Goal: Information Seeking & Learning: Learn about a topic

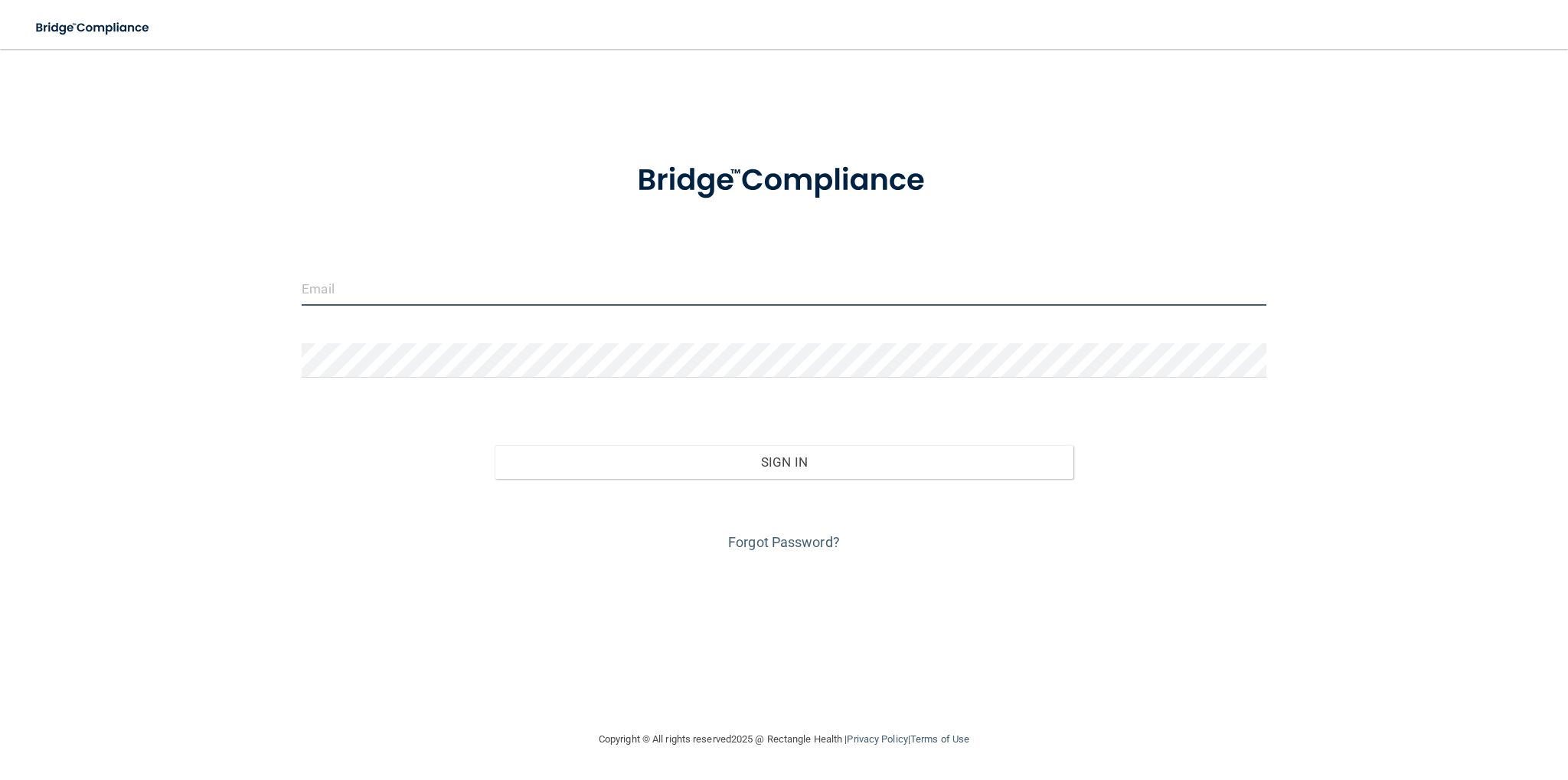
click at [435, 295] on input "email" at bounding box center [784, 288] width 965 height 34
type input "[EMAIL_ADDRESS][DOMAIN_NAME]"
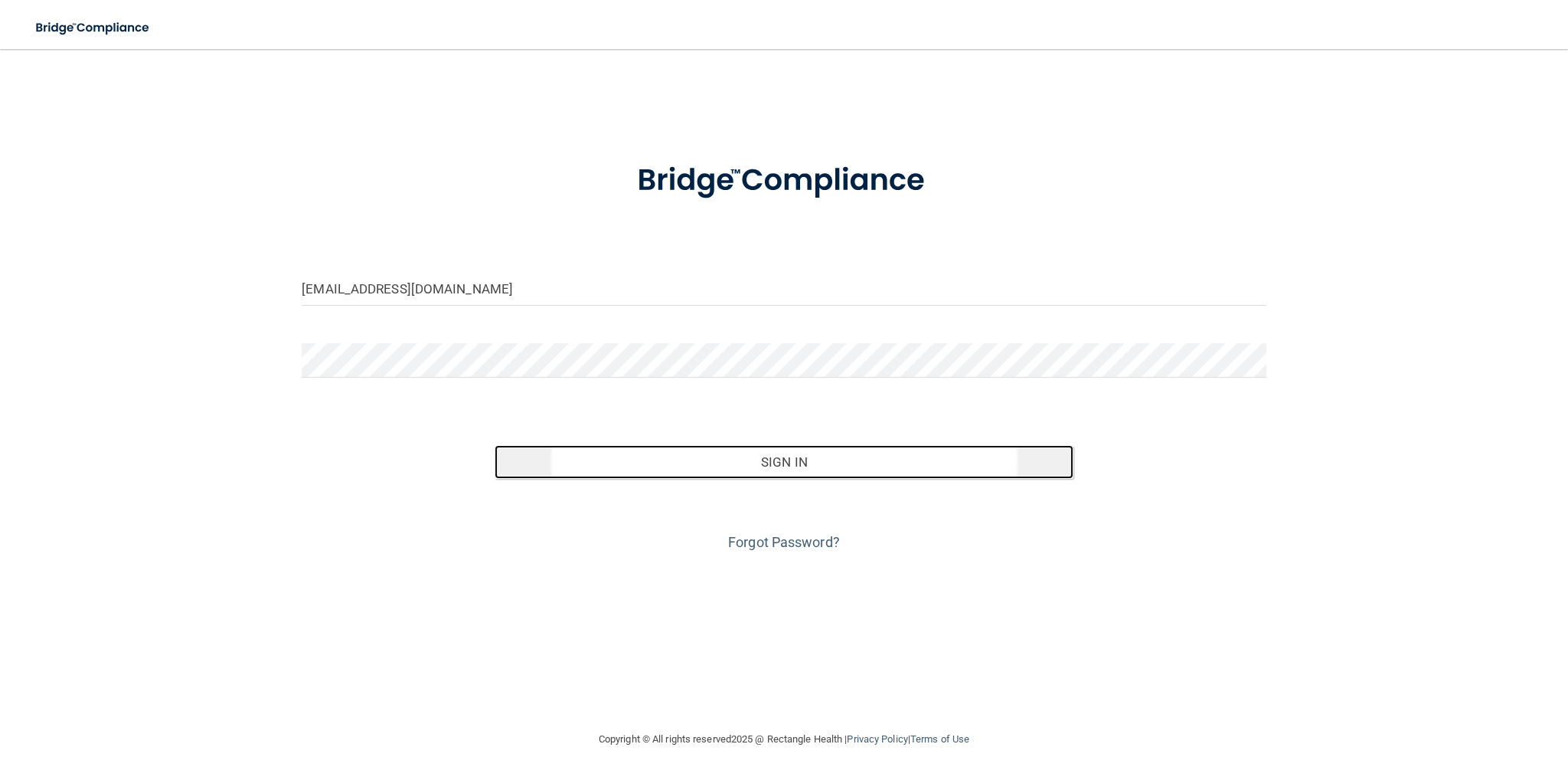
click at [667, 451] on button "Sign In" at bounding box center [784, 461] width 579 height 34
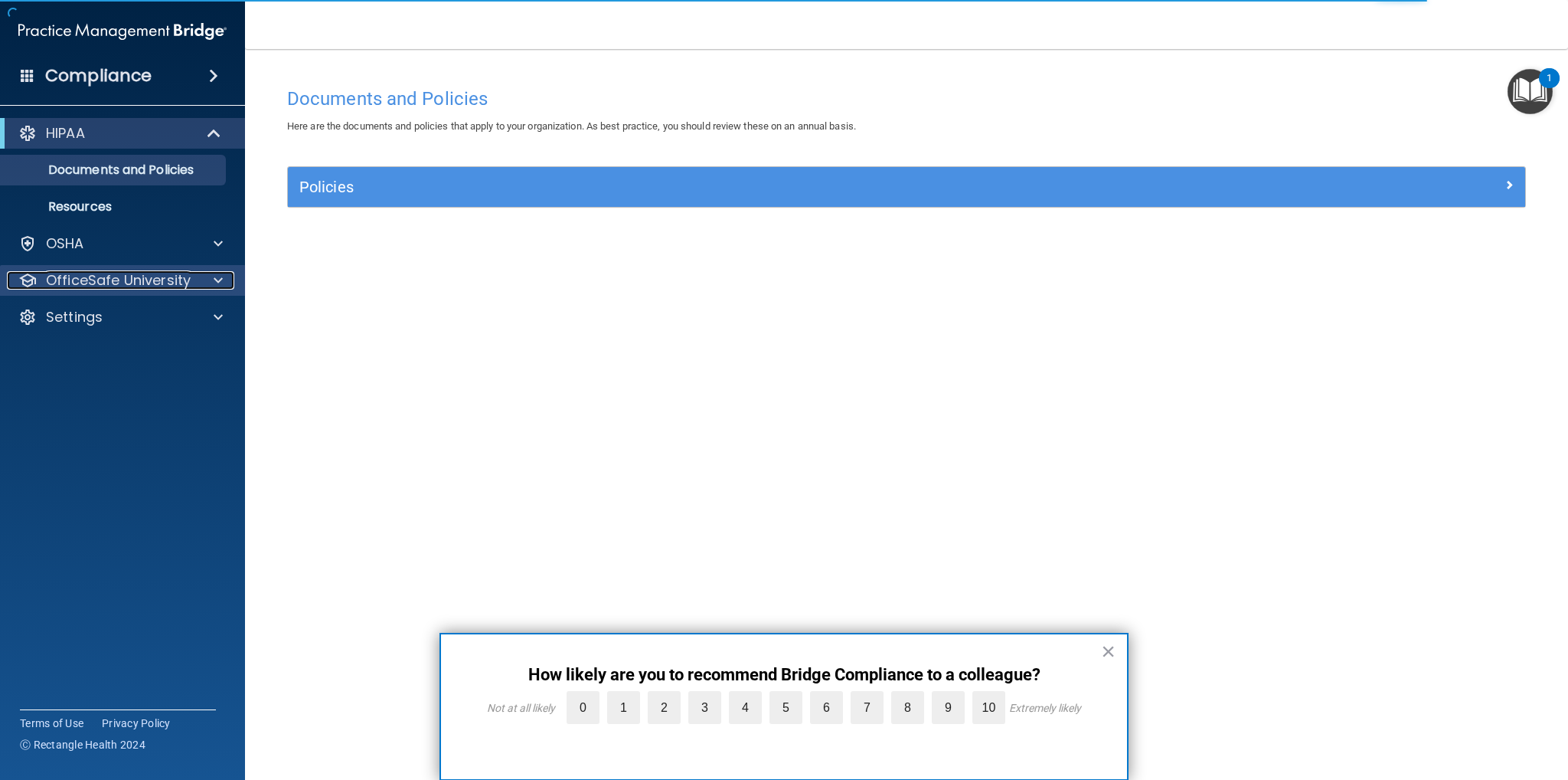
click at [193, 282] on div "OfficeSafe University" at bounding box center [101, 280] width 190 height 18
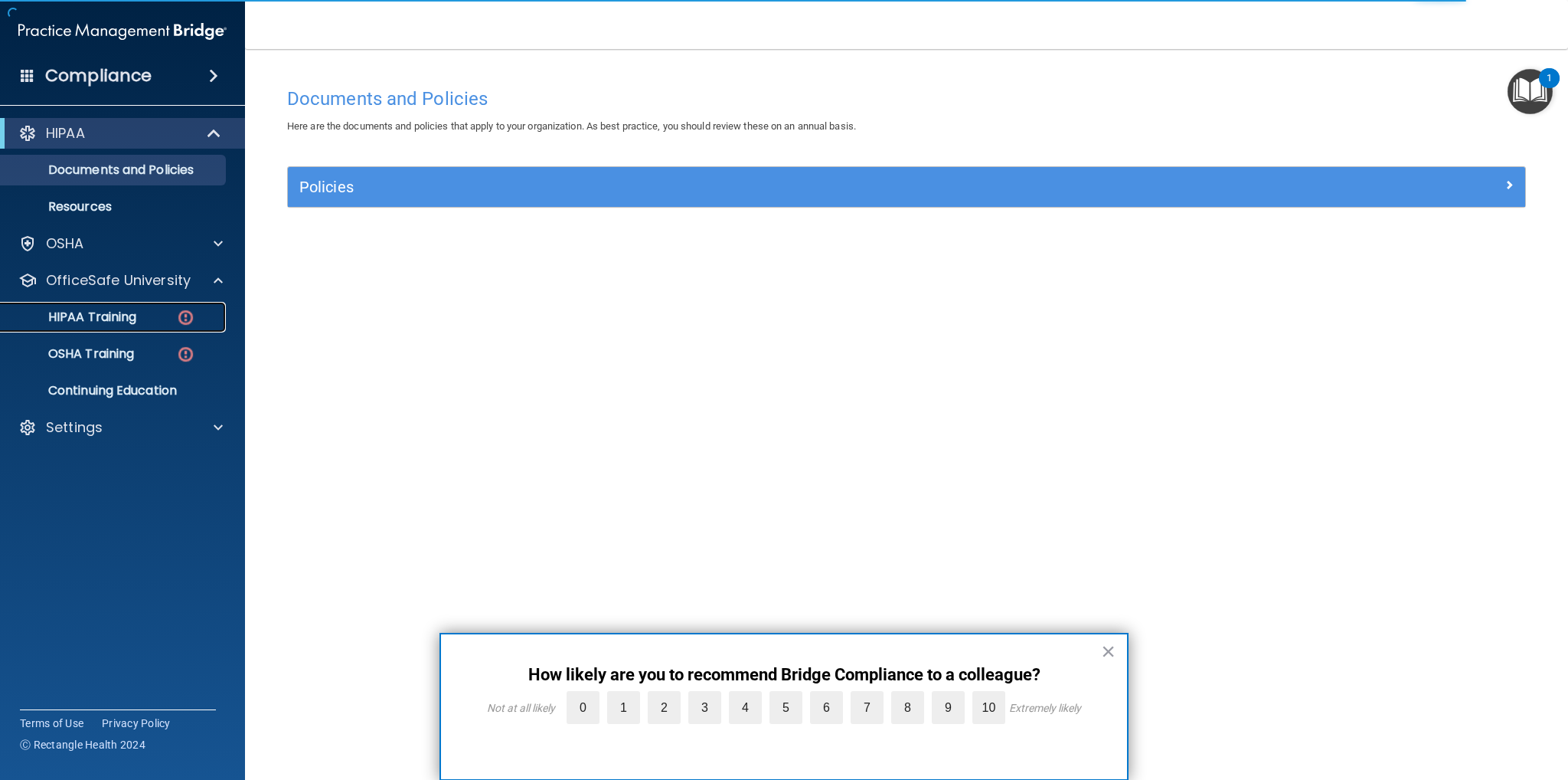
click at [177, 314] on img at bounding box center [186, 317] width 19 height 19
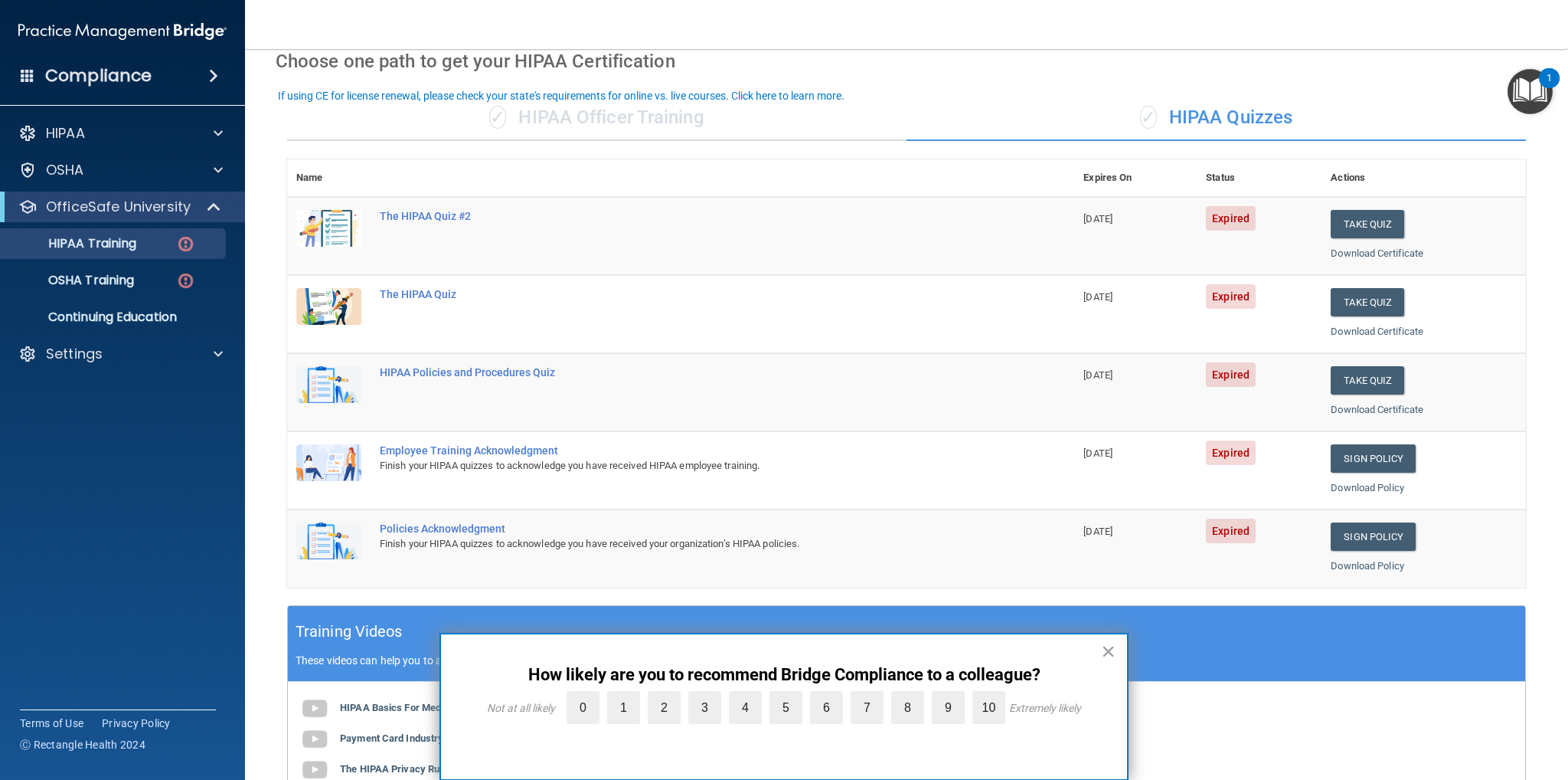
scroll to position [76, 0]
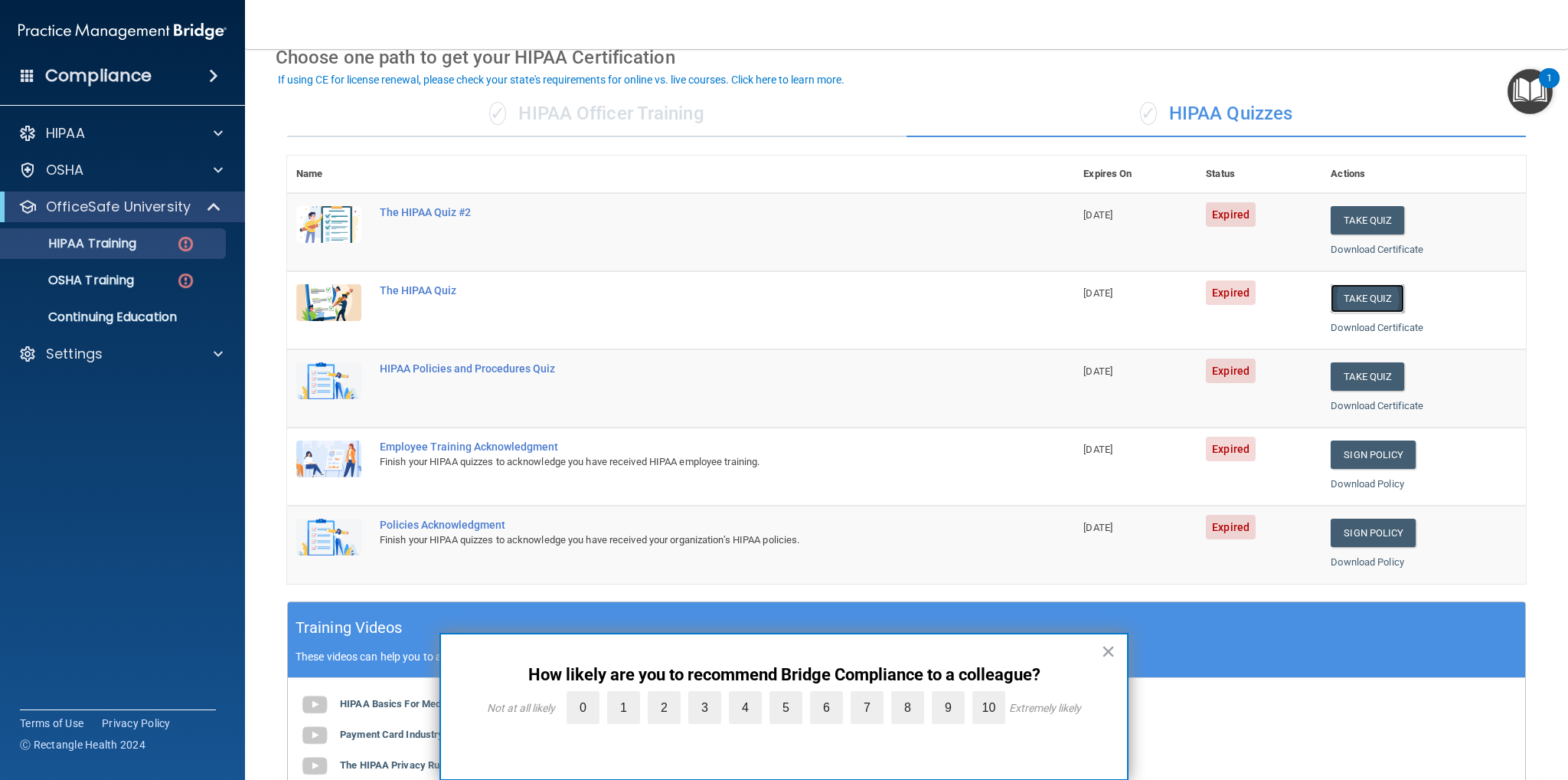
click at [1354, 295] on button "Take Quiz" at bounding box center [1368, 298] width 74 height 29
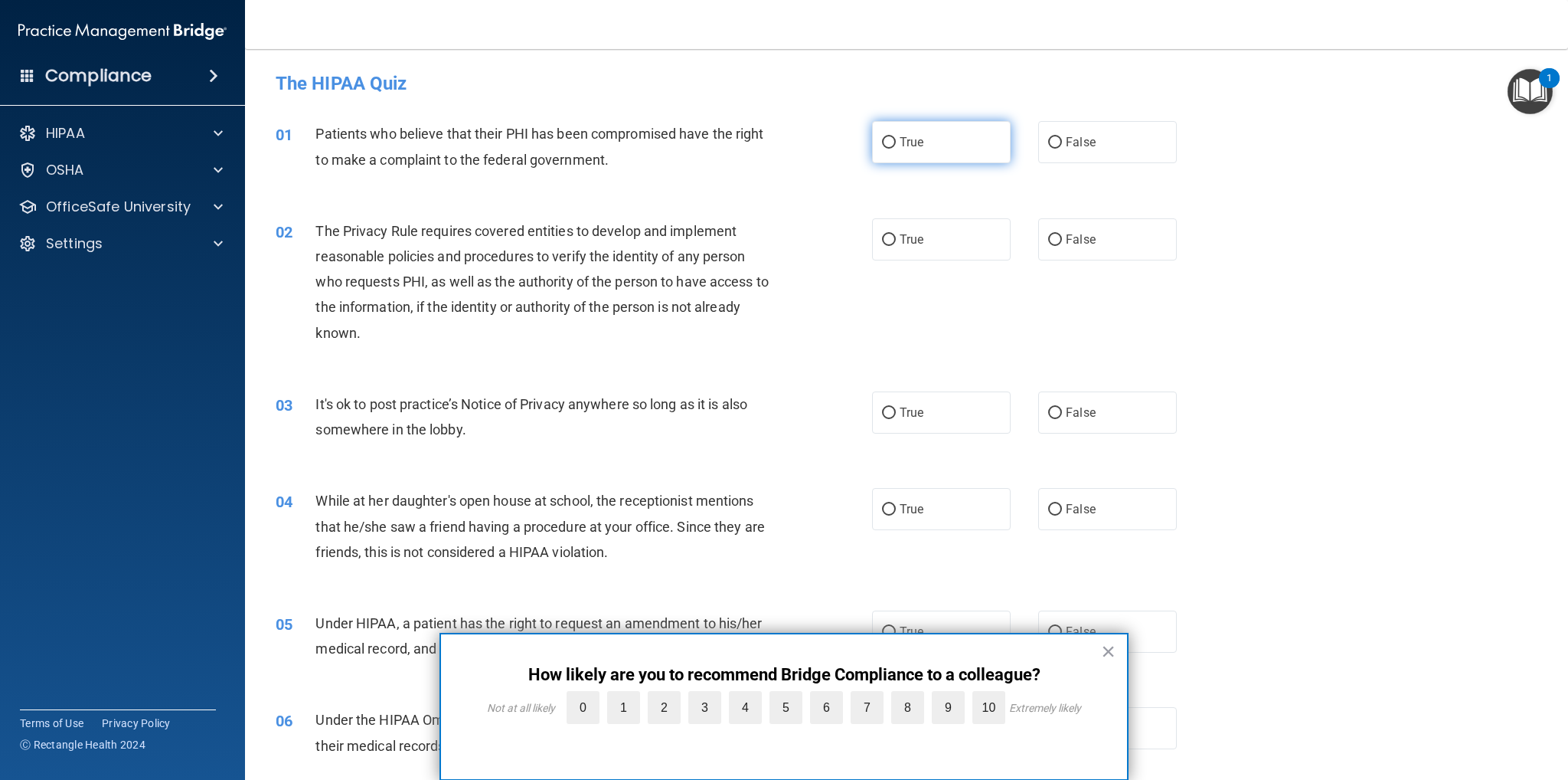
click at [883, 139] on input "True" at bounding box center [889, 143] width 14 height 11
radio input "true"
click at [883, 236] on input "True" at bounding box center [889, 240] width 14 height 11
radio input "true"
click at [1051, 411] on input "False" at bounding box center [1055, 413] width 14 height 11
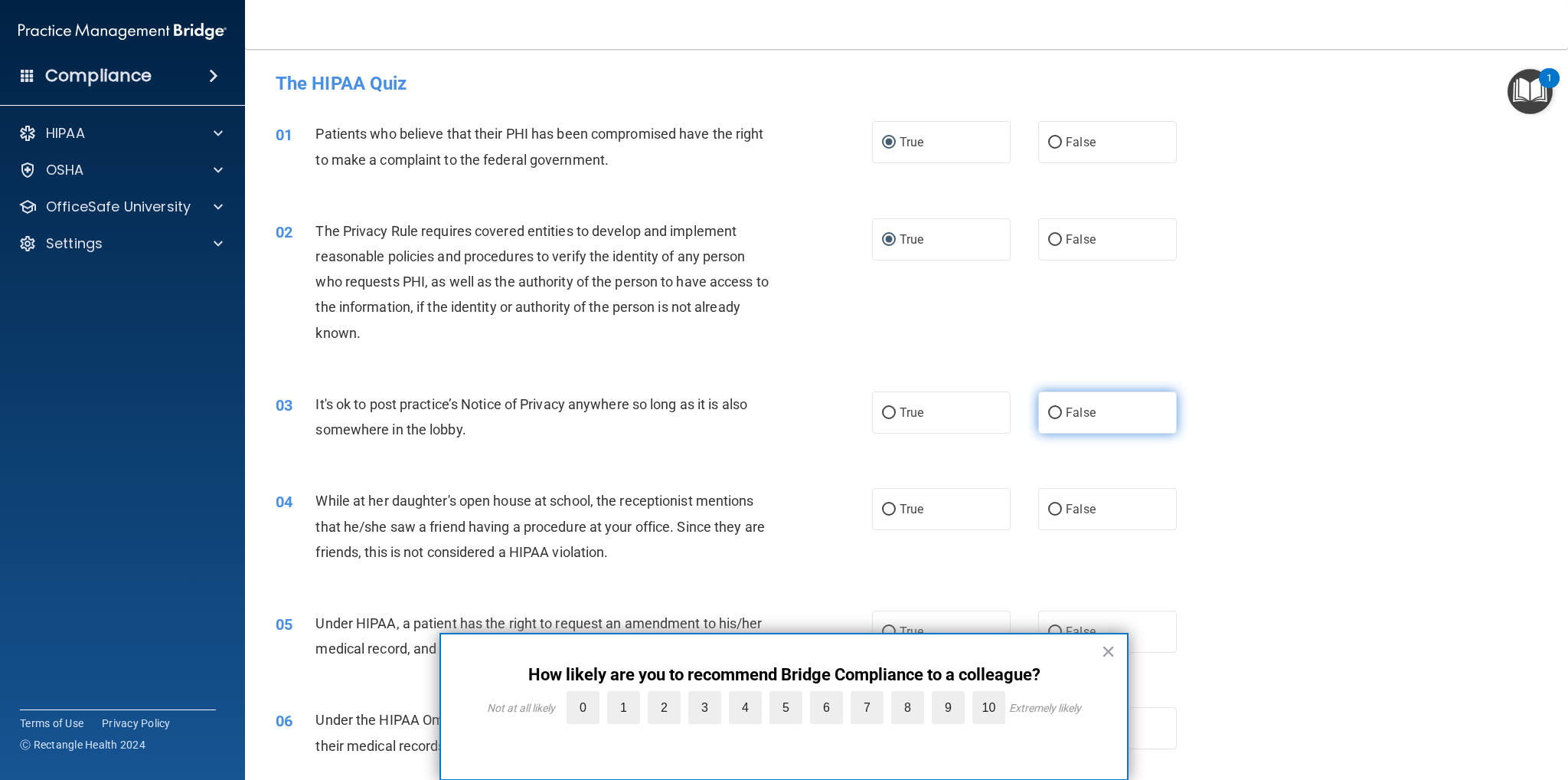
radio input "true"
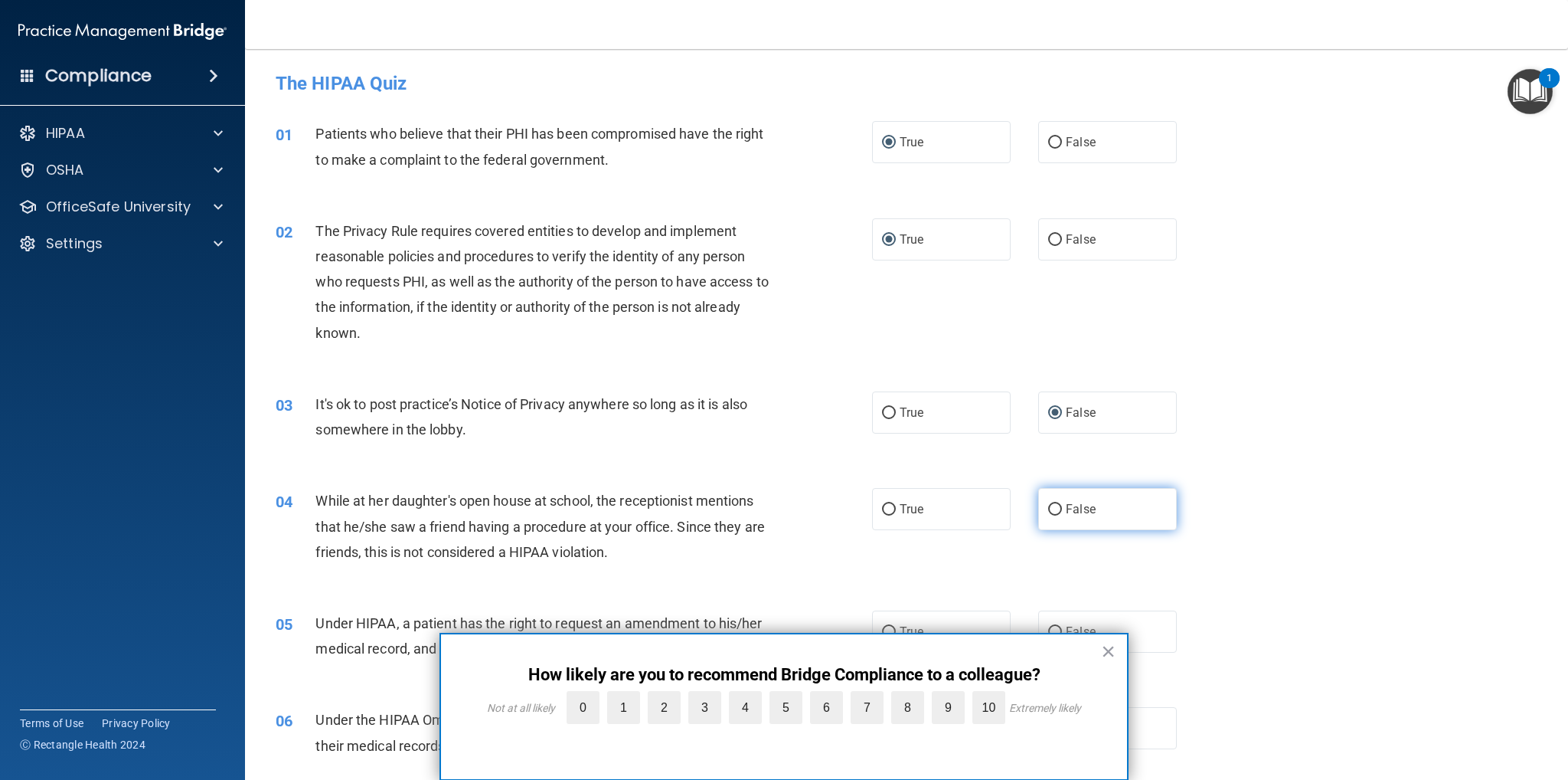
click at [1048, 507] on input "False" at bounding box center [1055, 510] width 14 height 11
radio input "true"
drag, startPoint x: 1105, startPoint y: 647, endPoint x: 1097, endPoint y: 647, distance: 8.0
click at [1104, 647] on button "×" at bounding box center [1108, 651] width 15 height 25
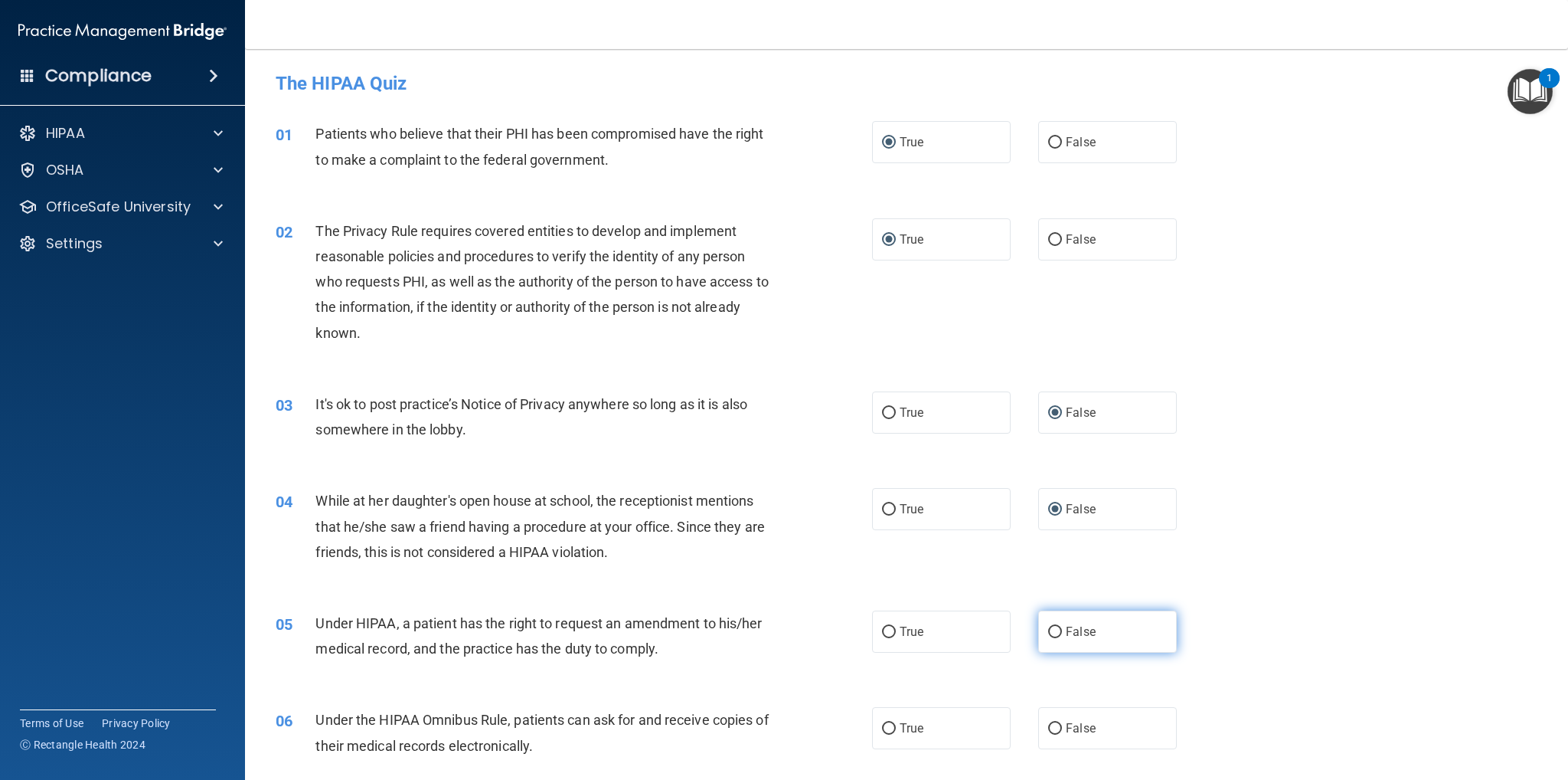
click at [1048, 629] on input "False" at bounding box center [1055, 632] width 14 height 11
radio input "true"
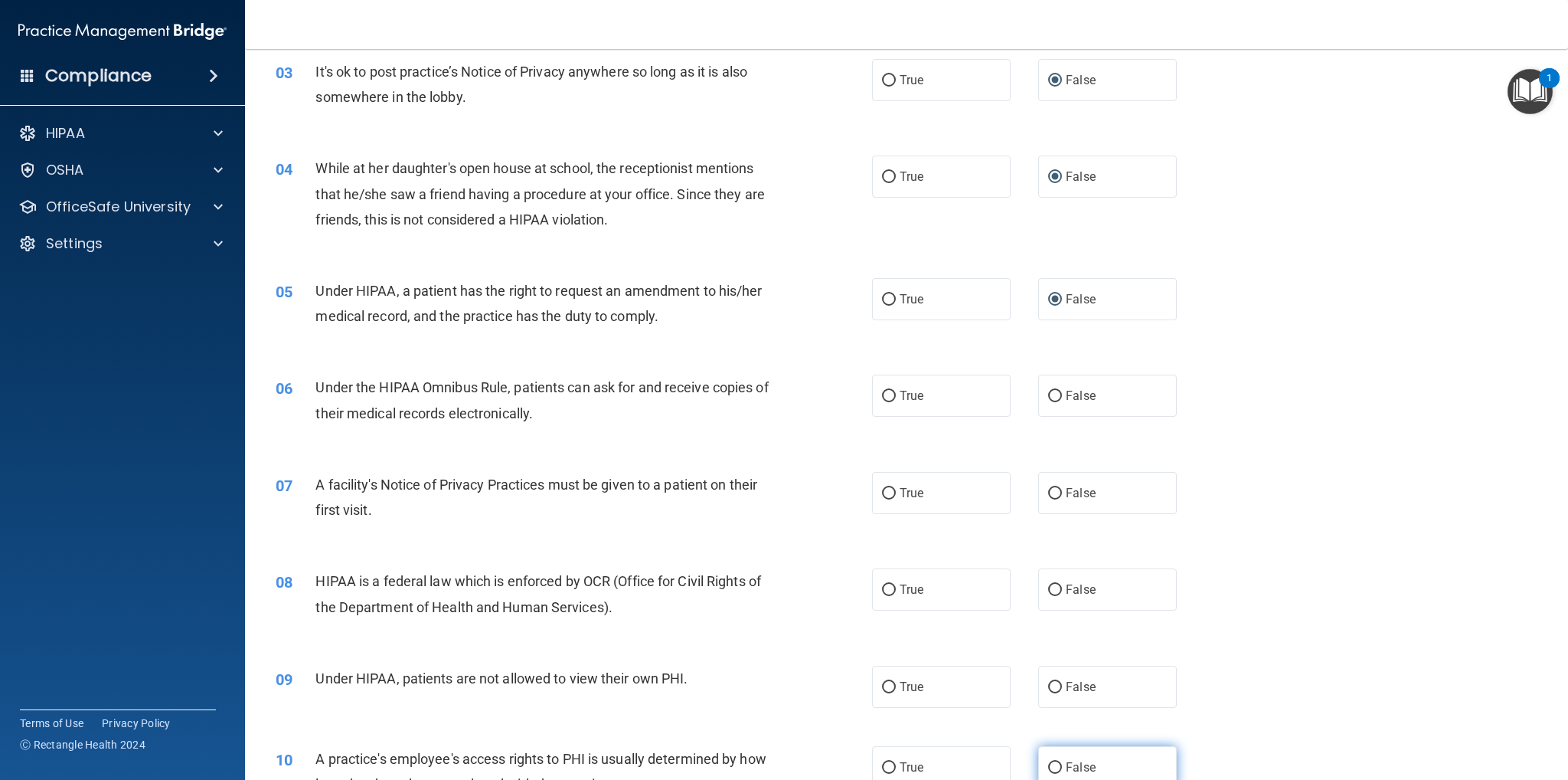
scroll to position [460, 0]
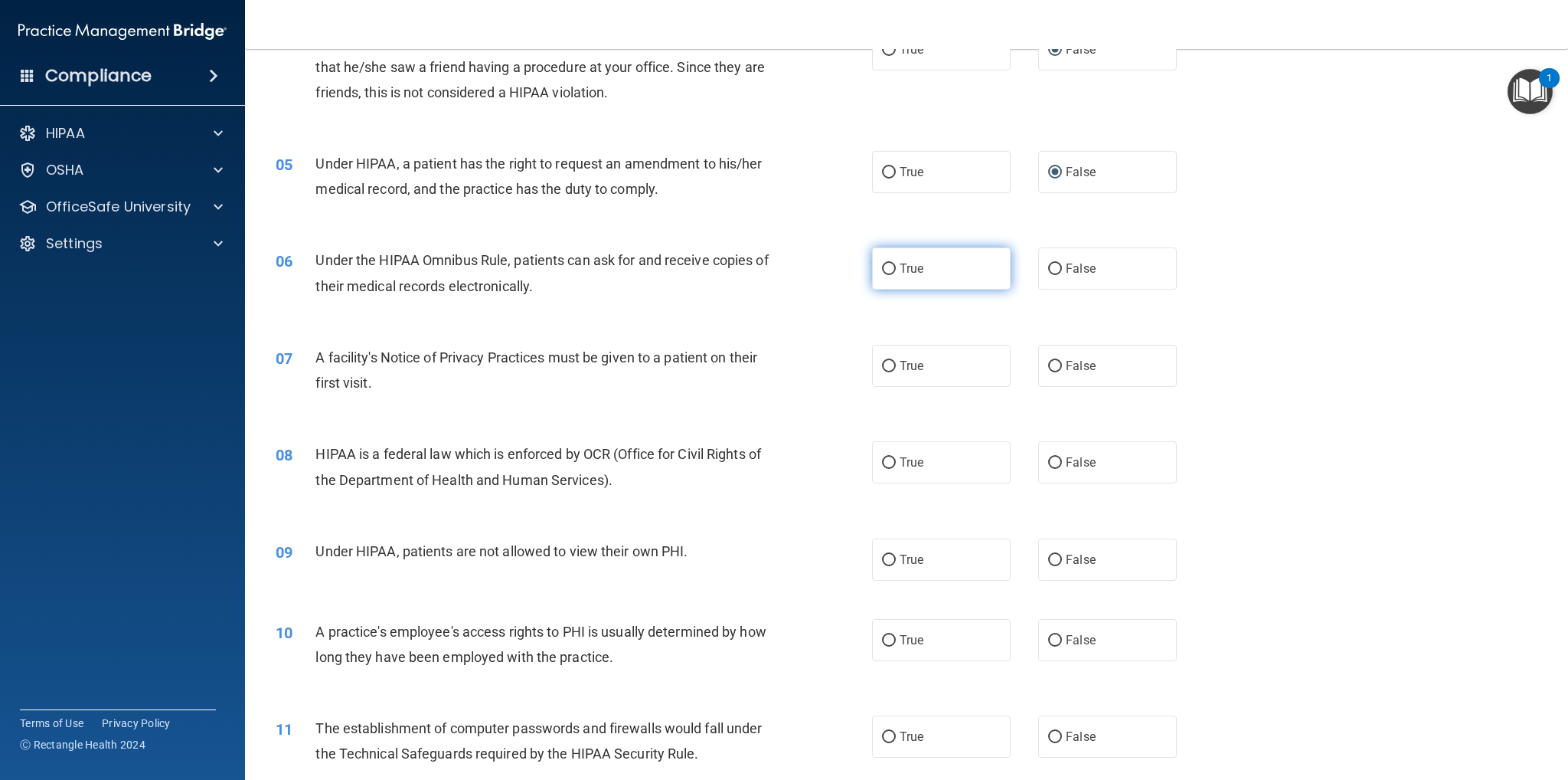
click at [887, 267] on input "True" at bounding box center [889, 269] width 14 height 11
radio input "true"
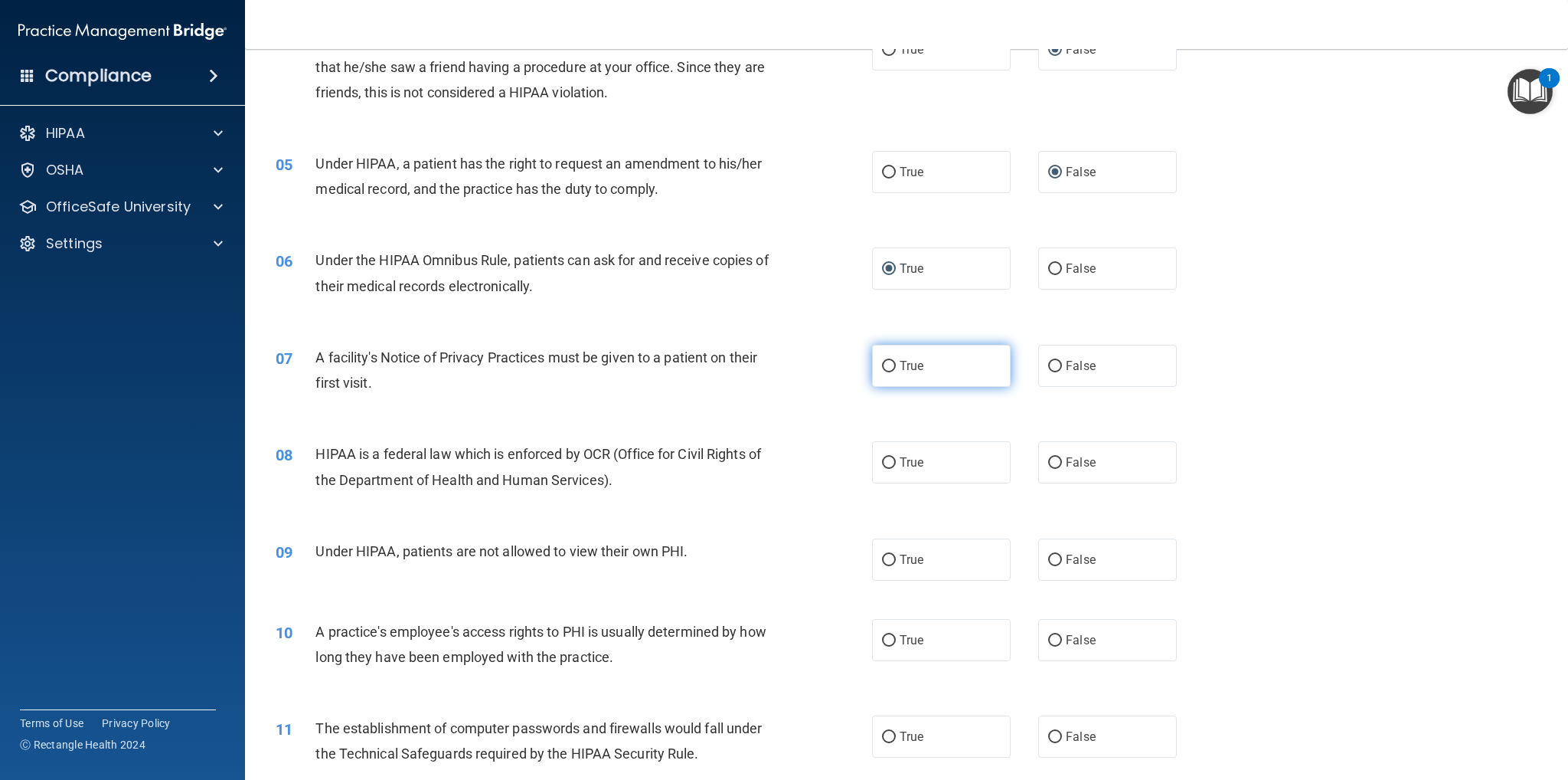
click at [884, 360] on input "True" at bounding box center [889, 366] width 14 height 11
radio input "true"
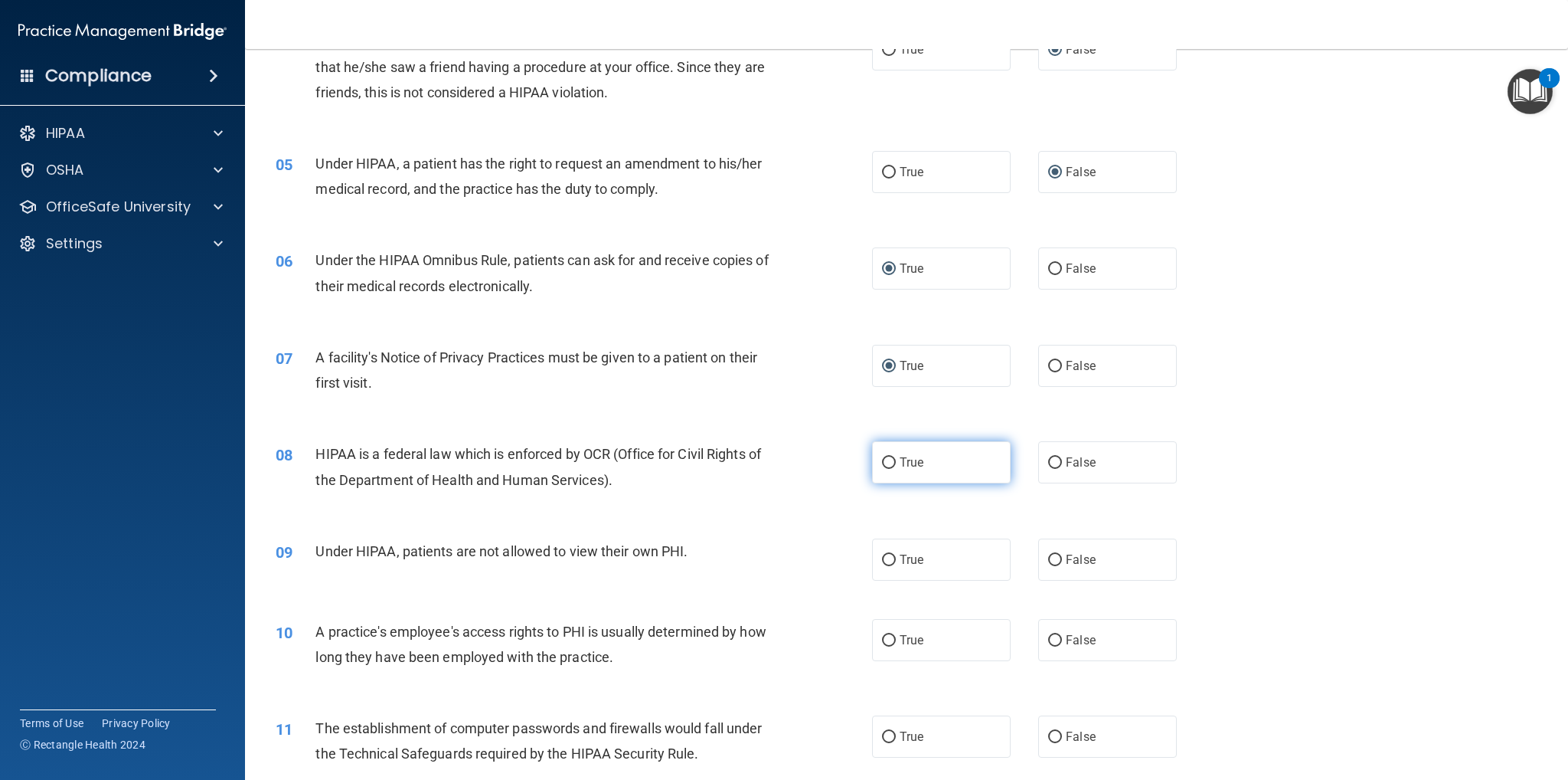
click at [883, 460] on input "True" at bounding box center [889, 463] width 14 height 11
radio input "true"
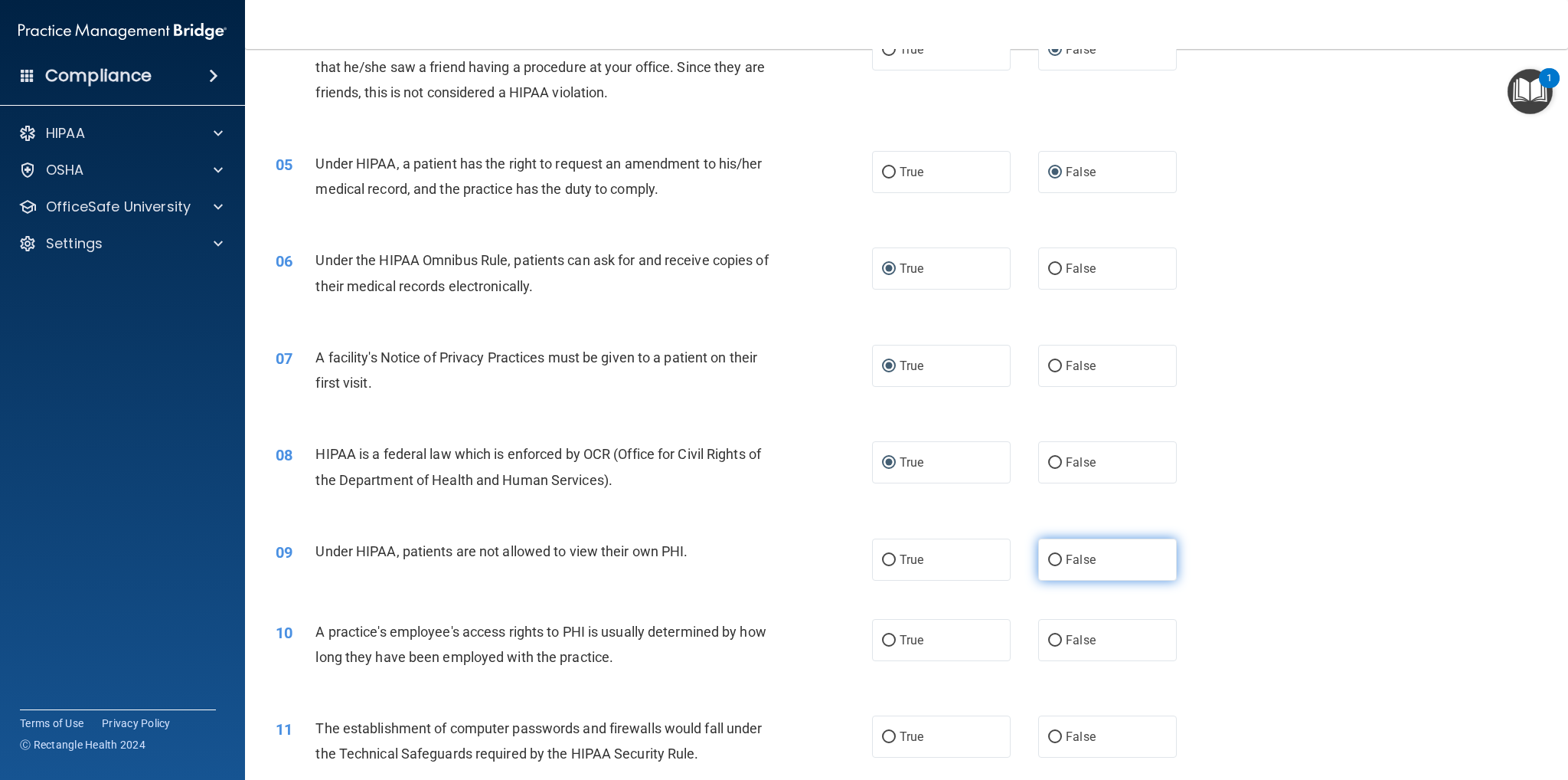
click at [1050, 559] on input "False" at bounding box center [1055, 560] width 14 height 11
radio input "true"
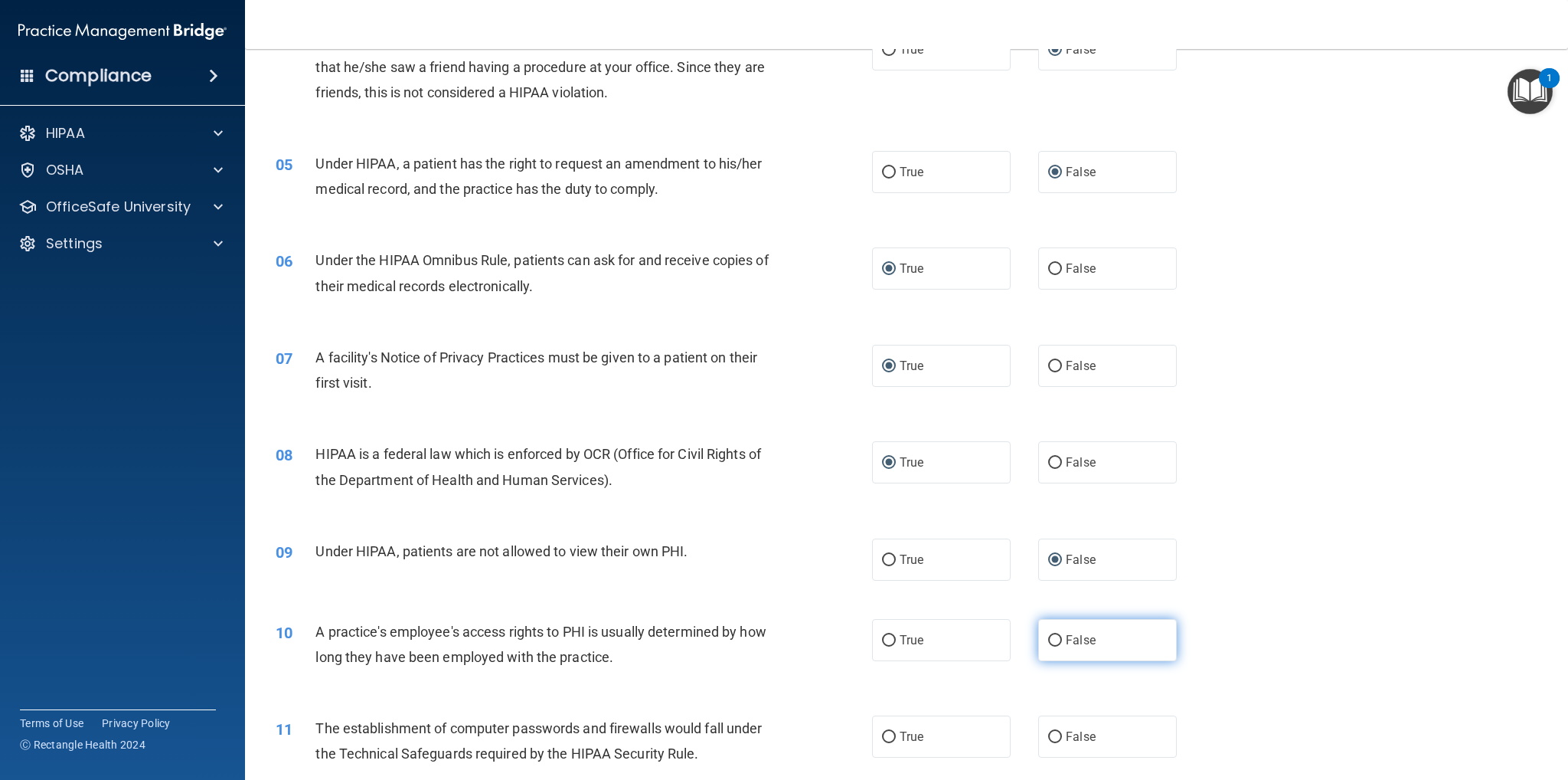
click at [1048, 635] on input "False" at bounding box center [1055, 640] width 14 height 11
radio input "true"
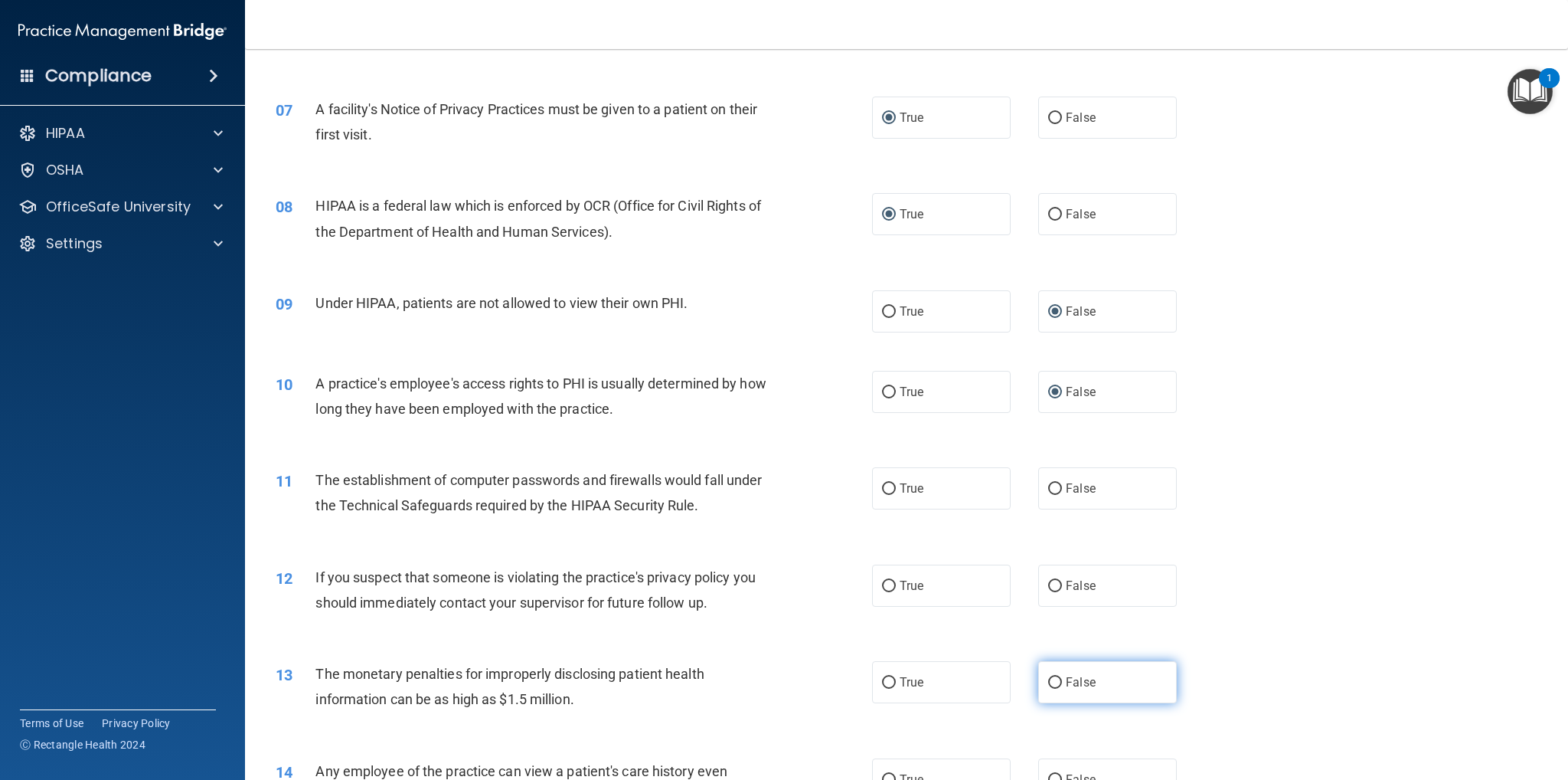
scroll to position [766, 0]
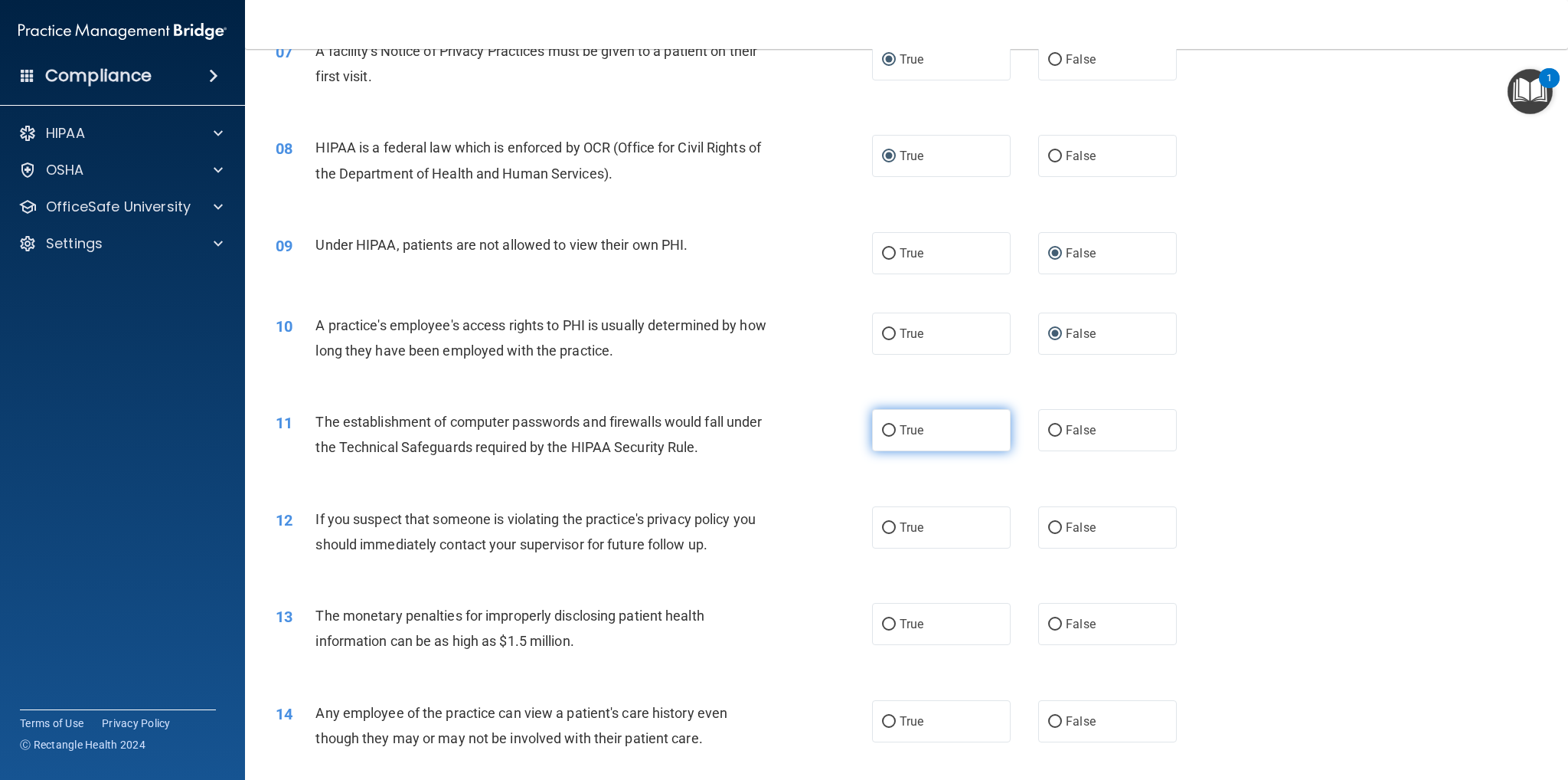
click at [883, 427] on input "True" at bounding box center [889, 431] width 14 height 11
radio input "true"
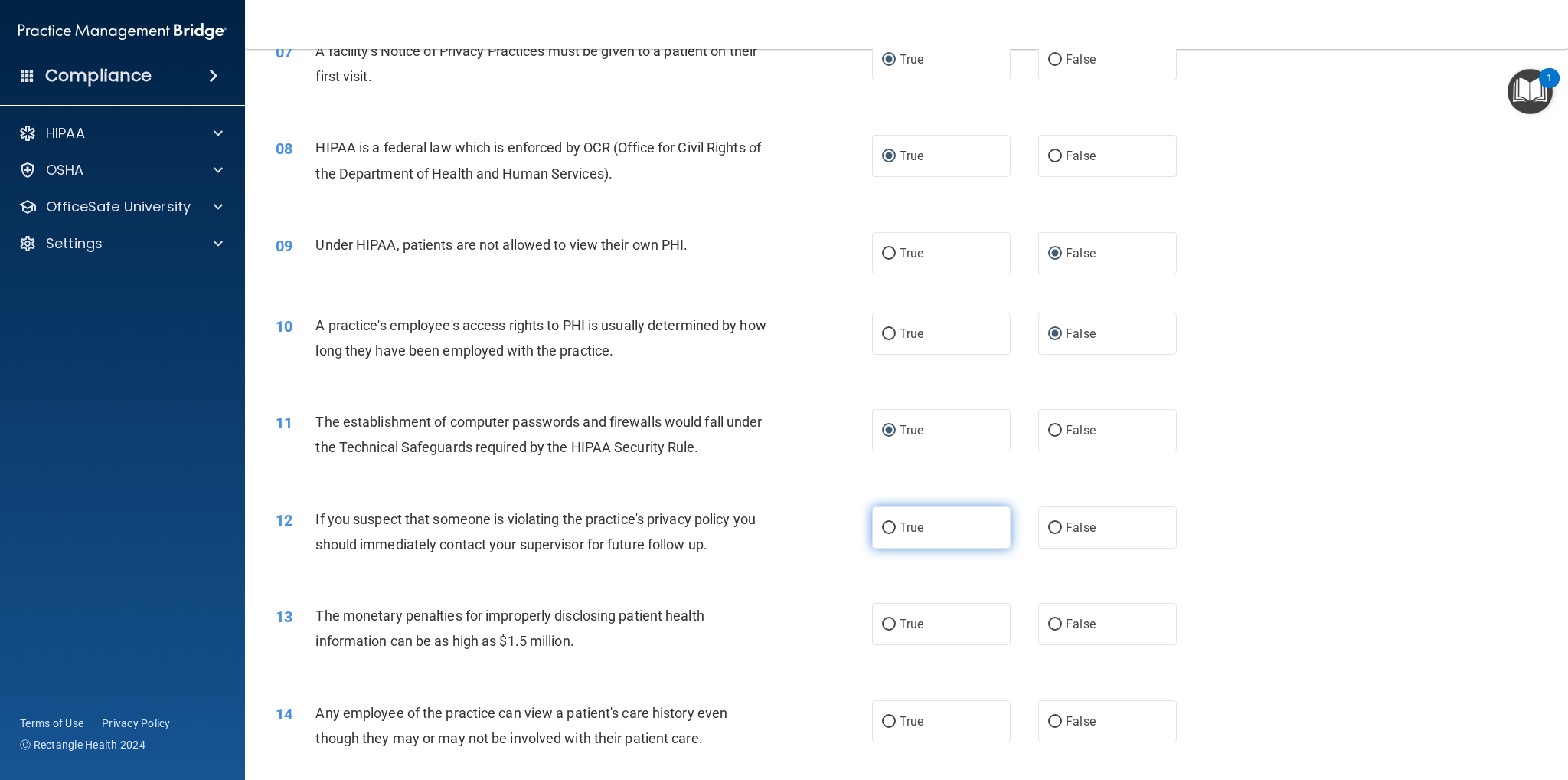
click at [883, 525] on input "True" at bounding box center [889, 528] width 14 height 11
radio input "true"
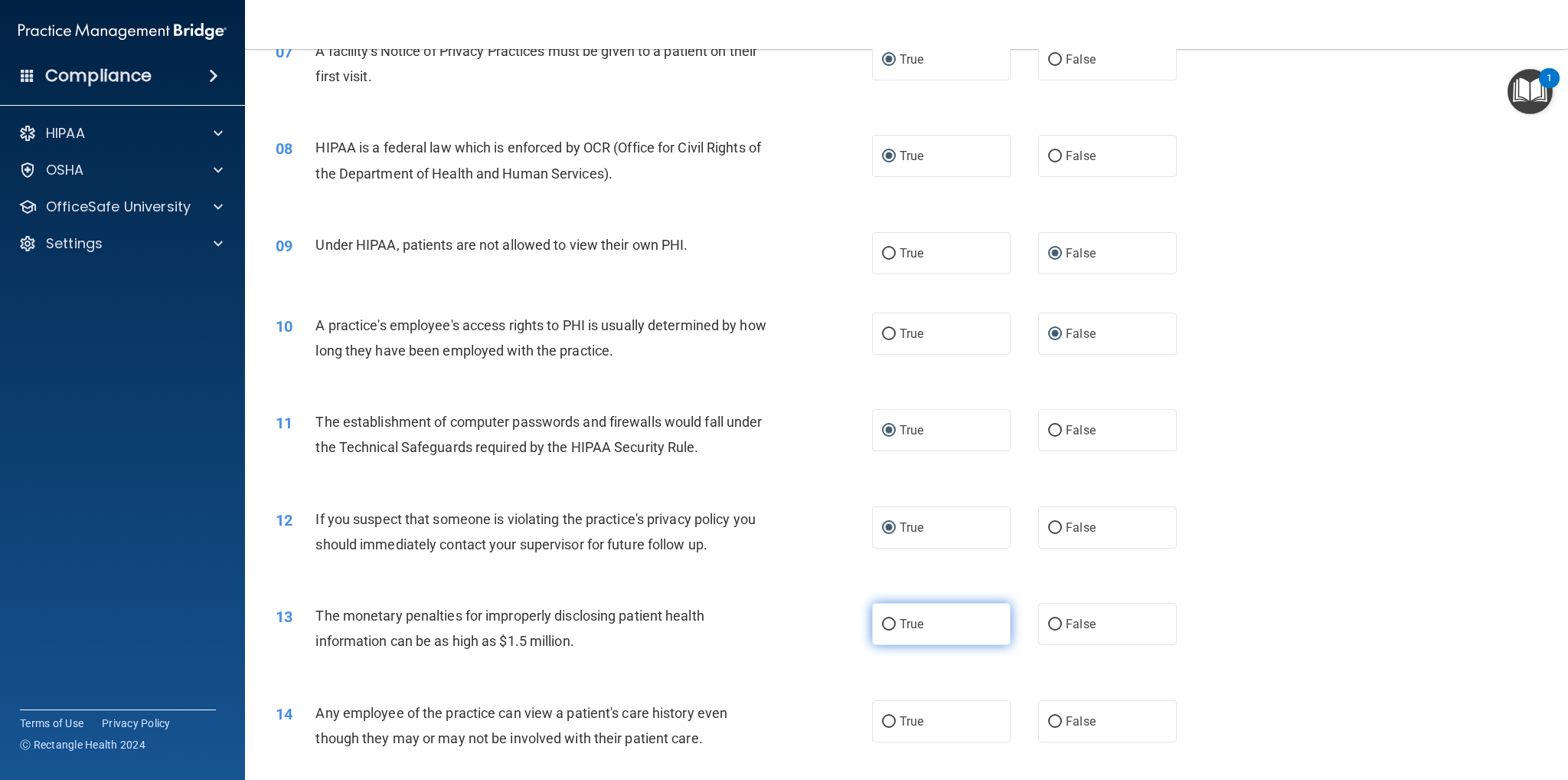
click at [883, 621] on input "True" at bounding box center [889, 625] width 14 height 11
radio input "true"
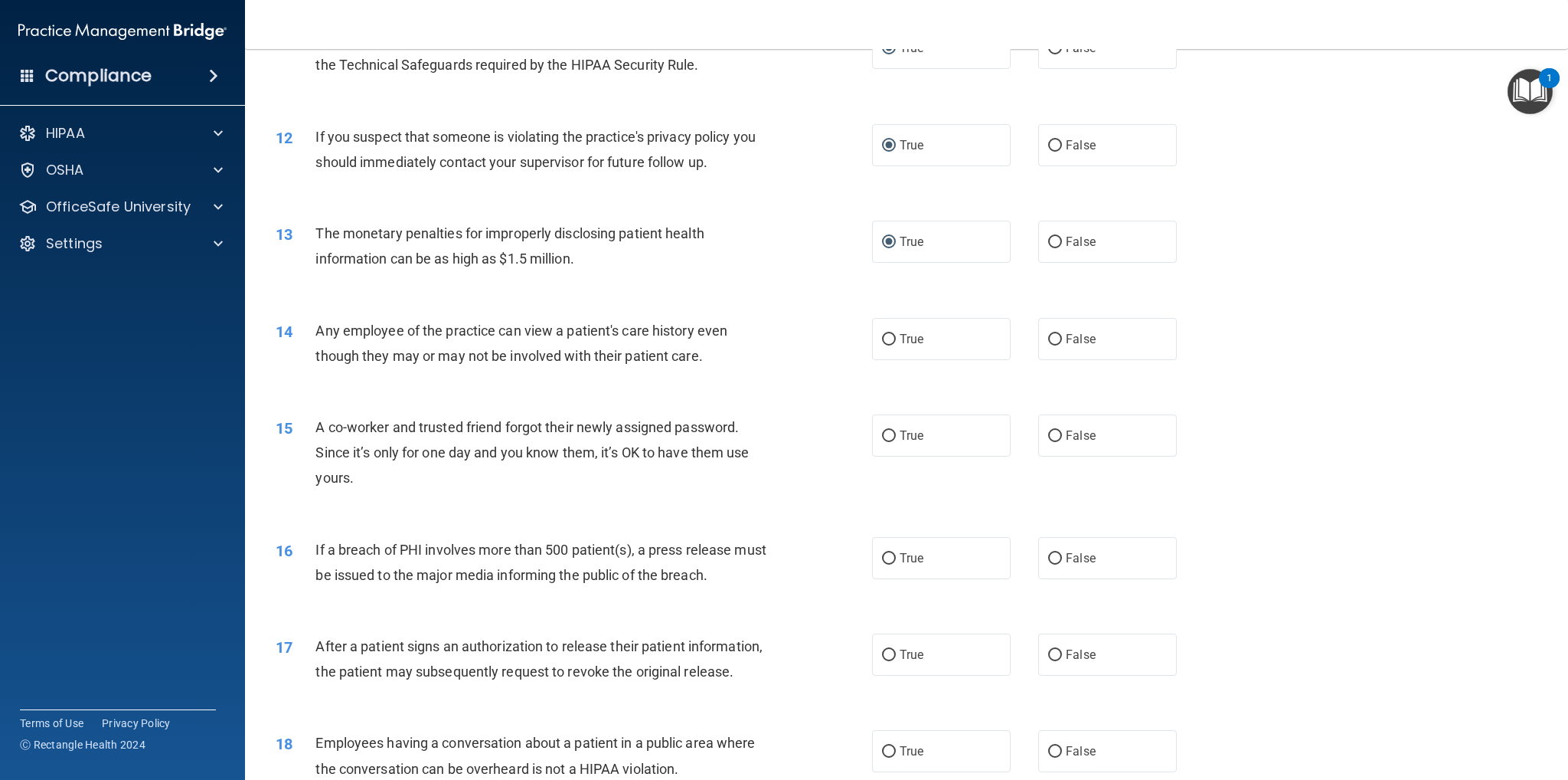
scroll to position [1149, 0]
click at [1048, 328] on label "False" at bounding box center [1107, 337] width 139 height 42
click at [1048, 333] on input "False" at bounding box center [1055, 339] width 14 height 11
radio input "true"
click at [1048, 433] on input "False" at bounding box center [1055, 435] width 14 height 11
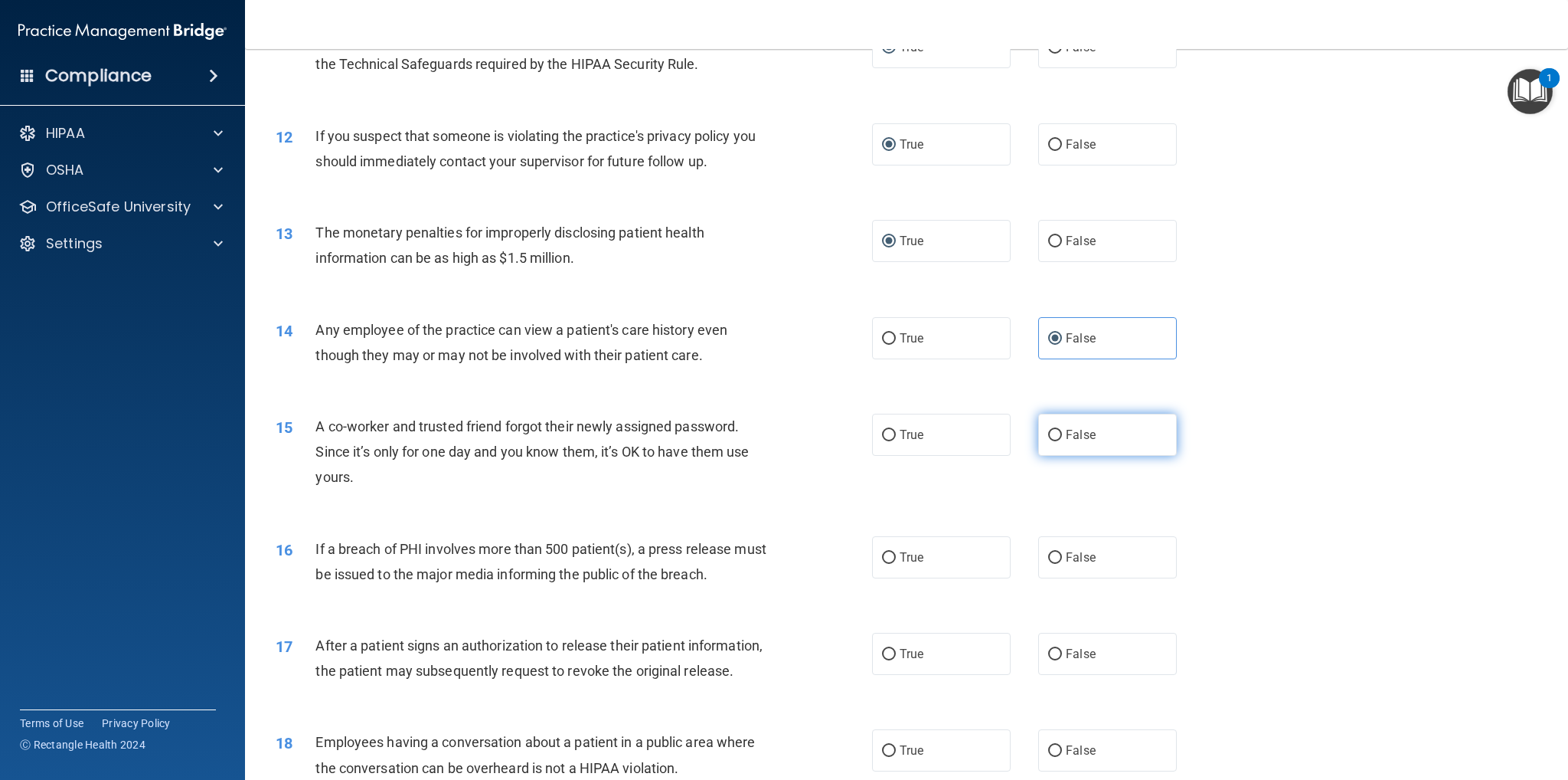
radio input "true"
click at [878, 549] on label "True" at bounding box center [941, 557] width 139 height 42
click at [883, 553] on input "True" at bounding box center [889, 558] width 14 height 11
radio input "true"
click at [881, 644] on label "True" at bounding box center [941, 653] width 139 height 42
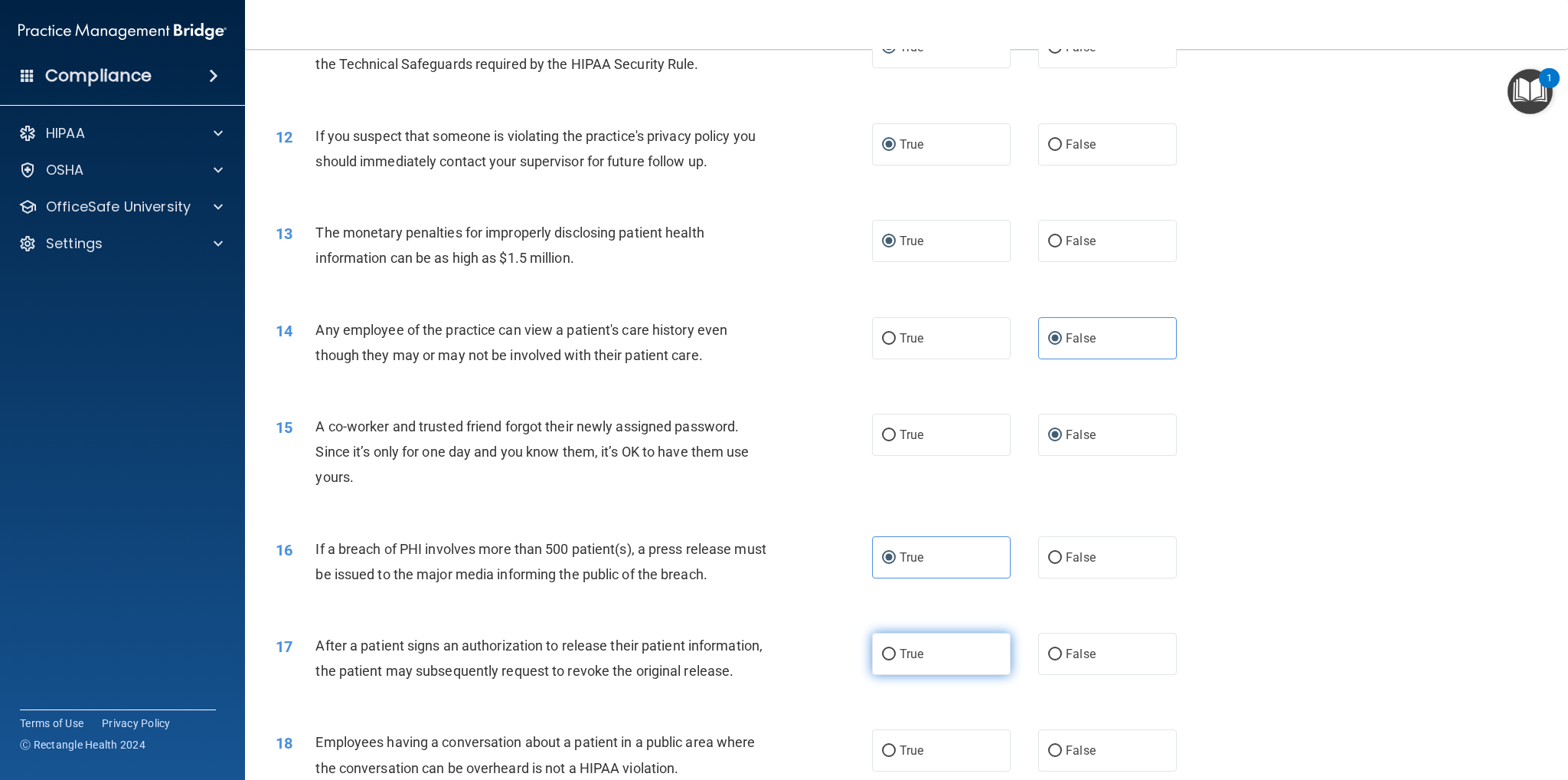
click at [883, 649] on input "True" at bounding box center [889, 654] width 14 height 11
radio input "true"
click at [1052, 767] on label "False" at bounding box center [1107, 750] width 139 height 42
click at [1052, 757] on input "False" at bounding box center [1055, 751] width 14 height 11
radio input "true"
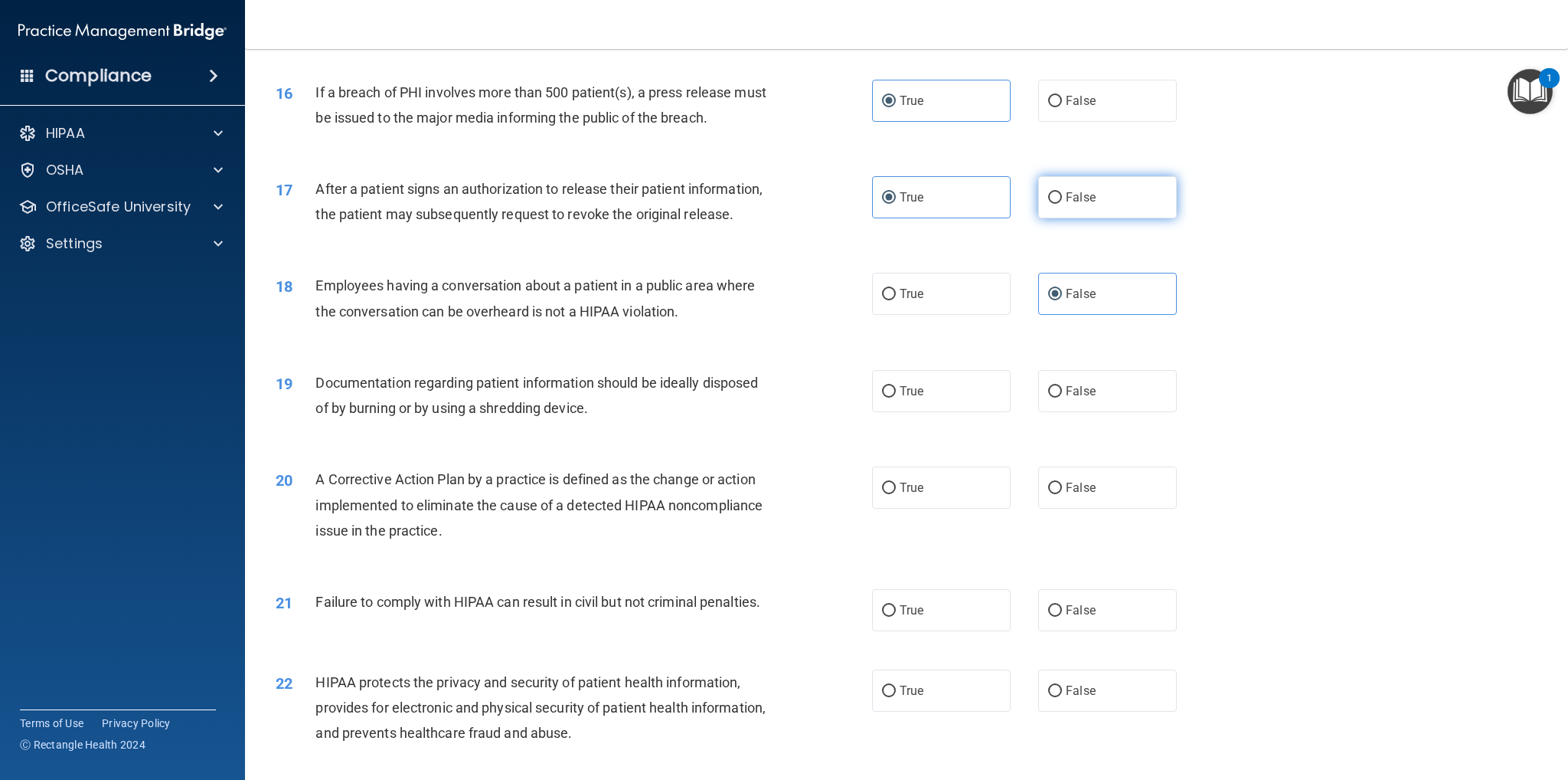
scroll to position [1612, 0]
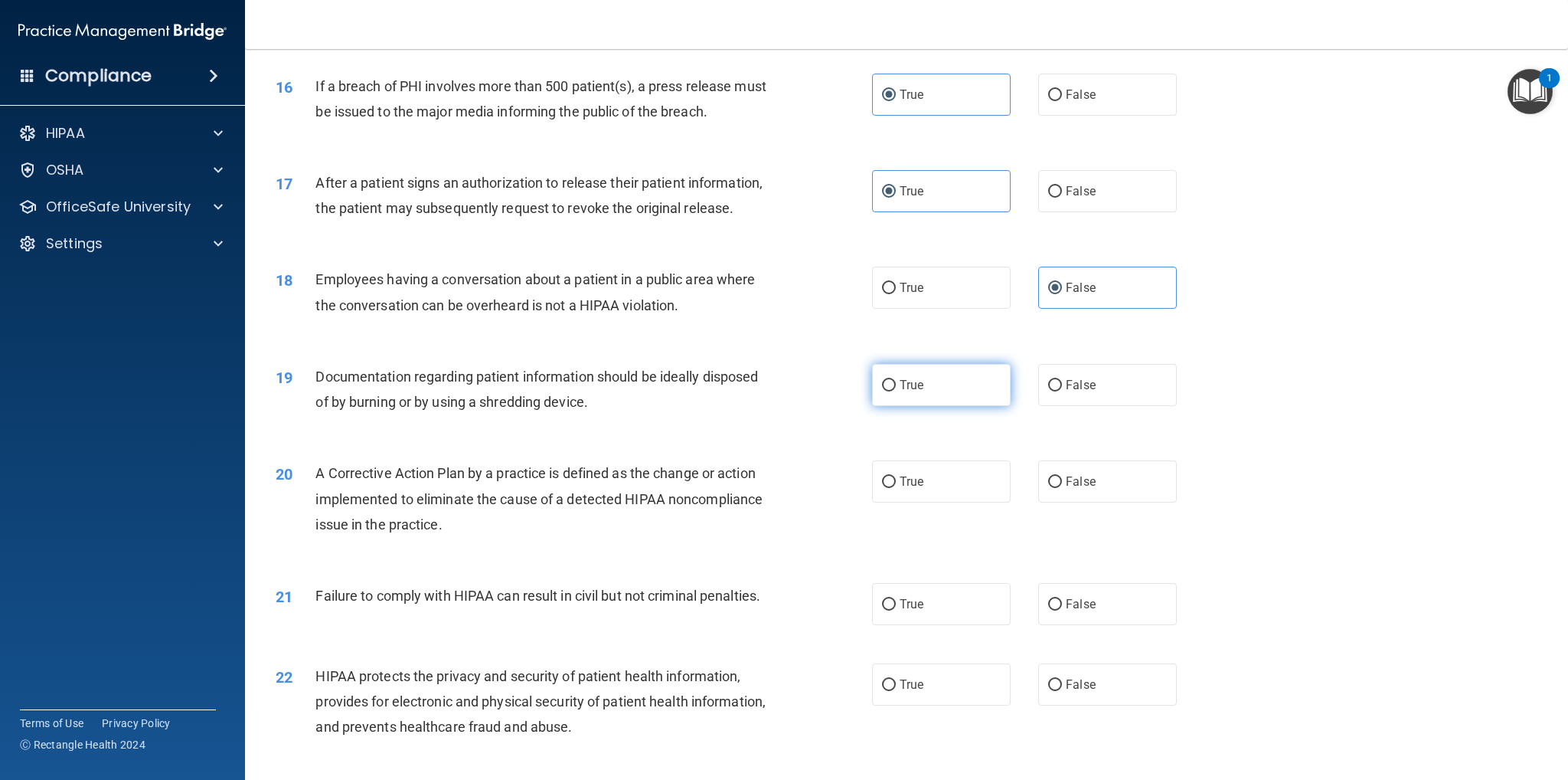
click at [884, 392] on input "True" at bounding box center [889, 386] width 14 height 11
radio input "true"
click at [883, 488] on input "True" at bounding box center [889, 482] width 14 height 11
radio input "true"
click at [1048, 610] on input "False" at bounding box center [1055, 604] width 14 height 11
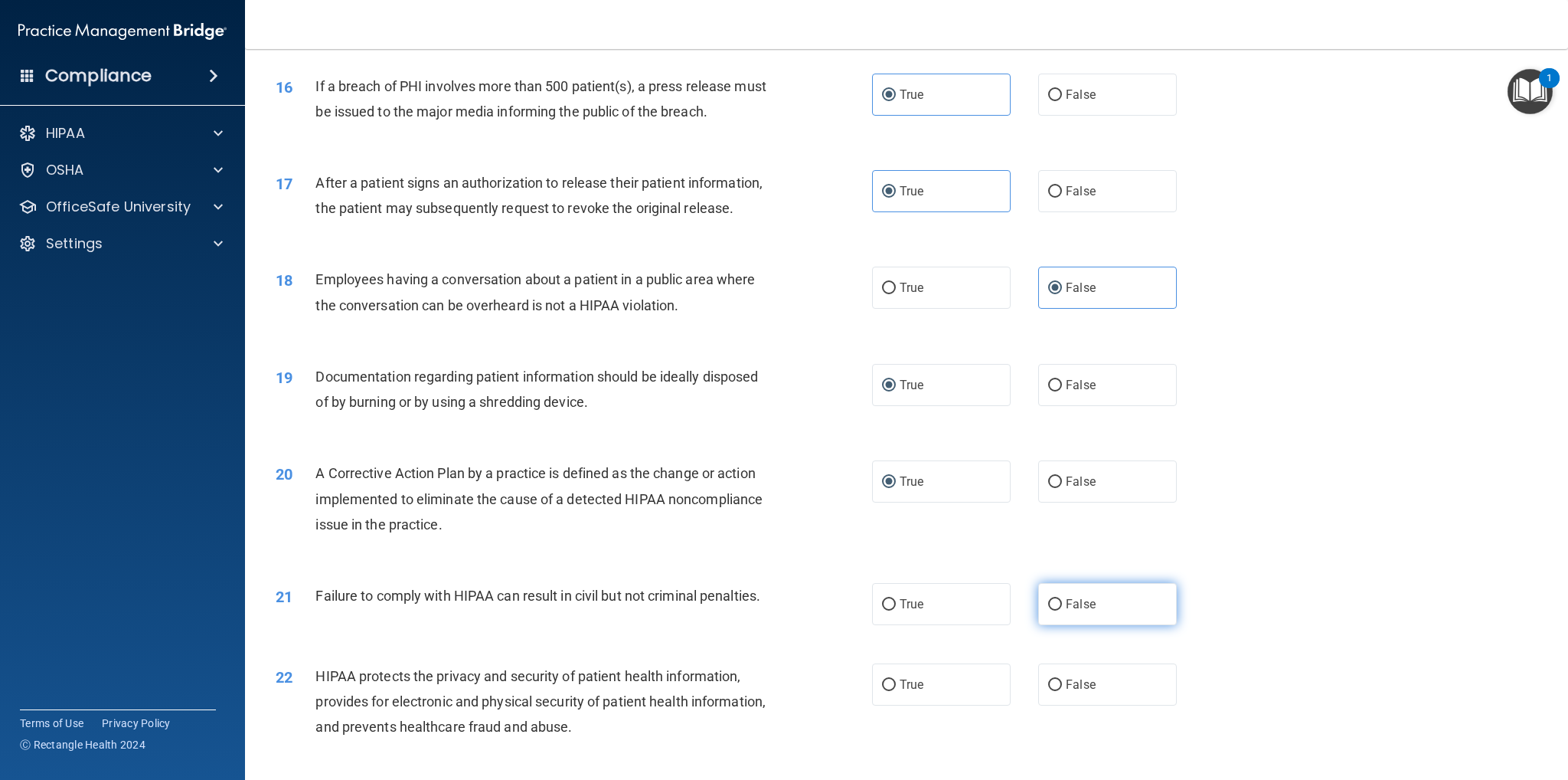
radio input "true"
click at [892, 705] on label "True" at bounding box center [941, 684] width 139 height 42
click at [892, 691] on input "True" at bounding box center [889, 685] width 14 height 11
radio input "true"
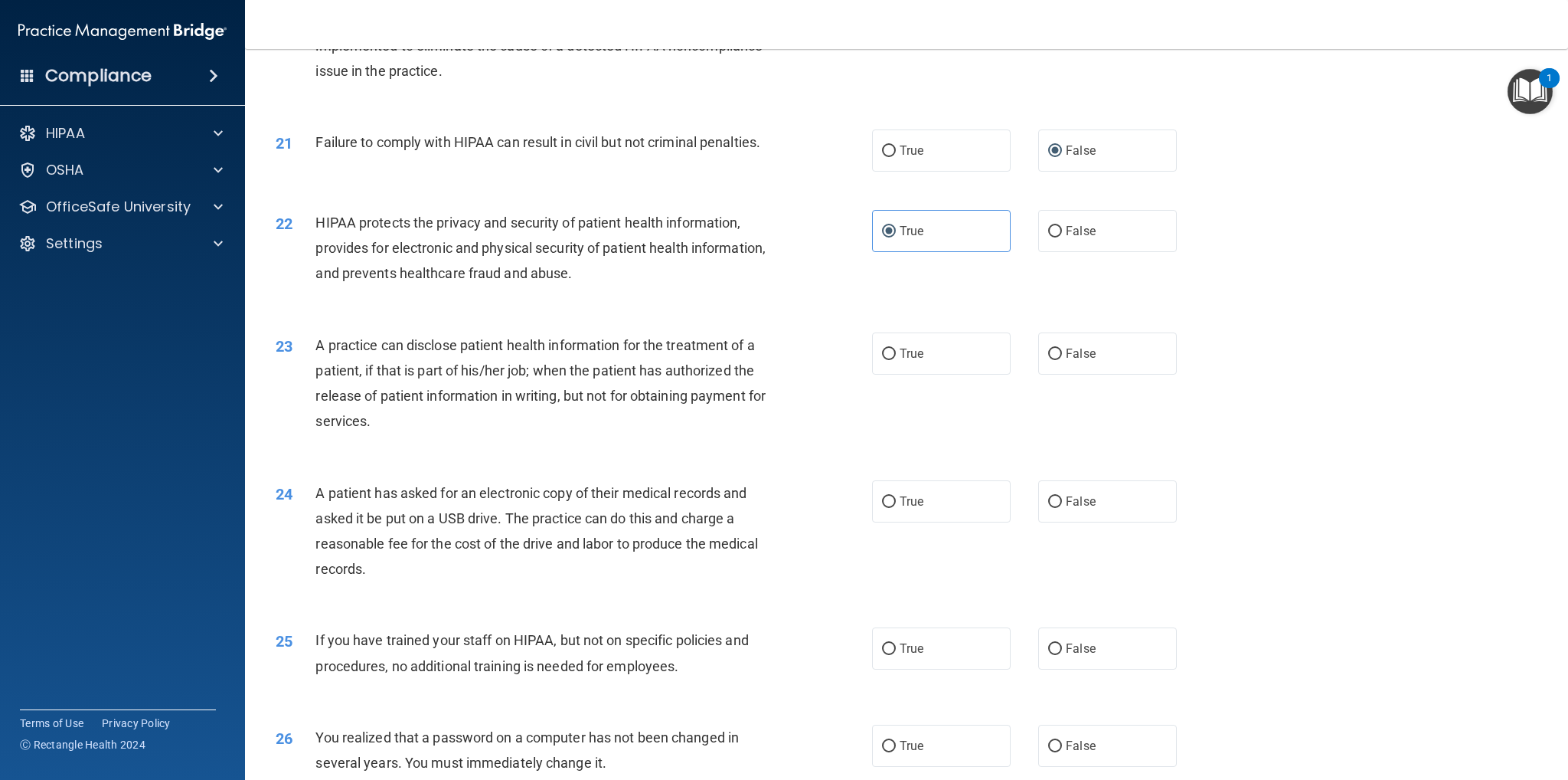
scroll to position [2071, 0]
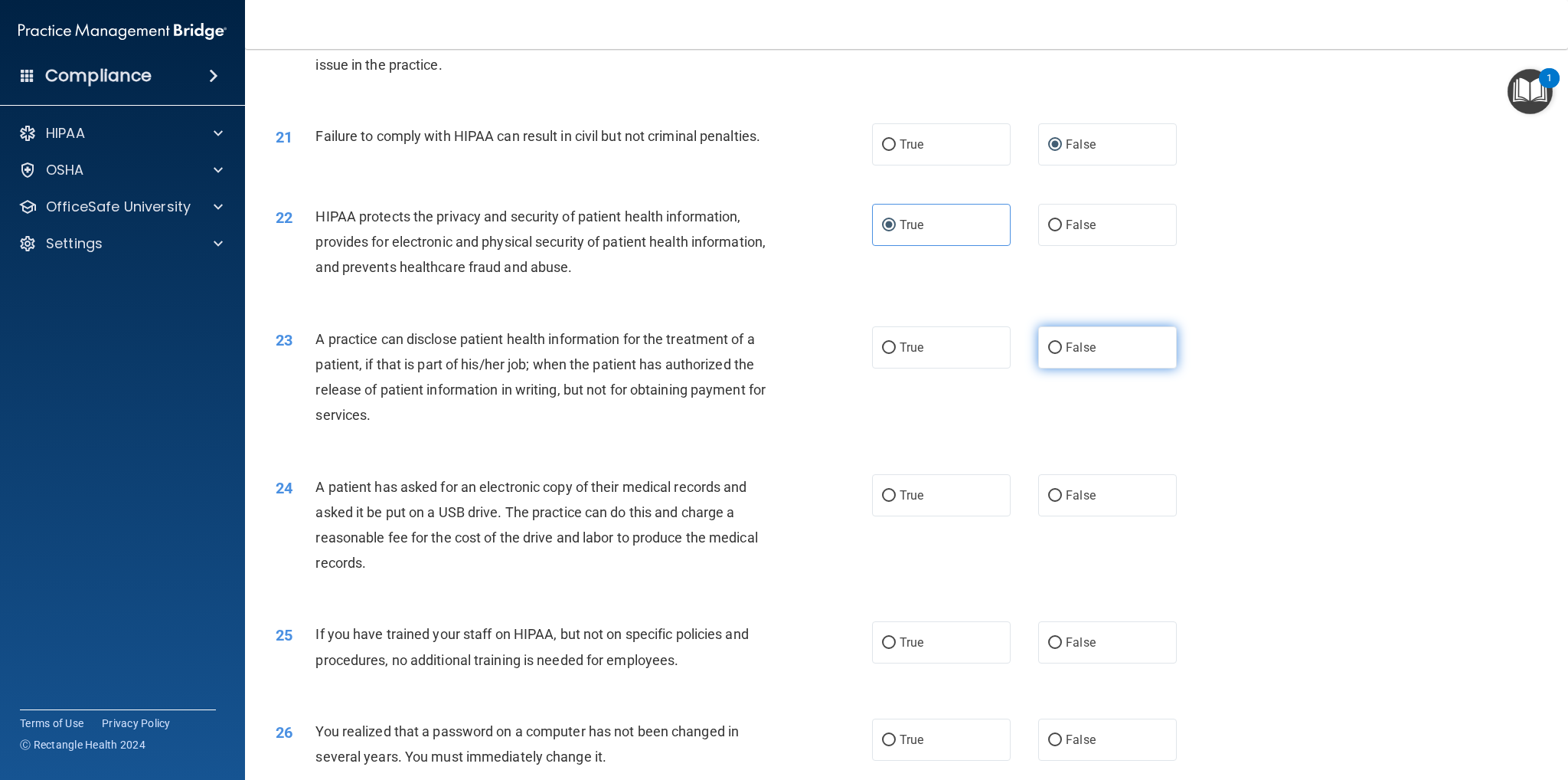
click at [1051, 369] on label "False" at bounding box center [1107, 346] width 139 height 42
click at [1051, 354] on input "False" at bounding box center [1055, 348] width 14 height 11
radio input "true"
click at [887, 502] on input "True" at bounding box center [889, 496] width 14 height 11
radio input "true"
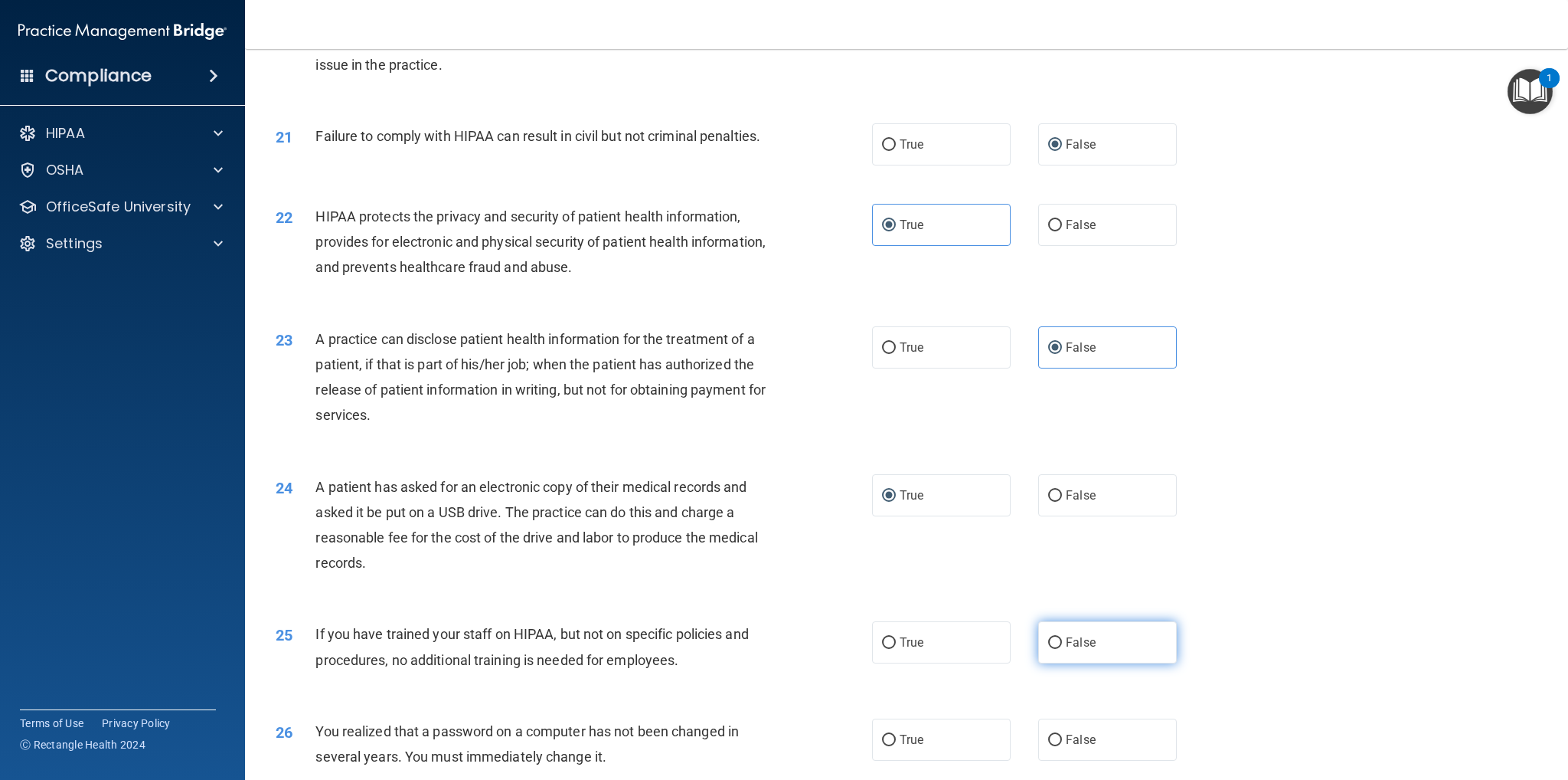
click at [1048, 649] on input "False" at bounding box center [1055, 643] width 14 height 11
radio input "true"
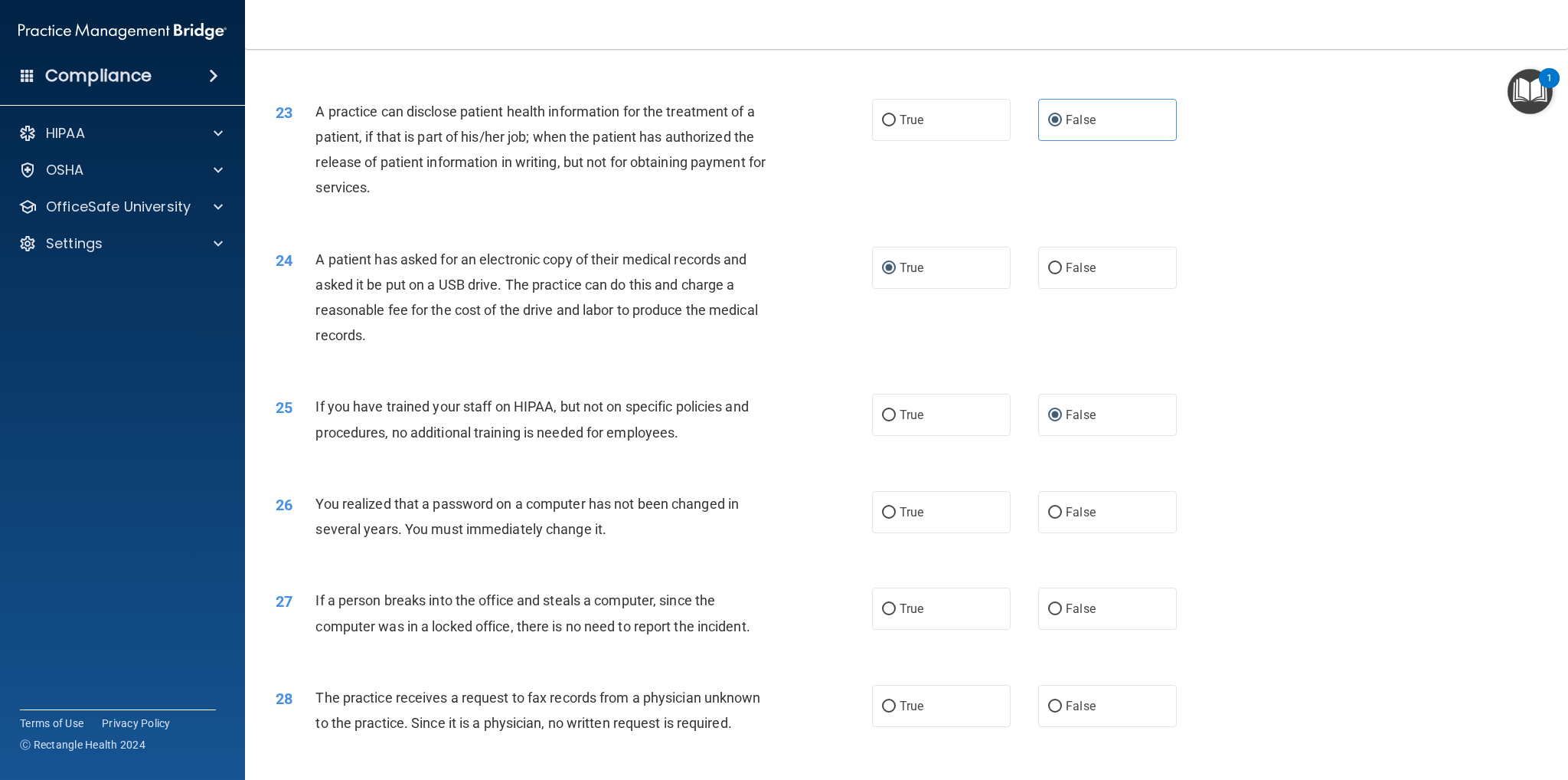
scroll to position [2301, 0]
click at [883, 516] on input "True" at bounding box center [889, 511] width 14 height 11
radio input "true"
click at [1048, 613] on input "False" at bounding box center [1055, 607] width 14 height 11
radio input "true"
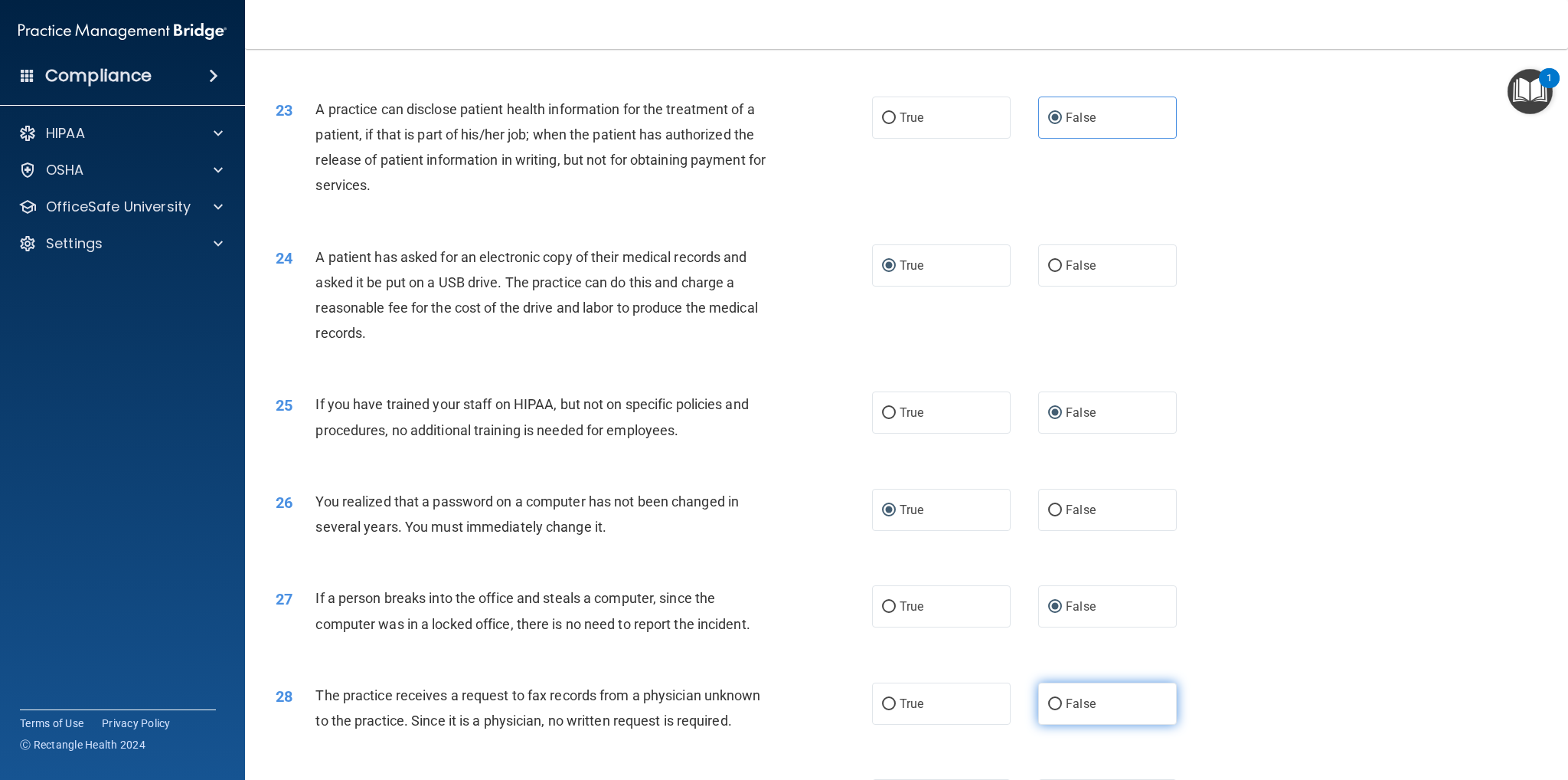
click at [1051, 710] on input "False" at bounding box center [1055, 704] width 14 height 11
radio input "true"
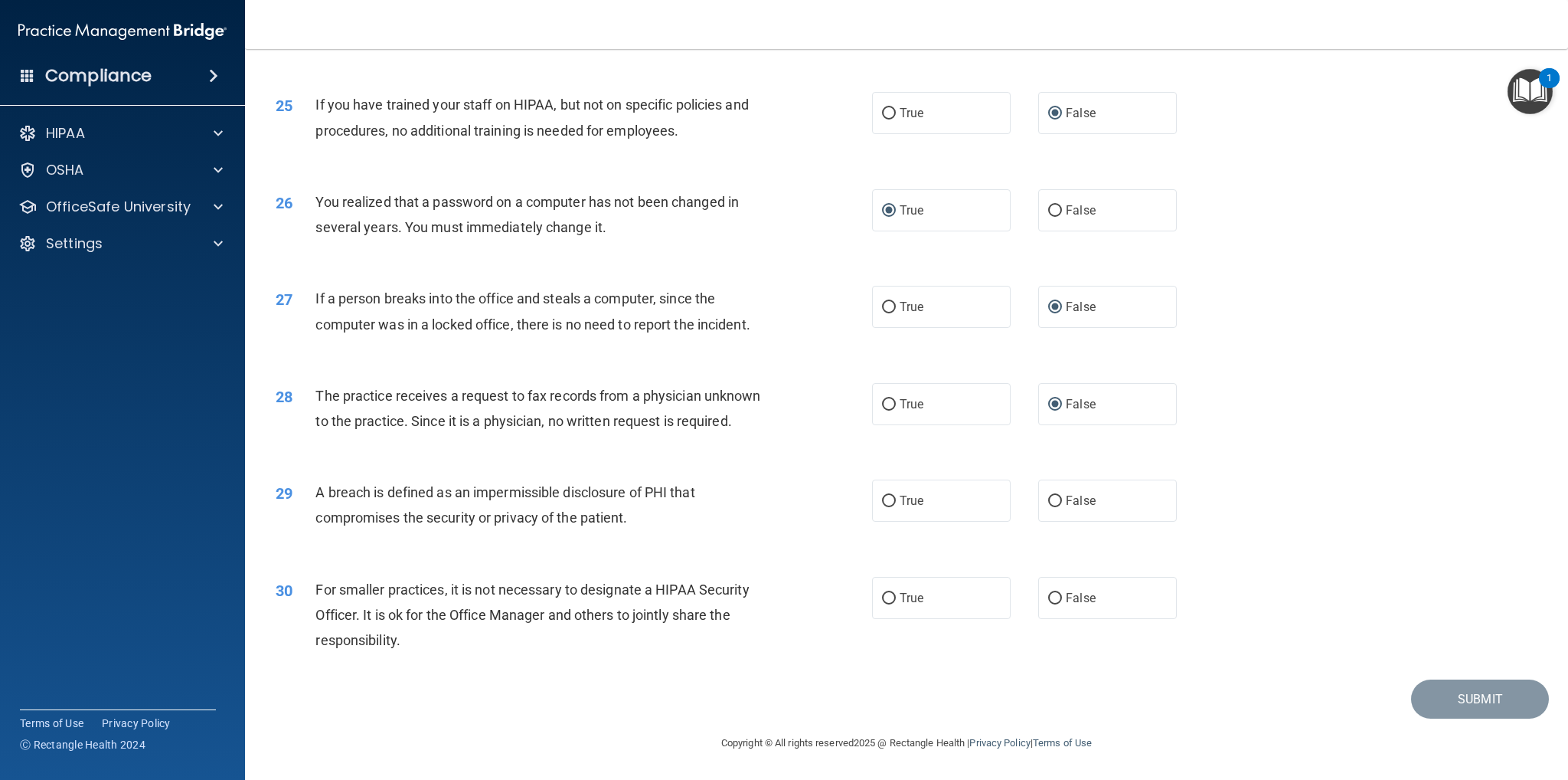
scroll to position [2642, 0]
click at [884, 496] on input "True" at bounding box center [889, 502] width 14 height 11
radio input "true"
click at [1048, 595] on input "False" at bounding box center [1055, 599] width 14 height 11
radio input "true"
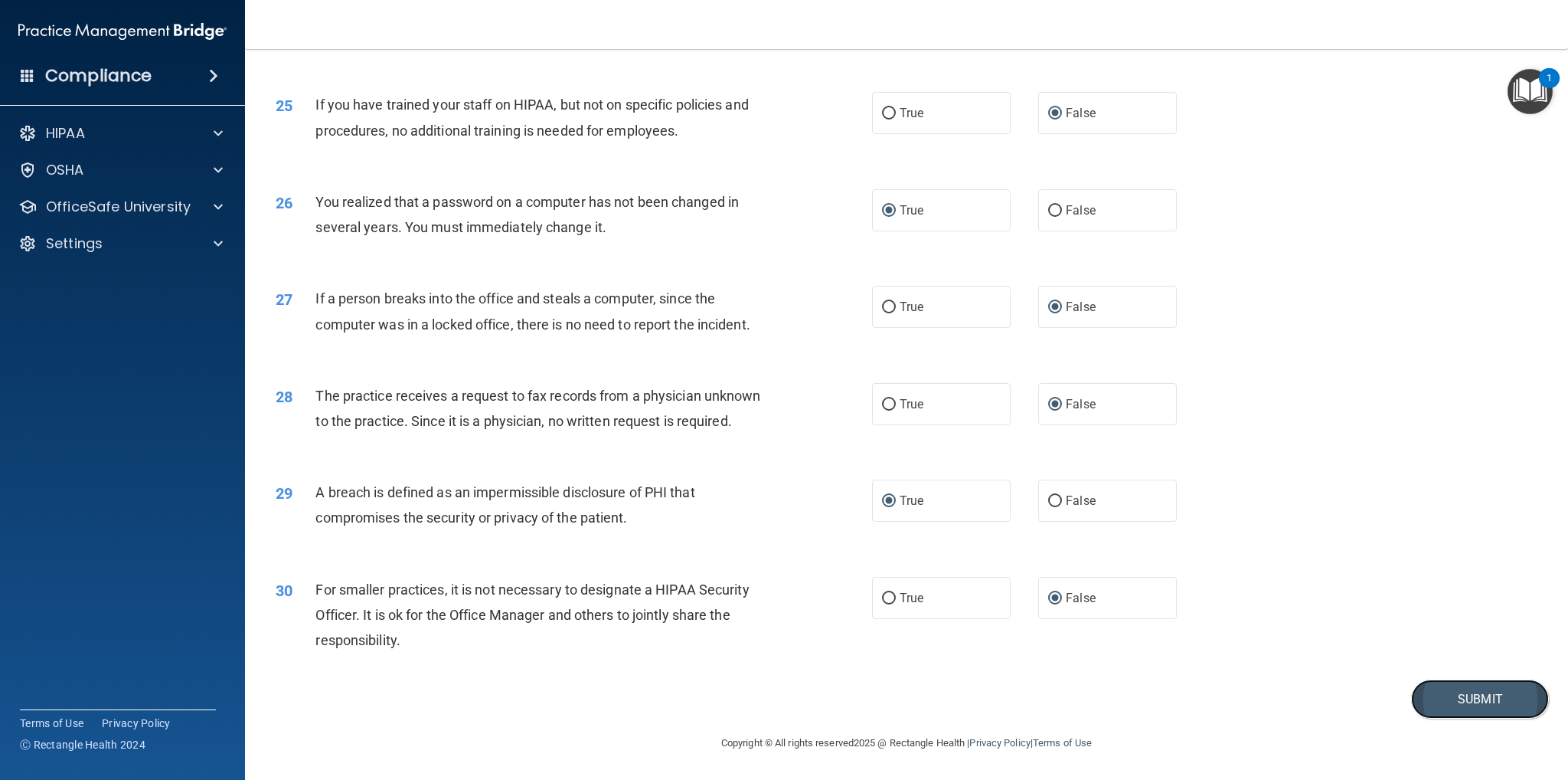
click at [1428, 698] on button "Submit" at bounding box center [1480, 699] width 138 height 39
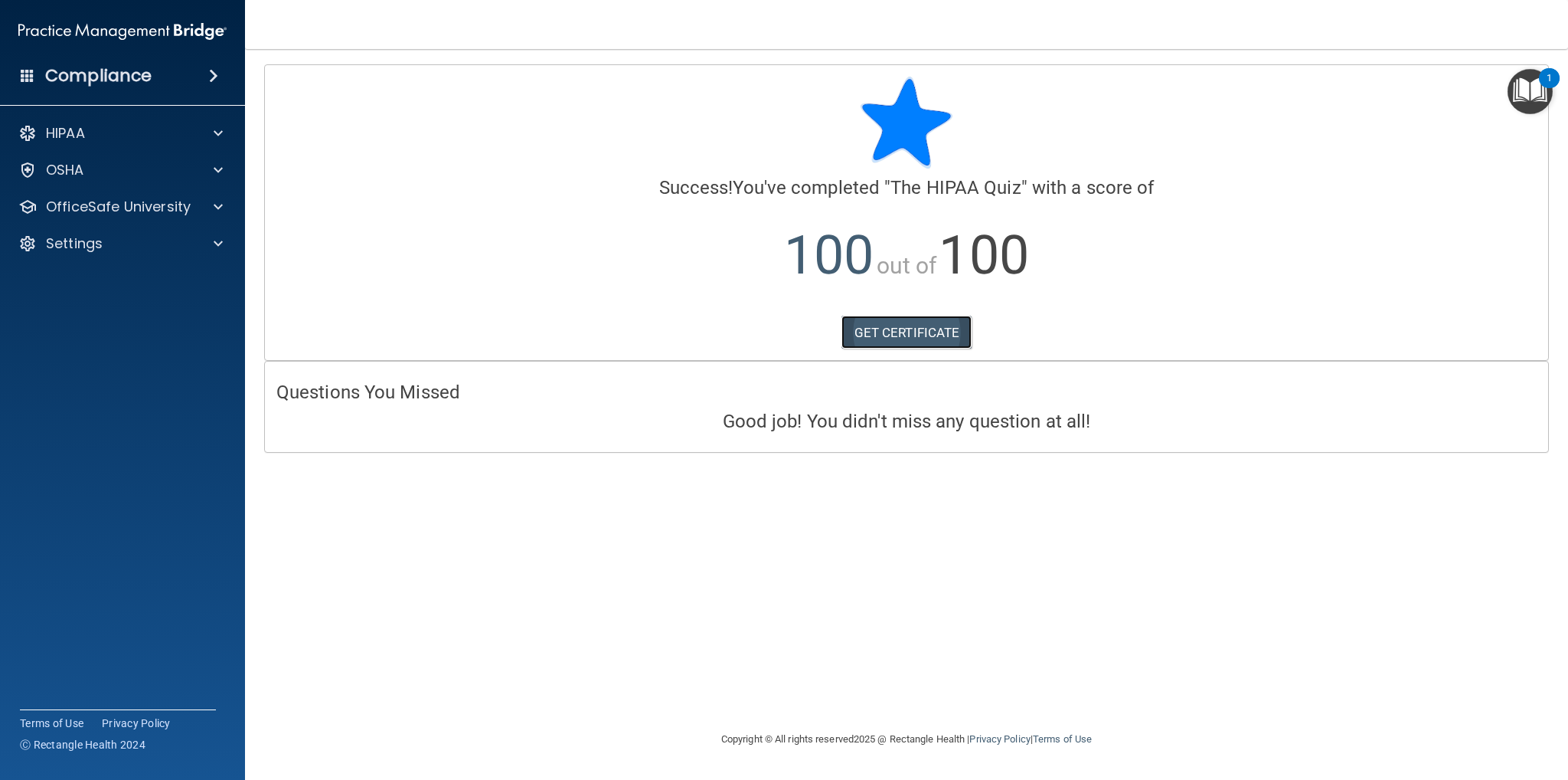
click at [900, 328] on link "GET CERTIFICATE" at bounding box center [907, 332] width 131 height 34
click at [146, 202] on p "OfficeSafe University" at bounding box center [118, 207] width 144 height 18
click at [163, 239] on div "HIPAA Training" at bounding box center [114, 243] width 209 height 16
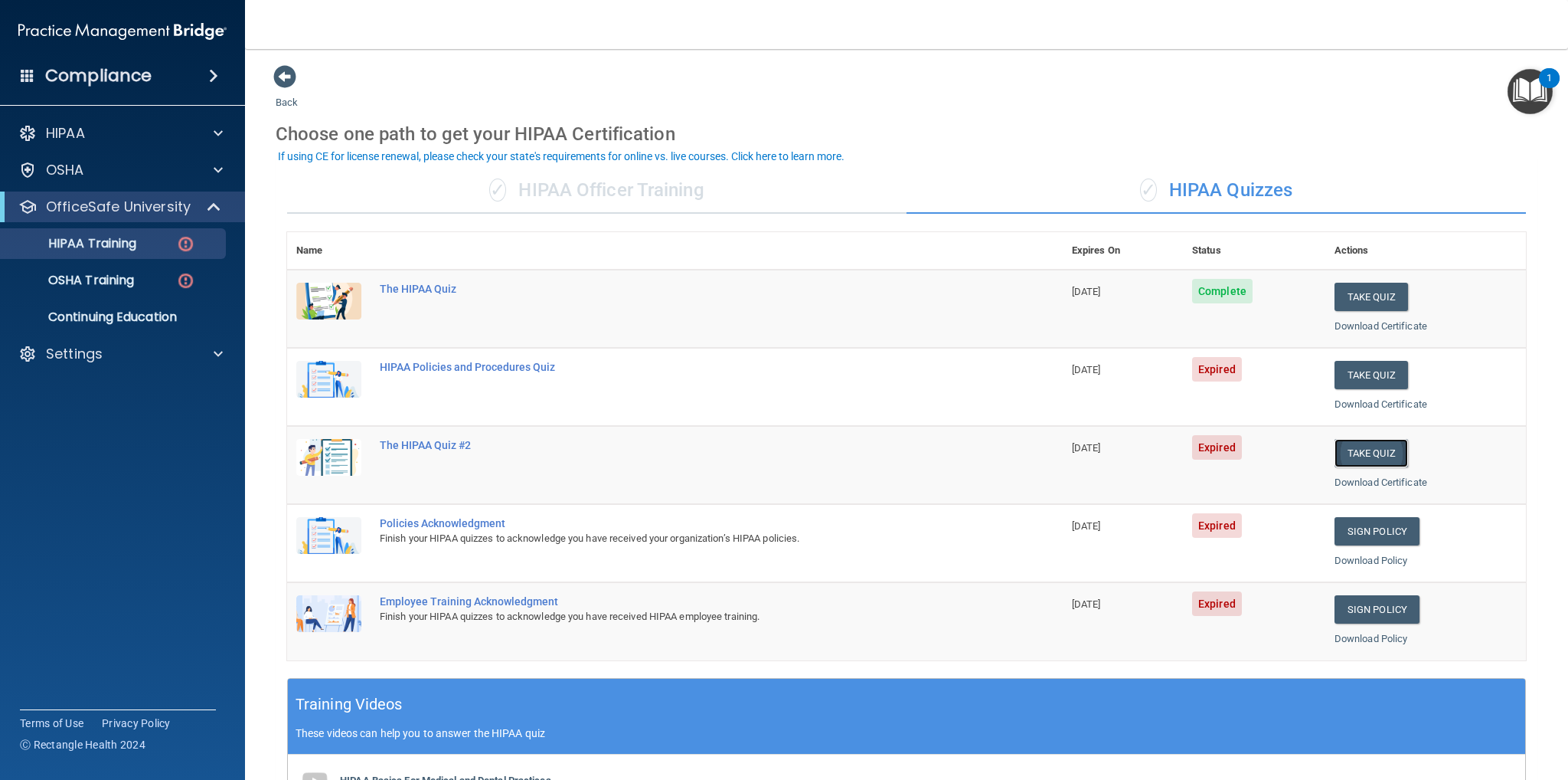
click at [1361, 452] on button "Take Quiz" at bounding box center [1372, 452] width 74 height 29
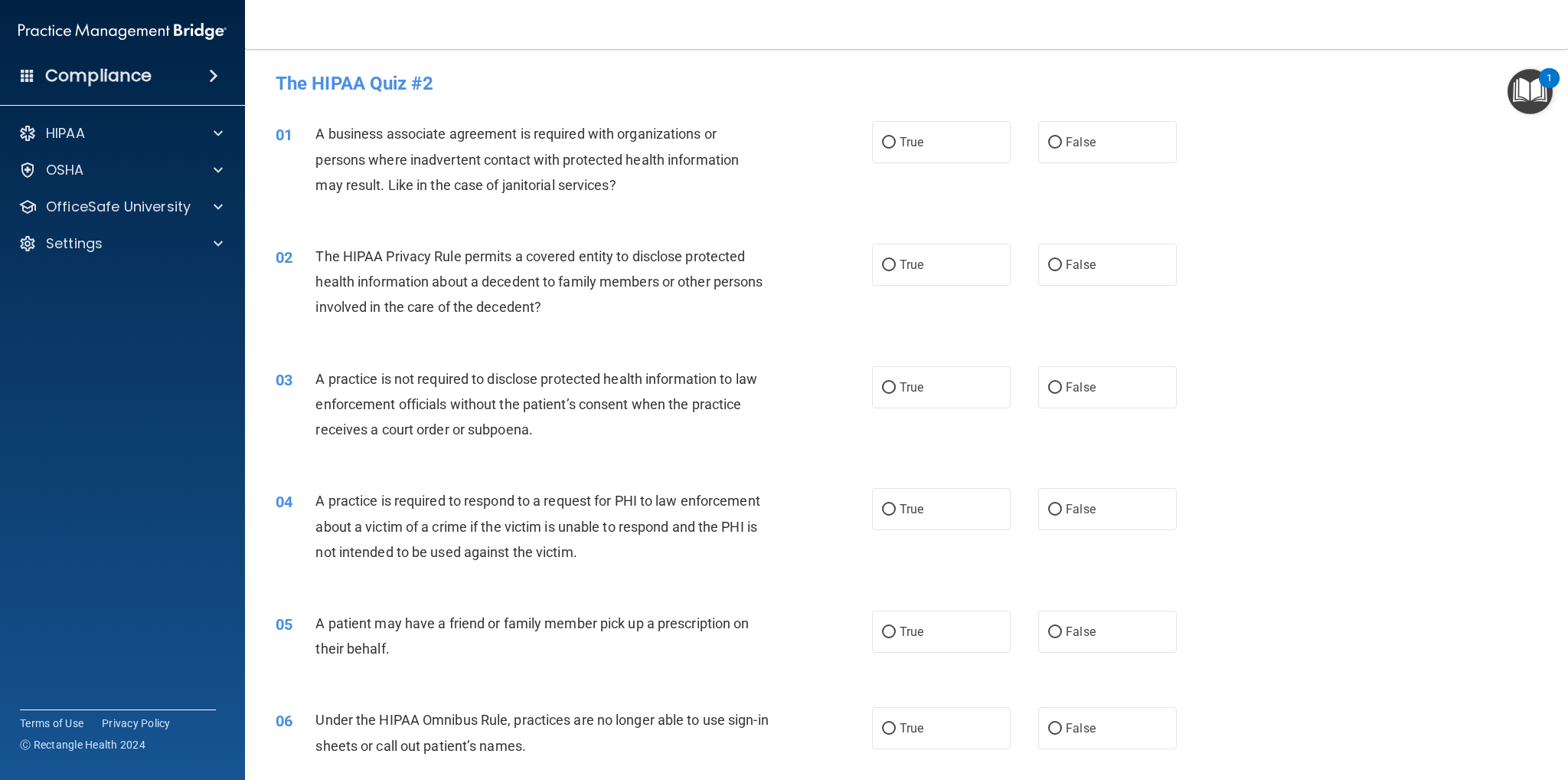
drag, startPoint x: 1054, startPoint y: 140, endPoint x: 991, endPoint y: 223, distance: 104.2
click at [1054, 139] on input "False" at bounding box center [1055, 143] width 14 height 11
radio input "true"
click at [883, 264] on input "True" at bounding box center [889, 265] width 14 height 11
radio input "true"
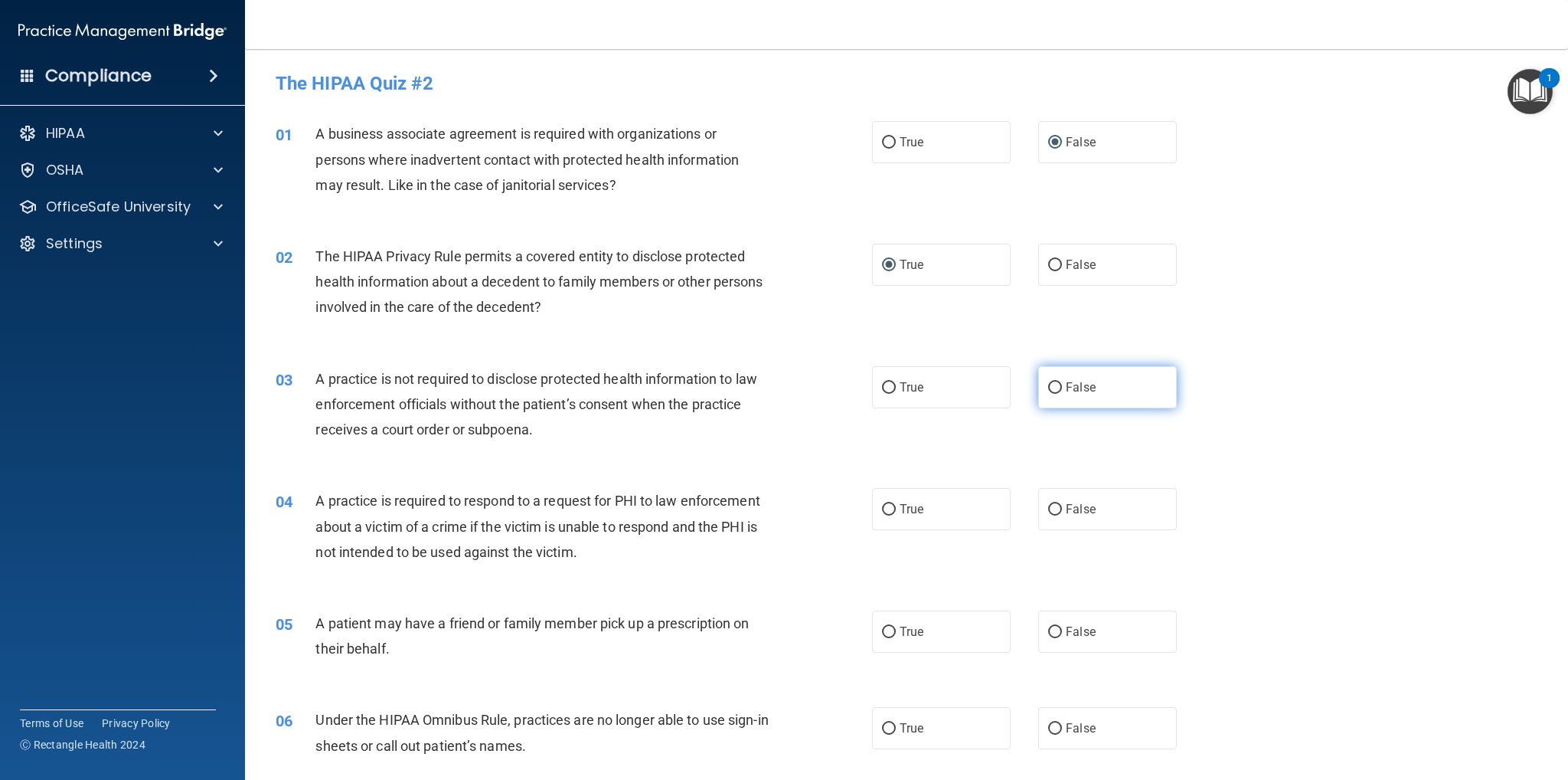
click at [1048, 383] on input "False" at bounding box center [1055, 388] width 14 height 11
radio input "true"
click at [883, 508] on input "True" at bounding box center [889, 510] width 14 height 11
radio input "true"
click at [879, 623] on label "True" at bounding box center [941, 631] width 139 height 42
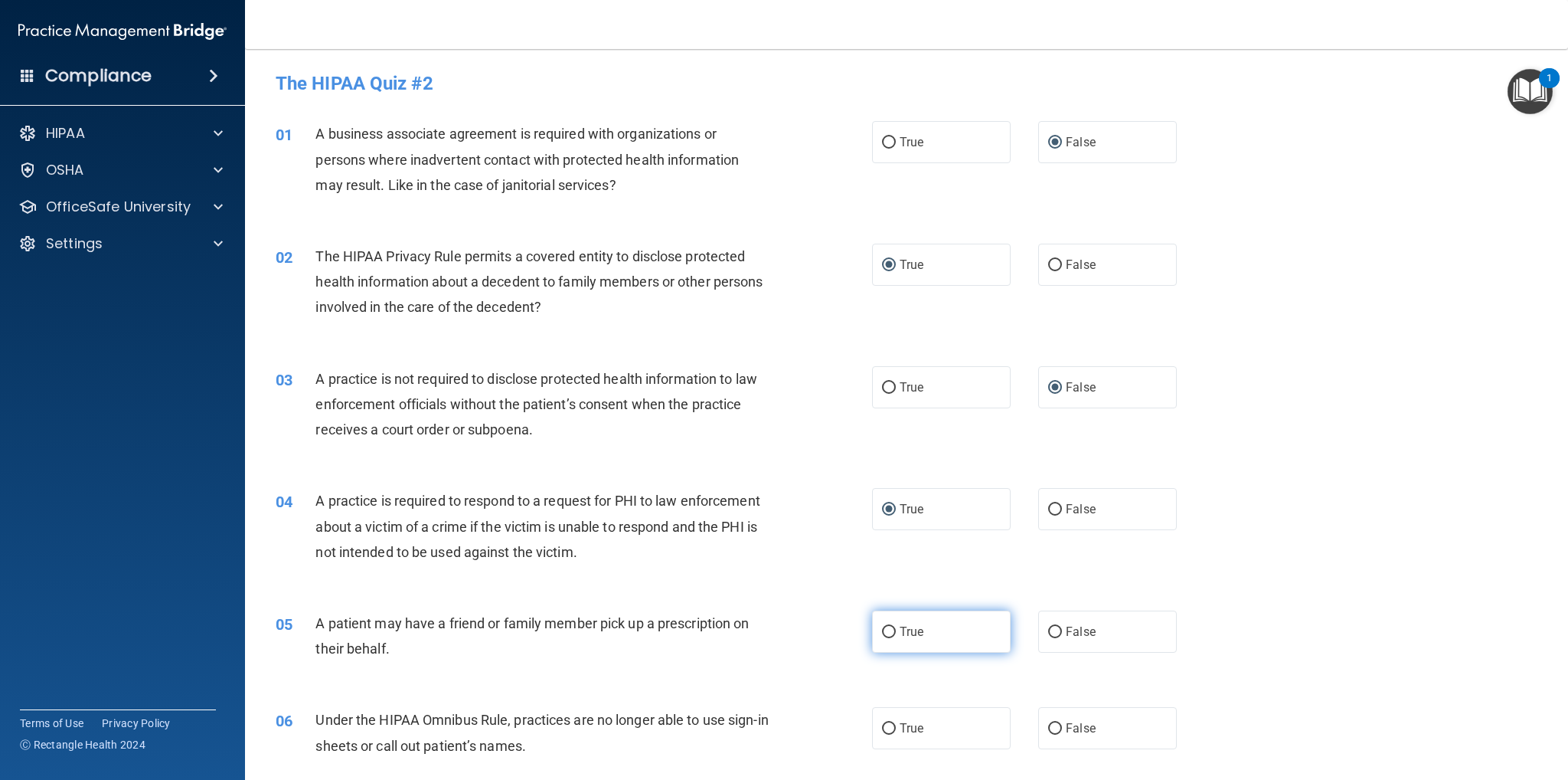
click at [883, 626] on input "True" at bounding box center [889, 632] width 14 height 11
radio input "true"
click at [1052, 723] on input "False" at bounding box center [1055, 729] width 14 height 11
radio input "true"
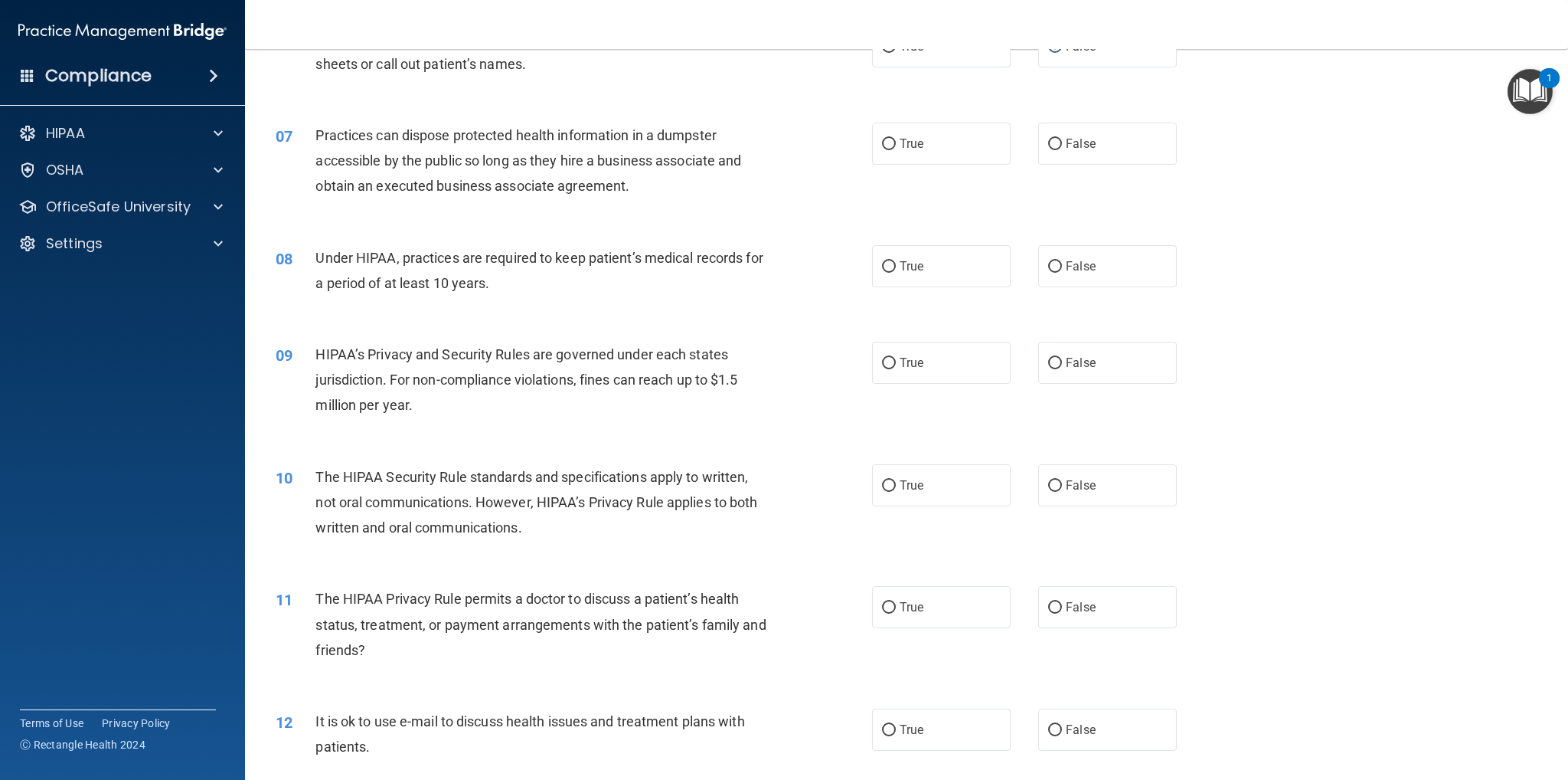
scroll to position [690, 0]
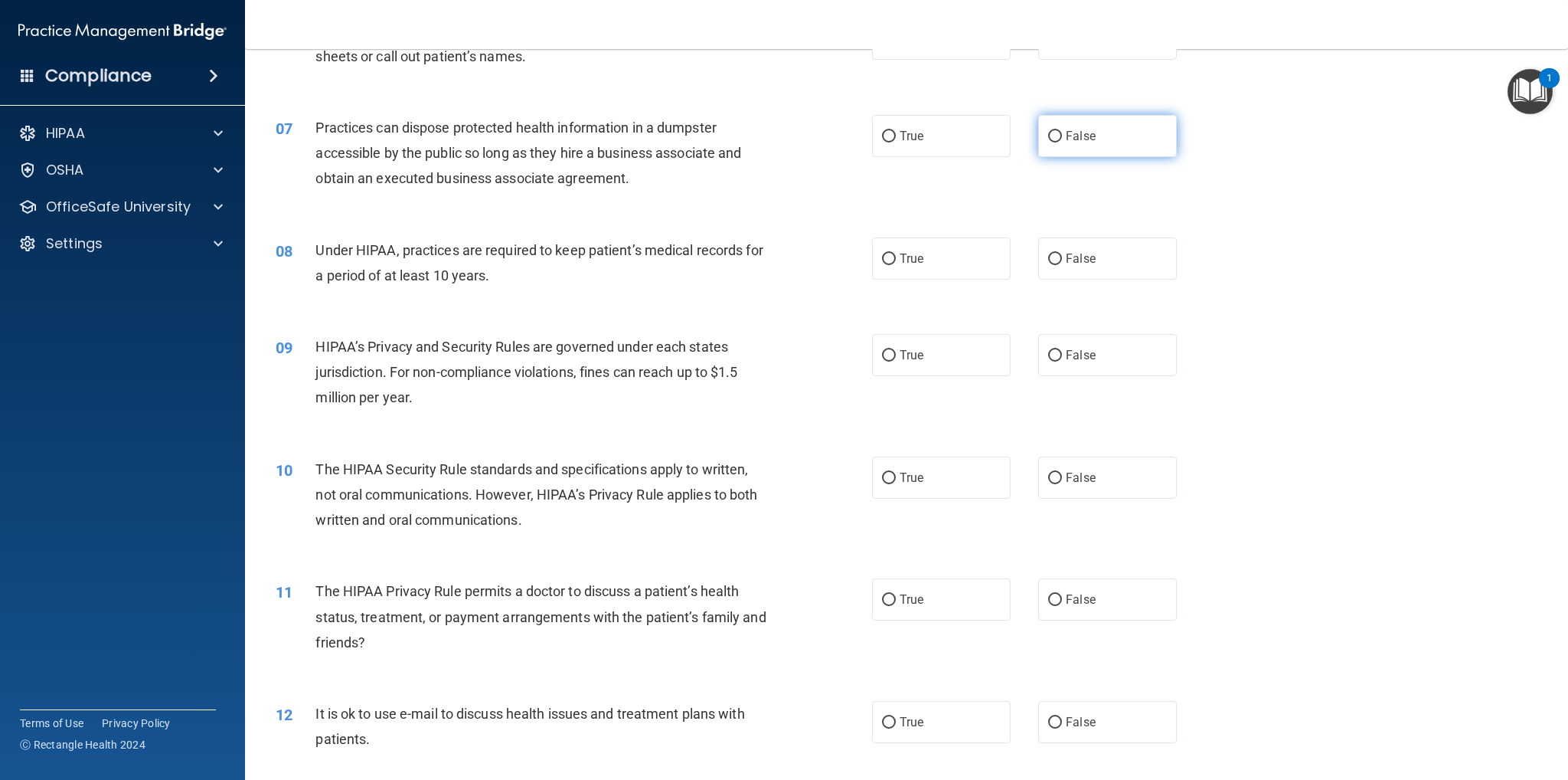
click at [1049, 139] on input "False" at bounding box center [1055, 137] width 14 height 11
radio input "true"
click at [1051, 255] on input "False" at bounding box center [1055, 259] width 14 height 11
radio input "true"
click at [1053, 355] on input "False" at bounding box center [1055, 356] width 14 height 11
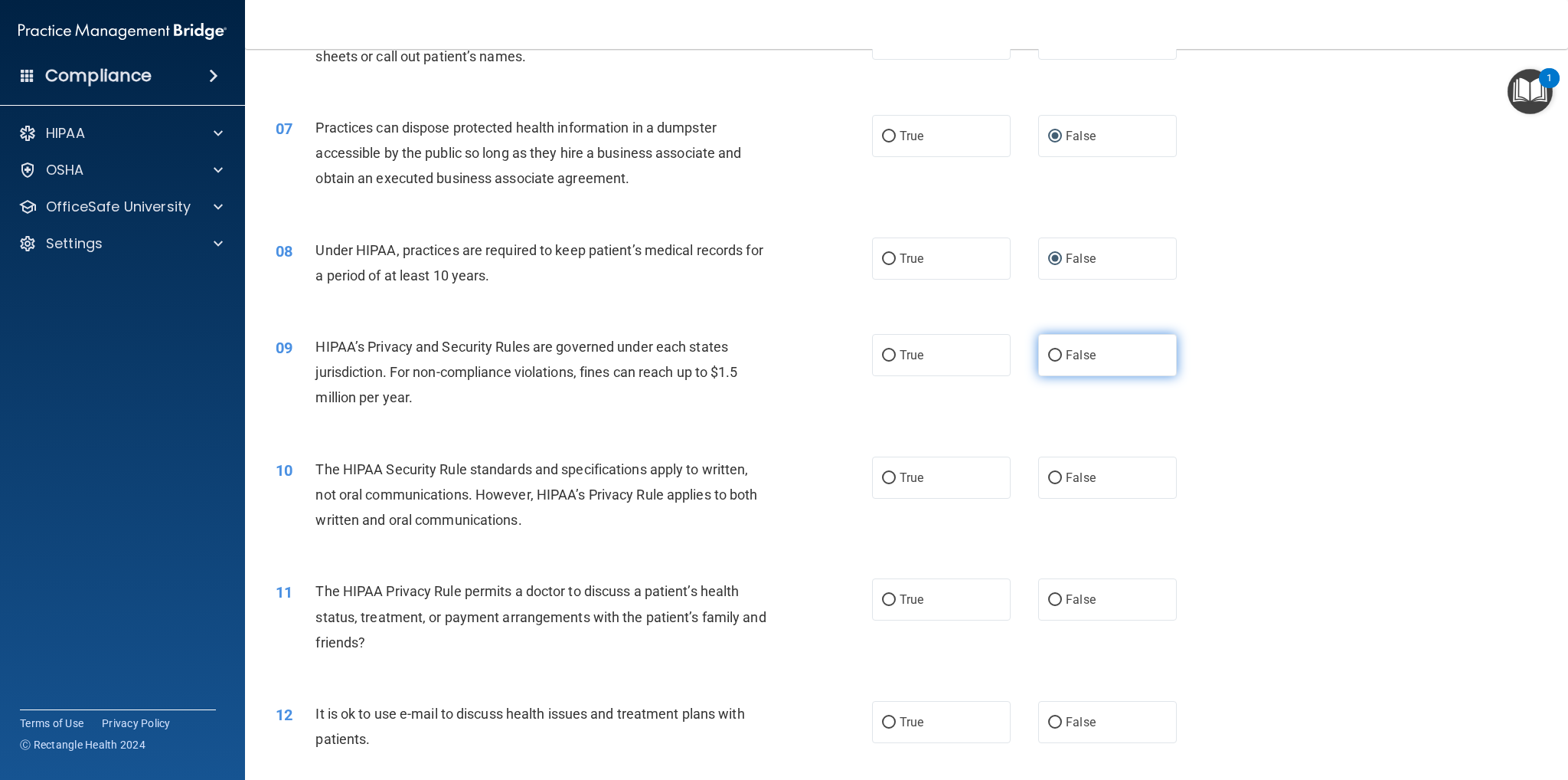
radio input "true"
click at [883, 475] on input "True" at bounding box center [889, 479] width 14 height 11
radio input "true"
click at [883, 595] on input "True" at bounding box center [889, 600] width 14 height 11
radio input "true"
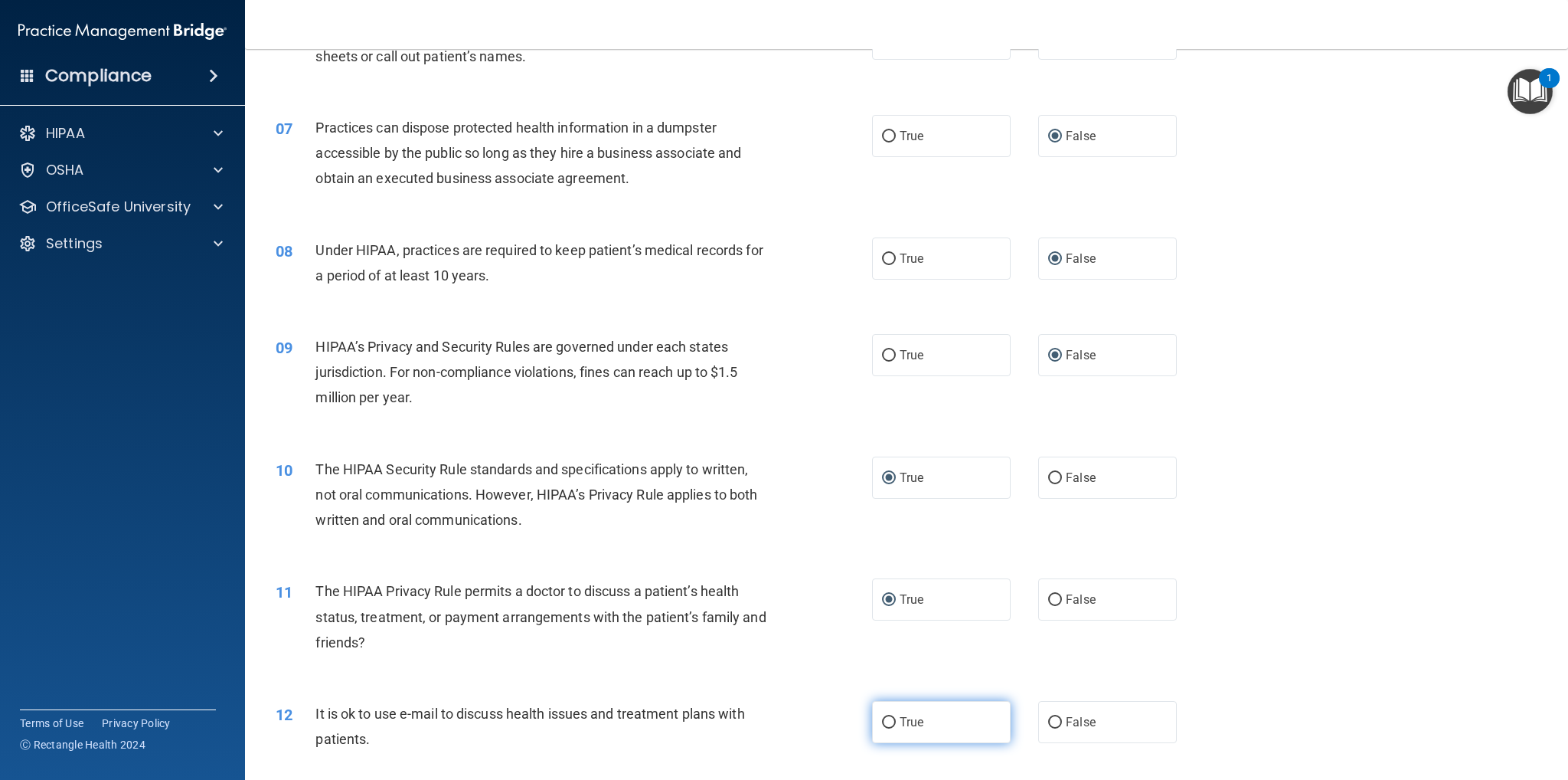
click at [883, 720] on input "True" at bounding box center [889, 723] width 14 height 11
radio input "true"
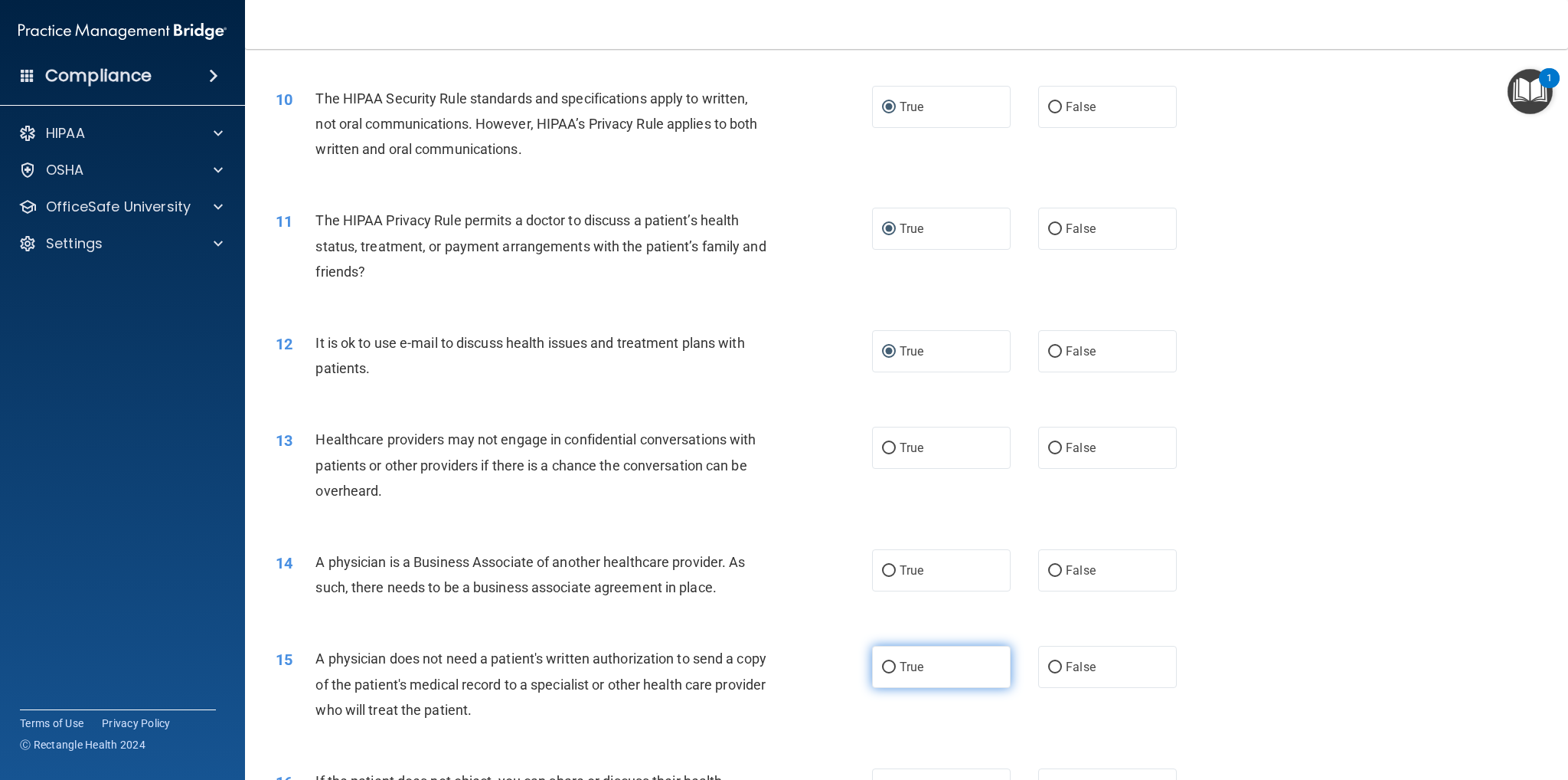
scroll to position [1072, 0]
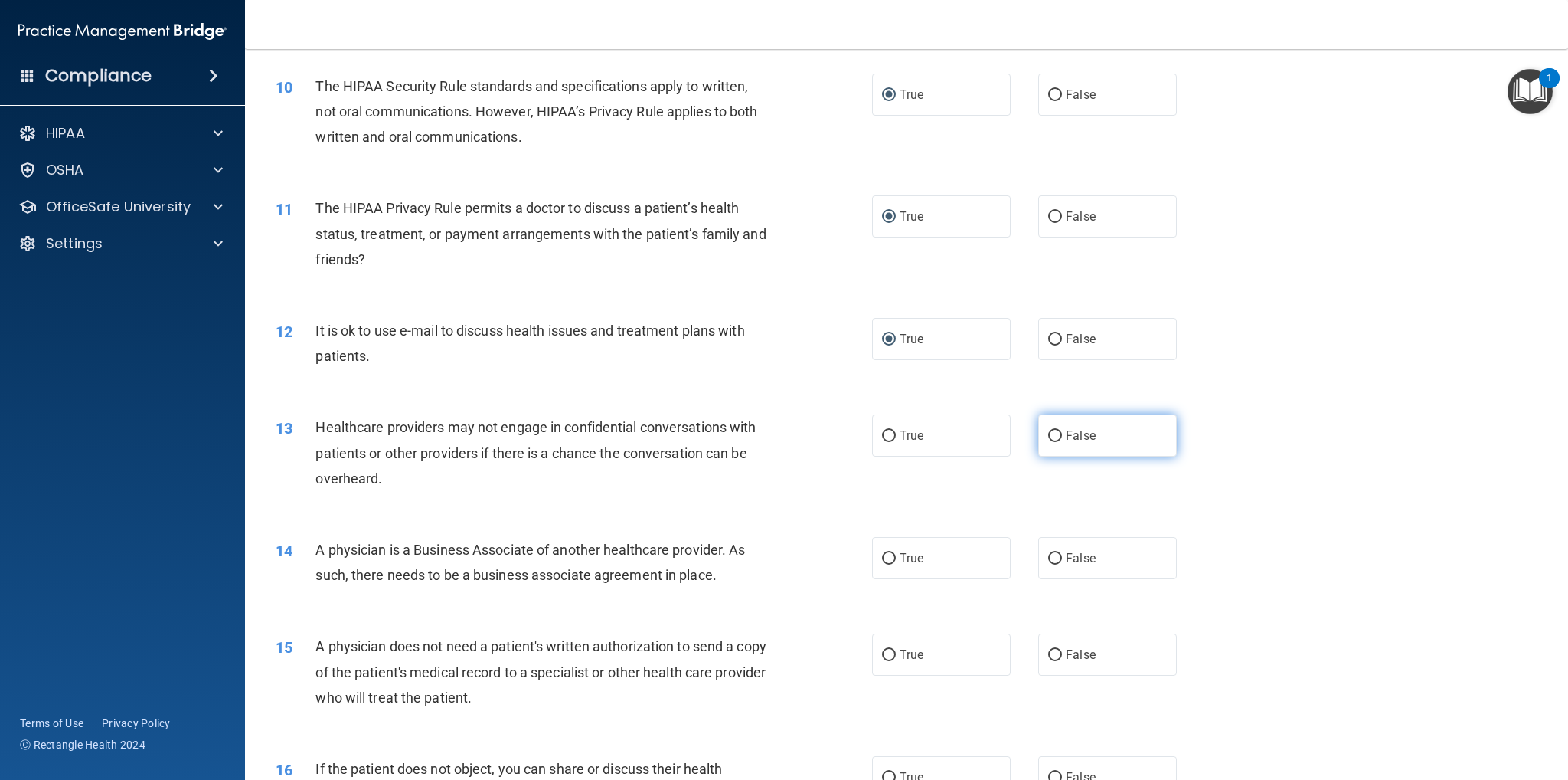
click at [1050, 433] on input "False" at bounding box center [1055, 436] width 14 height 11
radio input "true"
click at [1052, 555] on input "False" at bounding box center [1055, 558] width 14 height 11
radio input "true"
click at [883, 655] on input "True" at bounding box center [889, 655] width 14 height 11
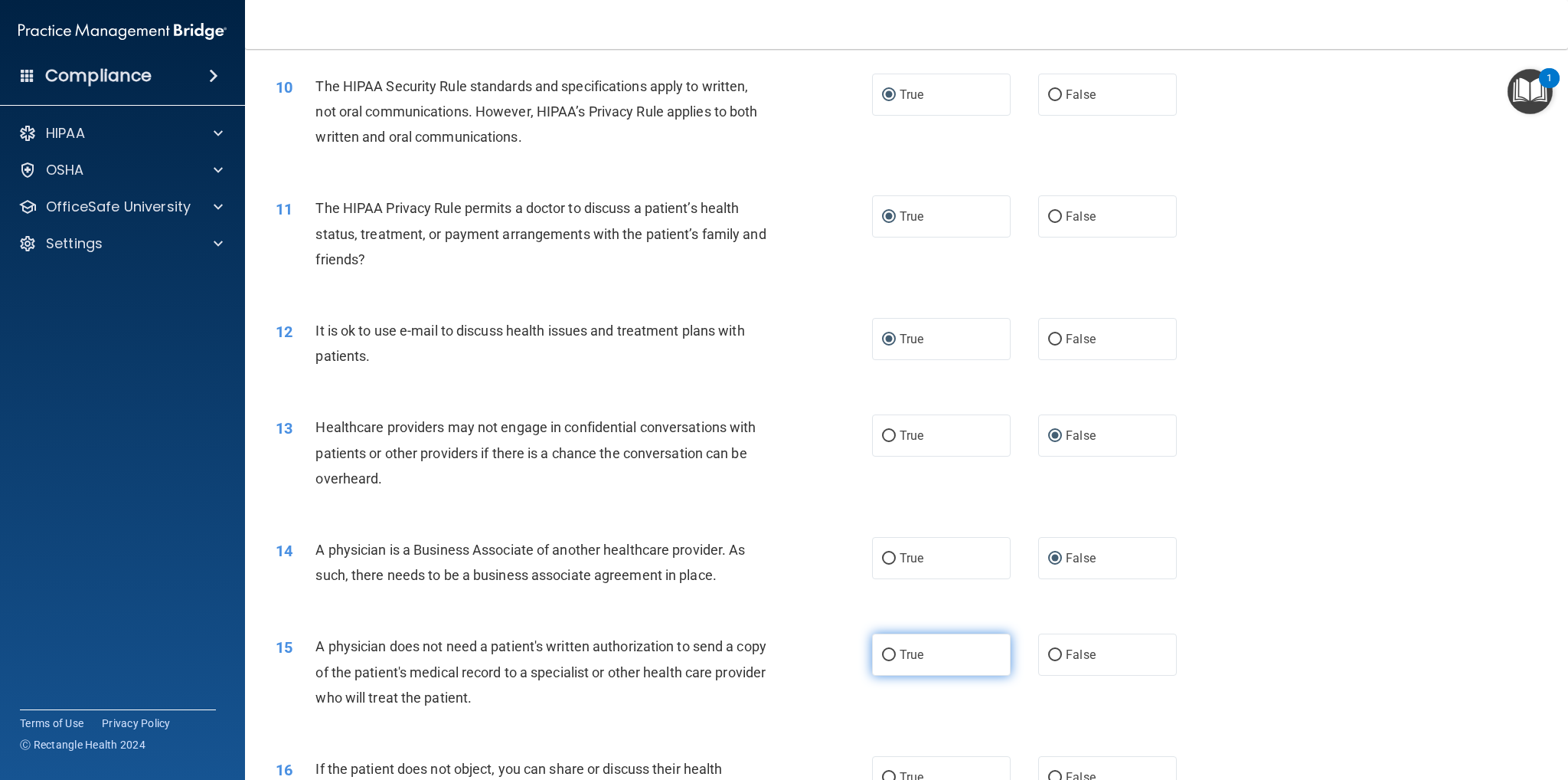
radio input "true"
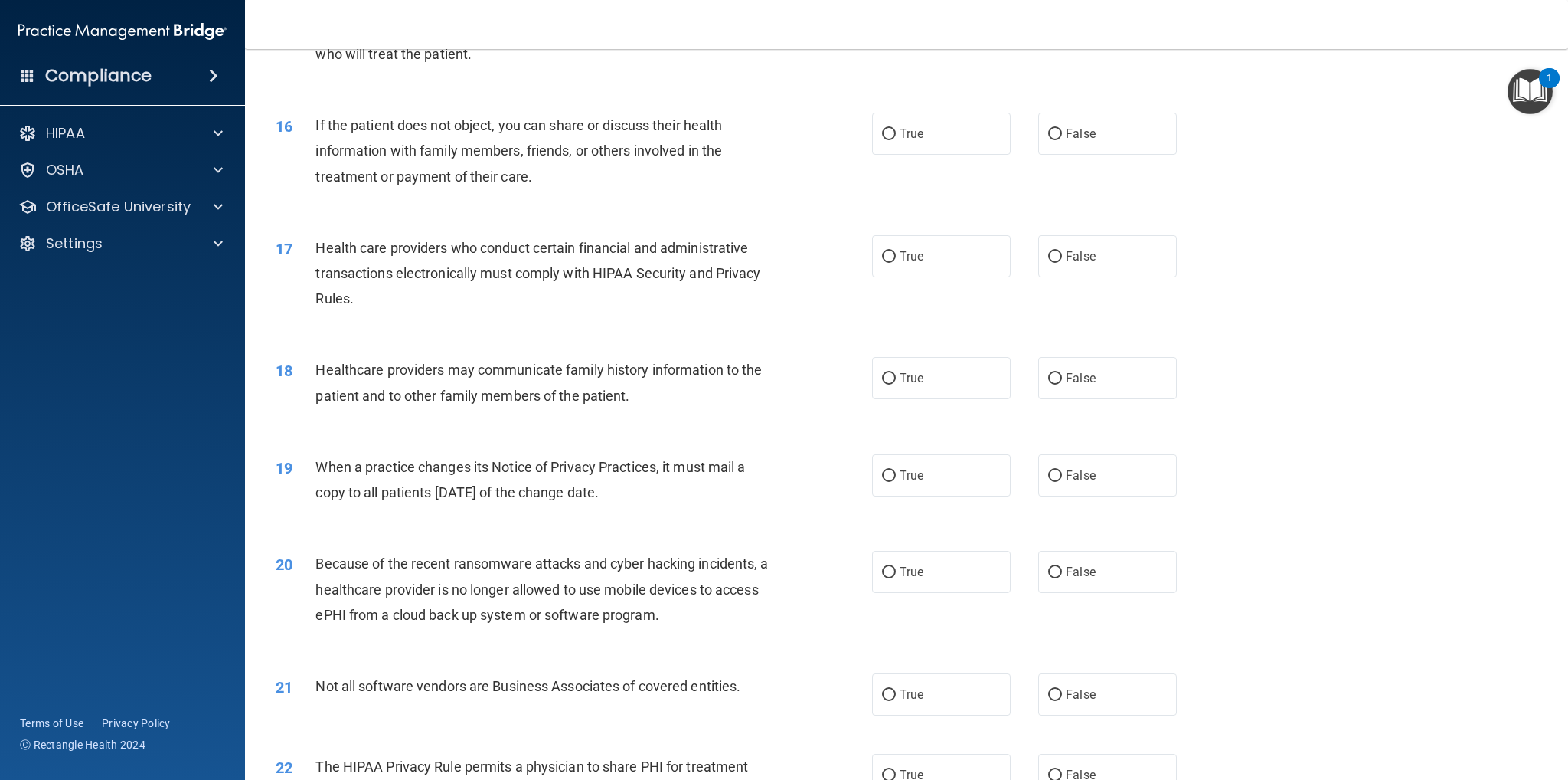
scroll to position [1761, 0]
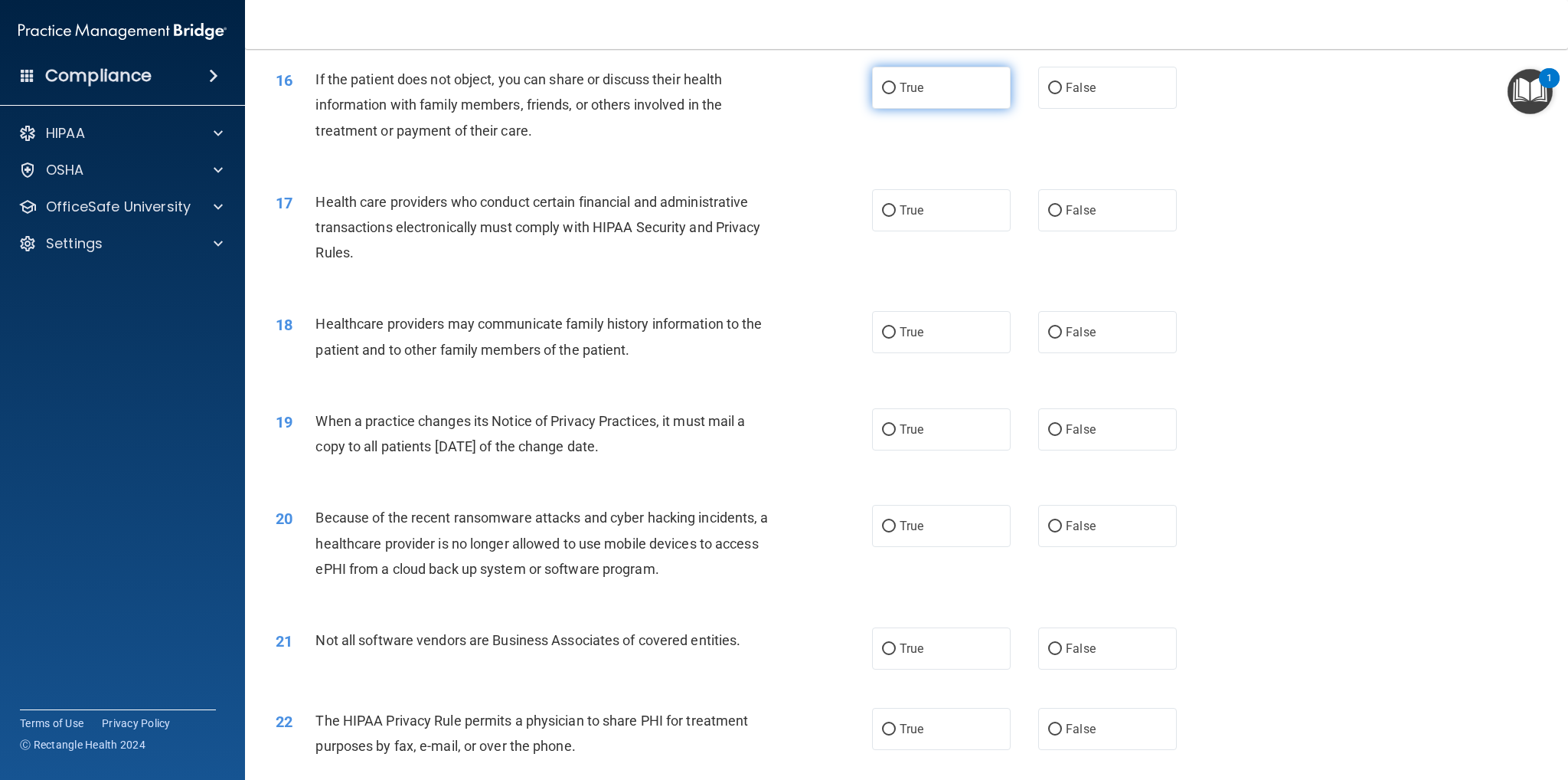
click at [887, 85] on input "True" at bounding box center [889, 89] width 14 height 11
radio input "true"
click at [887, 203] on label "True" at bounding box center [941, 209] width 139 height 42
click at [887, 205] on input "True" at bounding box center [889, 211] width 14 height 11
radio input "true"
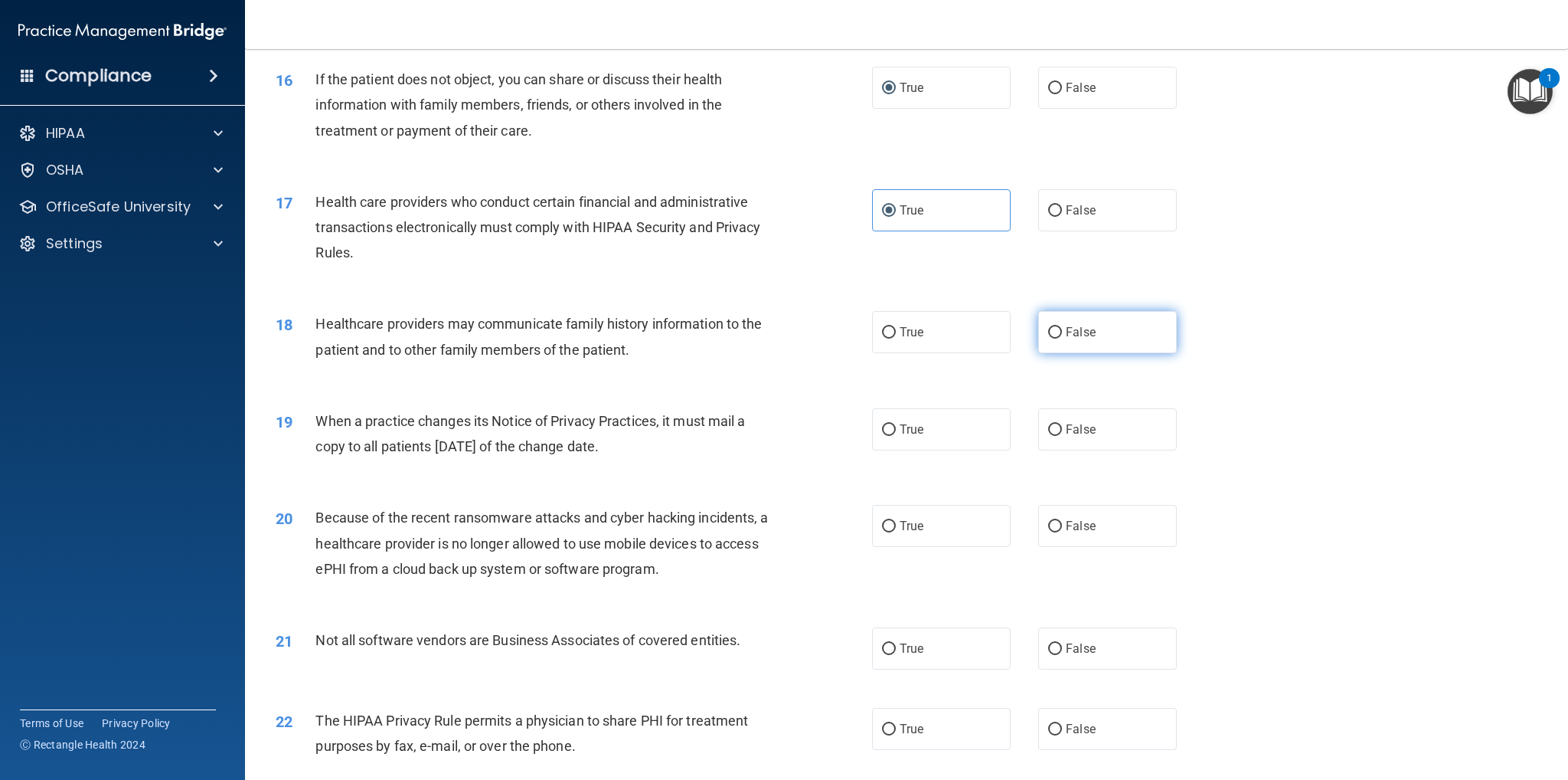
click at [1049, 332] on input "False" at bounding box center [1055, 333] width 14 height 11
radio input "true"
drag, startPoint x: 1052, startPoint y: 427, endPoint x: 1051, endPoint y: 461, distance: 34.0
click at [1052, 428] on input "False" at bounding box center [1055, 430] width 14 height 11
radio input "true"
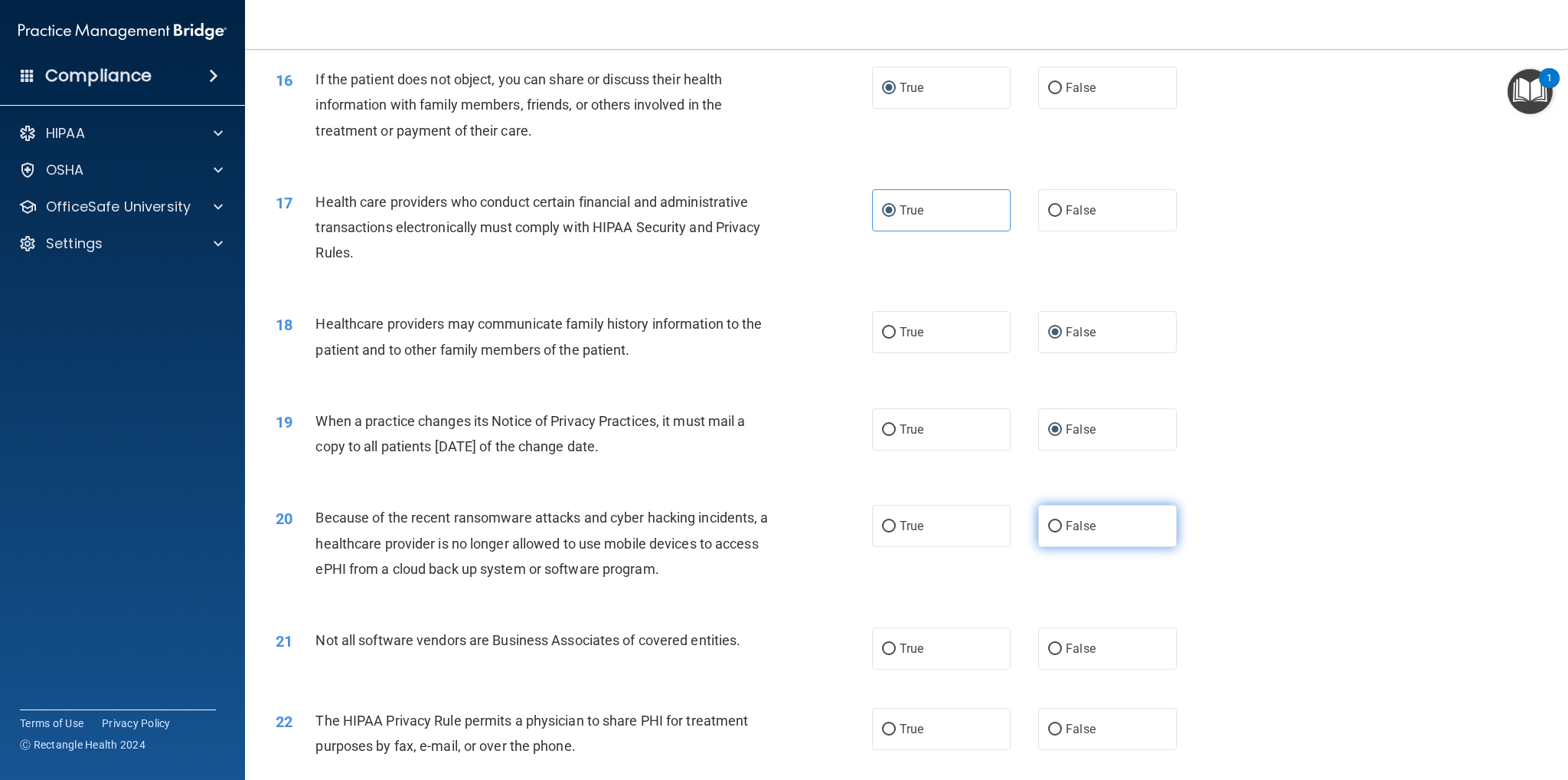
click at [1048, 521] on input "False" at bounding box center [1055, 526] width 14 height 11
radio input "true"
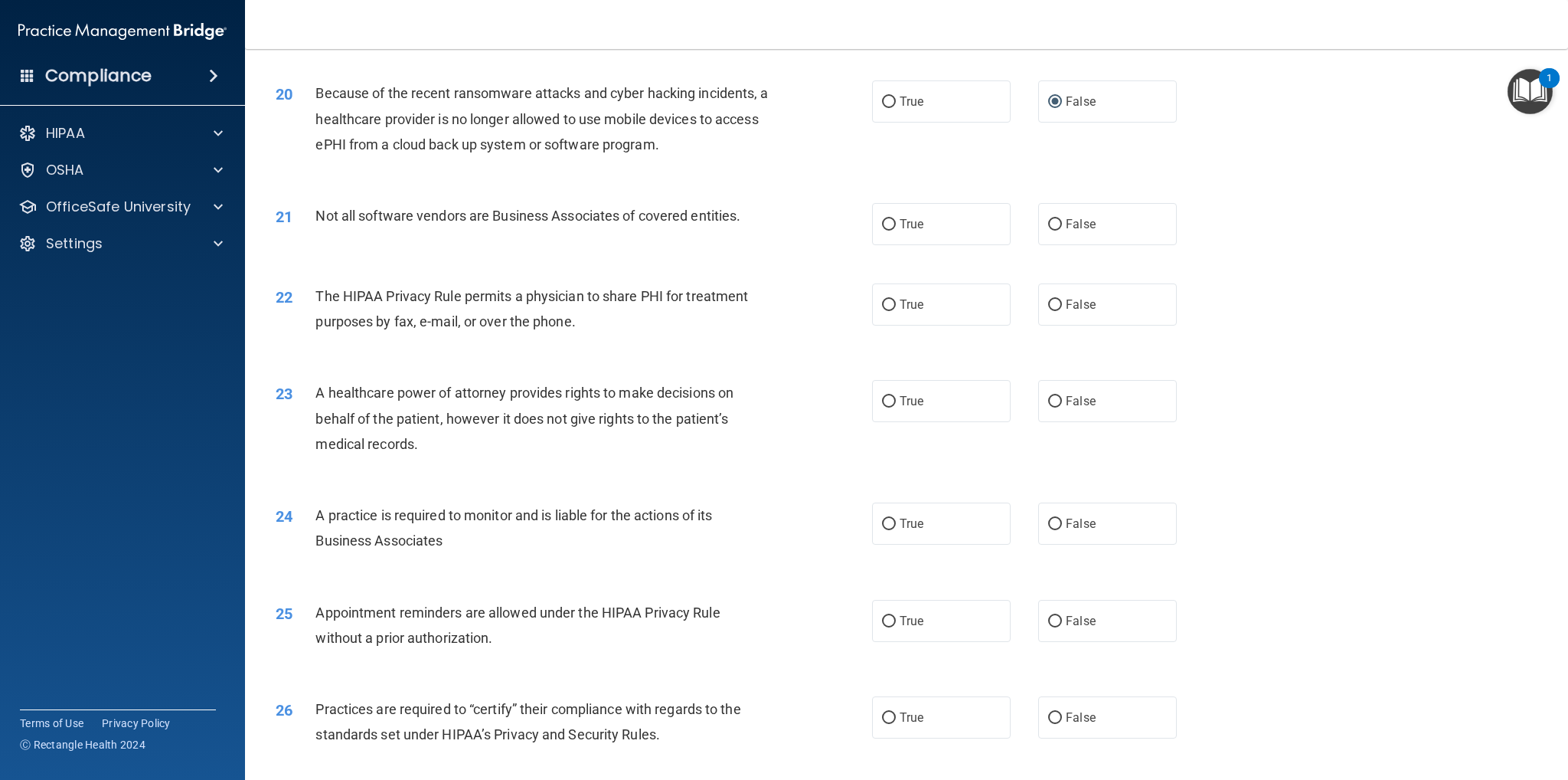
scroll to position [2221, 0]
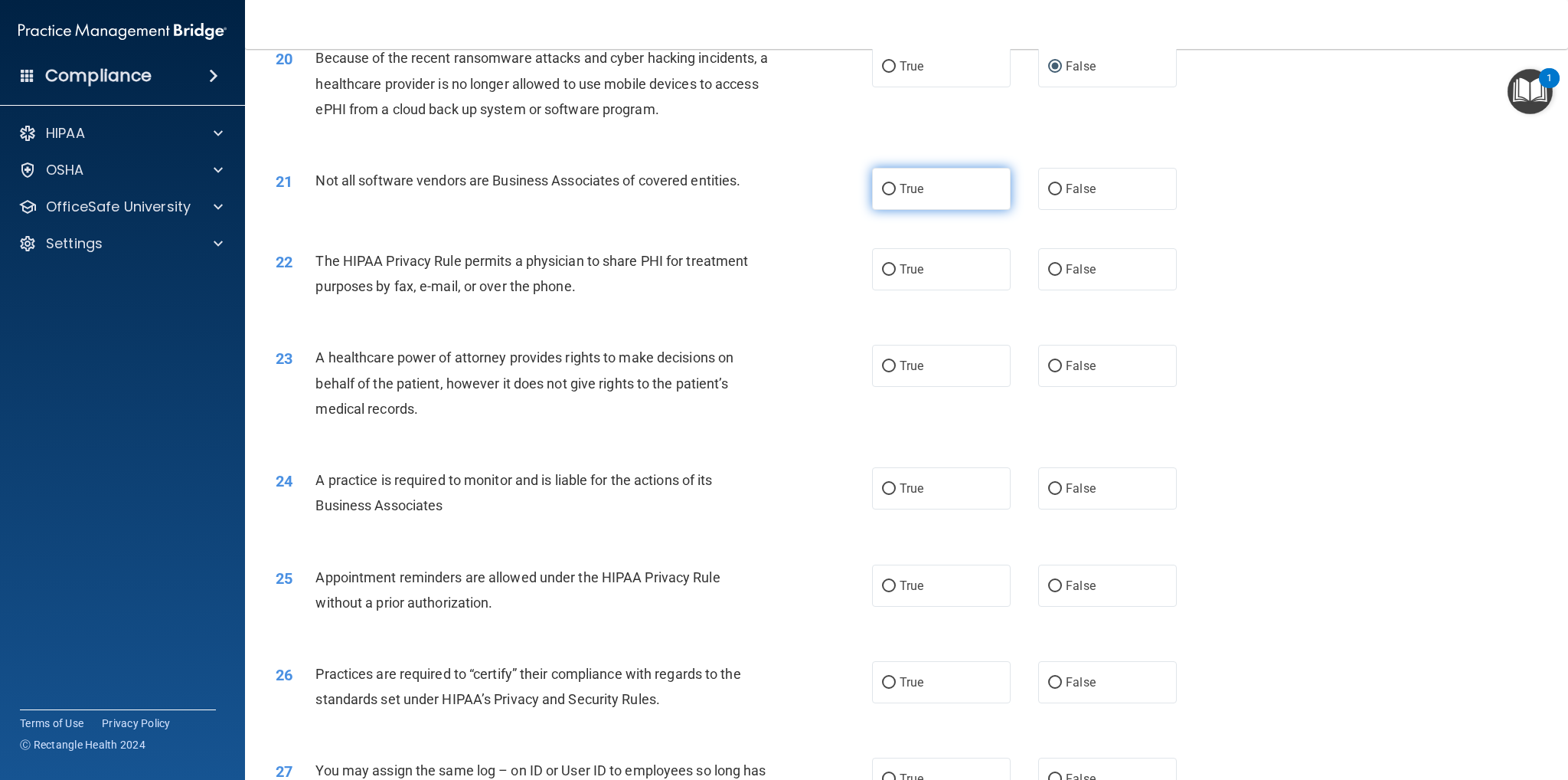
click at [887, 190] on input "True" at bounding box center [889, 190] width 14 height 11
radio input "true"
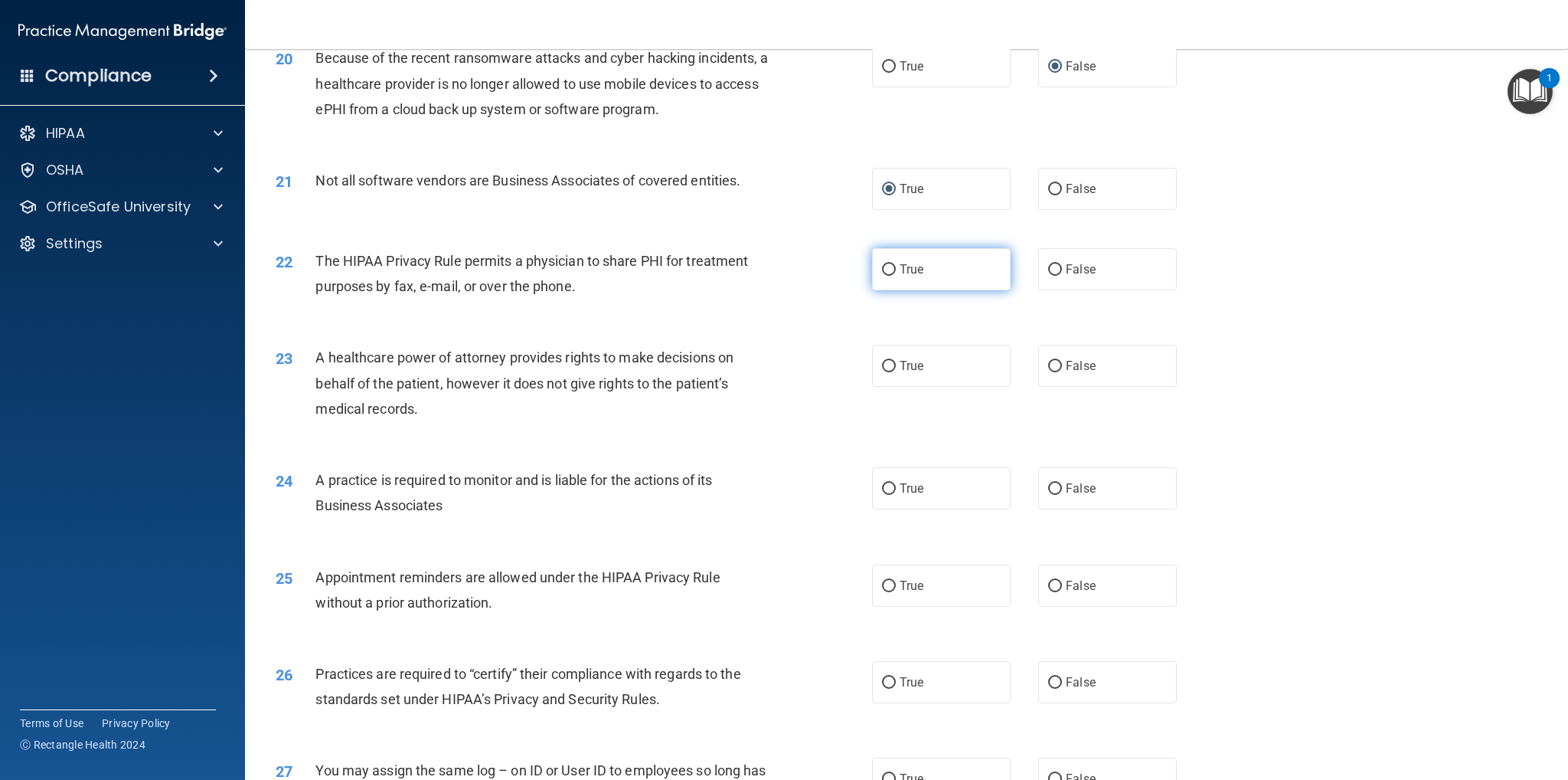
click at [883, 266] on input "True" at bounding box center [889, 270] width 14 height 11
radio input "true"
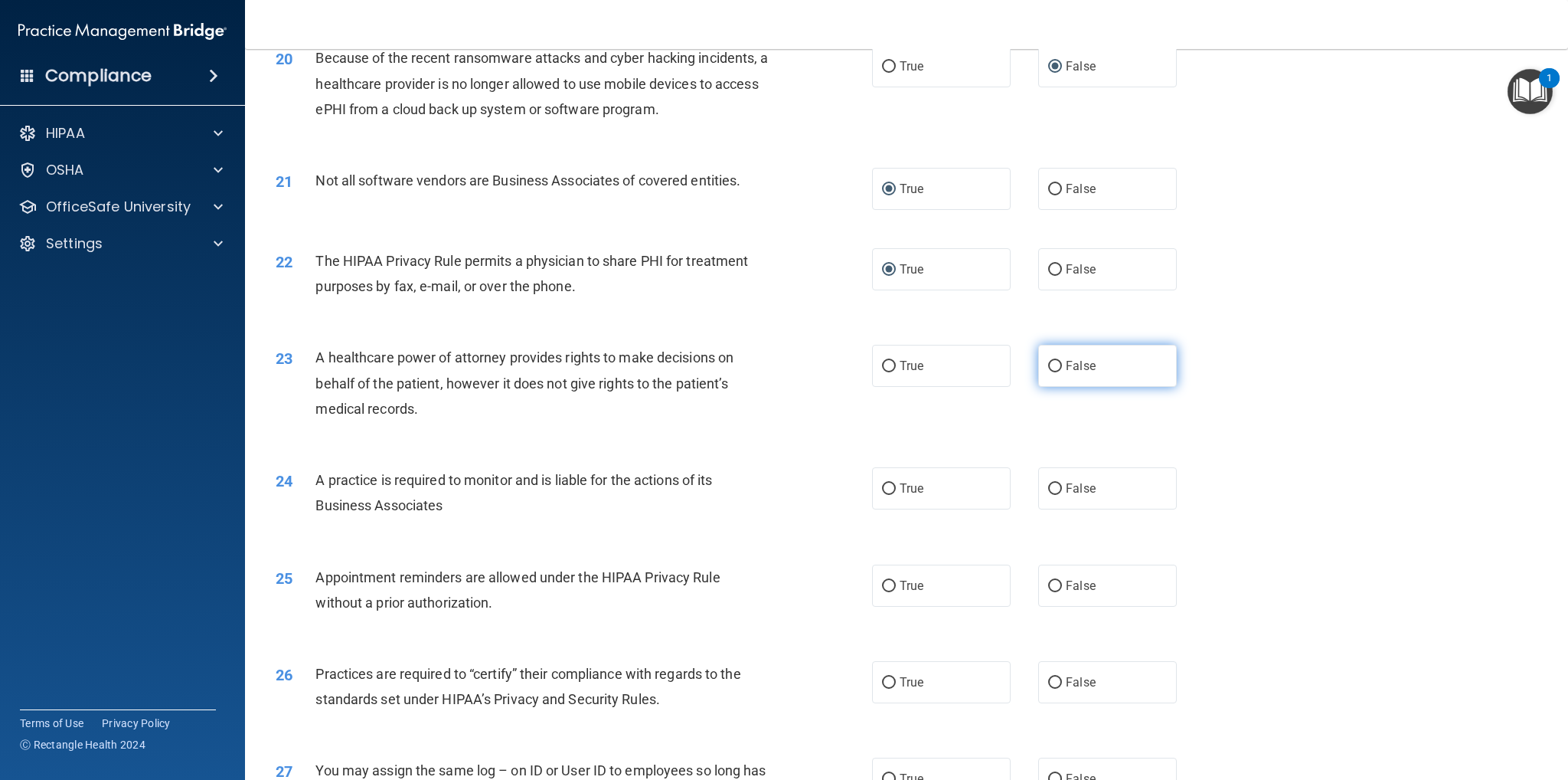
drag, startPoint x: 1046, startPoint y: 368, endPoint x: 1045, endPoint y: 379, distance: 11.0
click at [1048, 369] on input "False" at bounding box center [1055, 366] width 14 height 11
radio input "true"
click at [1051, 489] on input "False" at bounding box center [1055, 489] width 14 height 11
radio input "true"
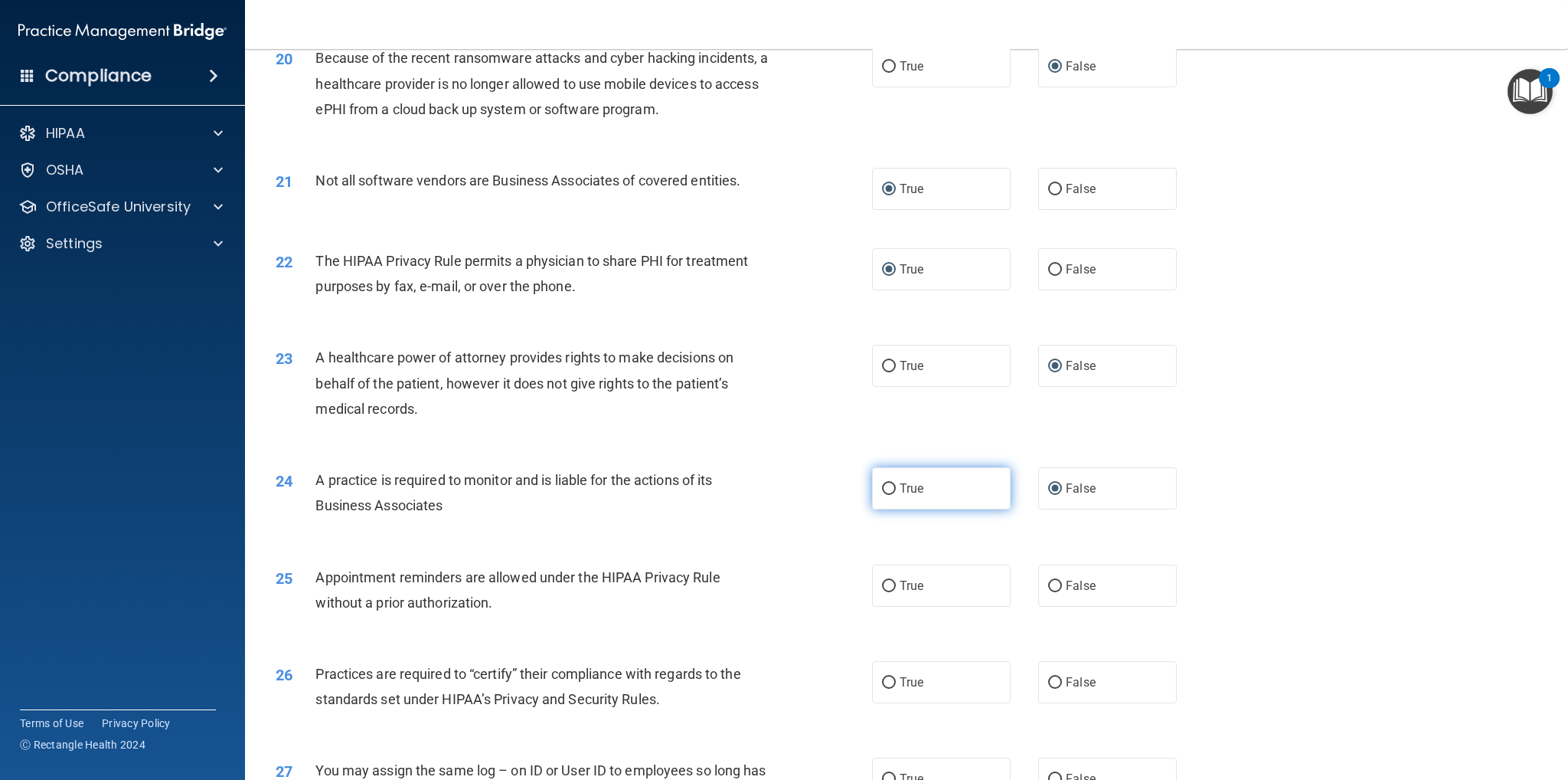
click at [883, 490] on input "True" at bounding box center [889, 489] width 14 height 11
radio input "true"
radio input "false"
click at [1054, 584] on input "False" at bounding box center [1055, 586] width 14 height 11
radio input "true"
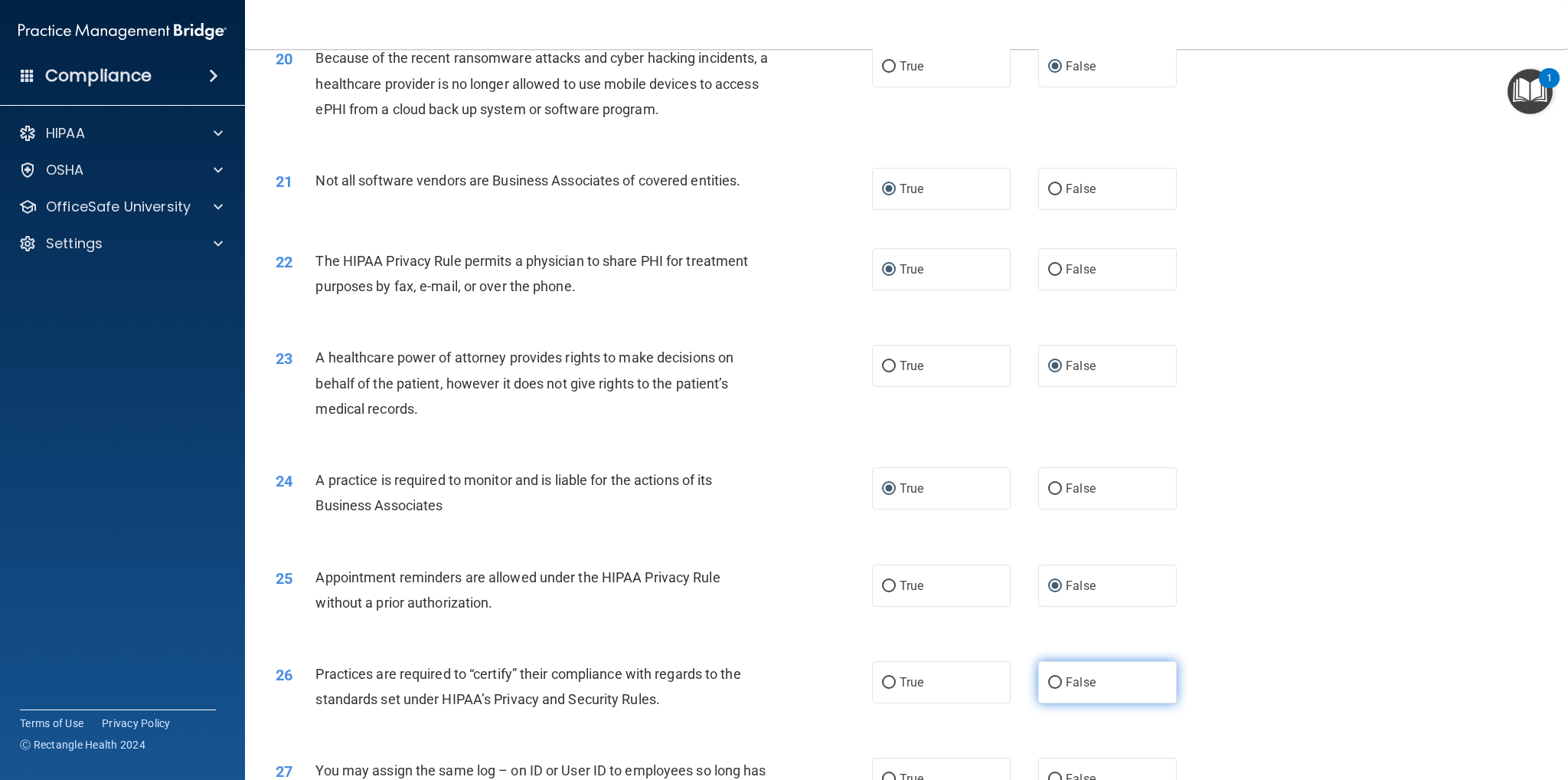
click at [1048, 681] on input "False" at bounding box center [1055, 683] width 14 height 11
radio input "true"
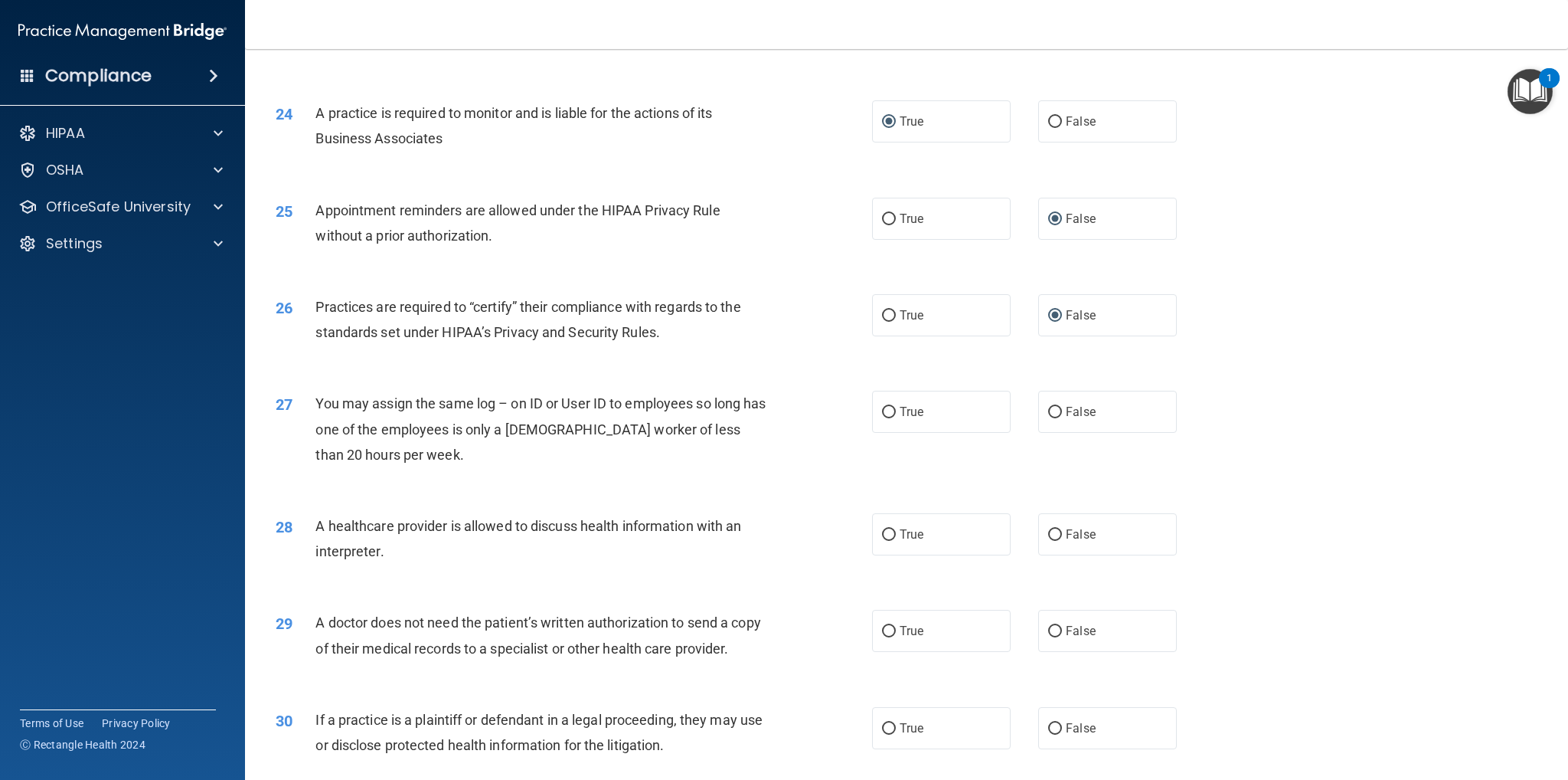
scroll to position [2604, 0]
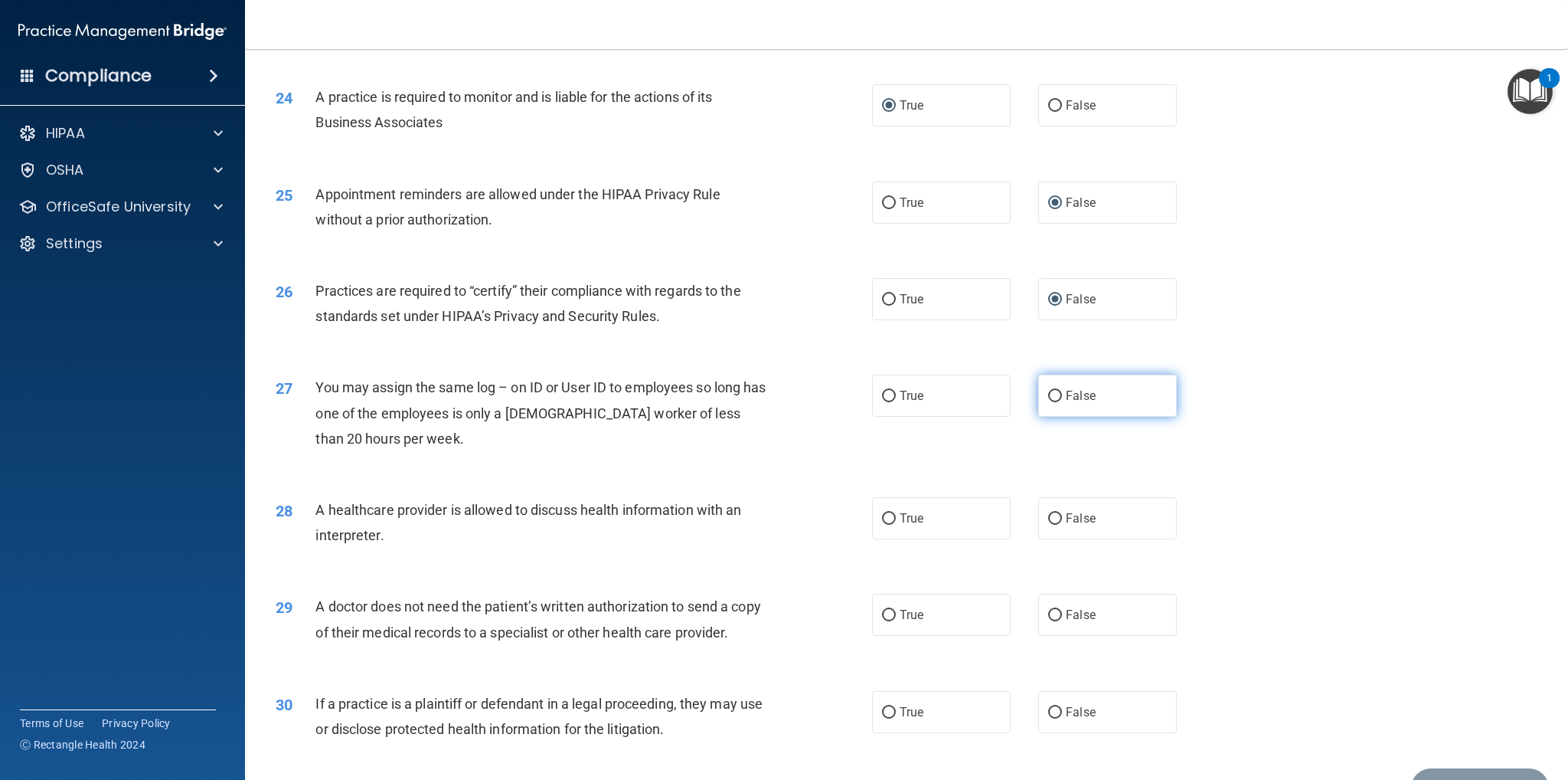
click at [1048, 396] on input "False" at bounding box center [1055, 397] width 14 height 11
radio input "true"
click at [884, 519] on input "True" at bounding box center [889, 519] width 14 height 11
radio input "true"
click at [884, 610] on input "True" at bounding box center [889, 616] width 14 height 11
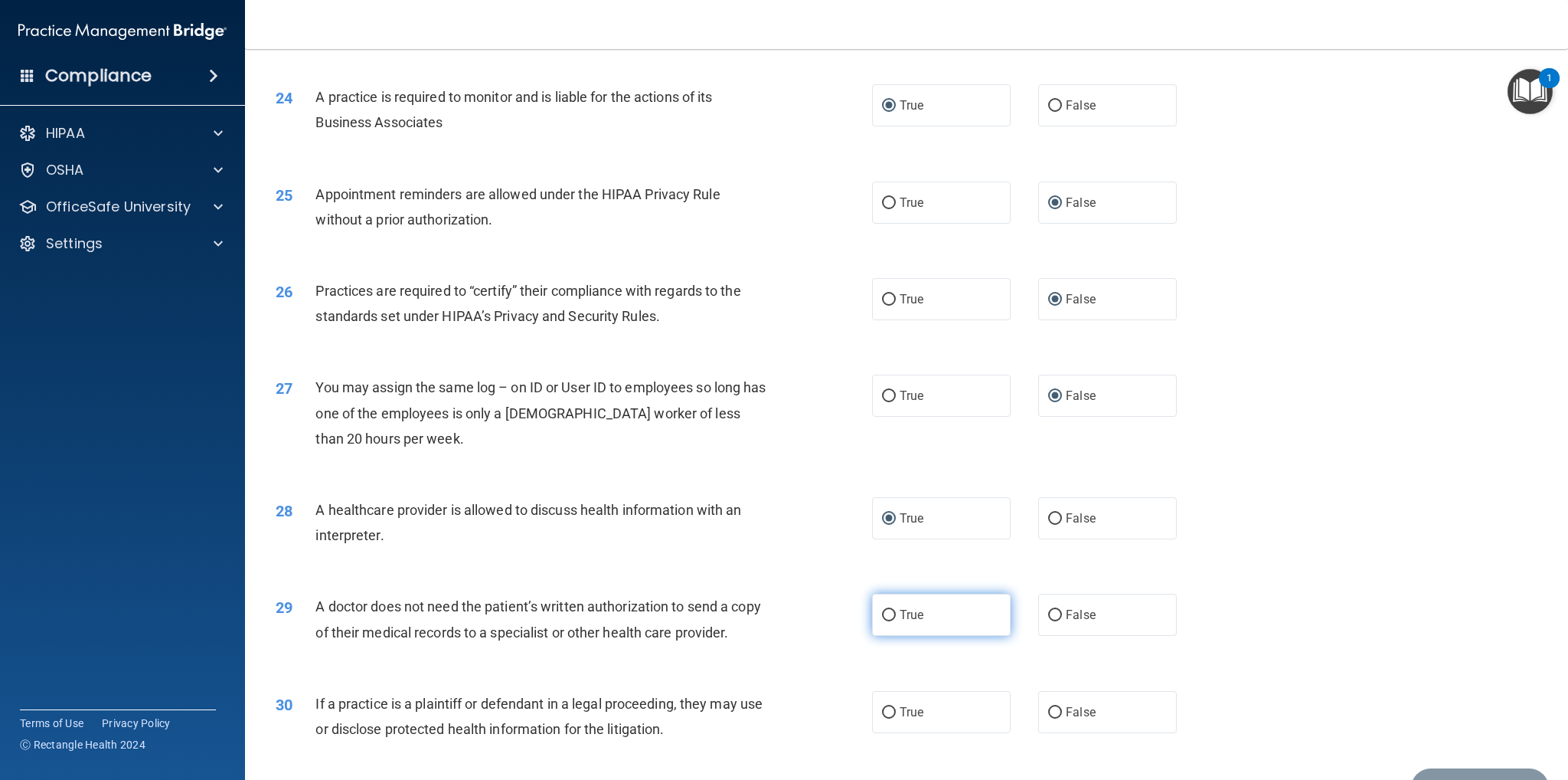
radio input "true"
click at [883, 712] on input "True" at bounding box center [889, 713] width 14 height 11
radio input "true"
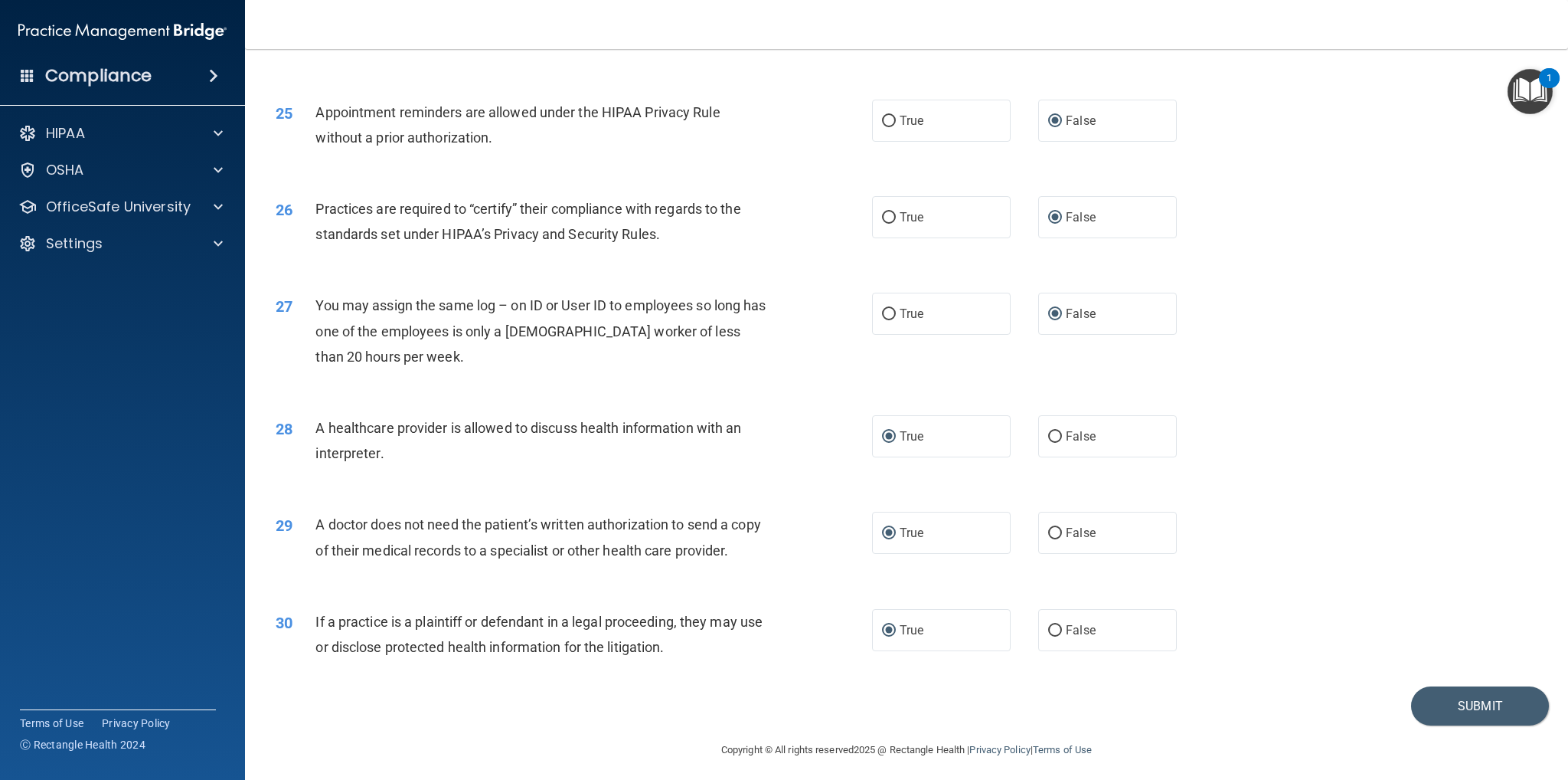
scroll to position [2693, 0]
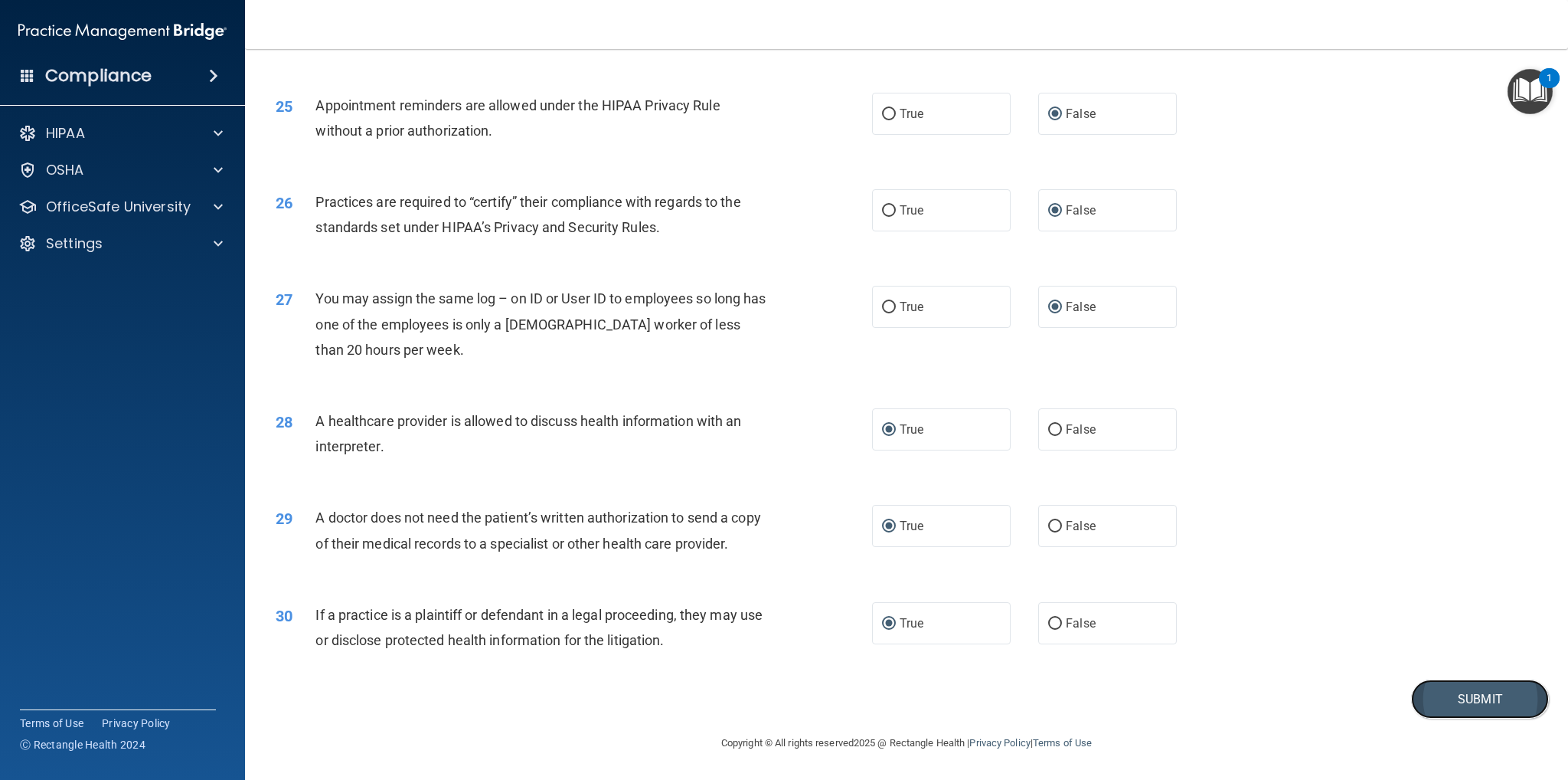
click at [1421, 696] on button "Submit" at bounding box center [1480, 699] width 138 height 39
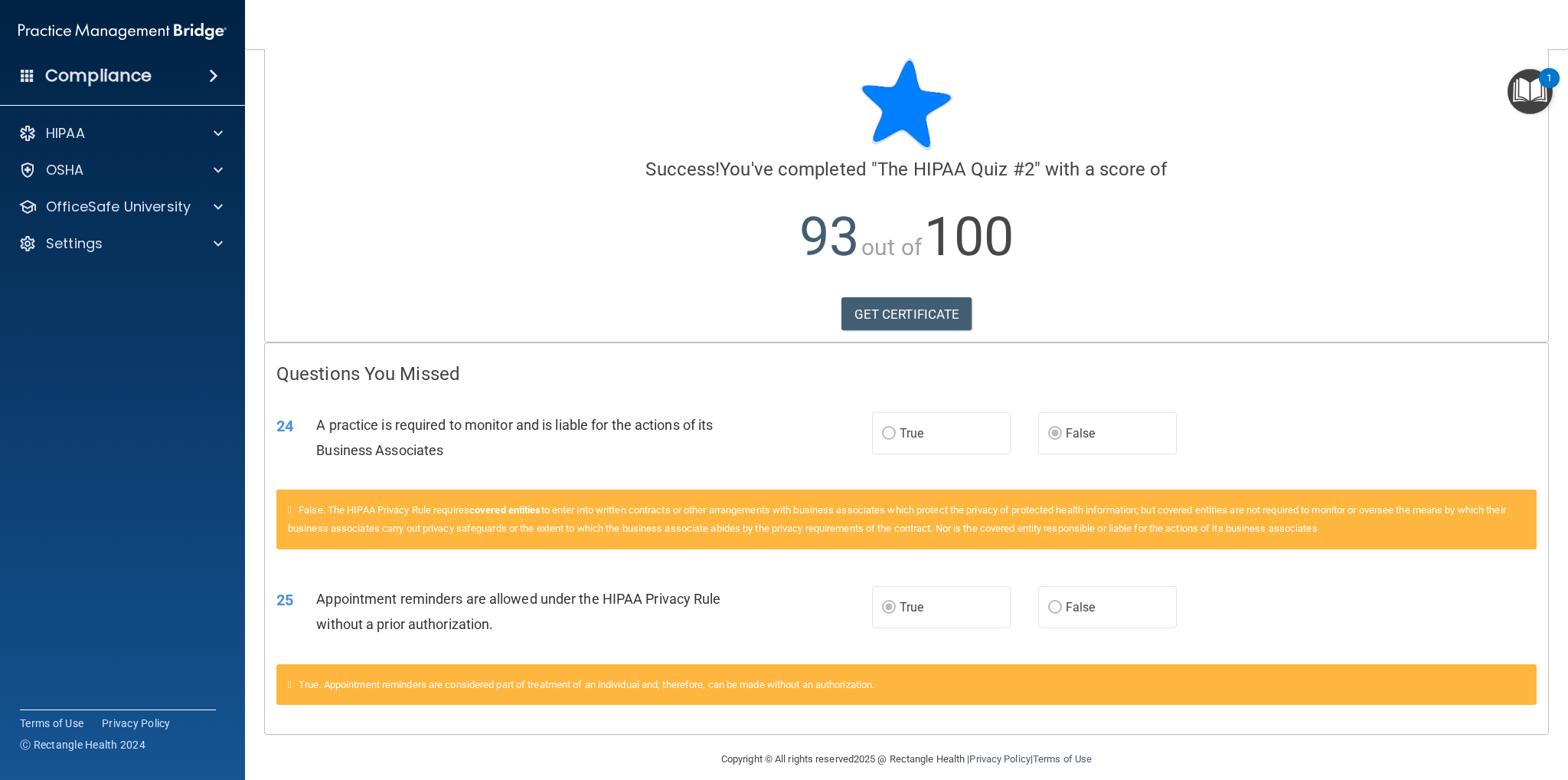
scroll to position [34, 0]
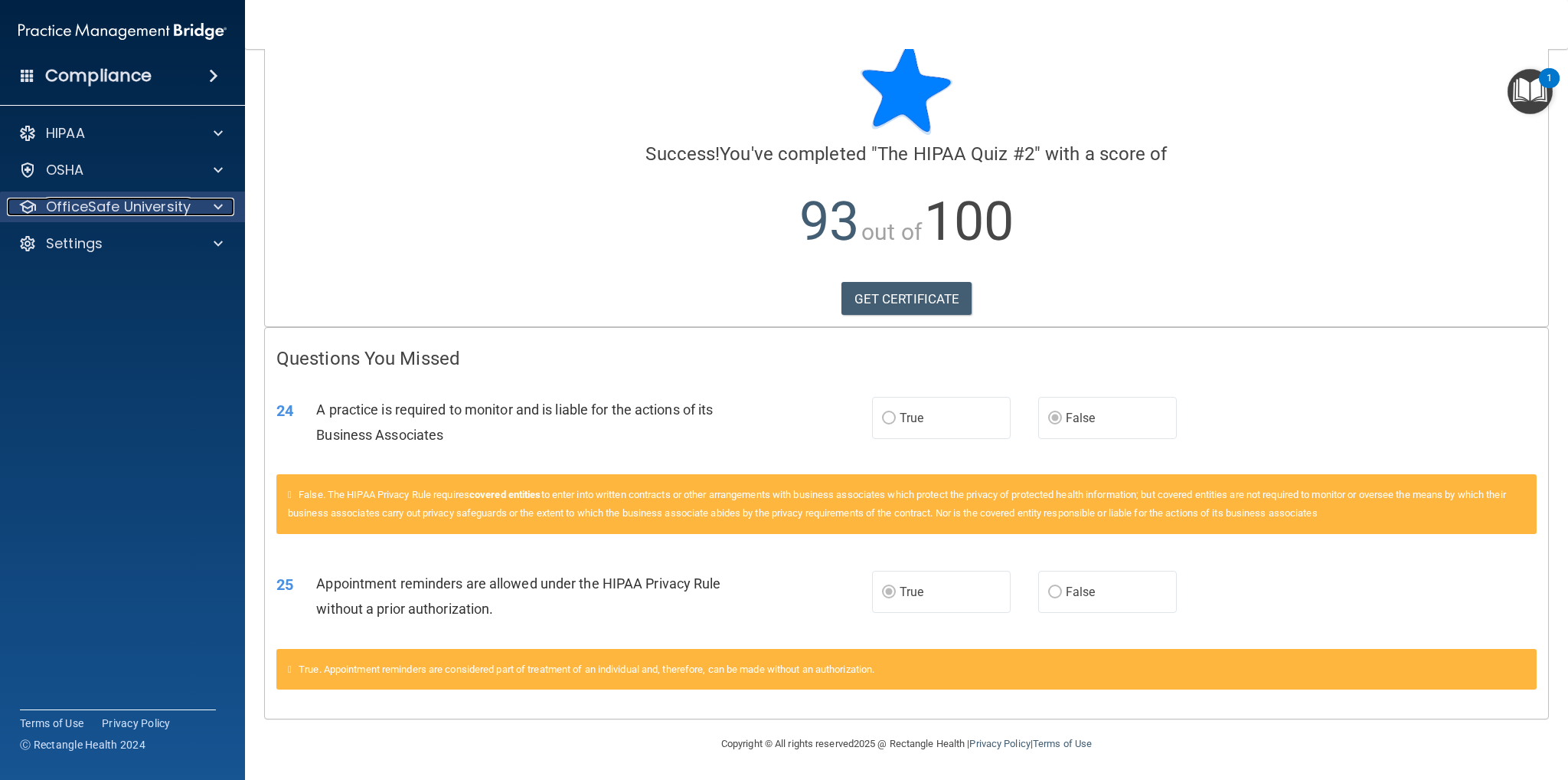
click at [218, 208] on span at bounding box center [218, 207] width 9 height 18
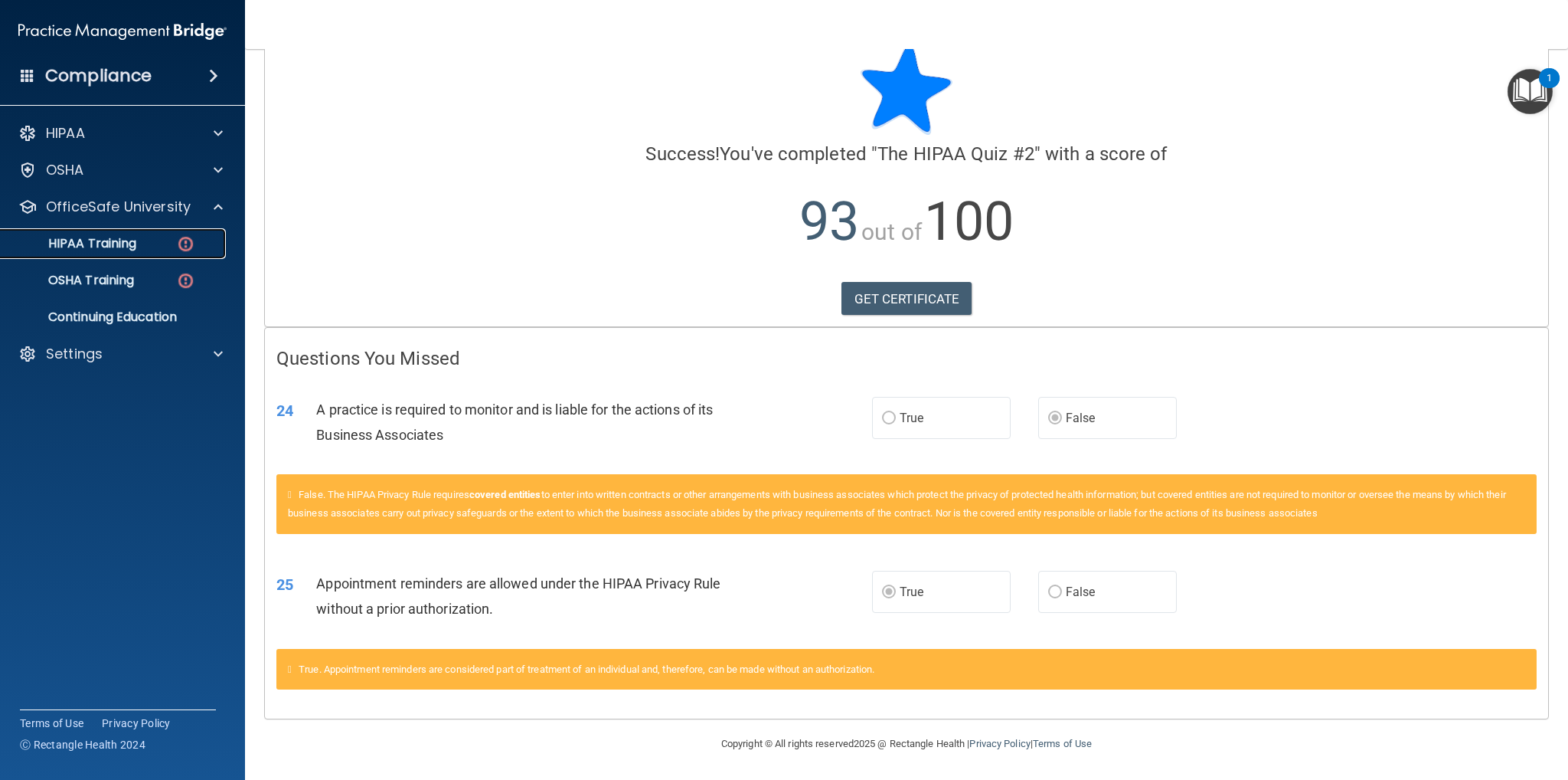
click at [161, 245] on div "HIPAA Training" at bounding box center [114, 243] width 209 height 16
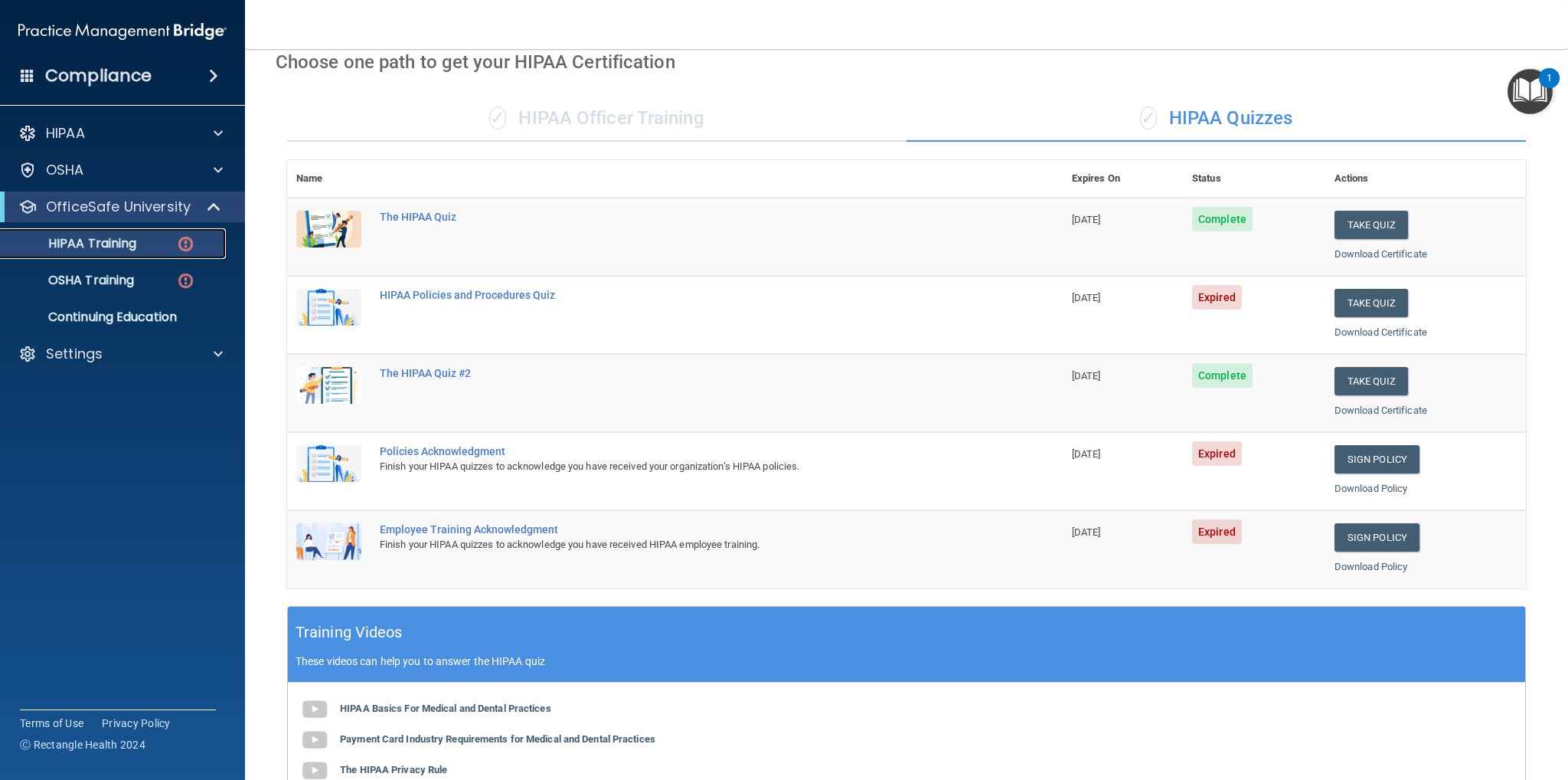
scroll to position [64, 0]
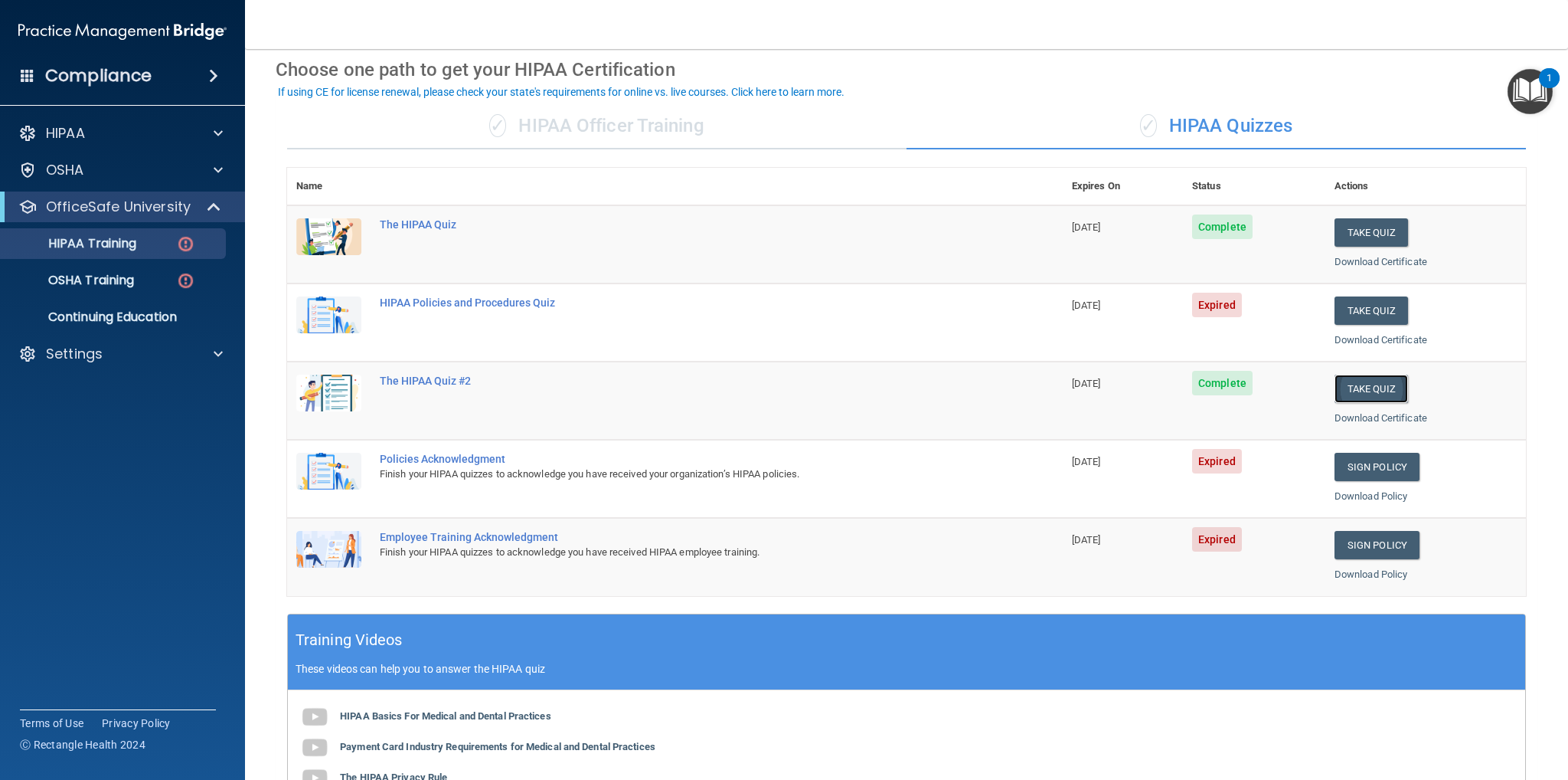
click at [1364, 383] on button "Take Quiz" at bounding box center [1372, 388] width 74 height 29
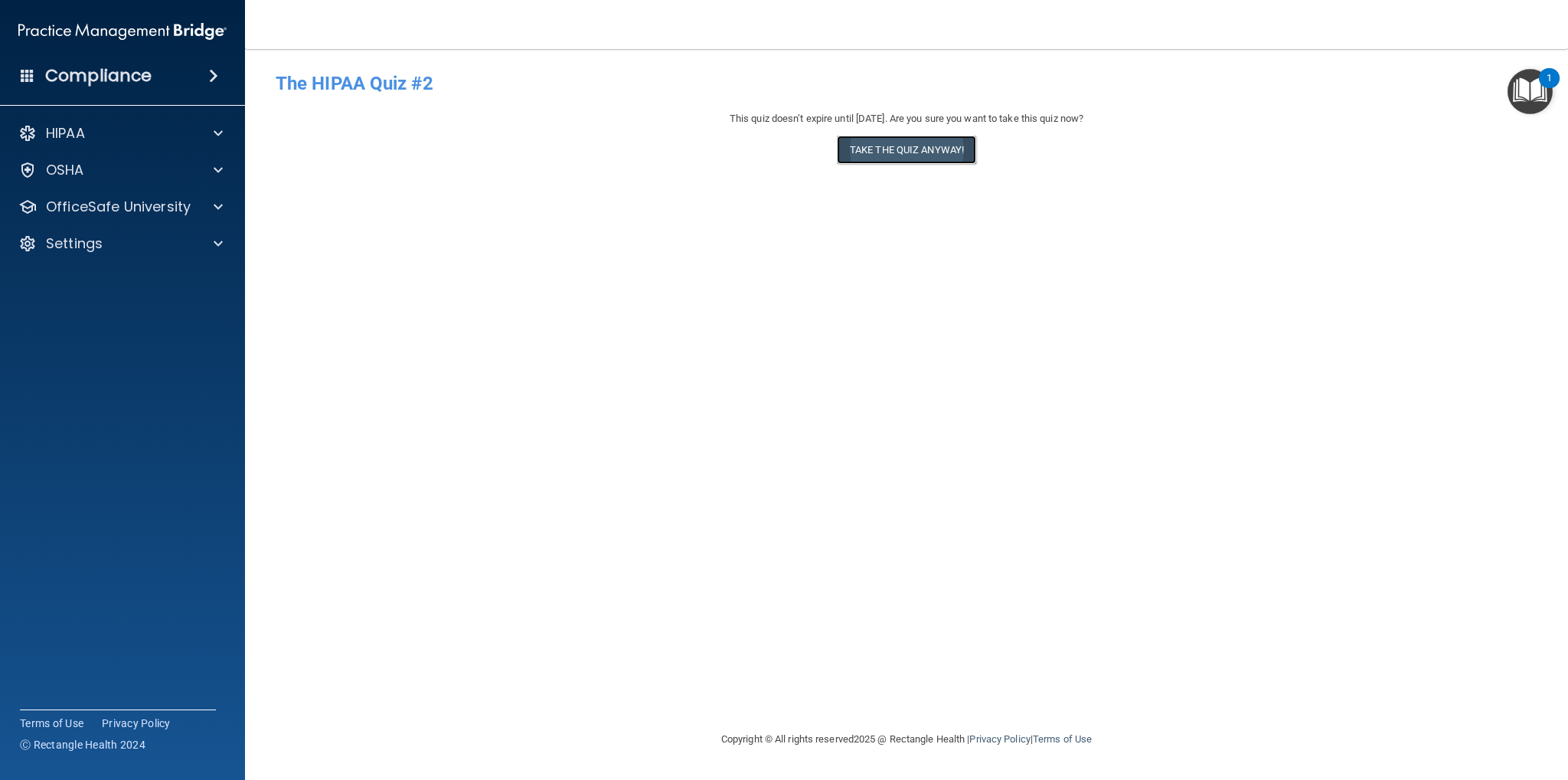
click at [884, 152] on button "Take the quiz anyway!" at bounding box center [907, 149] width 140 height 29
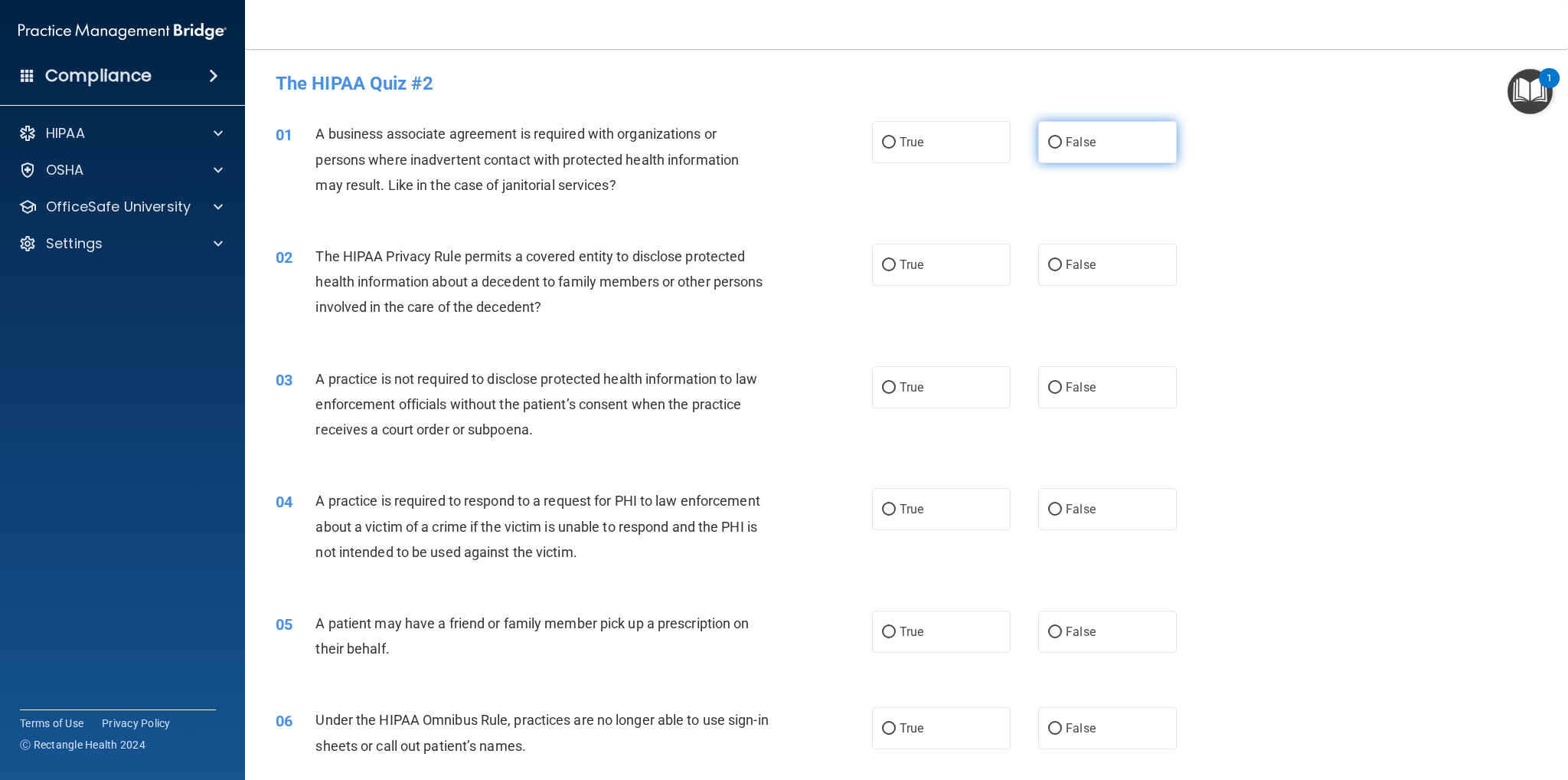
click at [1048, 142] on input "False" at bounding box center [1055, 143] width 14 height 11
radio input "true"
click at [883, 264] on input "True" at bounding box center [889, 265] width 14 height 11
radio input "true"
click at [1048, 383] on input "False" at bounding box center [1055, 388] width 14 height 11
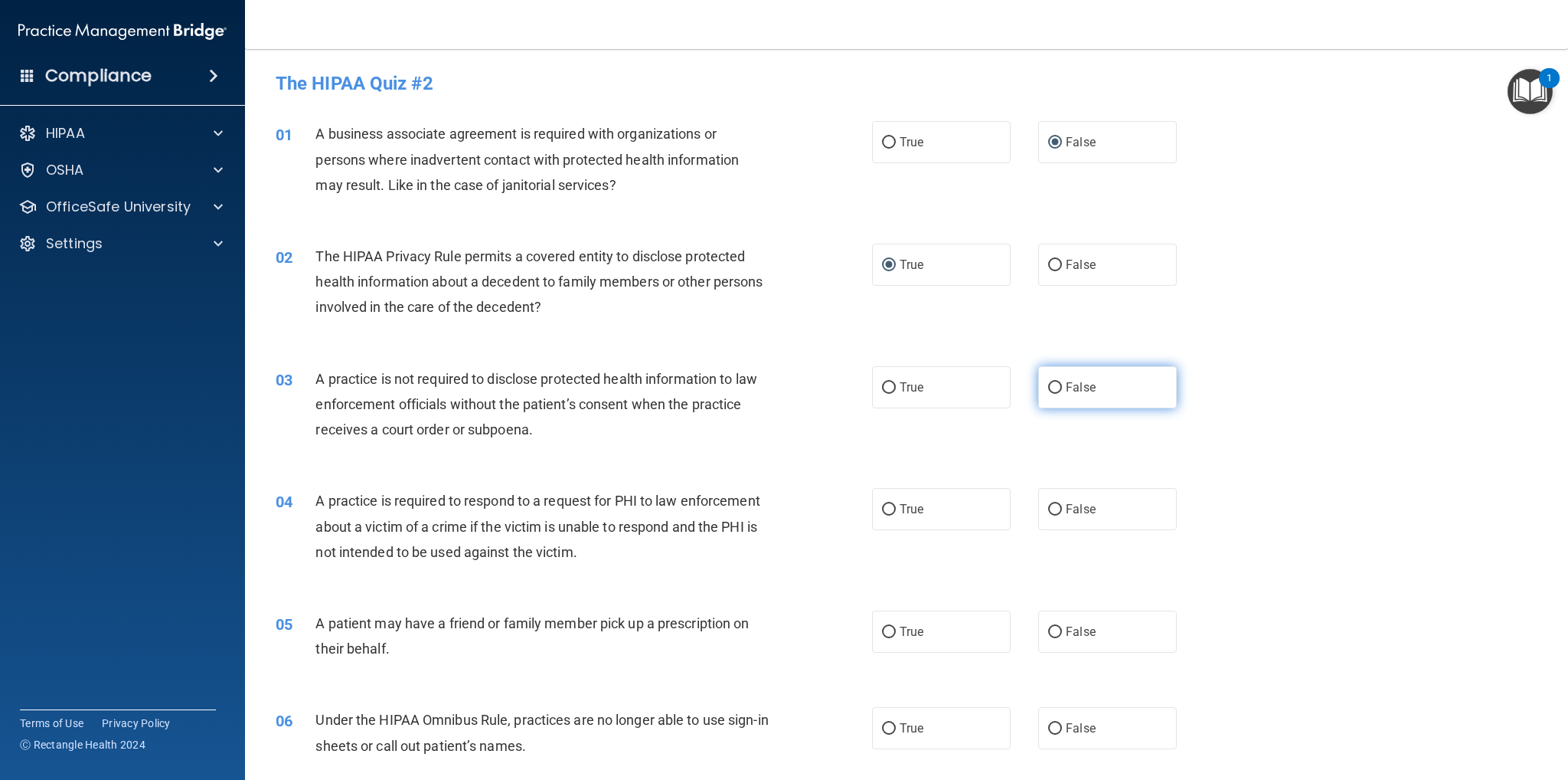
radio input "true"
click at [883, 507] on input "True" at bounding box center [889, 510] width 14 height 11
radio input "true"
click at [883, 629] on input "True" at bounding box center [889, 632] width 14 height 11
radio input "true"
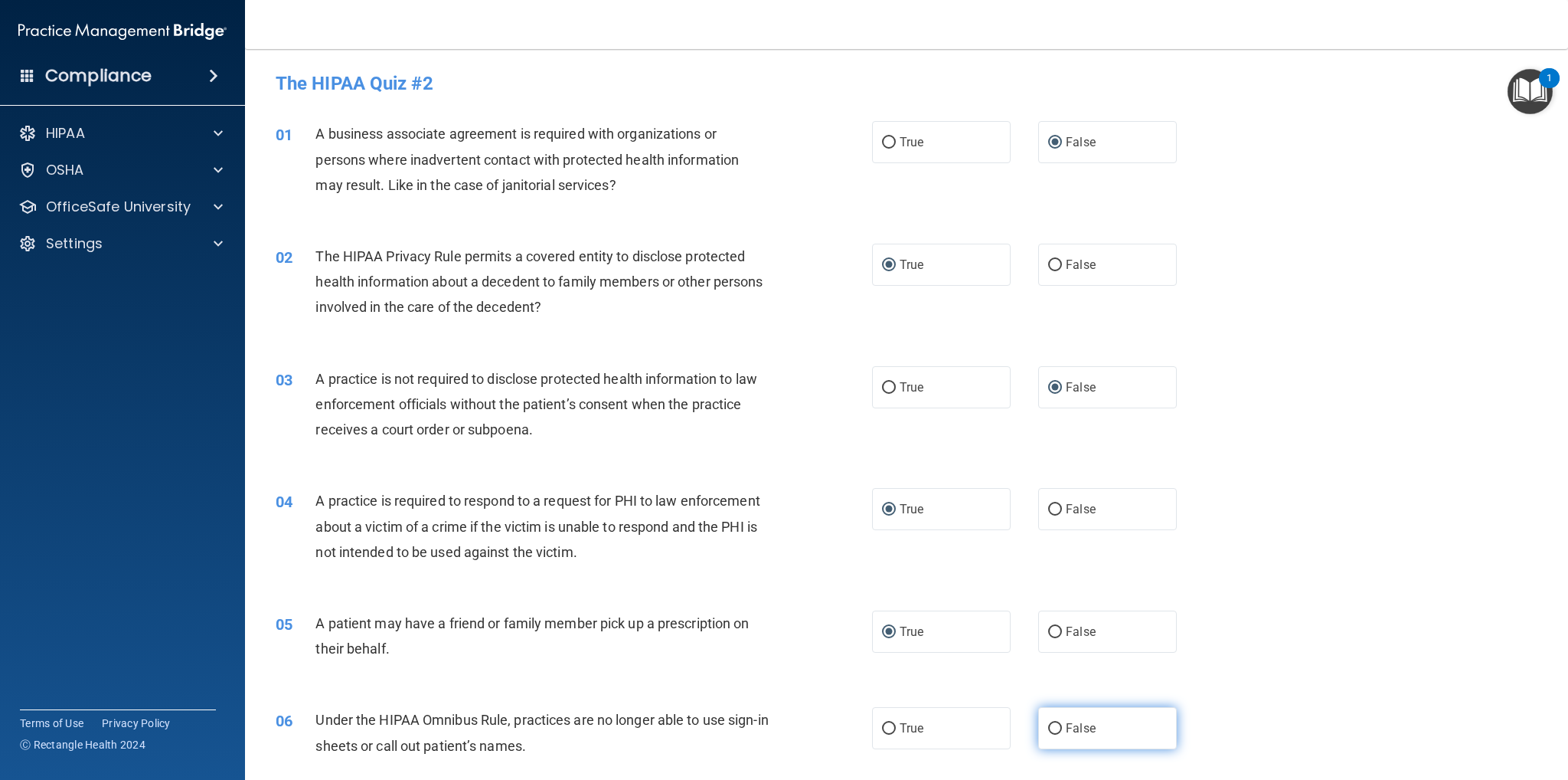
drag, startPoint x: 1048, startPoint y: 726, endPoint x: 1045, endPoint y: 718, distance: 8.5
click at [1048, 726] on input "False" at bounding box center [1055, 729] width 14 height 11
radio input "true"
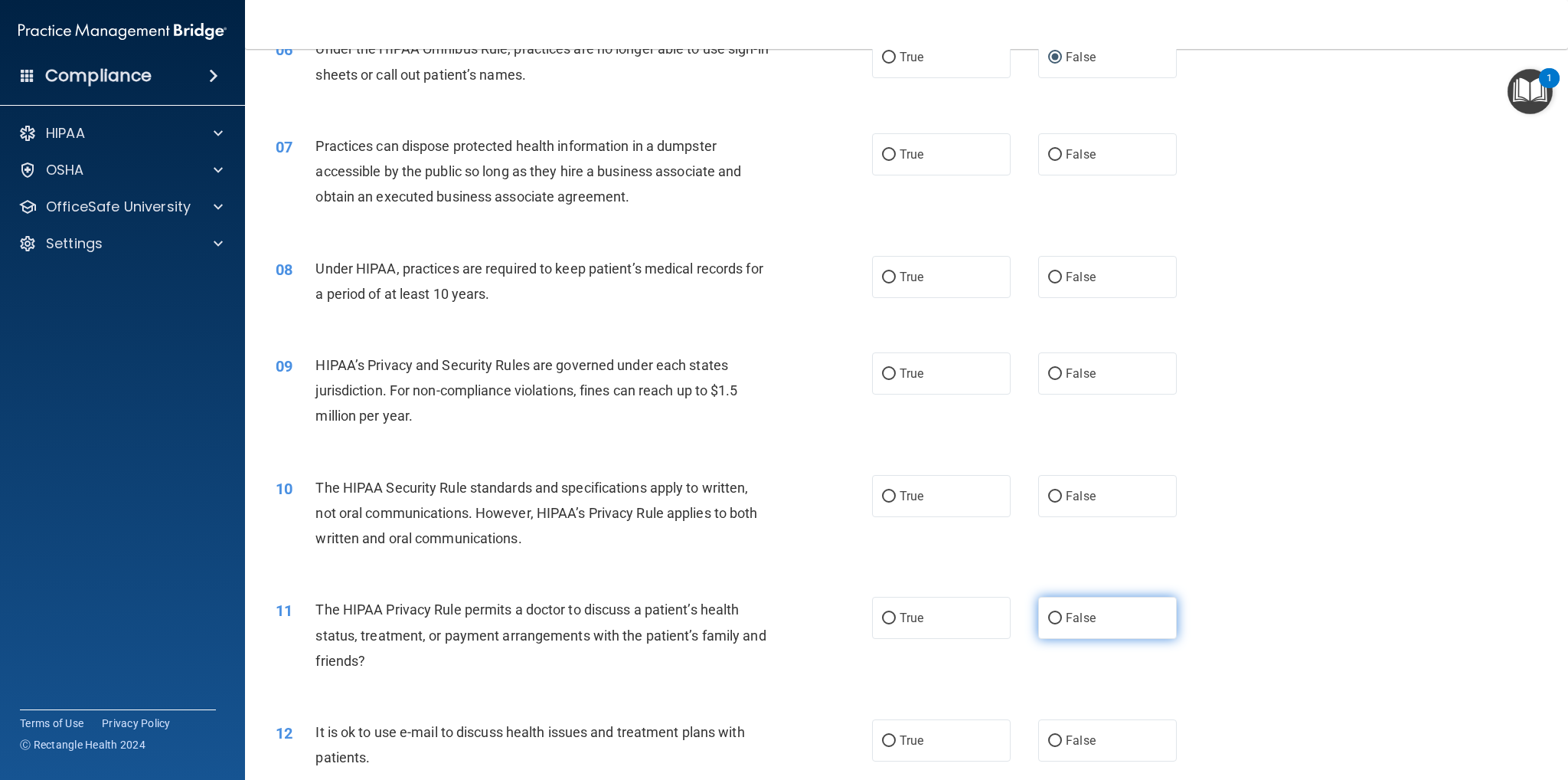
scroll to position [690, 0]
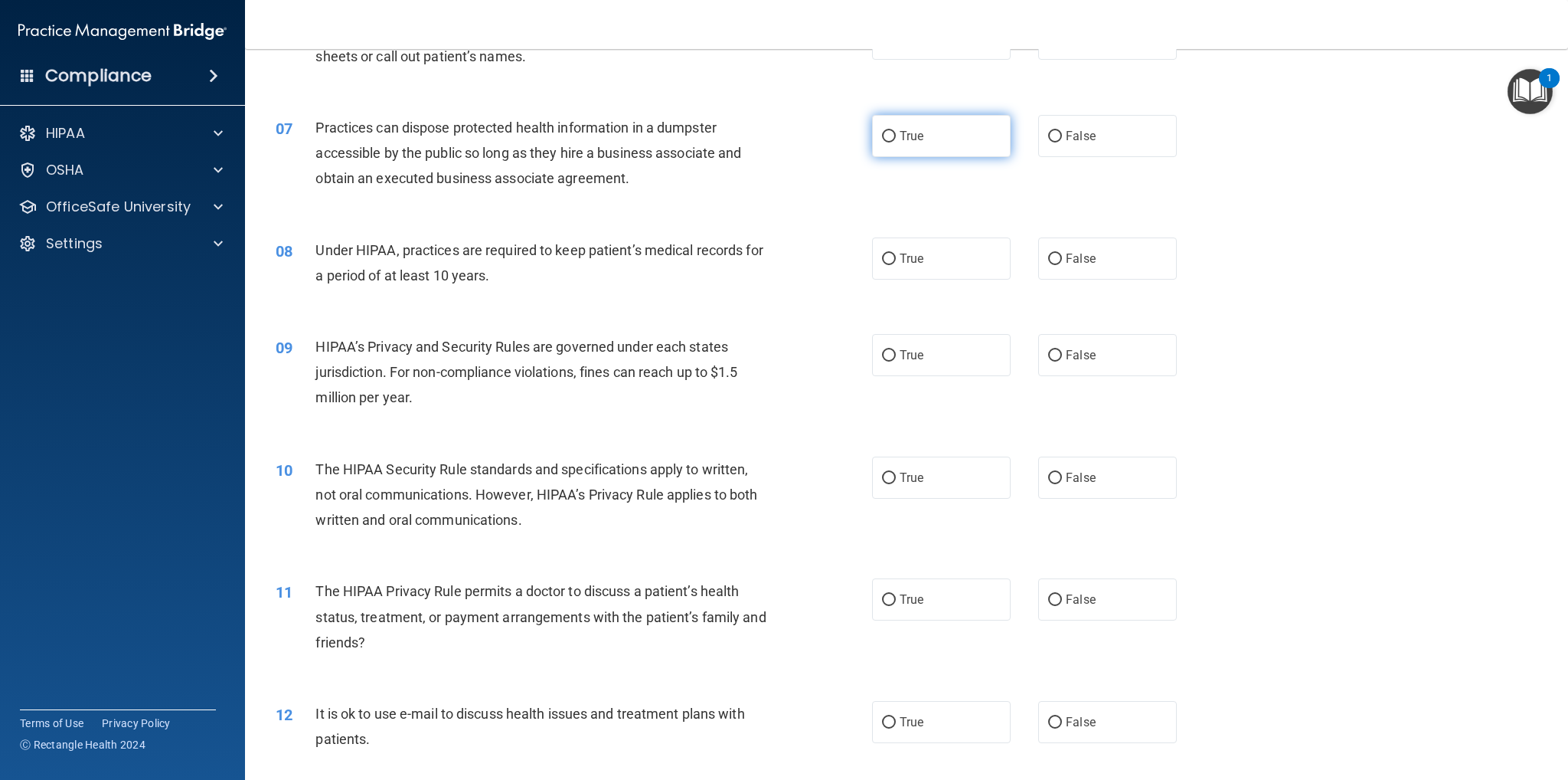
click at [883, 134] on input "True" at bounding box center [889, 137] width 14 height 11
radio input "true"
click at [1050, 254] on input "False" at bounding box center [1055, 259] width 14 height 11
radio input "true"
click at [1048, 356] on input "False" at bounding box center [1055, 356] width 14 height 11
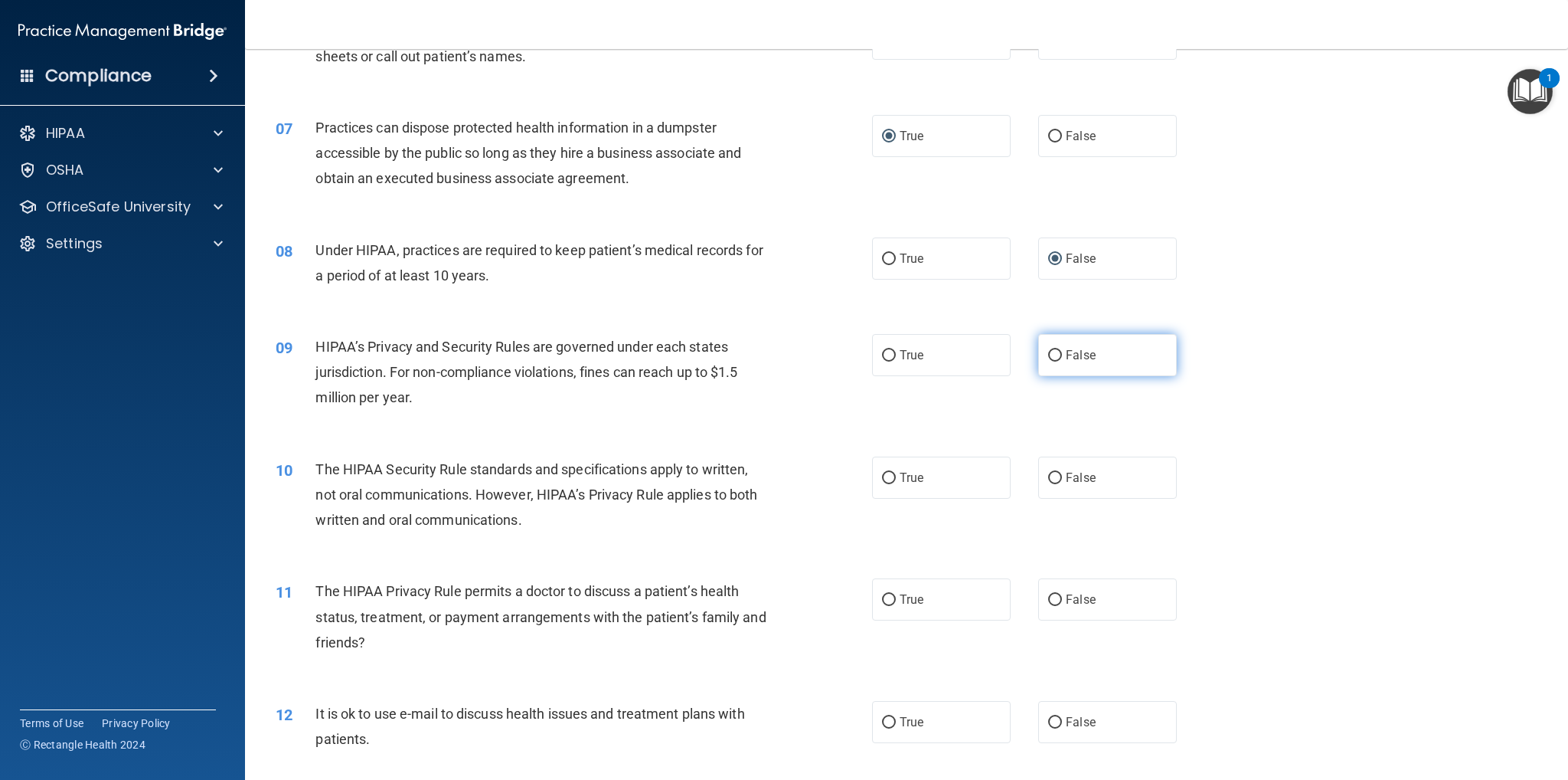
radio input "true"
click at [884, 479] on input "True" at bounding box center [889, 479] width 14 height 11
radio input "true"
click at [1052, 592] on label "False" at bounding box center [1107, 599] width 139 height 42
click at [1052, 594] on input "False" at bounding box center [1055, 600] width 14 height 11
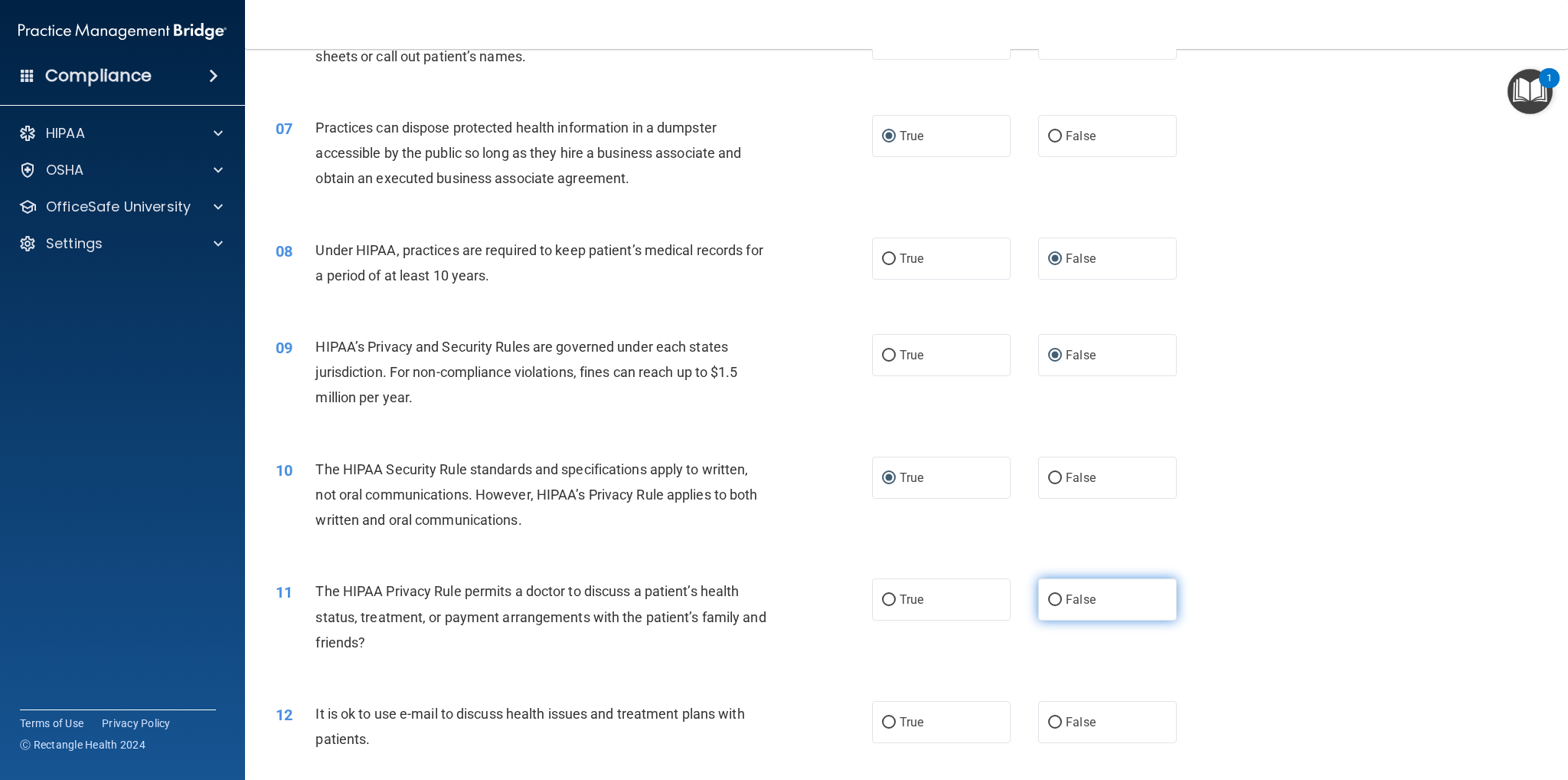
radio input "true"
click at [1048, 718] on input "False" at bounding box center [1055, 723] width 14 height 11
radio input "true"
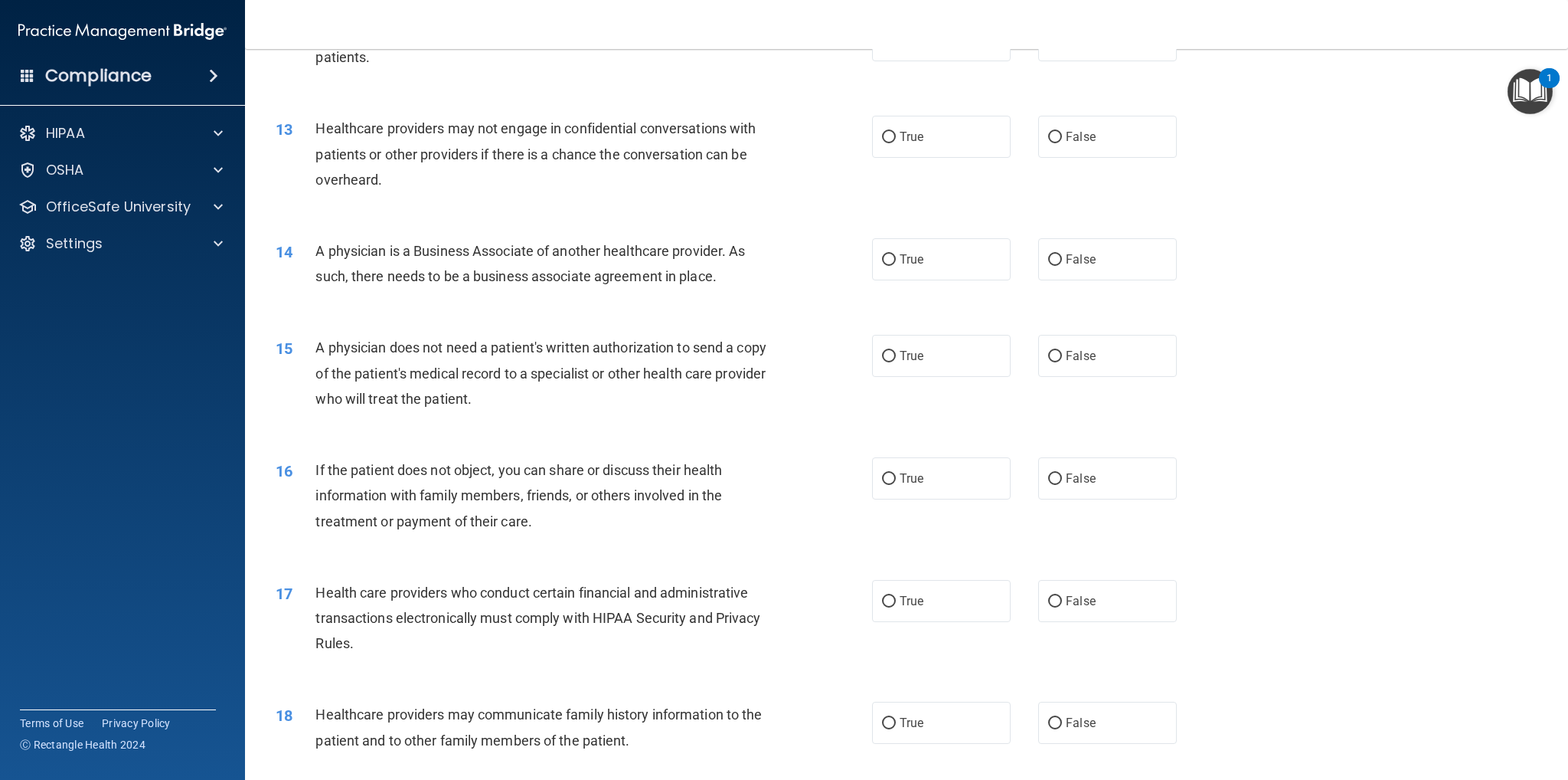
scroll to position [1302, 0]
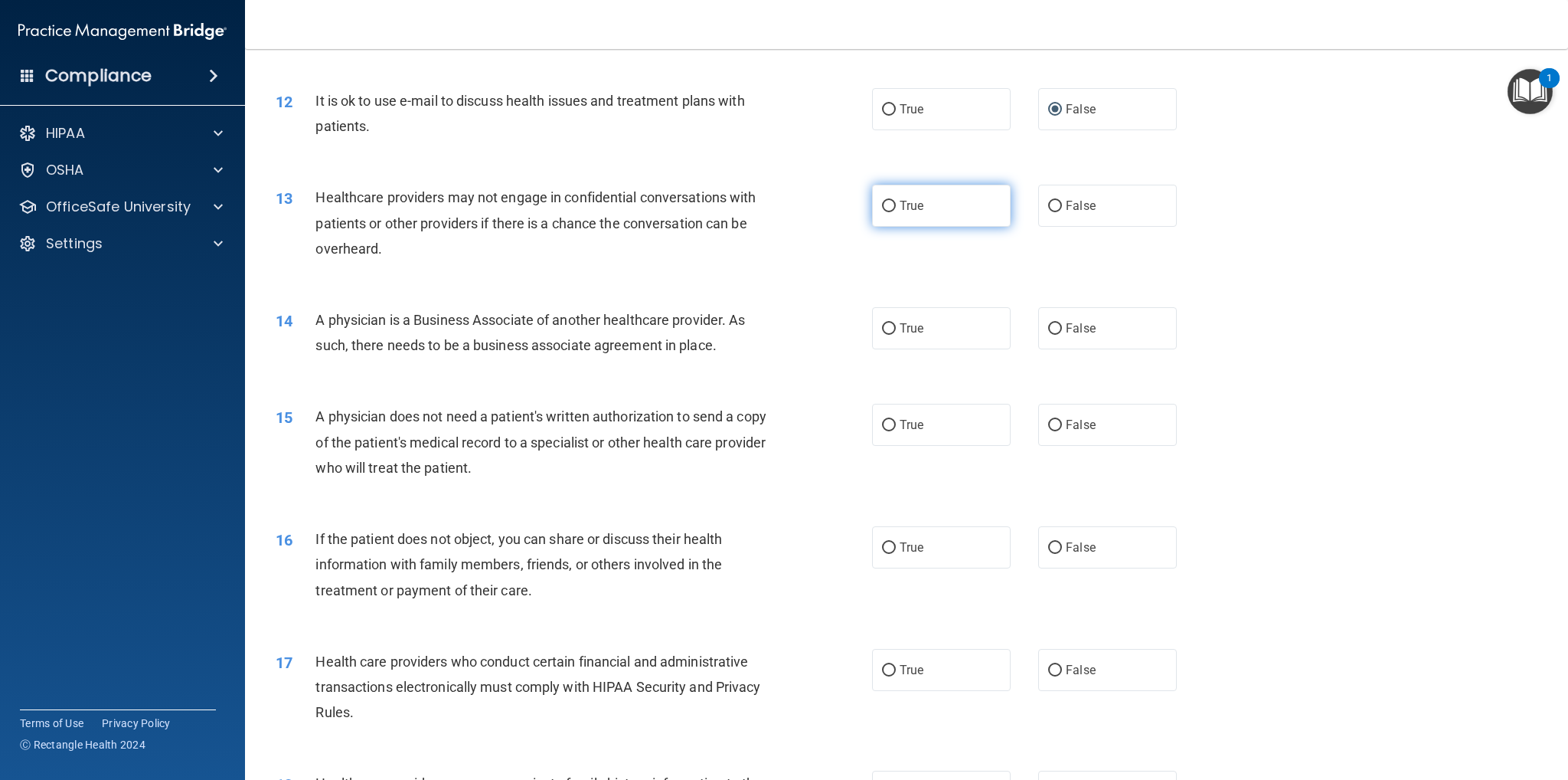
click at [883, 205] on input "True" at bounding box center [889, 206] width 14 height 11
radio input "true"
click at [1050, 328] on input "False" at bounding box center [1055, 329] width 14 height 11
radio input "true"
click at [1052, 424] on input "False" at bounding box center [1055, 425] width 14 height 11
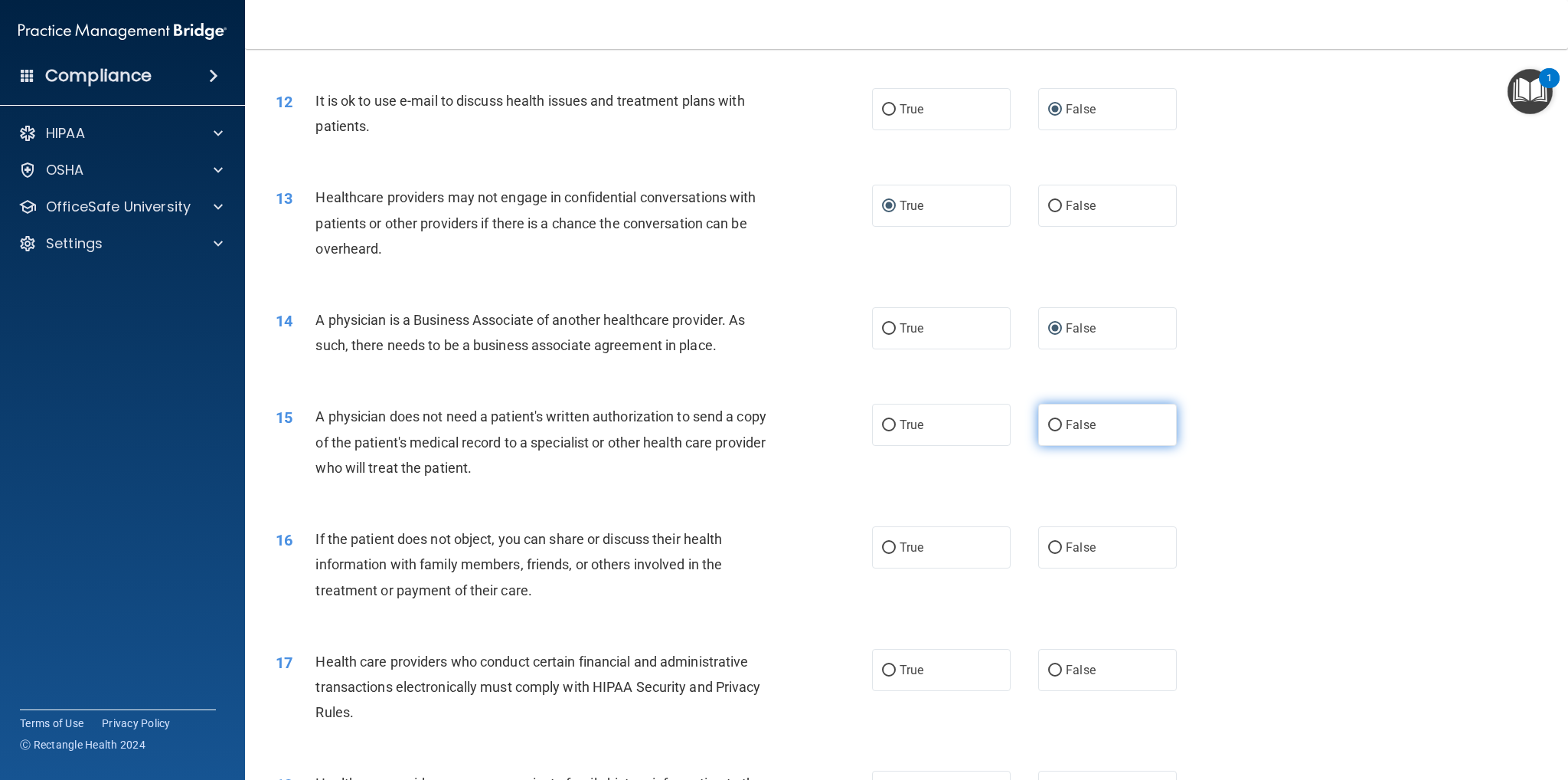
radio input "true"
click at [883, 548] on input "True" at bounding box center [889, 548] width 14 height 11
radio input "true"
click at [1048, 666] on input "False" at bounding box center [1055, 671] width 14 height 11
radio input "true"
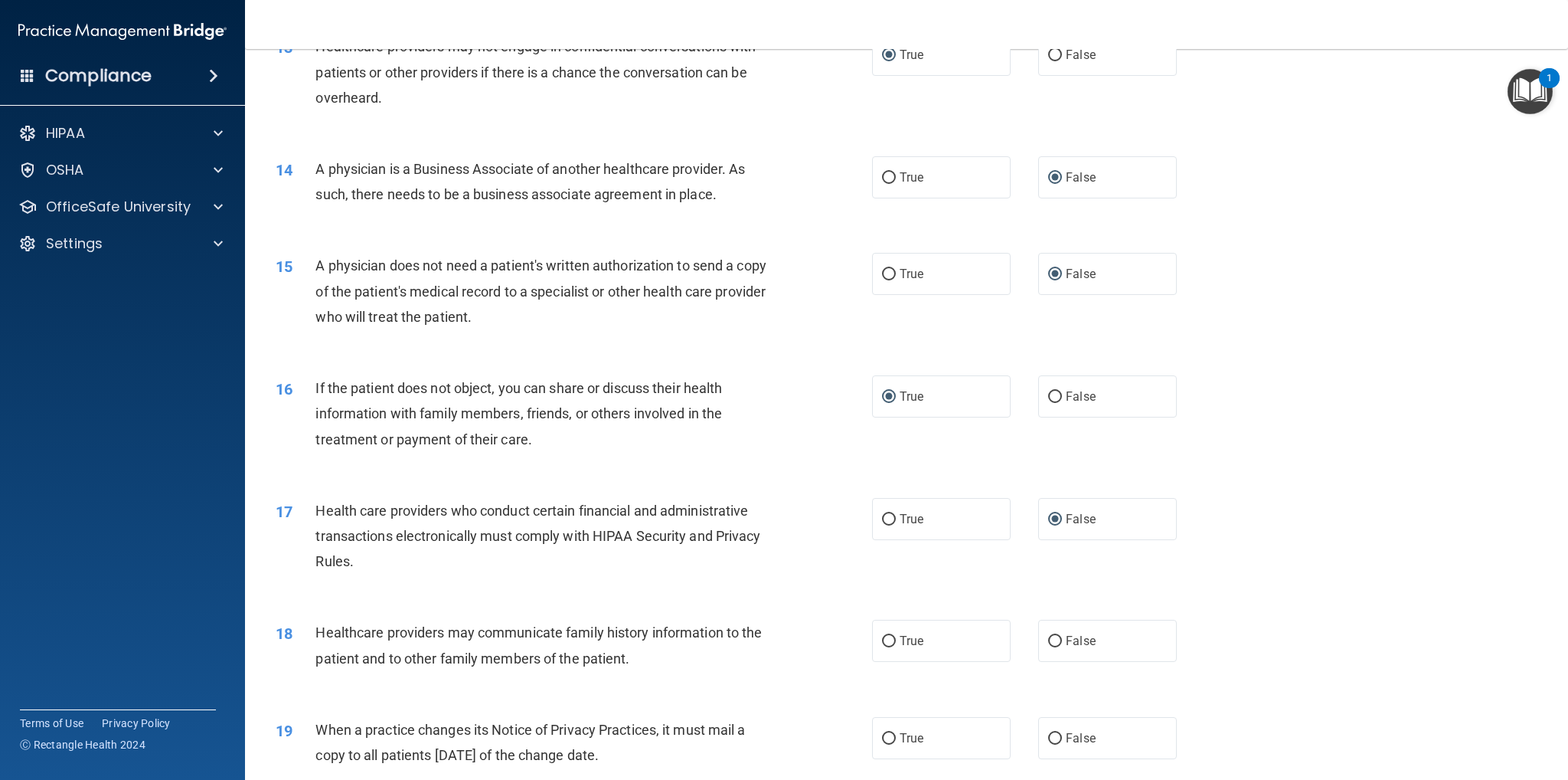
scroll to position [1532, 0]
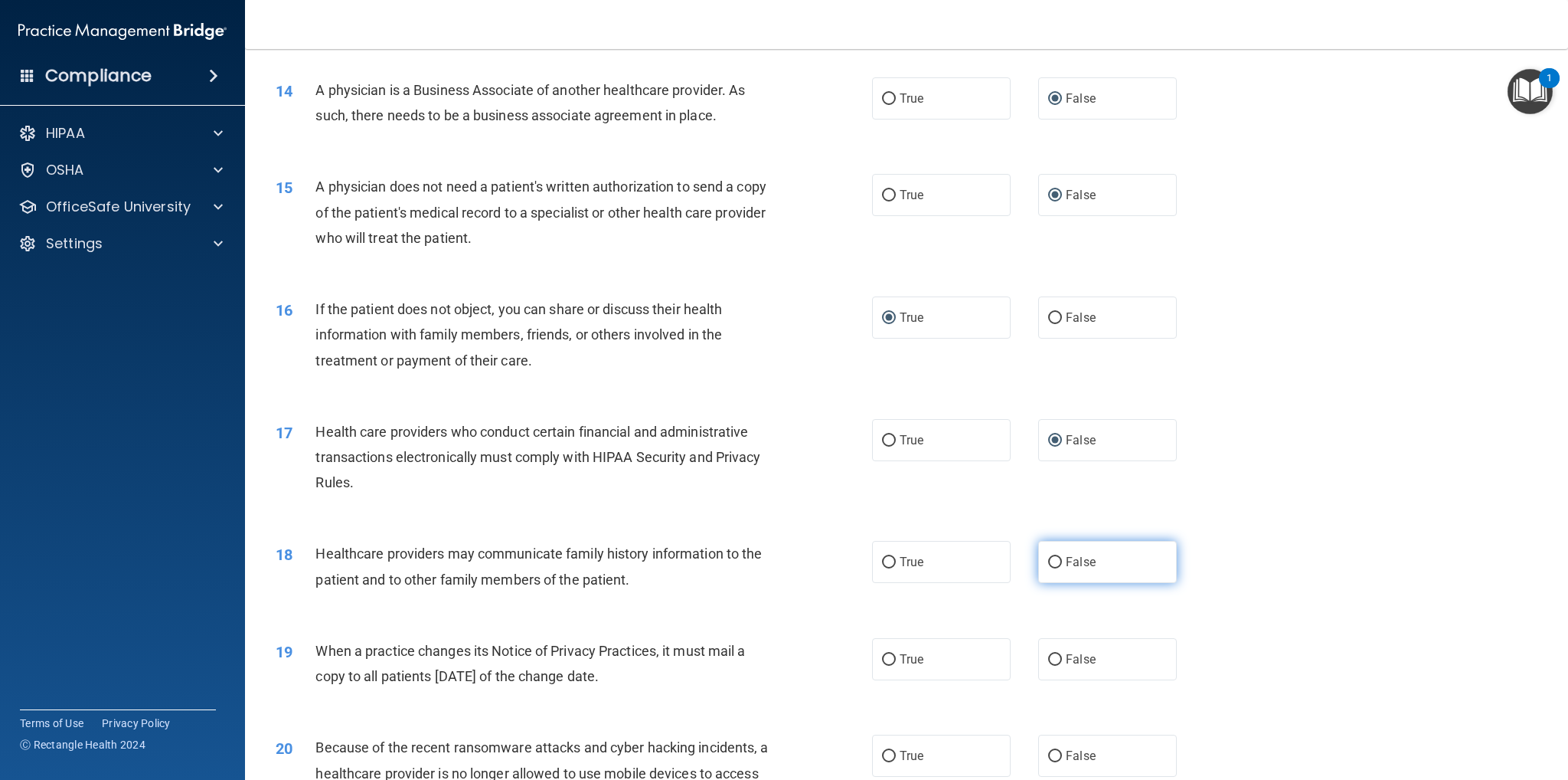
click at [1048, 562] on input "False" at bounding box center [1055, 562] width 14 height 11
radio input "true"
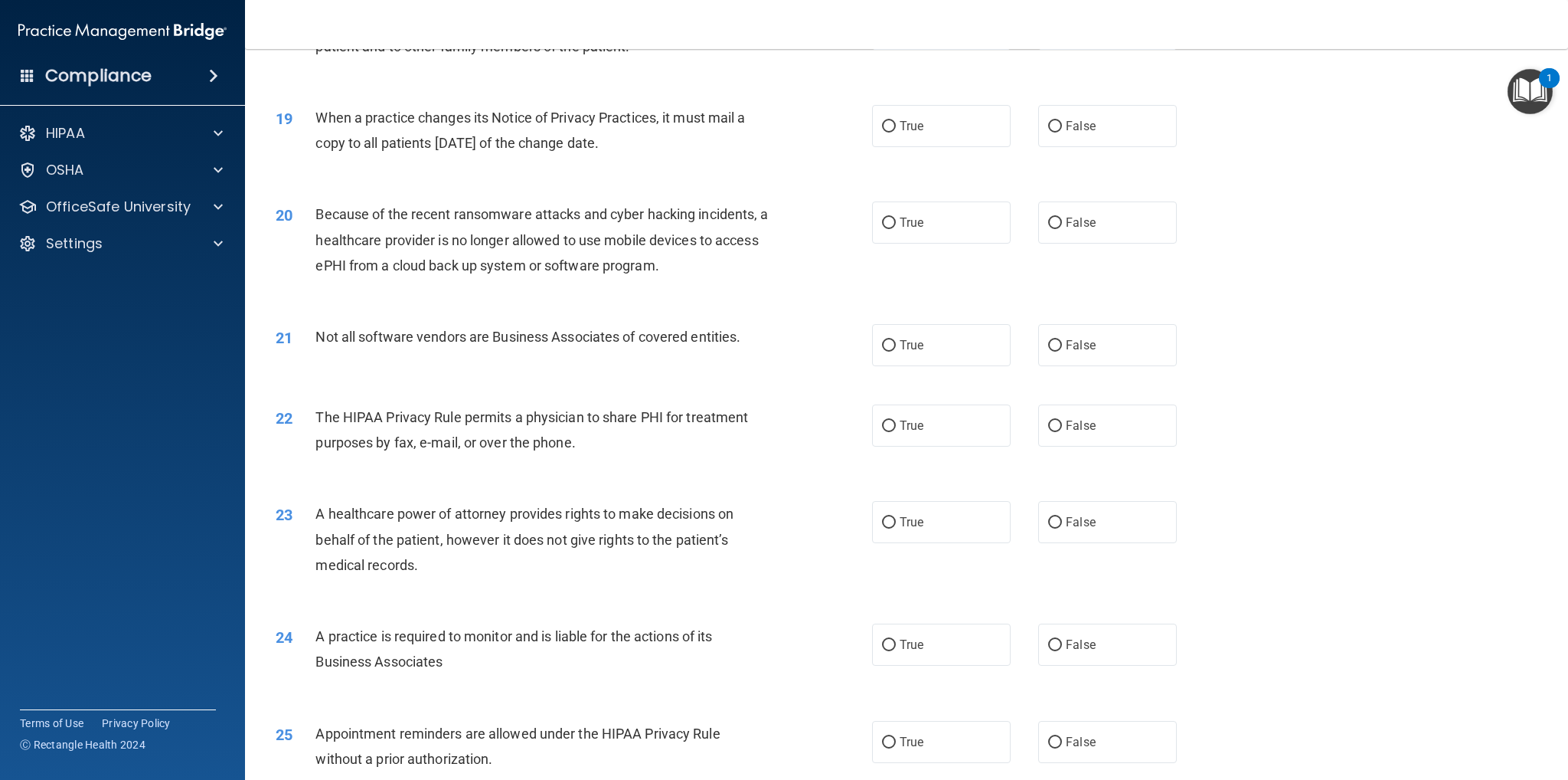
scroll to position [2068, 0]
click at [883, 118] on input "True" at bounding box center [889, 124] width 14 height 11
radio input "true"
click at [1051, 218] on input "False" at bounding box center [1055, 220] width 14 height 11
radio input "true"
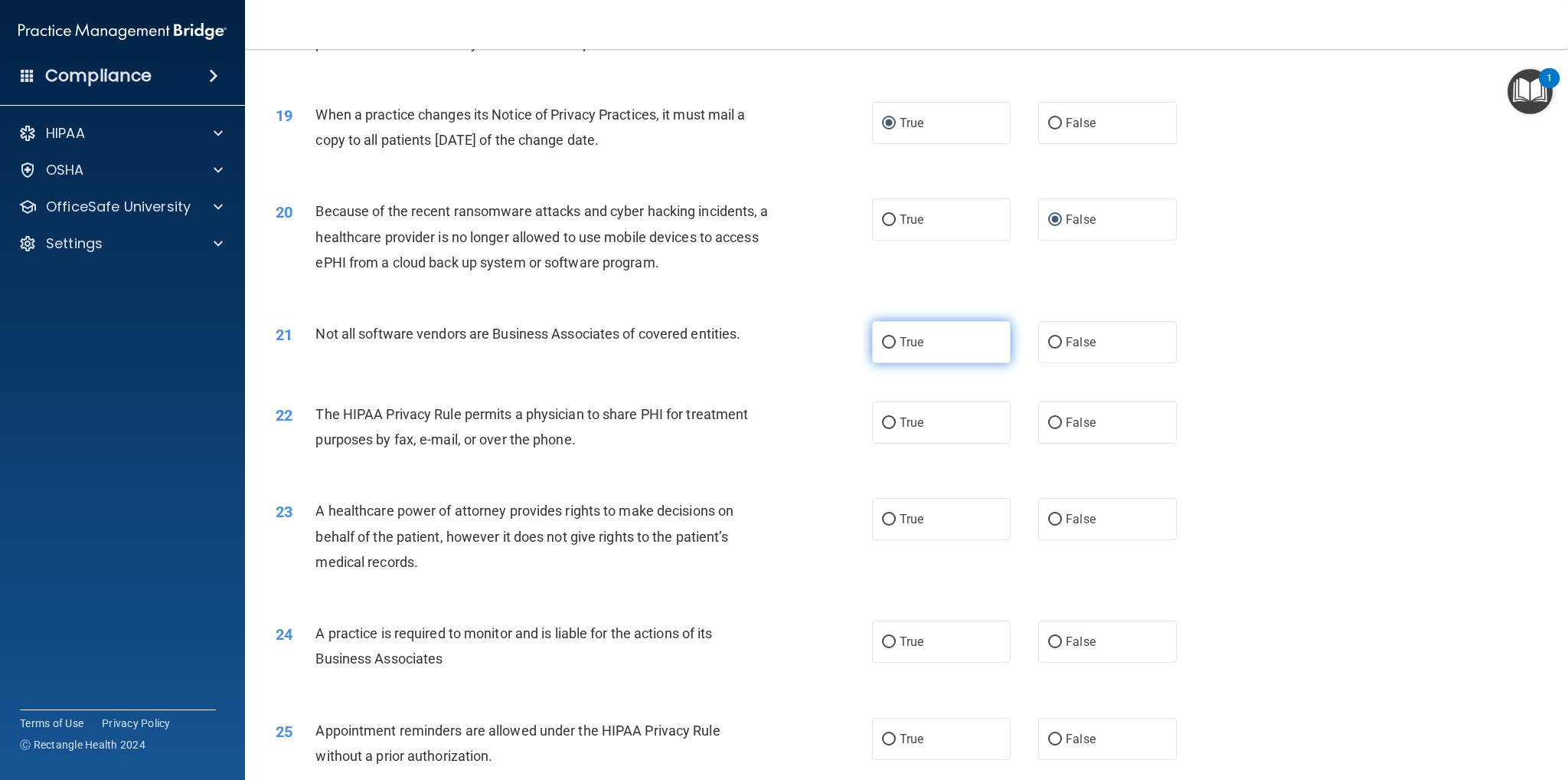
click at [883, 341] on input "True" at bounding box center [889, 342] width 14 height 11
radio input "true"
click at [1048, 424] on input "False" at bounding box center [1055, 423] width 14 height 11
radio input "true"
click at [1048, 522] on input "False" at bounding box center [1055, 520] width 14 height 11
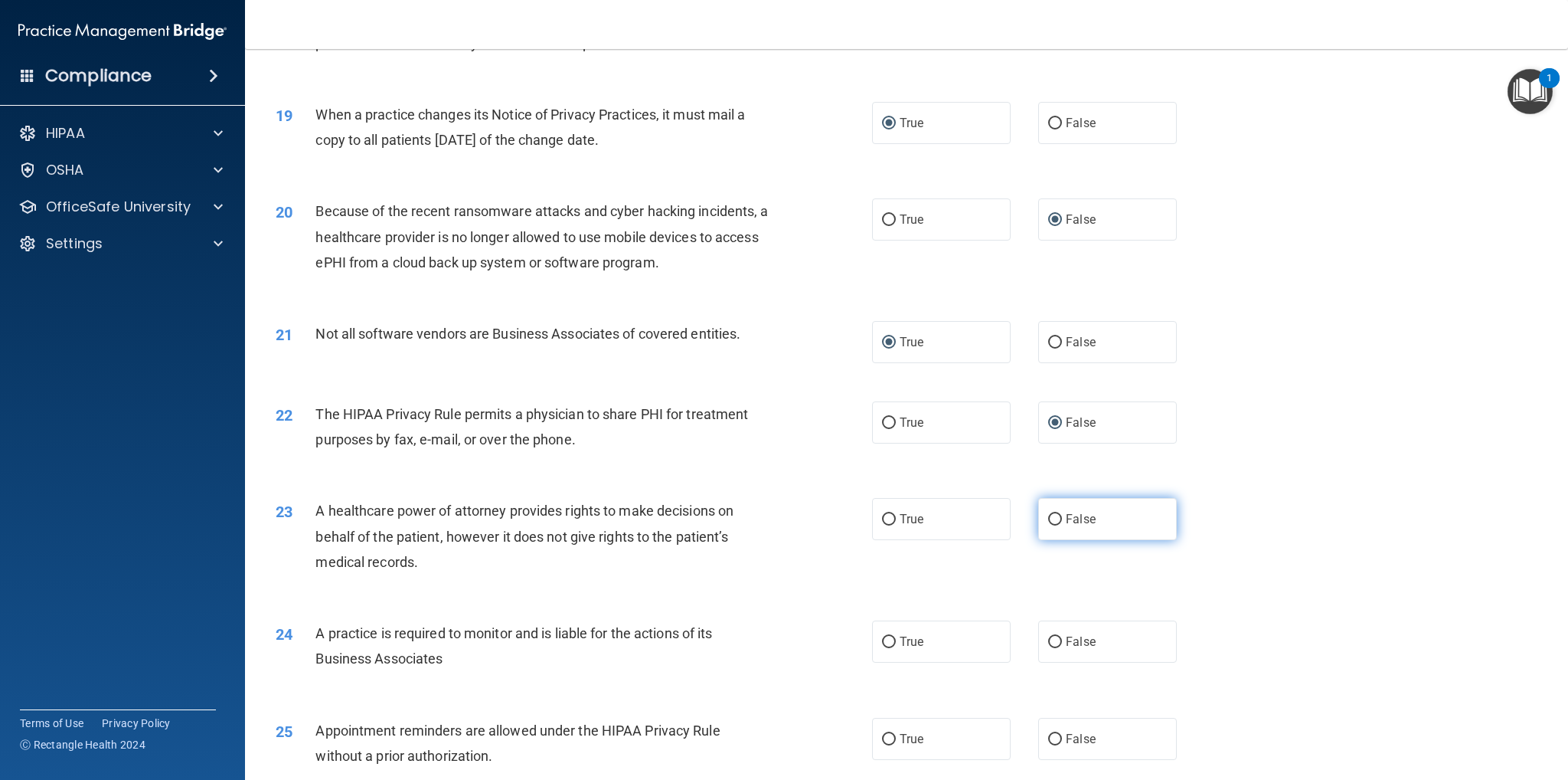
radio input "true"
click at [883, 640] on input "True" at bounding box center [889, 642] width 14 height 11
radio input "true"
click at [883, 737] on input "True" at bounding box center [889, 740] width 14 height 11
radio input "true"
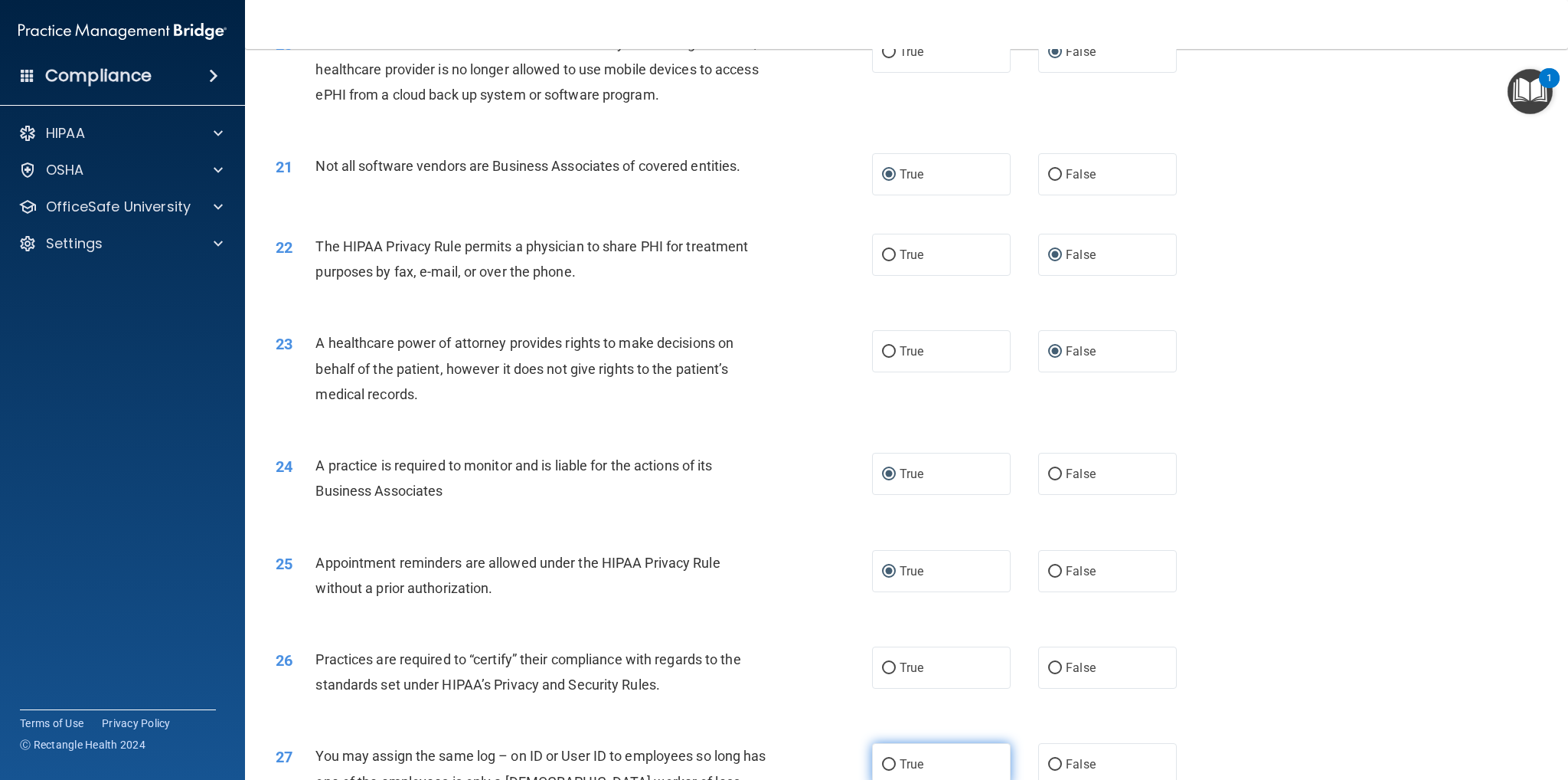
scroll to position [2374, 0]
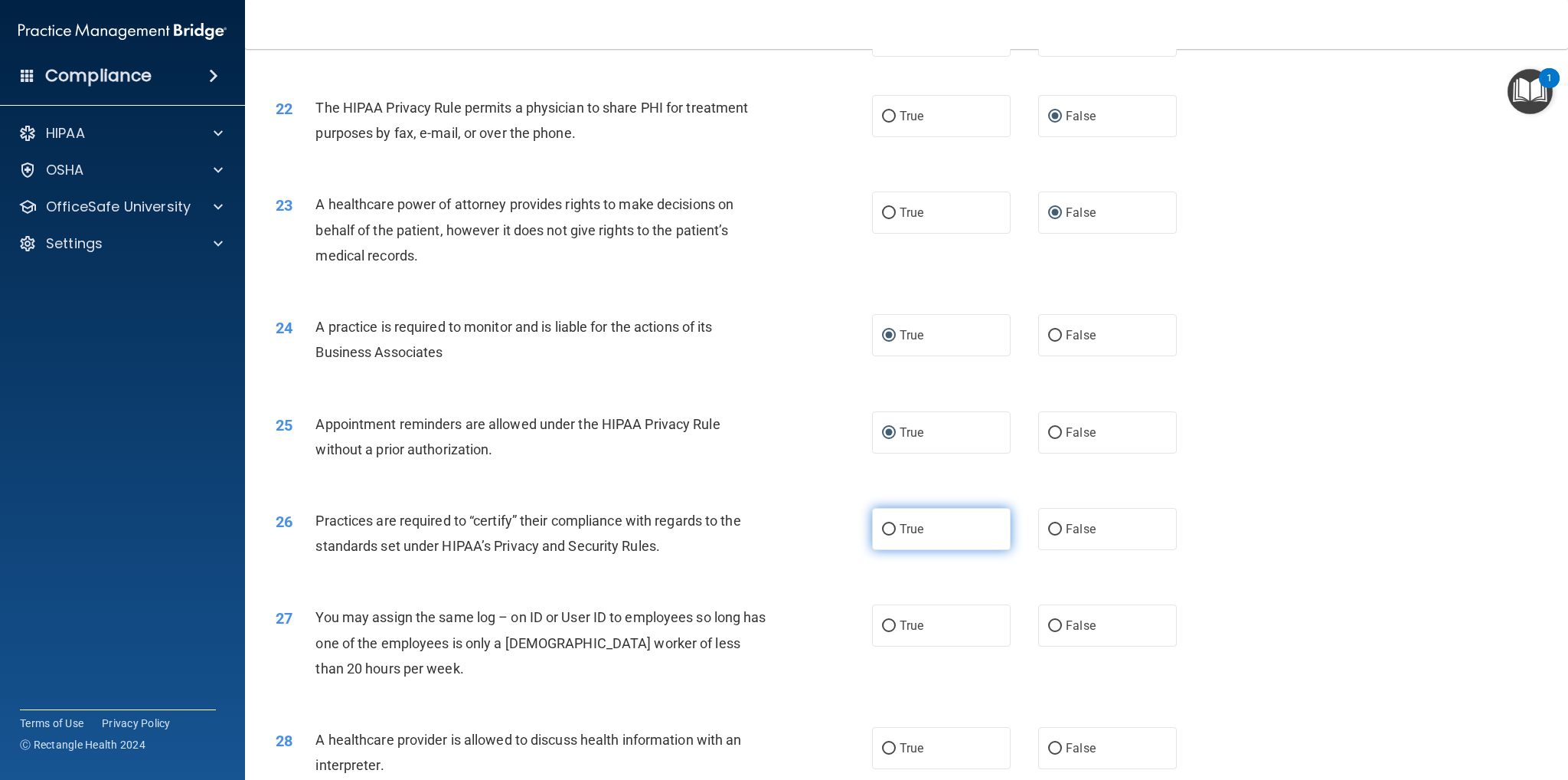
click at [883, 530] on input "True" at bounding box center [889, 530] width 14 height 11
radio input "true"
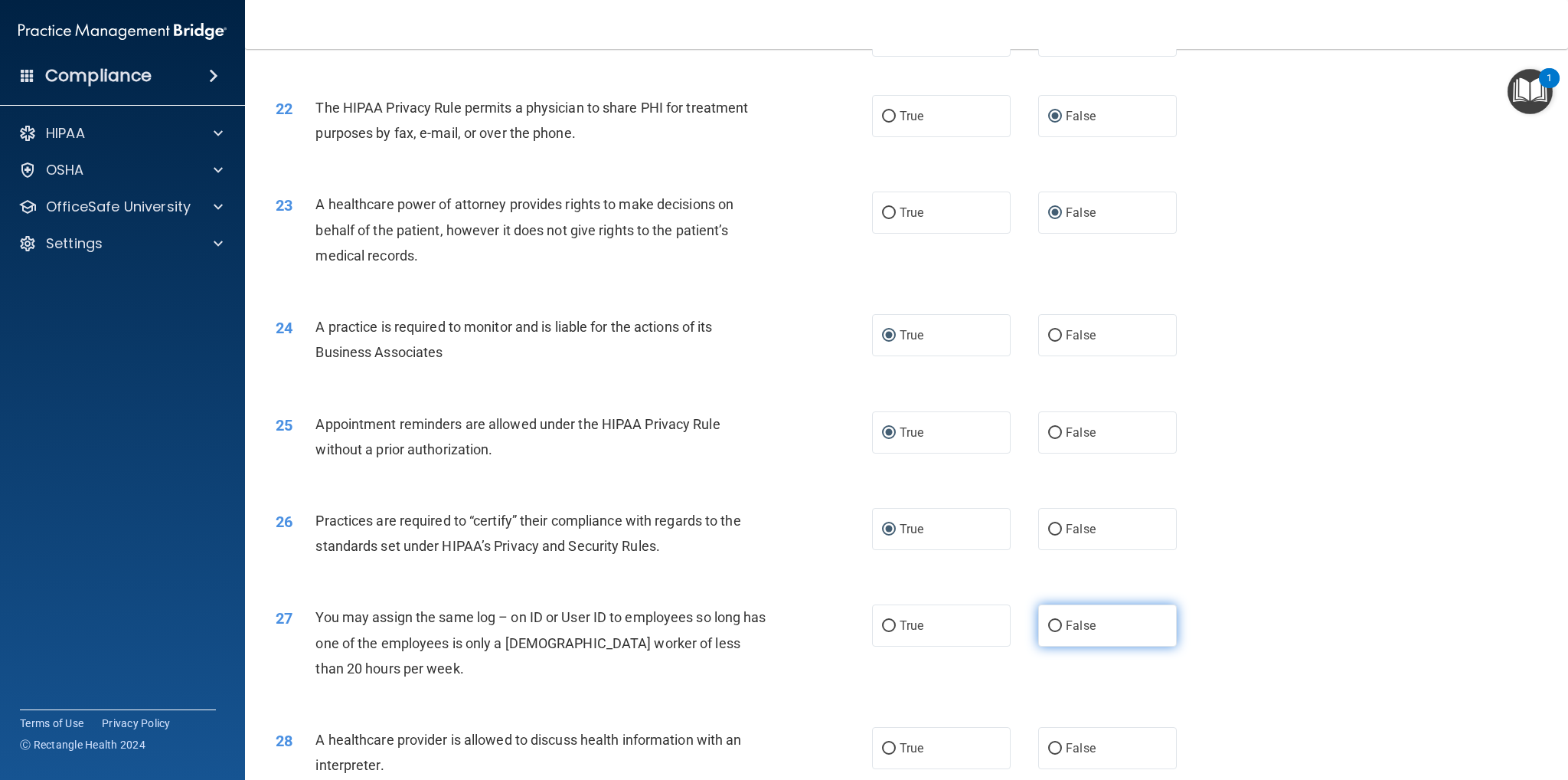
click at [1052, 626] on input "False" at bounding box center [1055, 626] width 14 height 11
radio input "true"
click at [1050, 745] on input "False" at bounding box center [1055, 749] width 14 height 11
radio input "true"
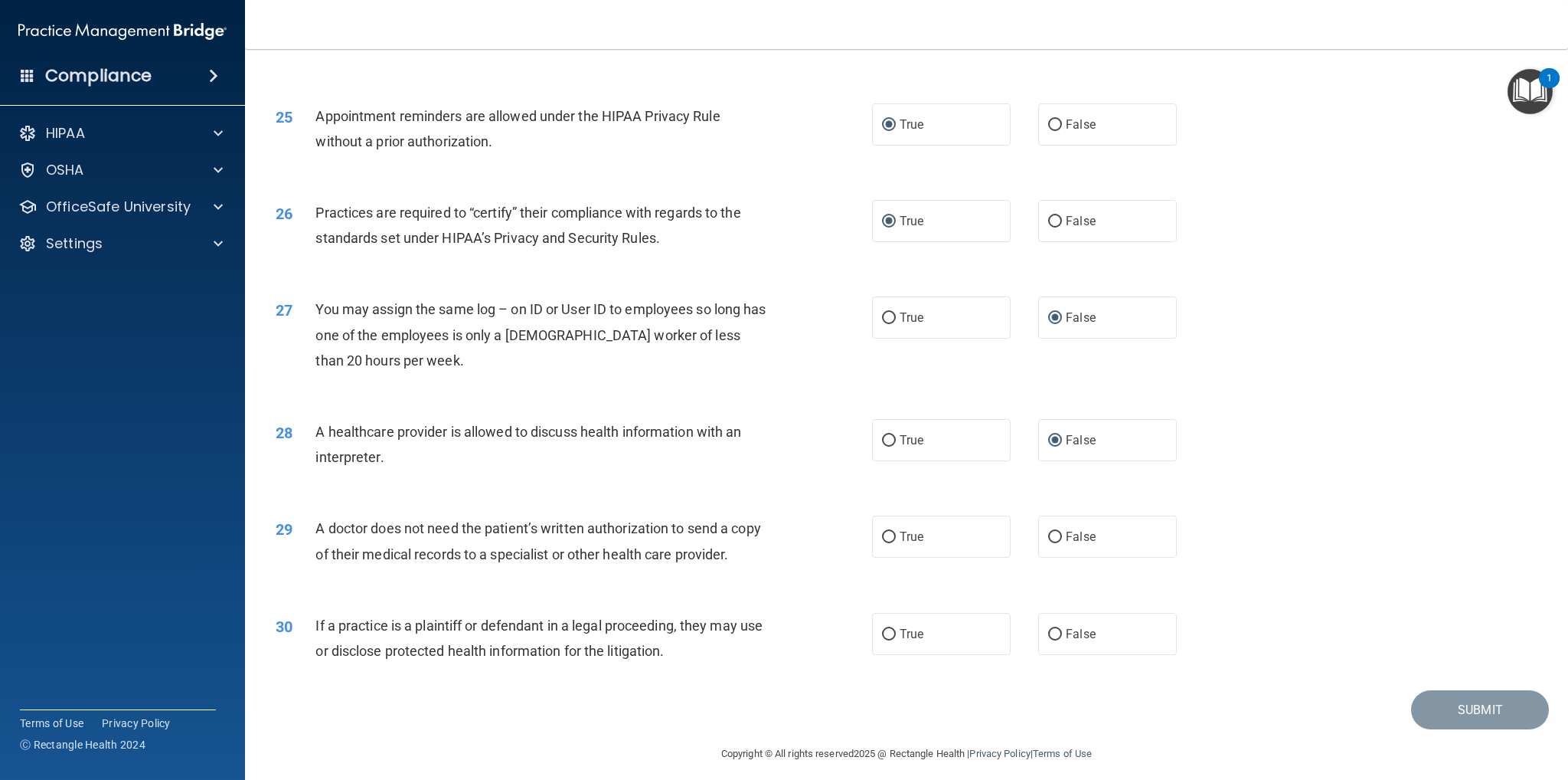
scroll to position [2693, 0]
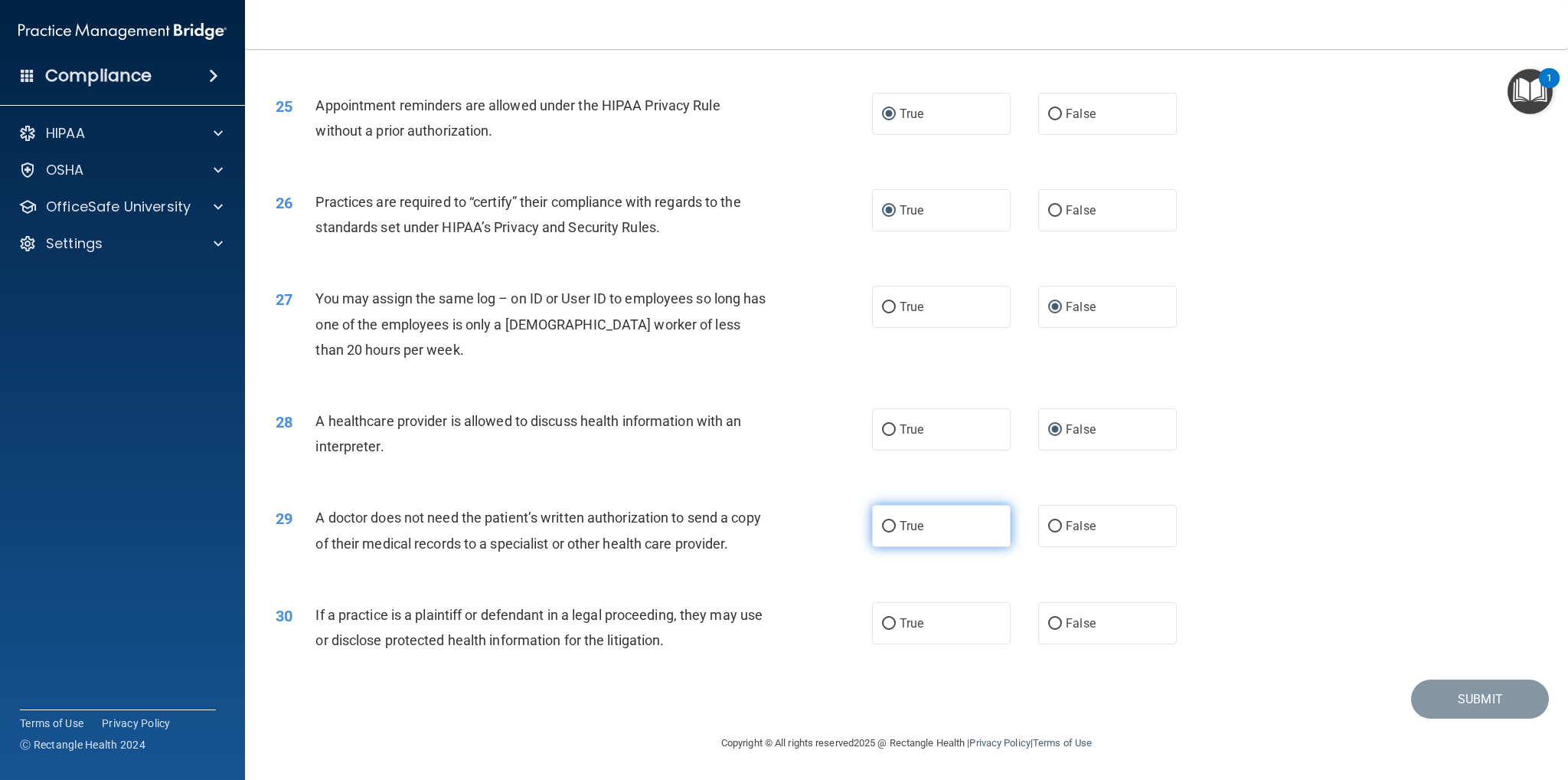
click at [887, 528] on input "True" at bounding box center [889, 526] width 14 height 11
radio input "true"
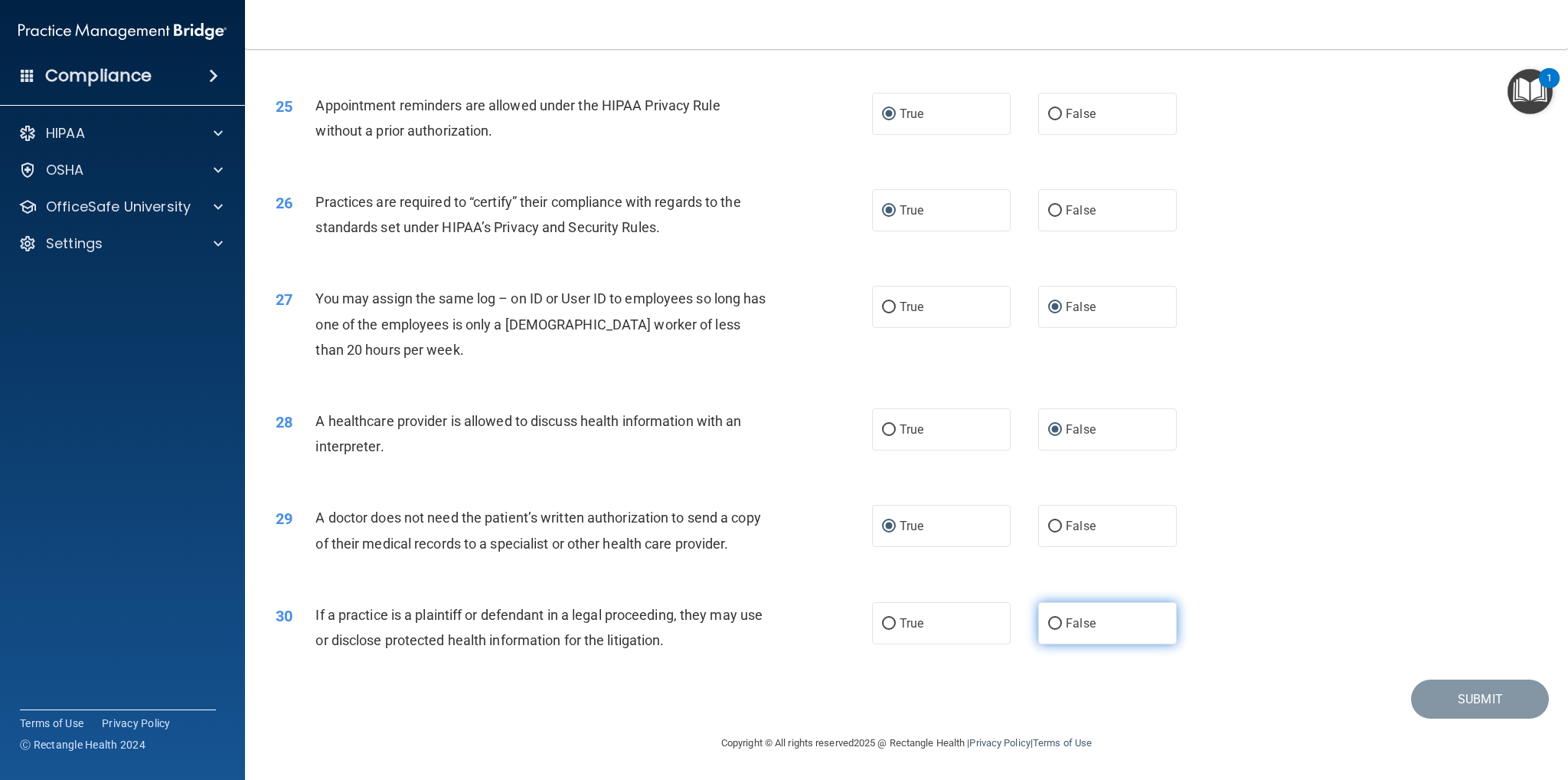
click at [1048, 622] on input "False" at bounding box center [1055, 624] width 14 height 11
radio input "true"
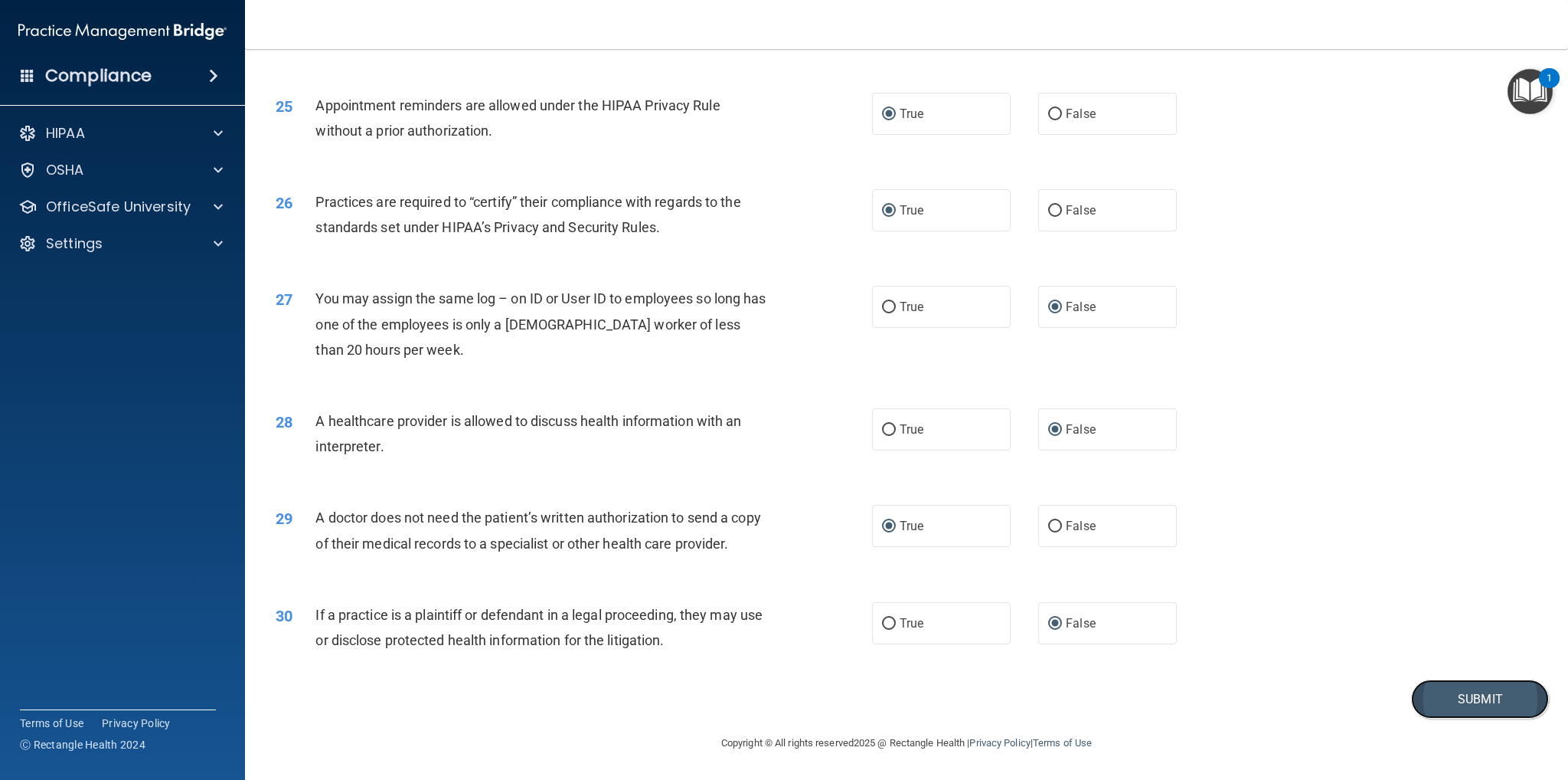
click at [1449, 702] on button "Submit" at bounding box center [1480, 699] width 138 height 39
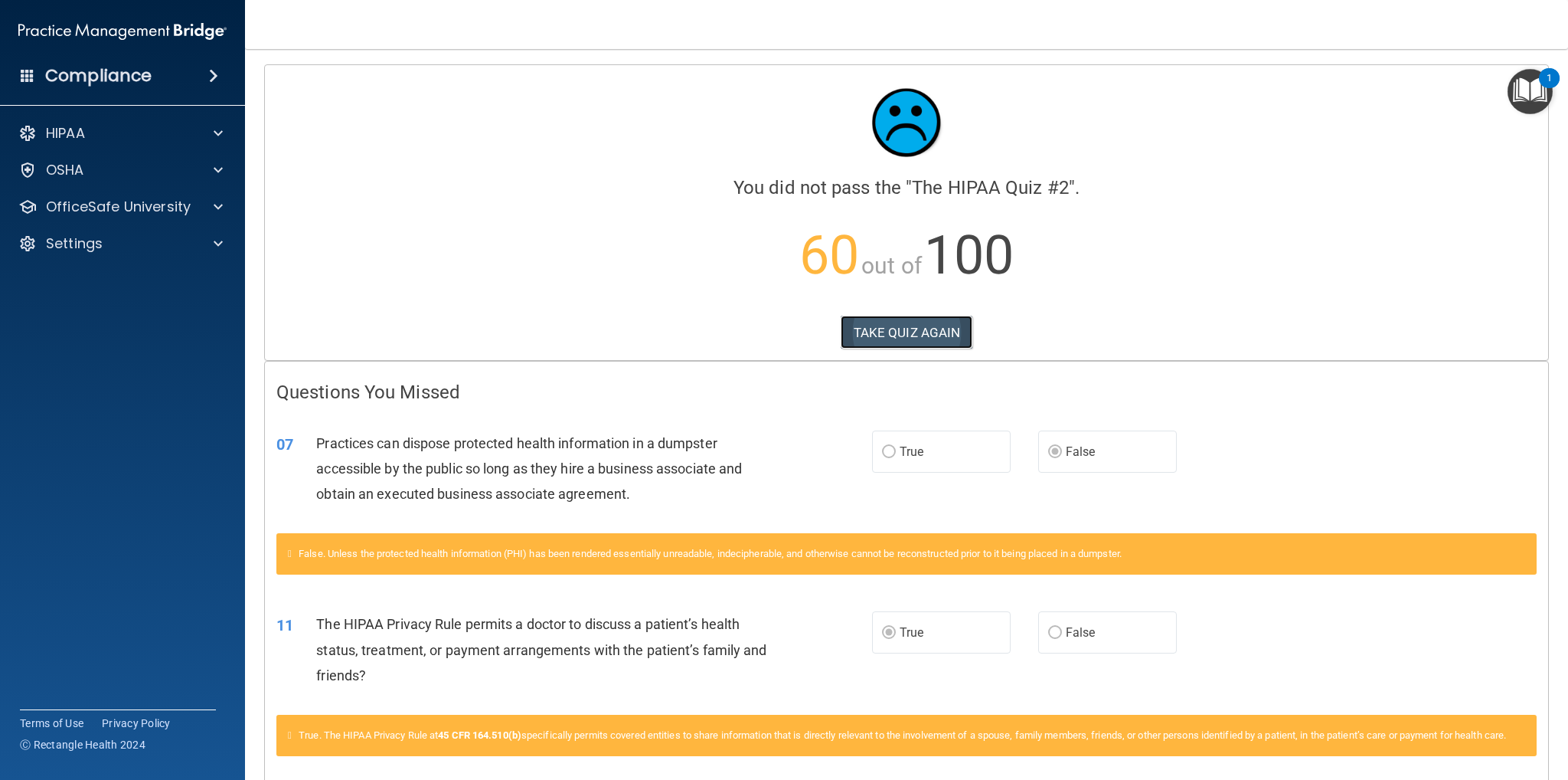
click at [875, 336] on button "TAKE QUIZ AGAIN" at bounding box center [906, 332] width 132 height 34
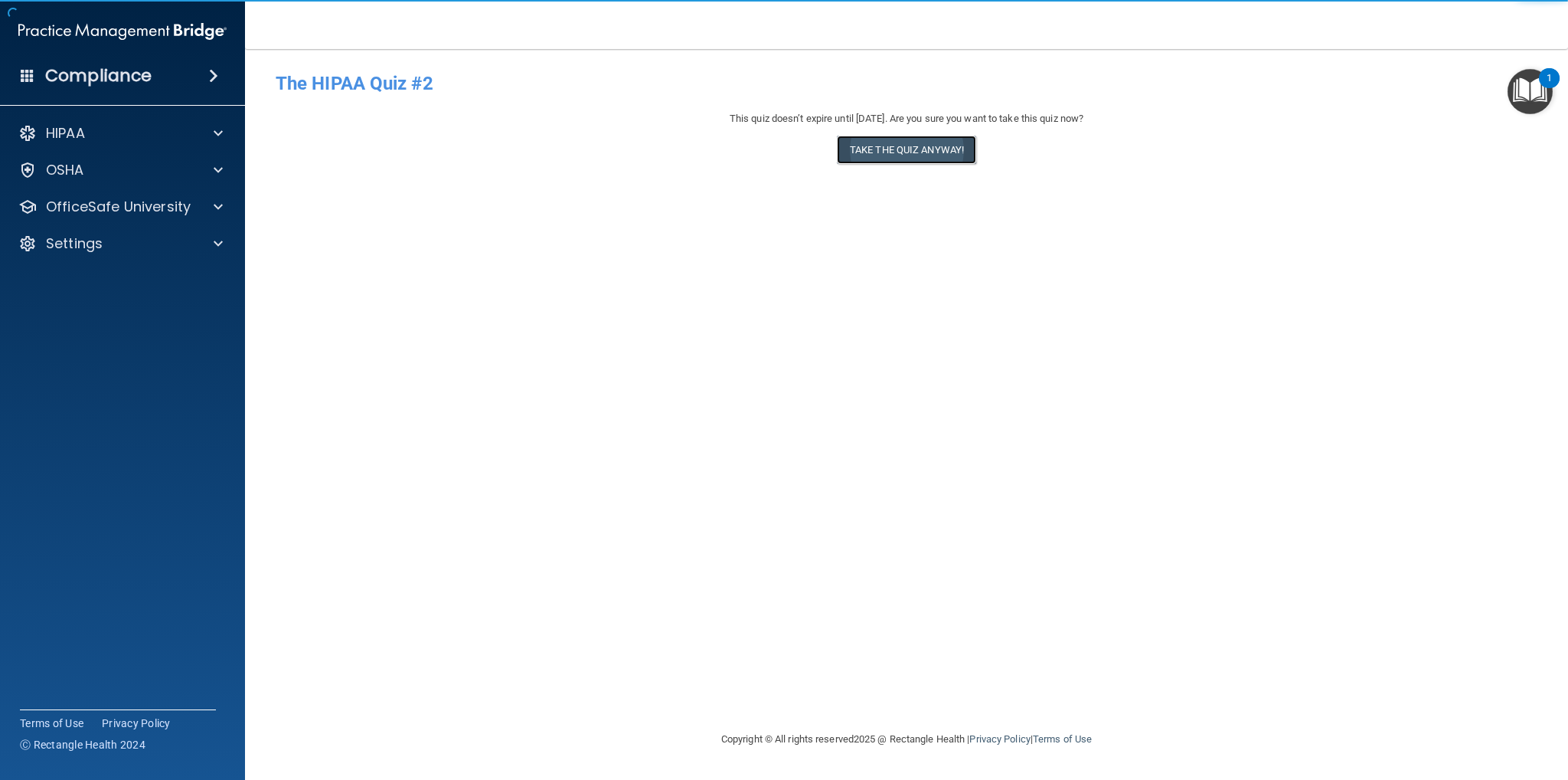
click at [919, 144] on button "Take the quiz anyway!" at bounding box center [907, 149] width 140 height 29
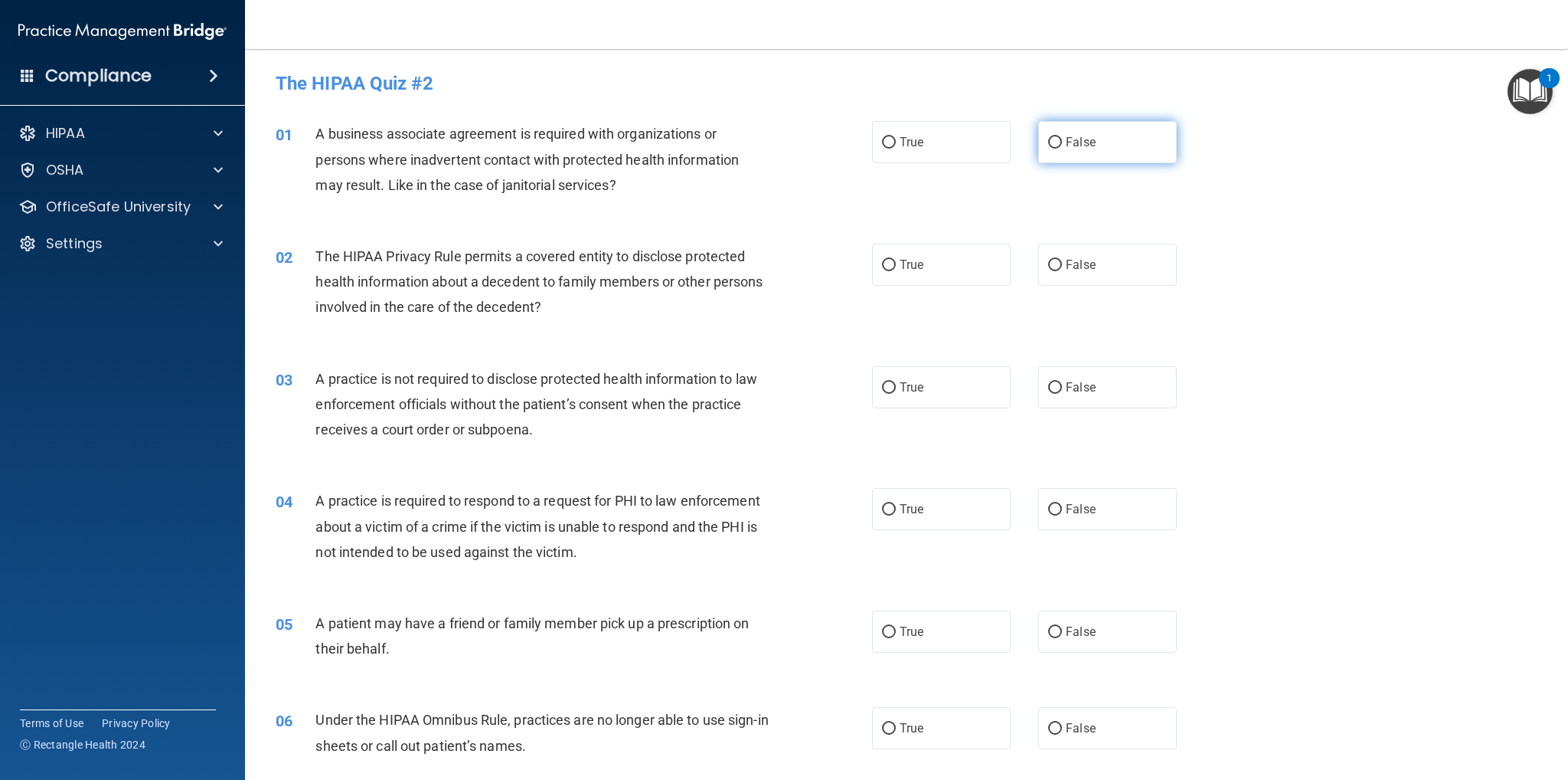
click at [1055, 139] on label "False" at bounding box center [1107, 141] width 139 height 42
click at [1055, 139] on input "False" at bounding box center [1055, 143] width 14 height 11
radio input "true"
click at [888, 259] on label "True" at bounding box center [941, 264] width 139 height 42
click at [1052, 383] on input "False" at bounding box center [1055, 388] width 14 height 11
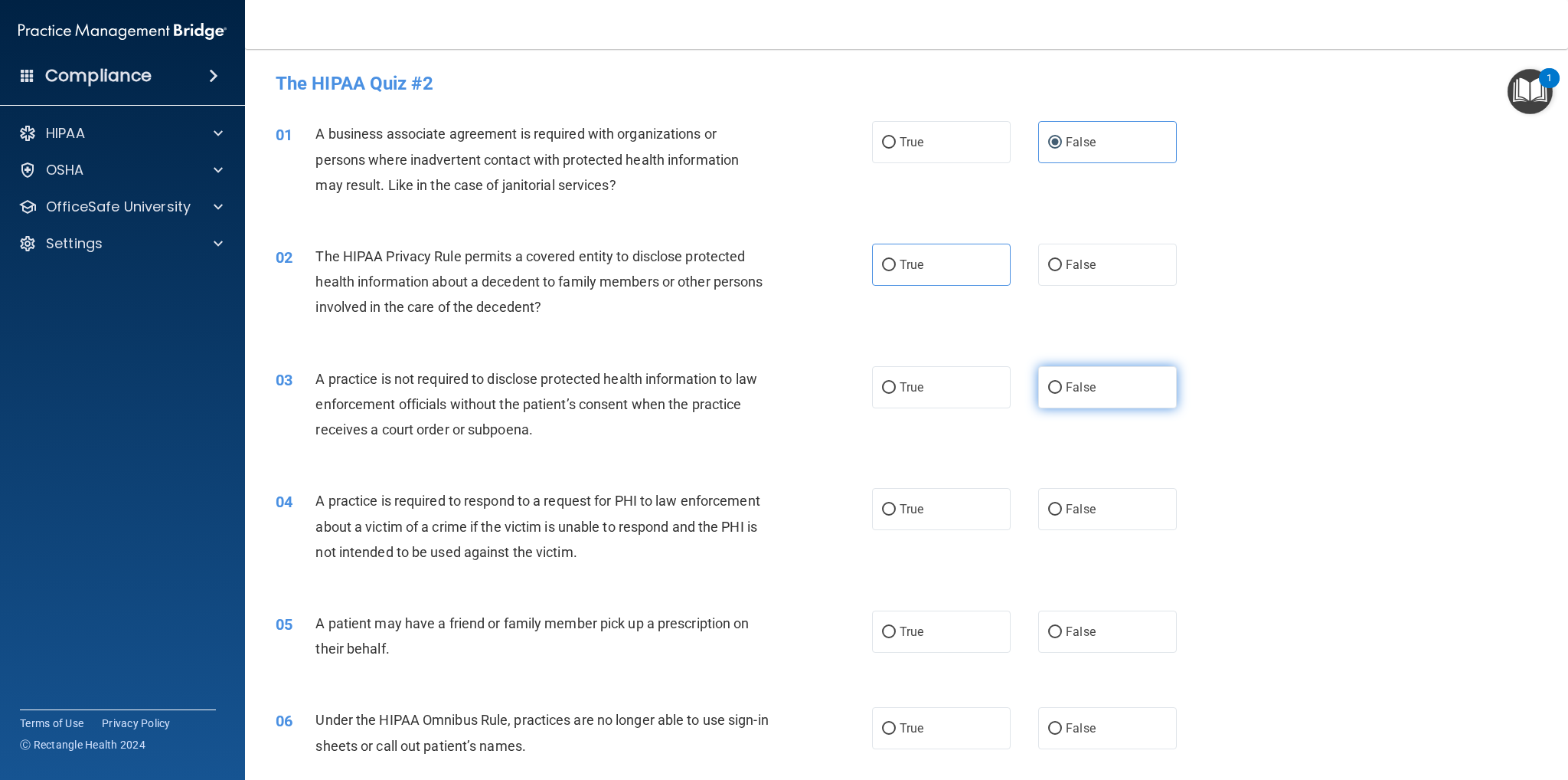
radio input "true"
click at [883, 509] on input "True" at bounding box center [889, 510] width 14 height 11
radio input "true"
click at [883, 632] on input "True" at bounding box center [889, 632] width 14 height 11
radio input "true"
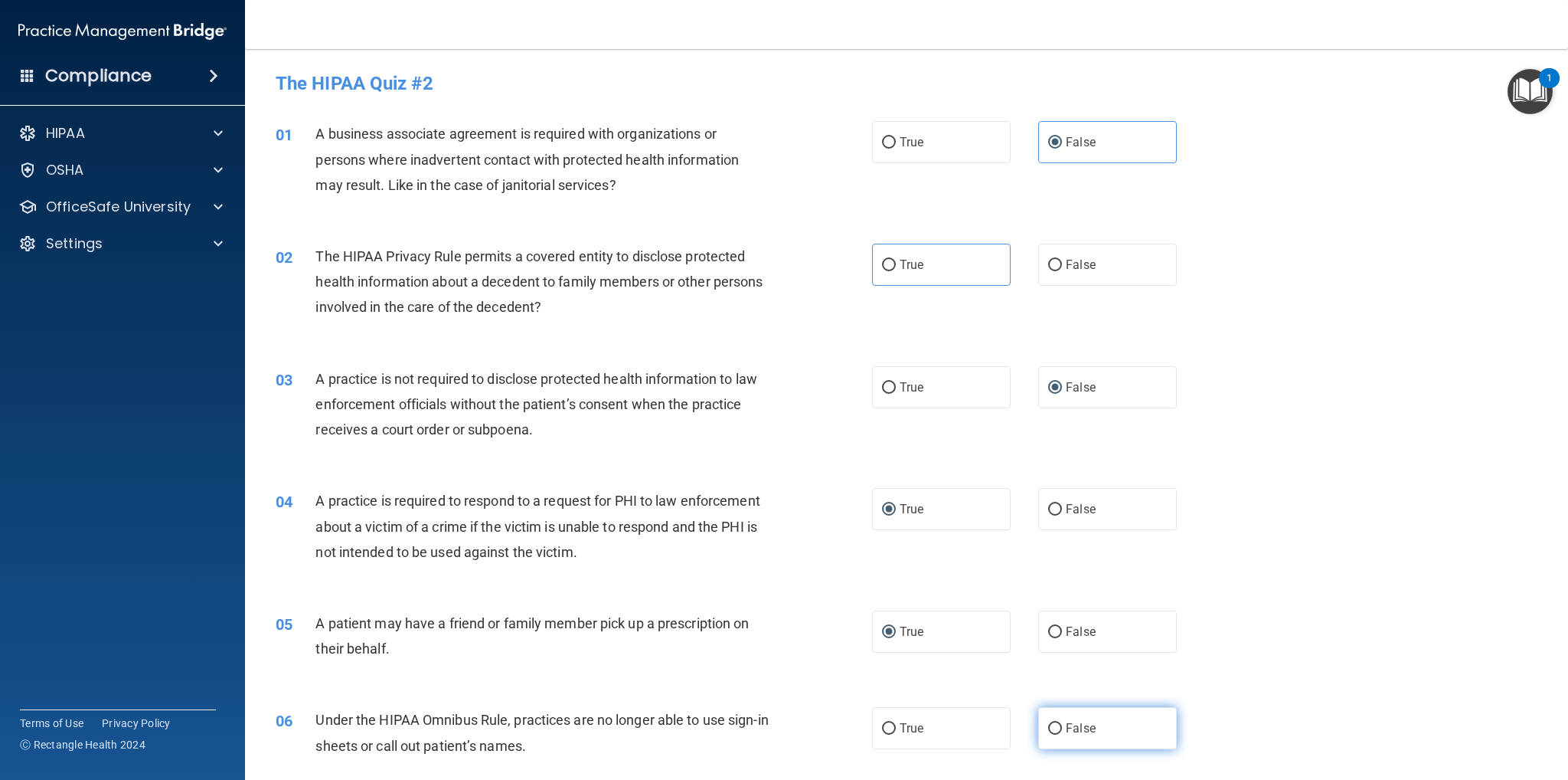
click at [1048, 723] on input "False" at bounding box center [1055, 729] width 14 height 11
radio input "true"
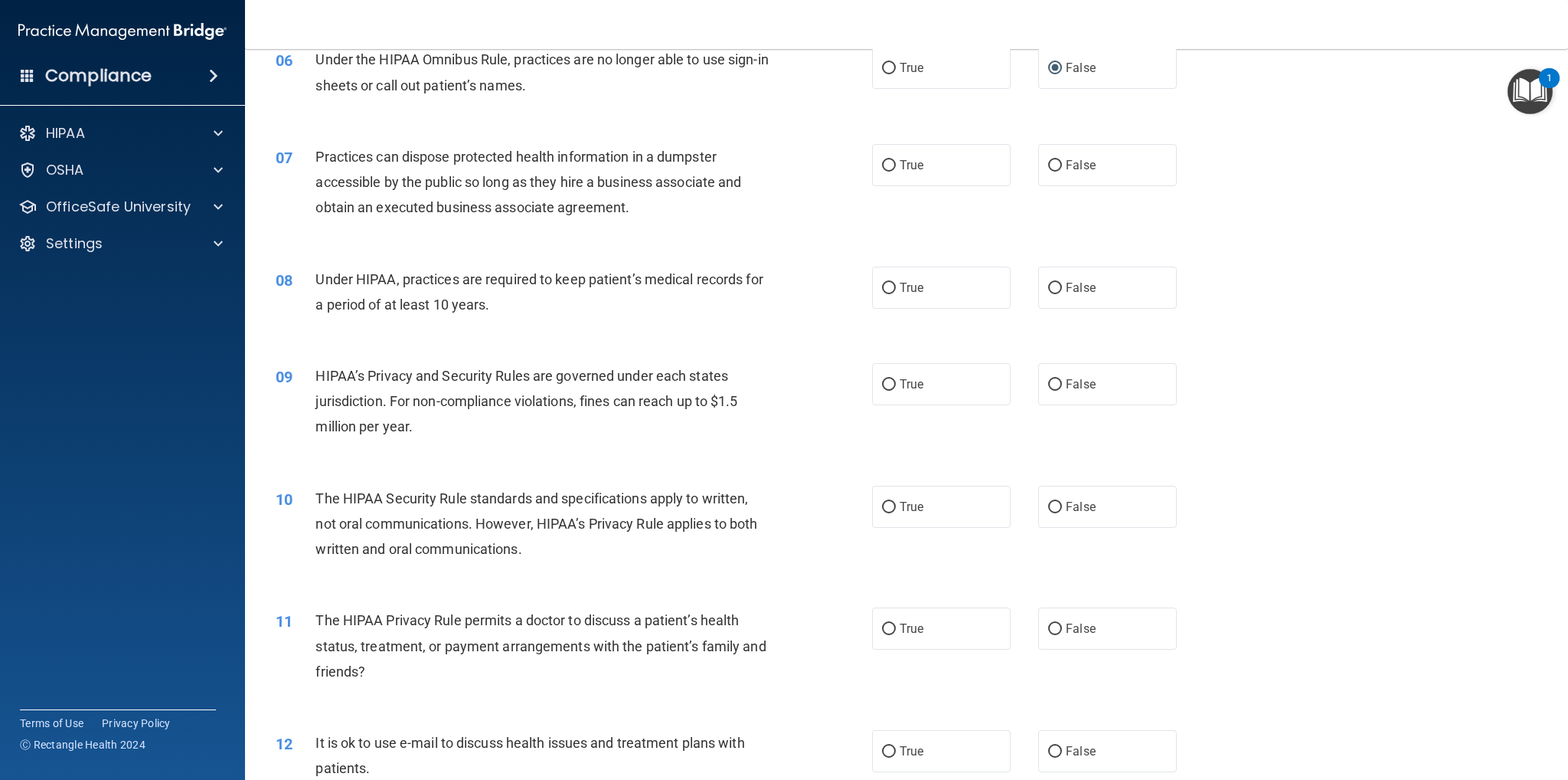
scroll to position [690, 0]
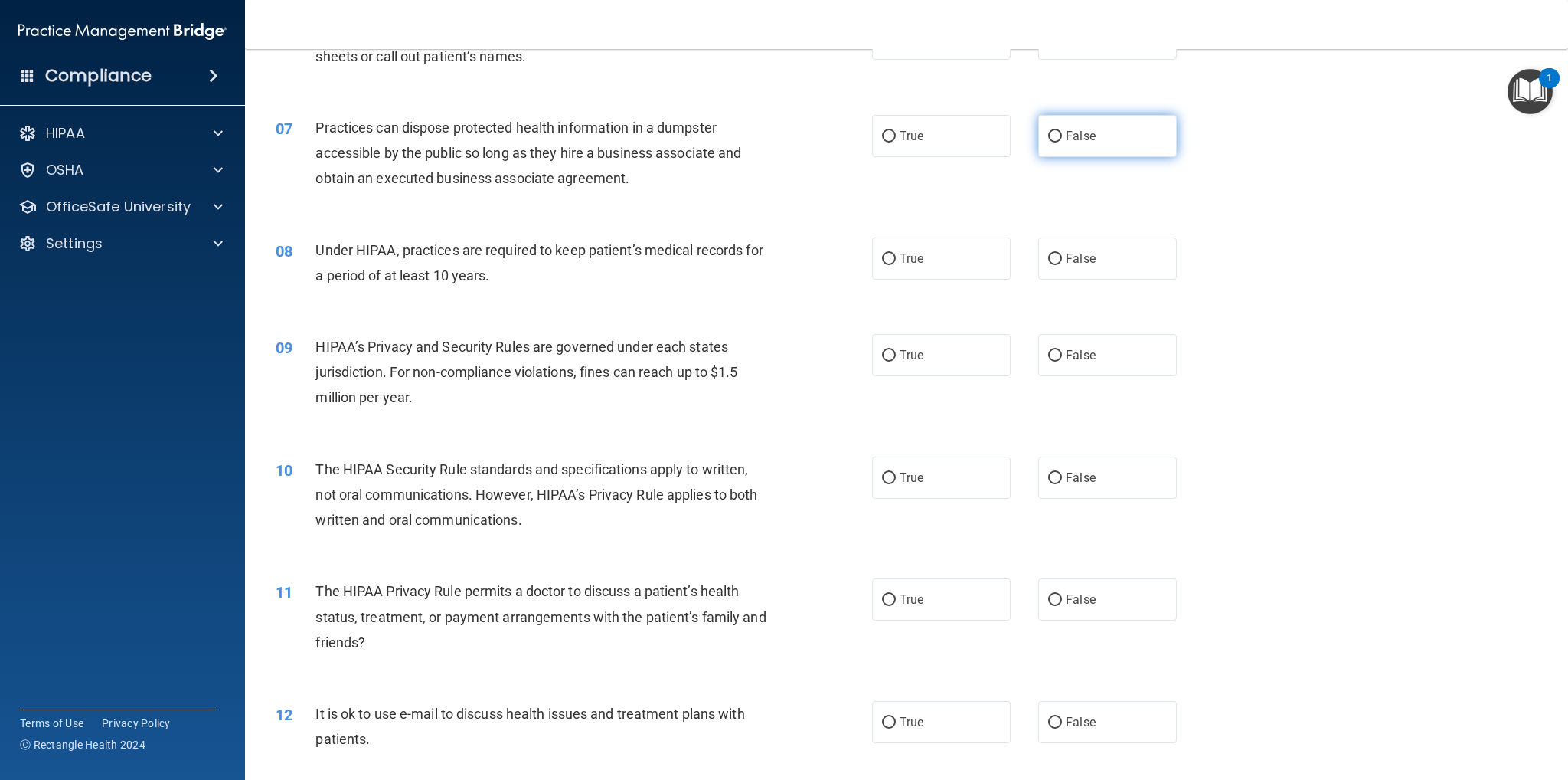
click at [1051, 134] on input "False" at bounding box center [1055, 137] width 14 height 11
radio input "true"
click at [1051, 256] on input "False" at bounding box center [1055, 259] width 14 height 11
radio input "true"
click at [1048, 359] on input "False" at bounding box center [1055, 356] width 14 height 11
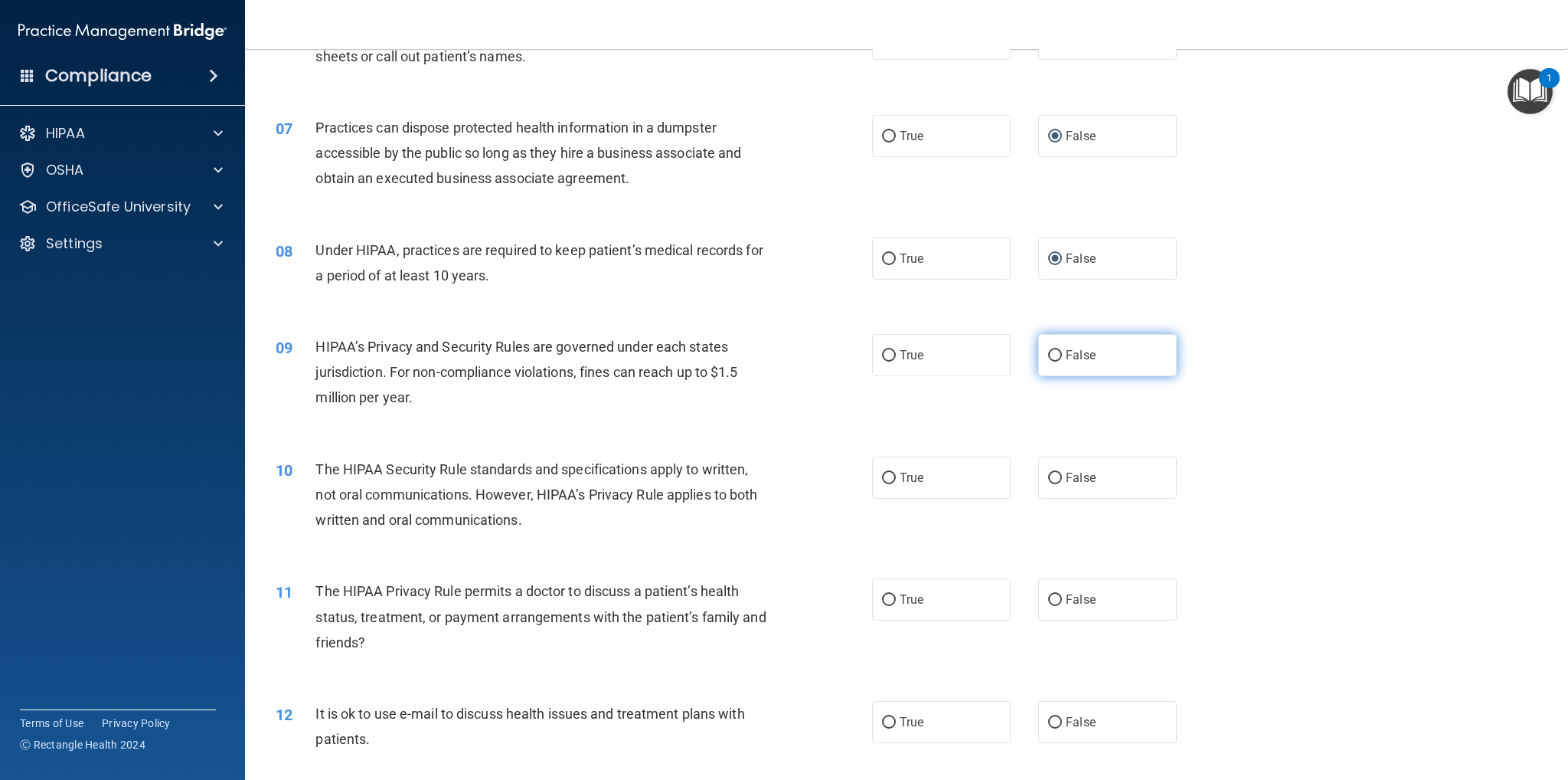
radio input "true"
click at [883, 475] on input "True" at bounding box center [889, 479] width 14 height 11
radio input "true"
click at [883, 601] on input "True" at bounding box center [889, 600] width 14 height 11
radio input "true"
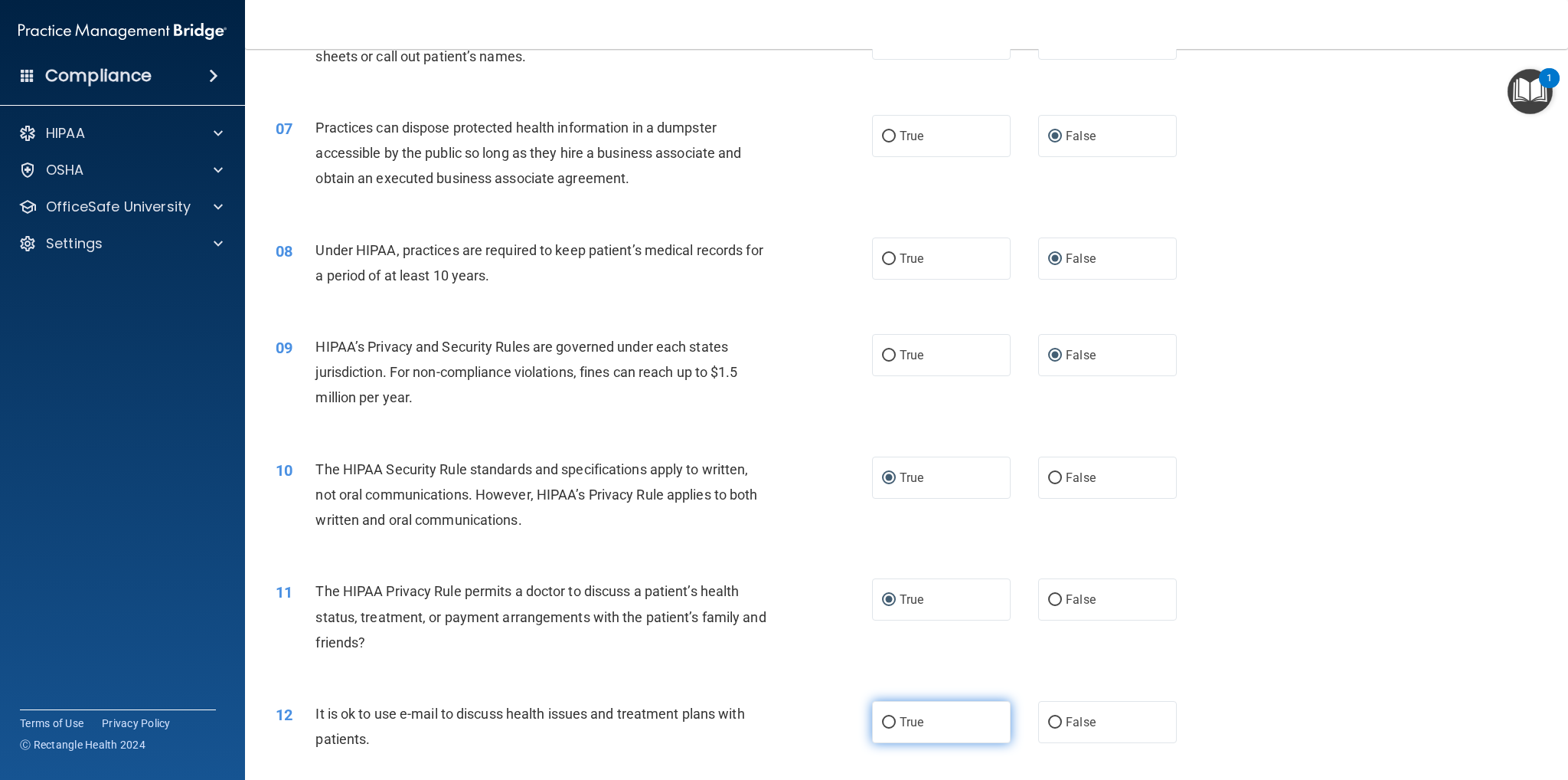
click at [883, 720] on input "True" at bounding box center [889, 723] width 14 height 11
radio input "true"
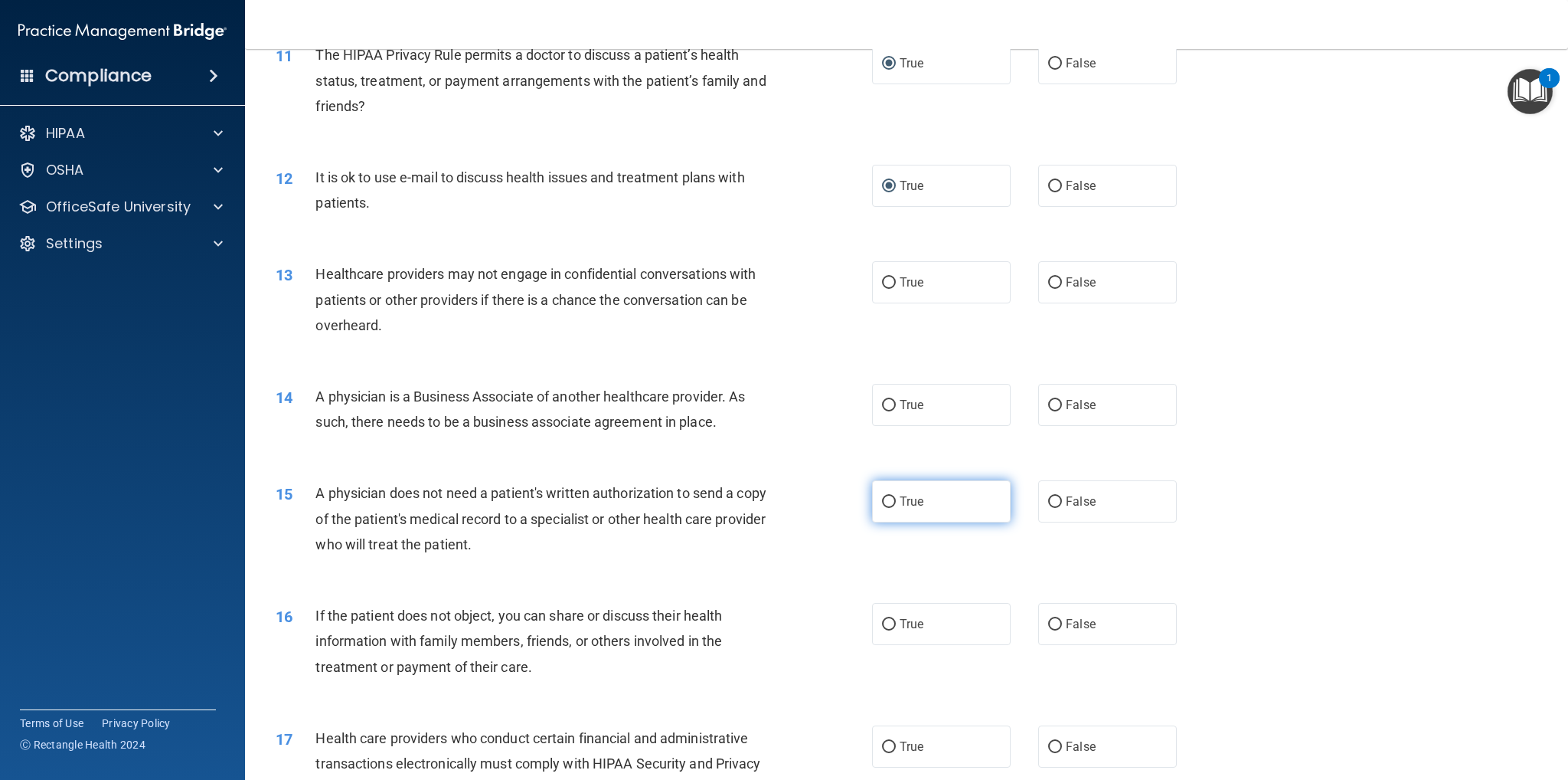
scroll to position [1379, 0]
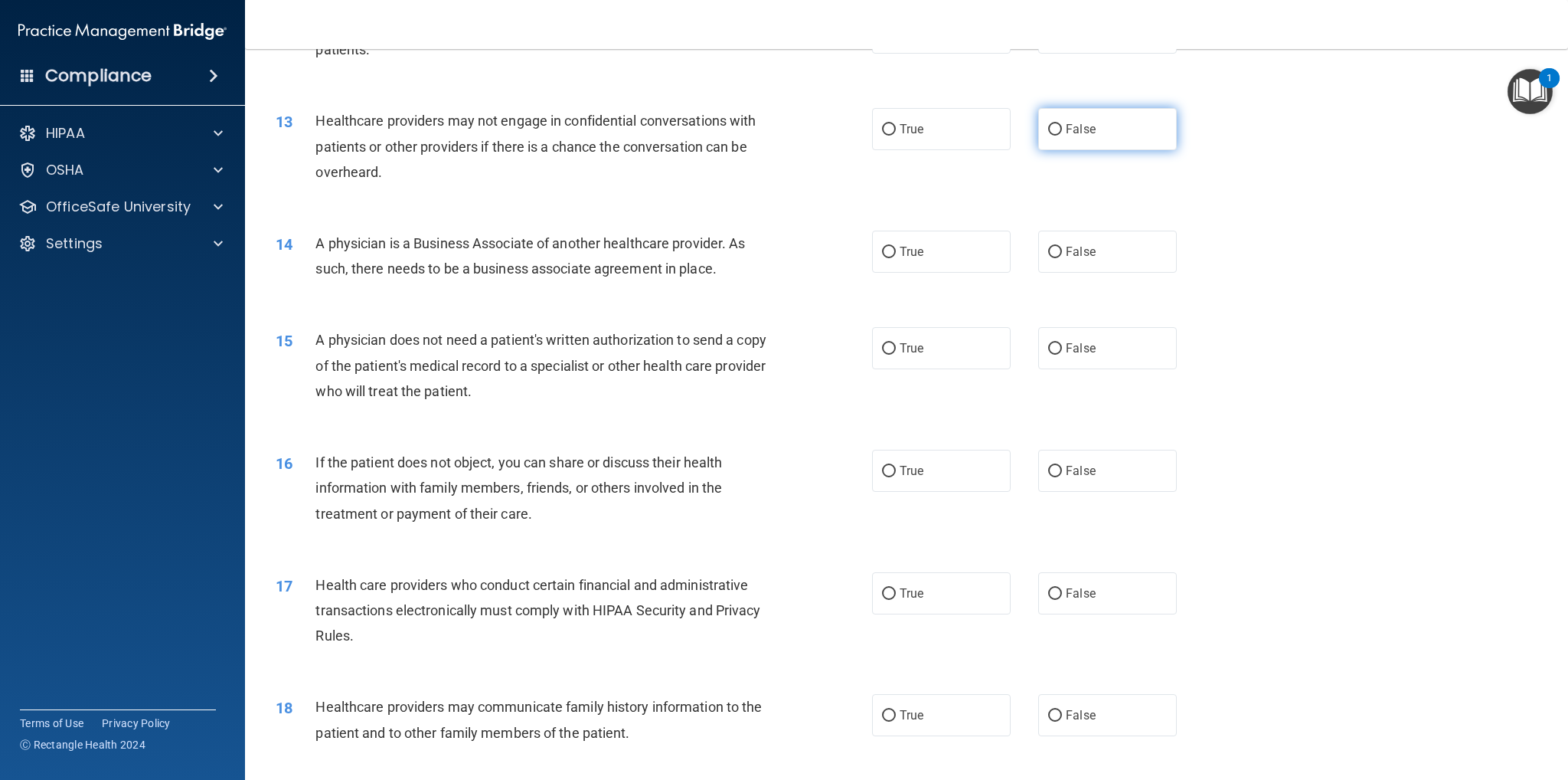
click at [1048, 121] on label "False" at bounding box center [1107, 129] width 139 height 42
click at [1048, 124] on input "False" at bounding box center [1055, 130] width 14 height 11
radio input "true"
click at [1048, 247] on input "False" at bounding box center [1055, 252] width 14 height 11
radio input "true"
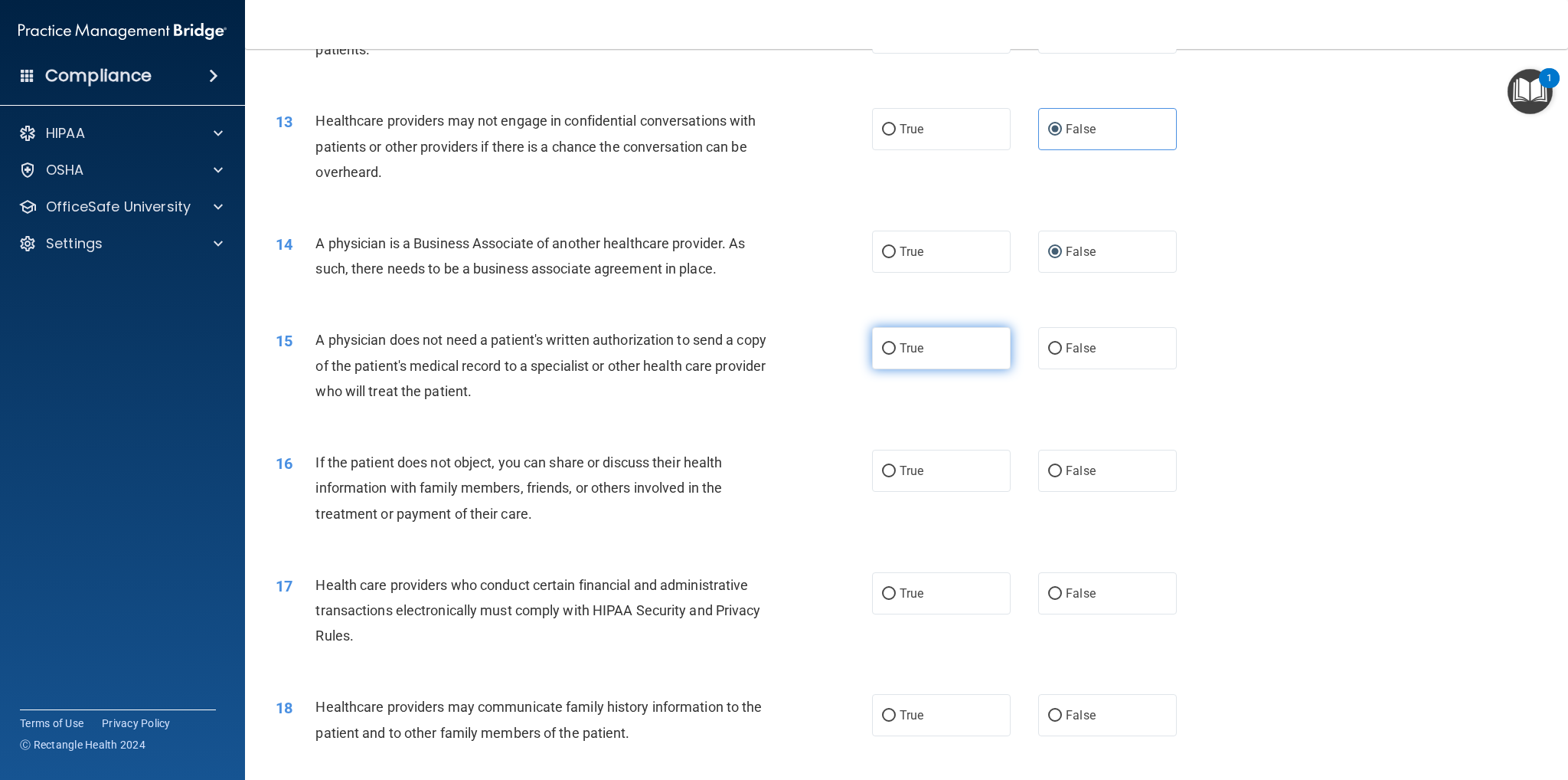
click at [883, 350] on input "True" at bounding box center [889, 349] width 14 height 11
radio input "true"
click at [886, 466] on input "True" at bounding box center [889, 471] width 14 height 11
radio input "true"
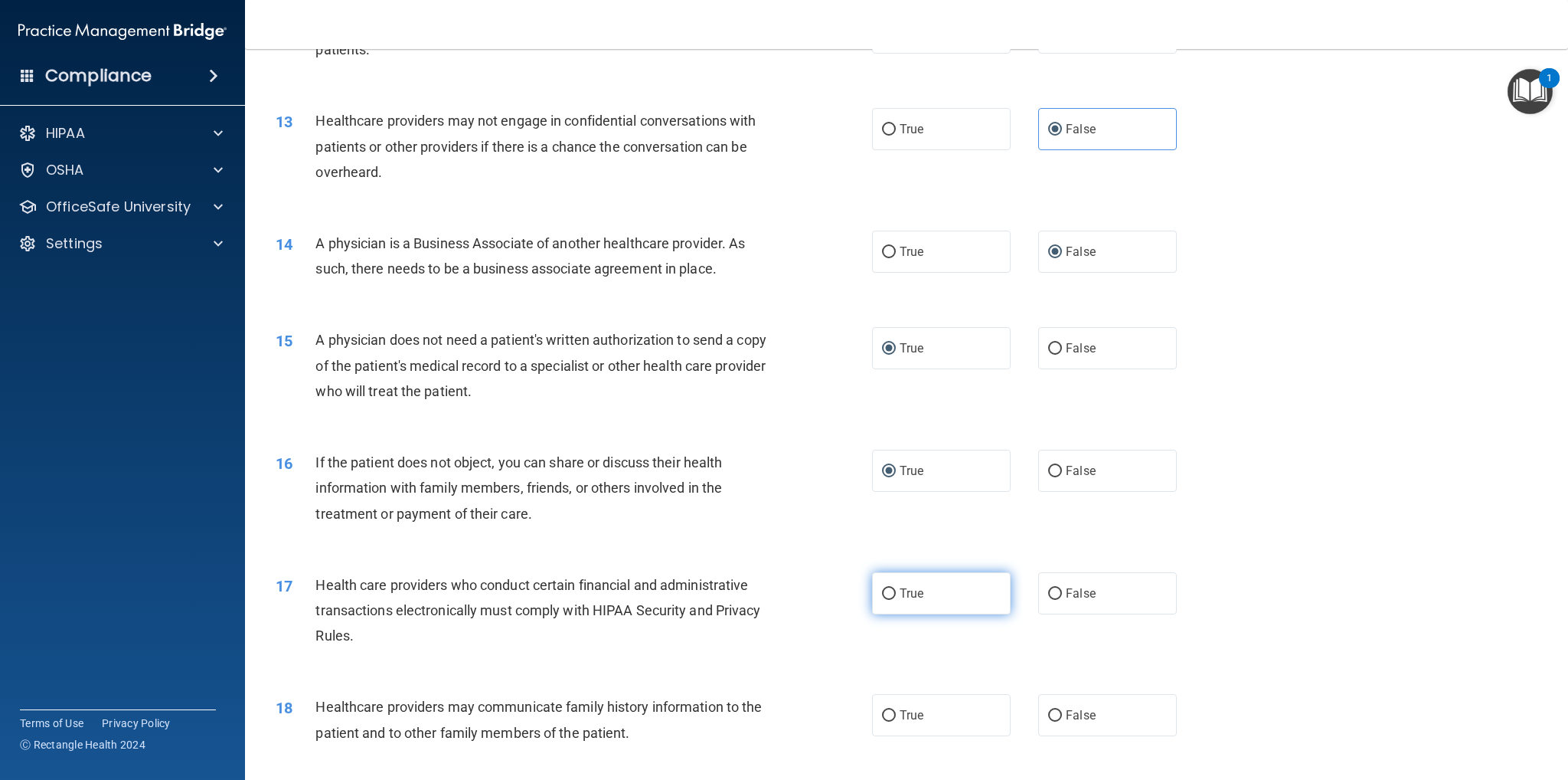
click at [883, 593] on input "True" at bounding box center [889, 594] width 14 height 11
radio input "true"
click at [1048, 712] on input "False" at bounding box center [1055, 716] width 14 height 11
radio input "true"
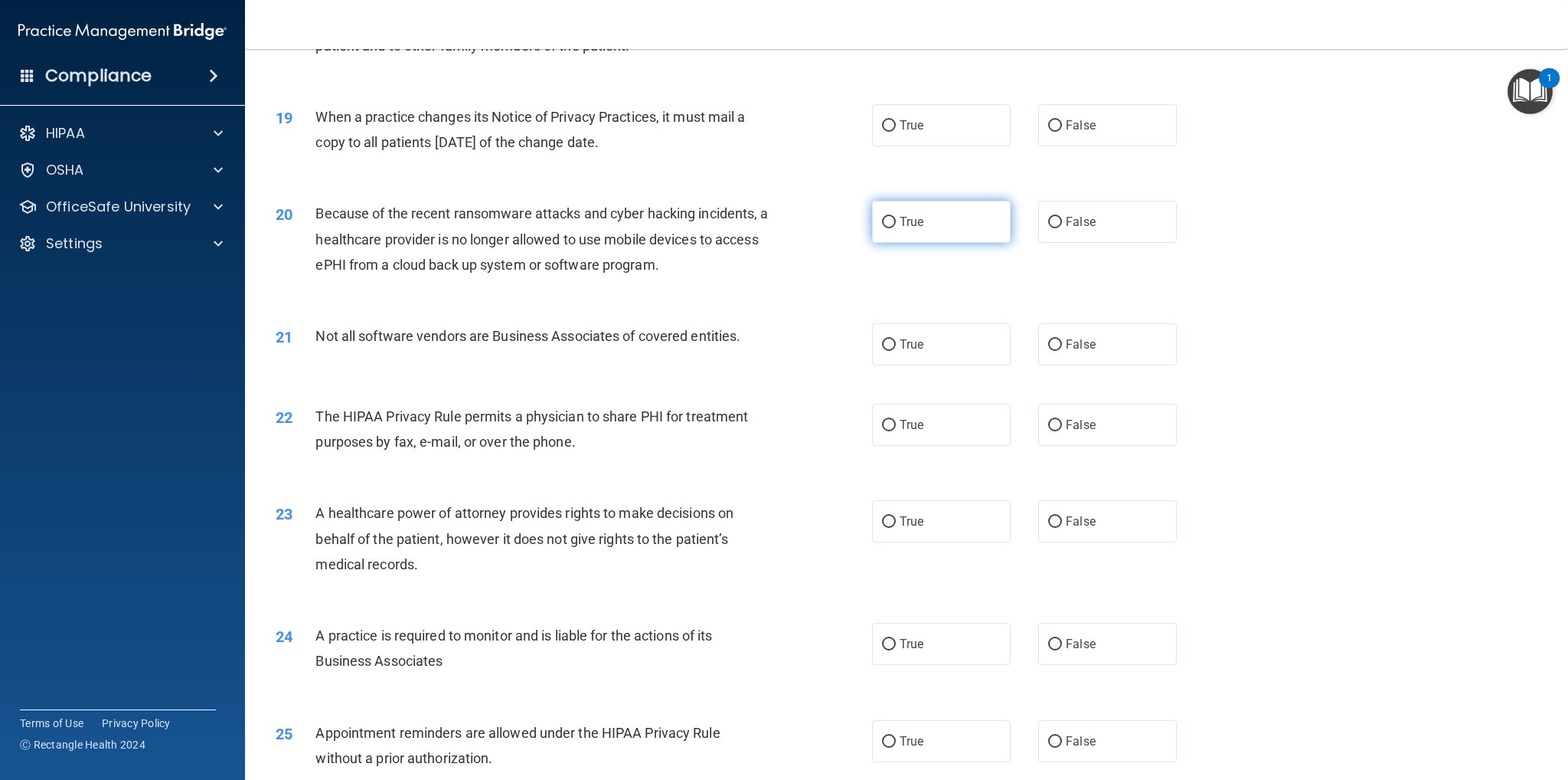
scroll to position [2068, 0]
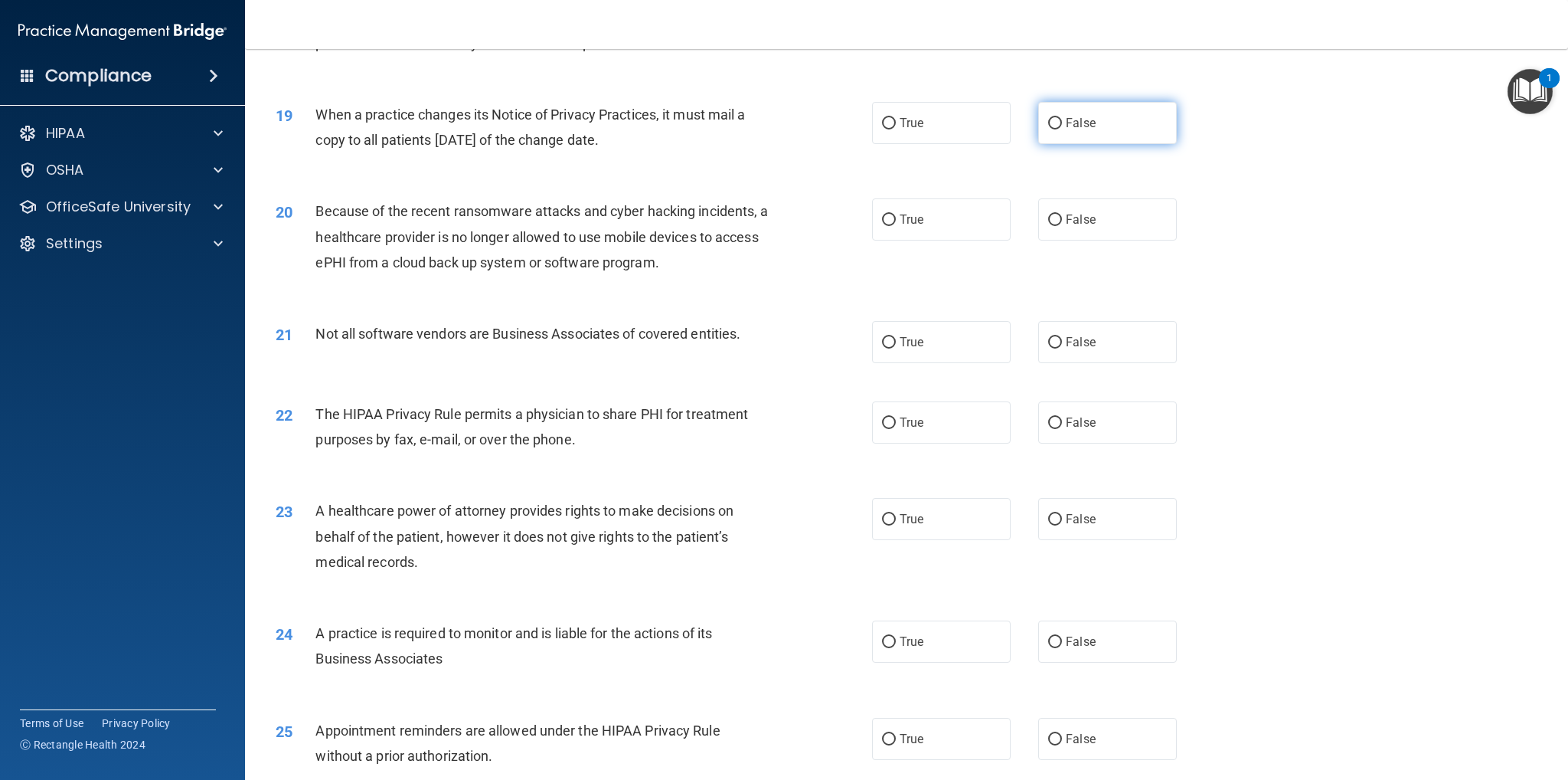
click at [1052, 118] on input "False" at bounding box center [1055, 124] width 14 height 11
radio input "true"
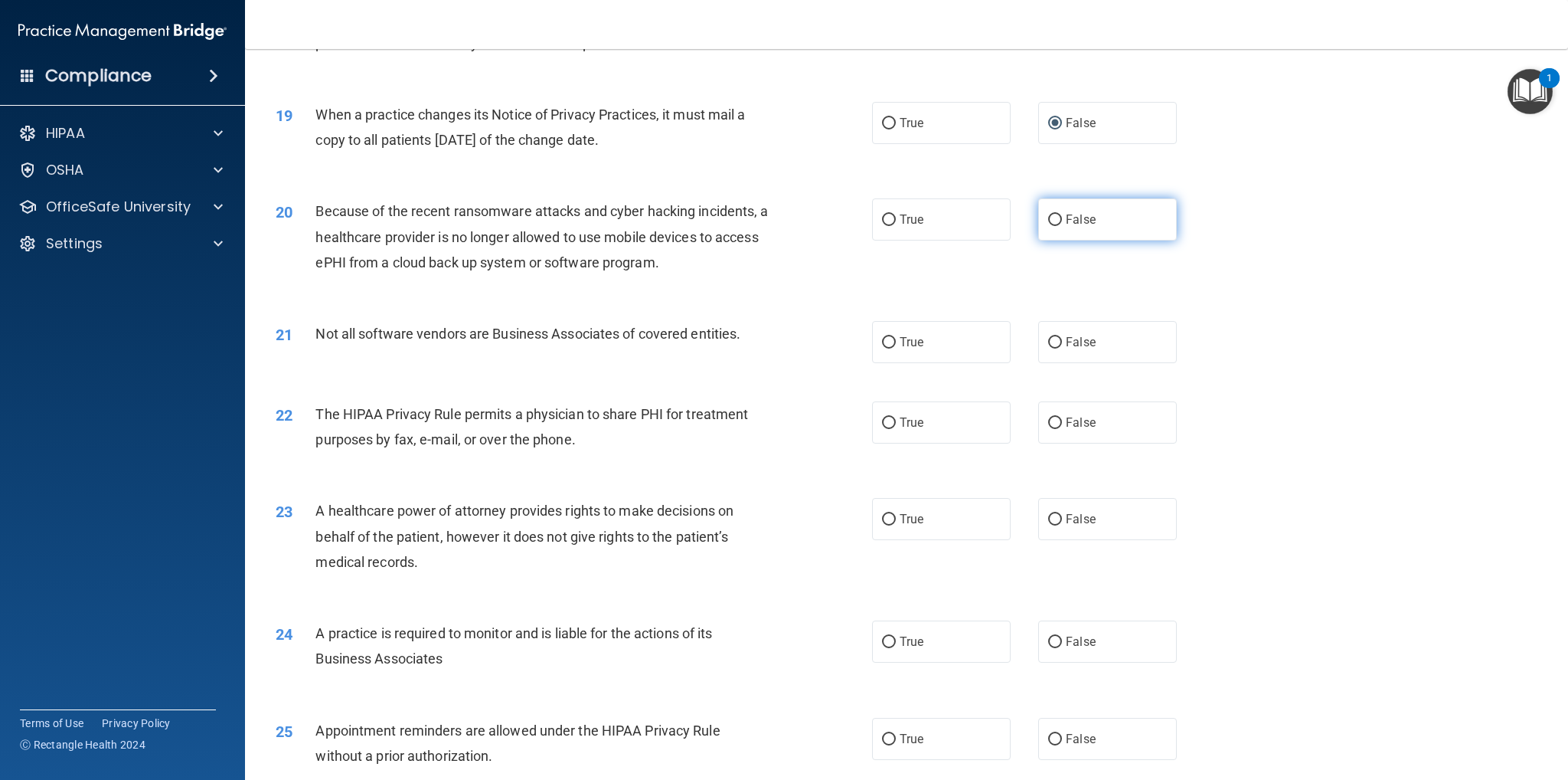
click at [1041, 214] on label "False" at bounding box center [1107, 219] width 139 height 42
click at [1048, 220] on input "False" at bounding box center [1055, 220] width 14 height 11
radio input "true"
click at [885, 341] on input "True" at bounding box center [889, 342] width 14 height 11
radio input "true"
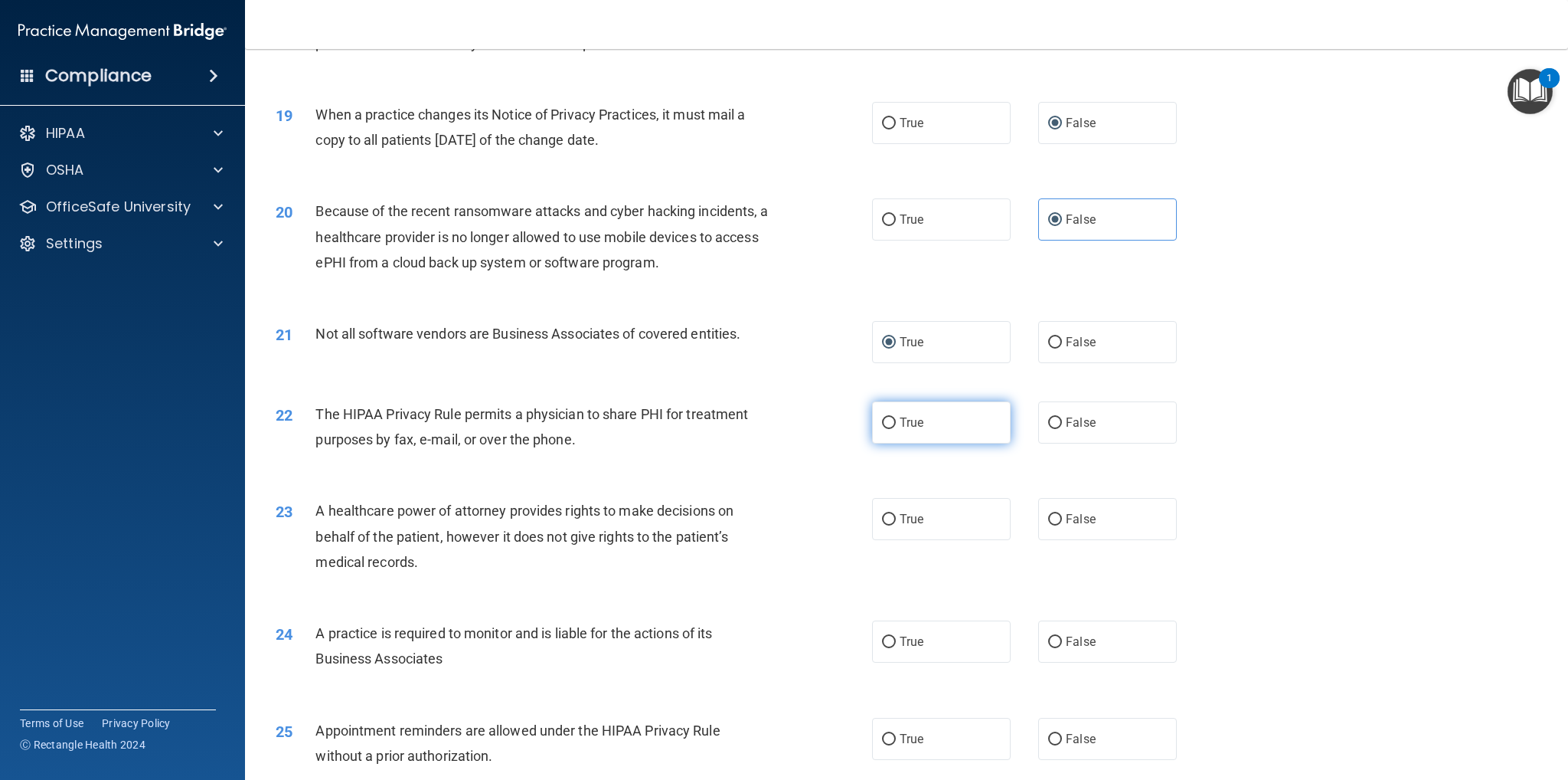
click at [883, 423] on input "True" at bounding box center [889, 423] width 14 height 11
radio input "true"
click at [1048, 517] on input "False" at bounding box center [1055, 520] width 14 height 11
radio input "true"
click at [1049, 638] on input "False" at bounding box center [1055, 642] width 14 height 11
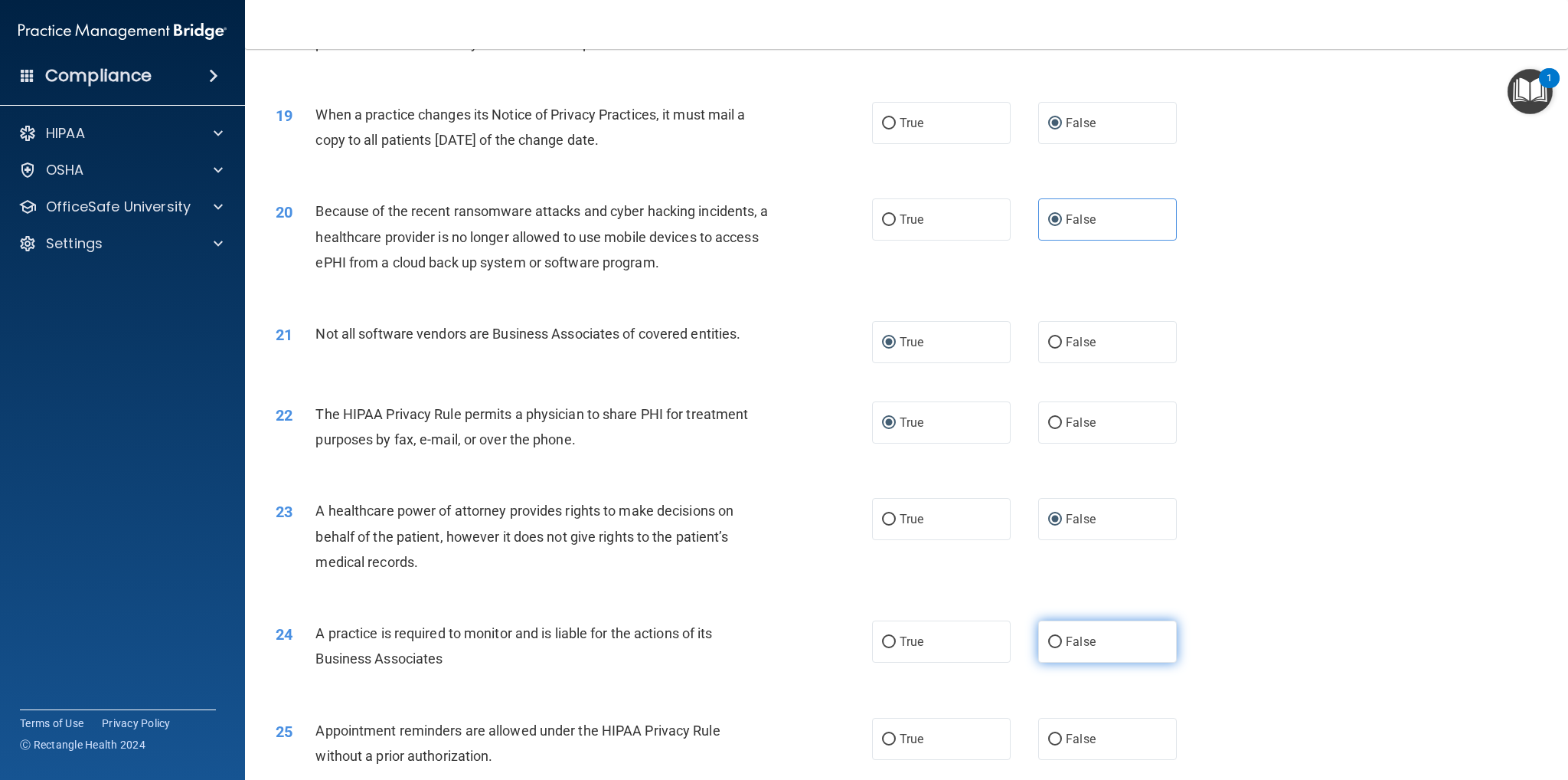
radio input "true"
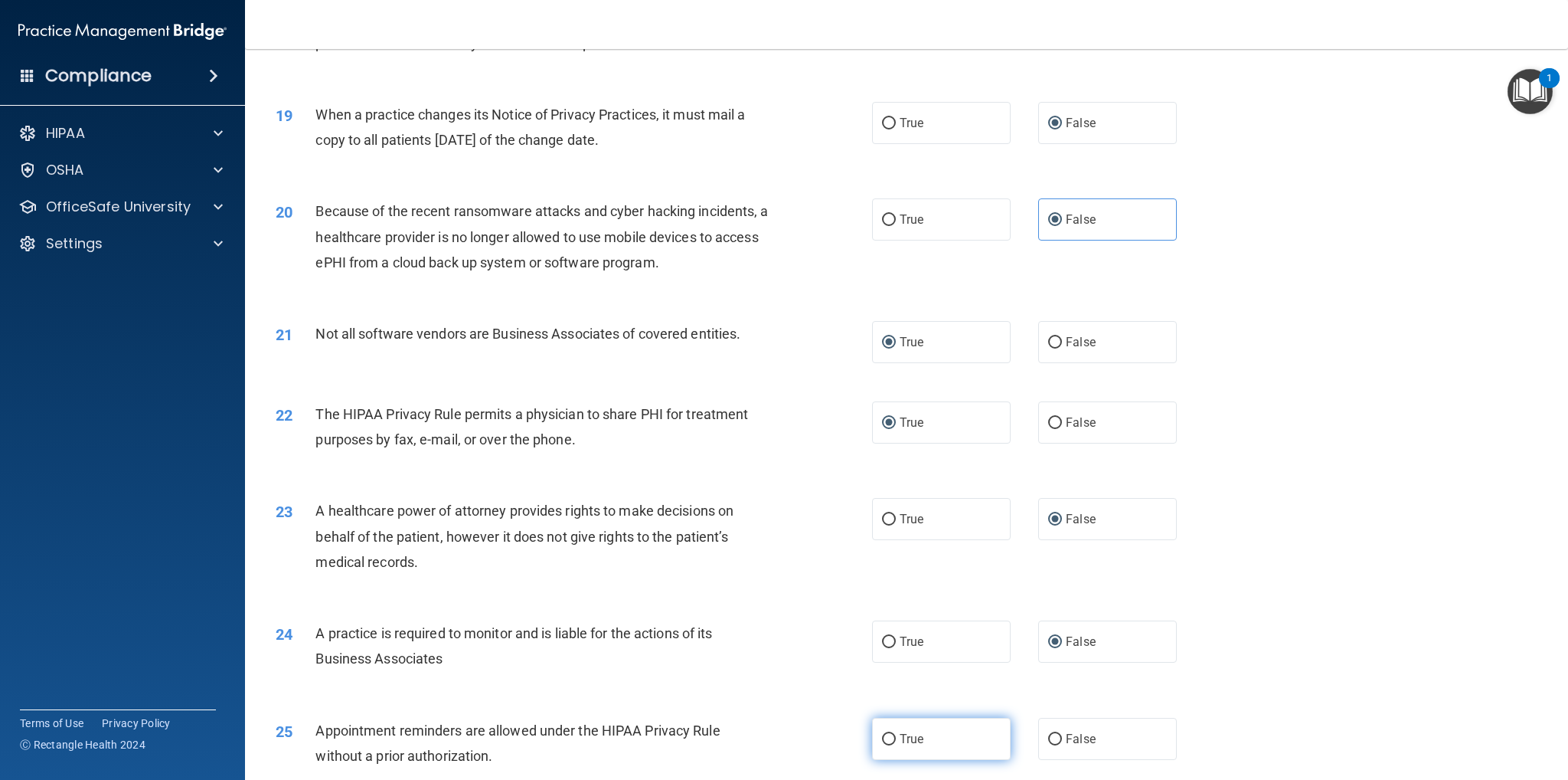
click at [888, 736] on input "True" at bounding box center [889, 740] width 14 height 11
radio input "true"
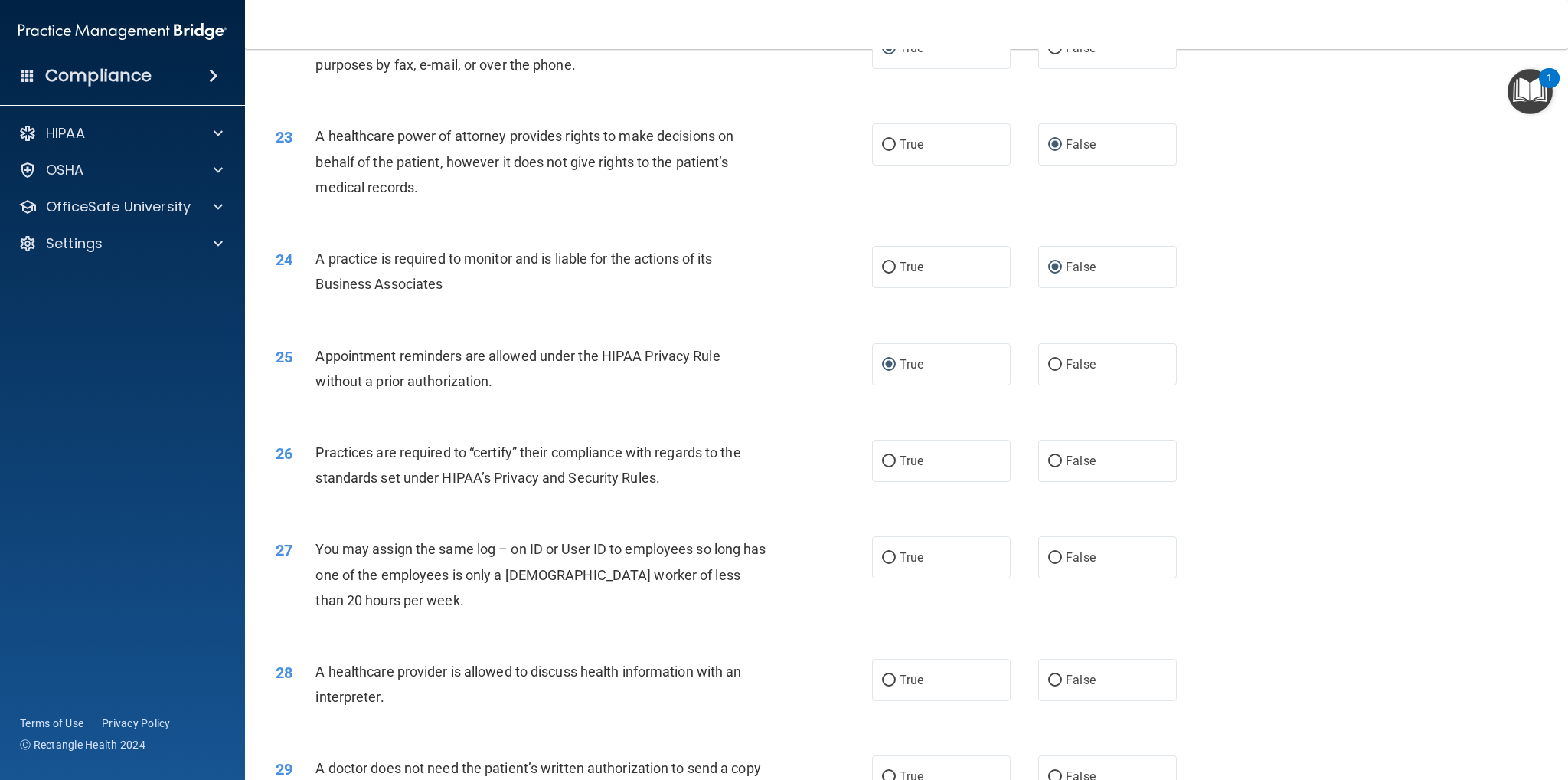
scroll to position [2451, 0]
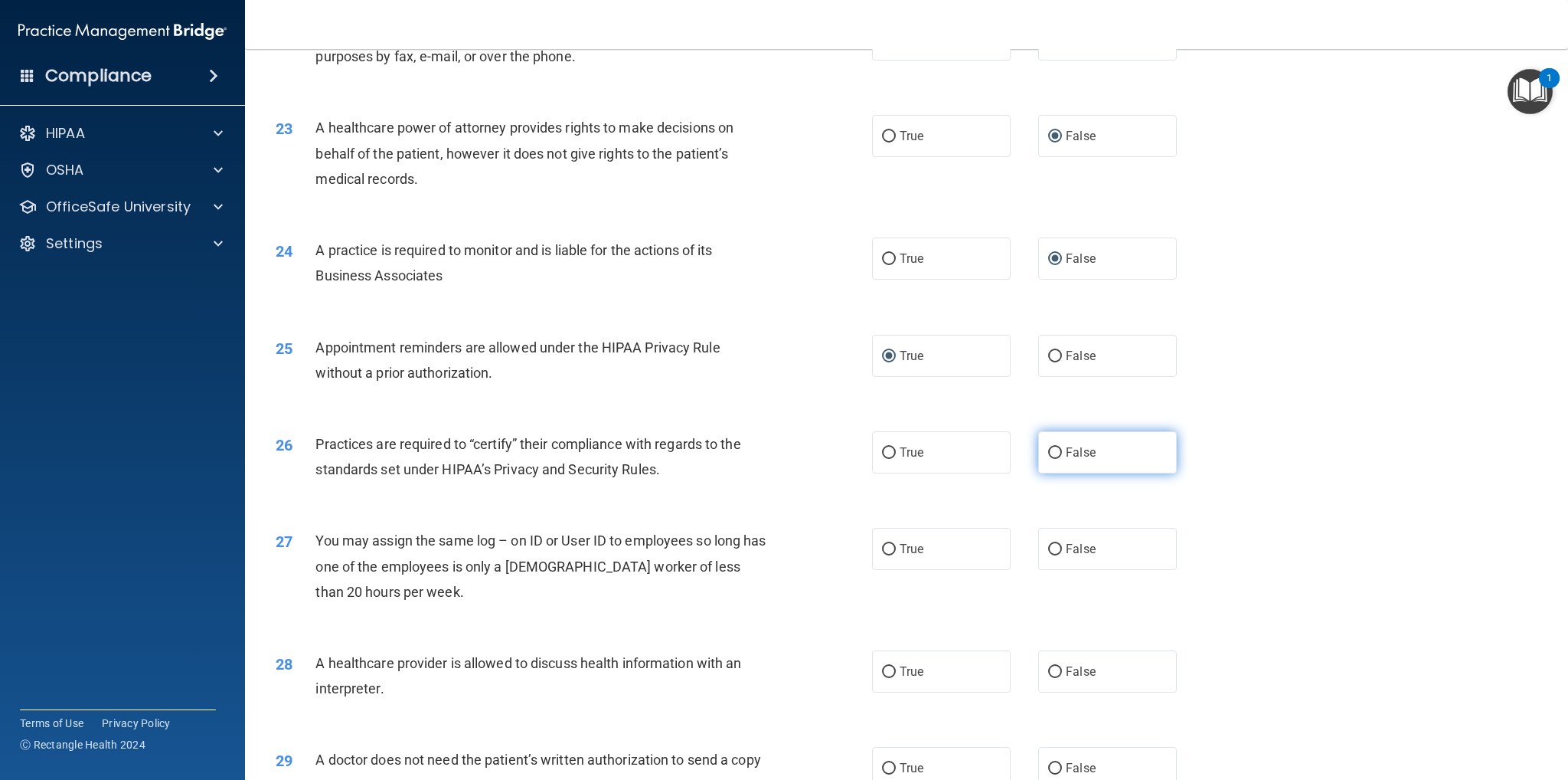
click at [1051, 452] on input "False" at bounding box center [1055, 453] width 14 height 11
radio input "true"
click at [1052, 550] on input "False" at bounding box center [1055, 549] width 14 height 11
radio input "true"
click at [883, 670] on input "True" at bounding box center [889, 672] width 14 height 11
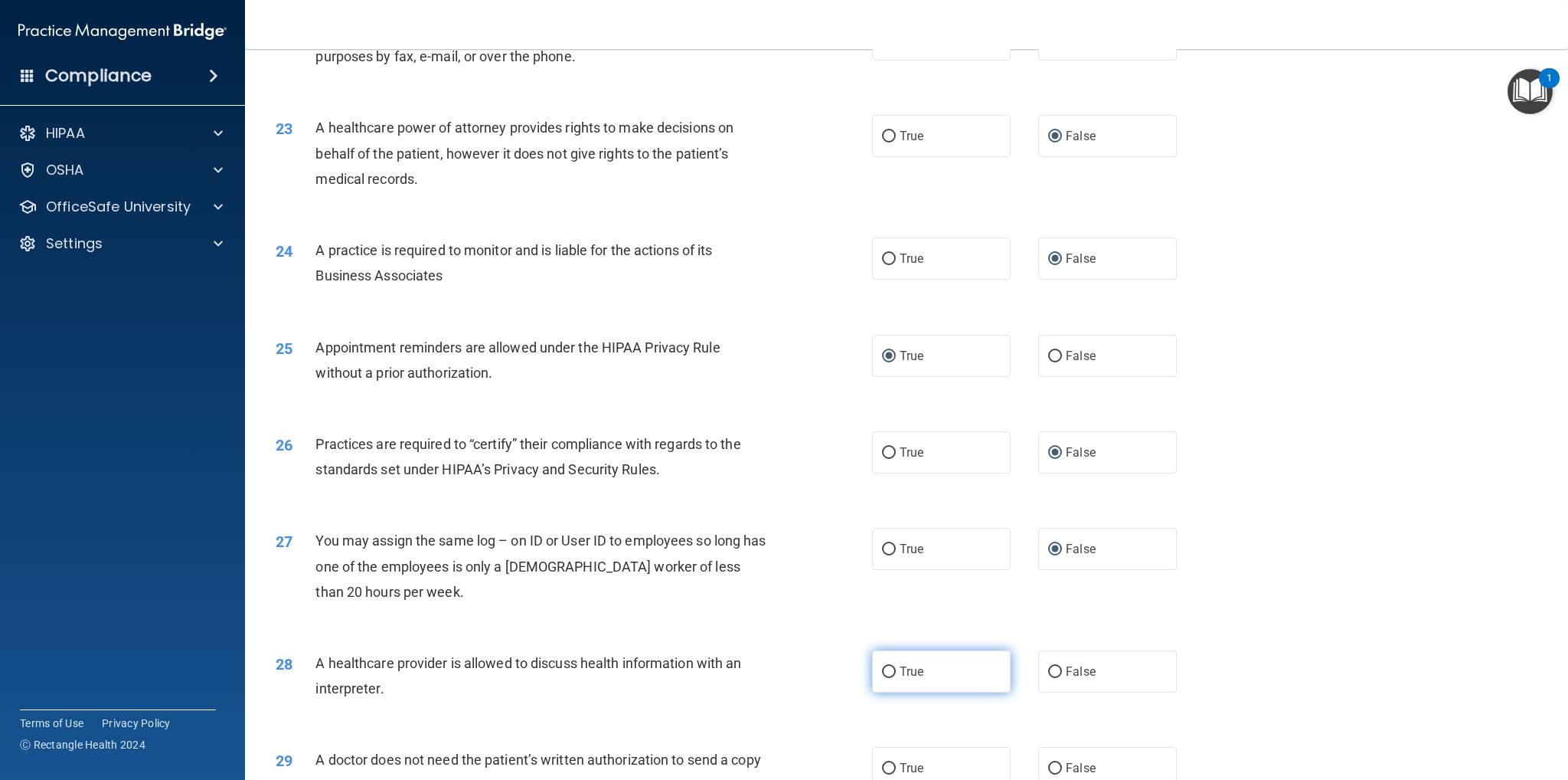
radio input "true"
click at [883, 768] on input "True" at bounding box center [889, 769] width 14 height 11
radio input "true"
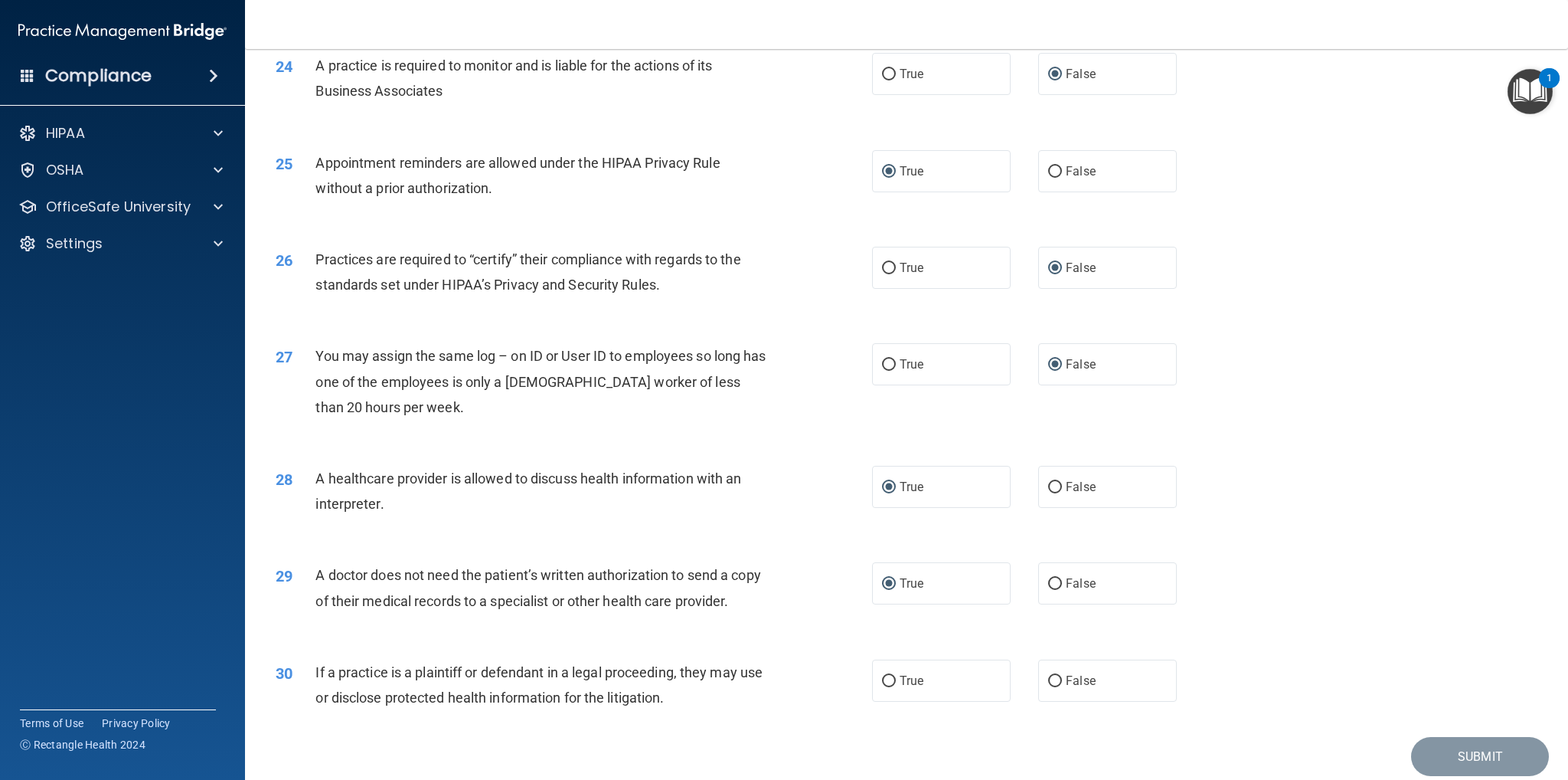
scroll to position [2693, 0]
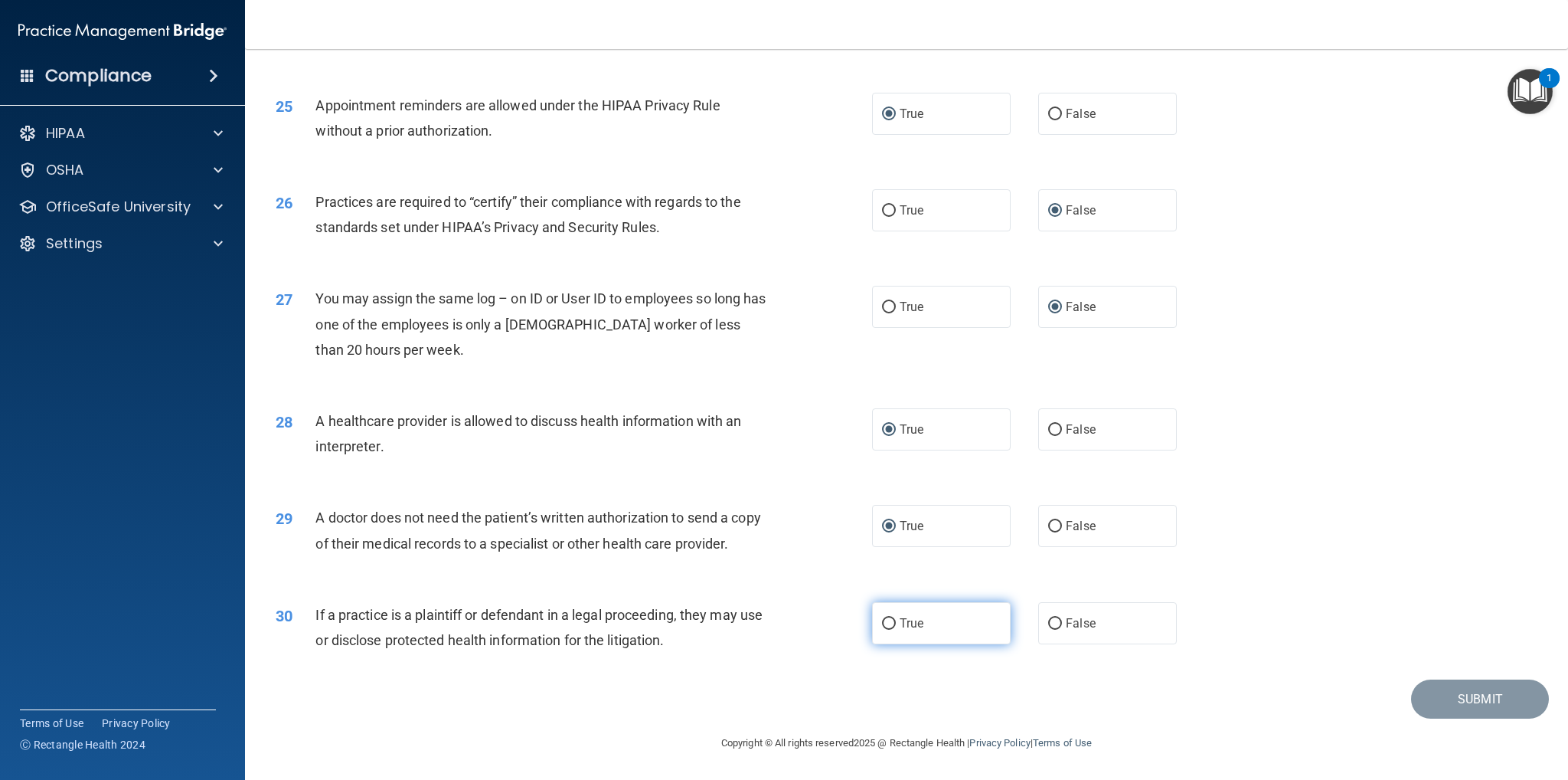
click at [883, 619] on input "True" at bounding box center [889, 624] width 14 height 11
radio input "true"
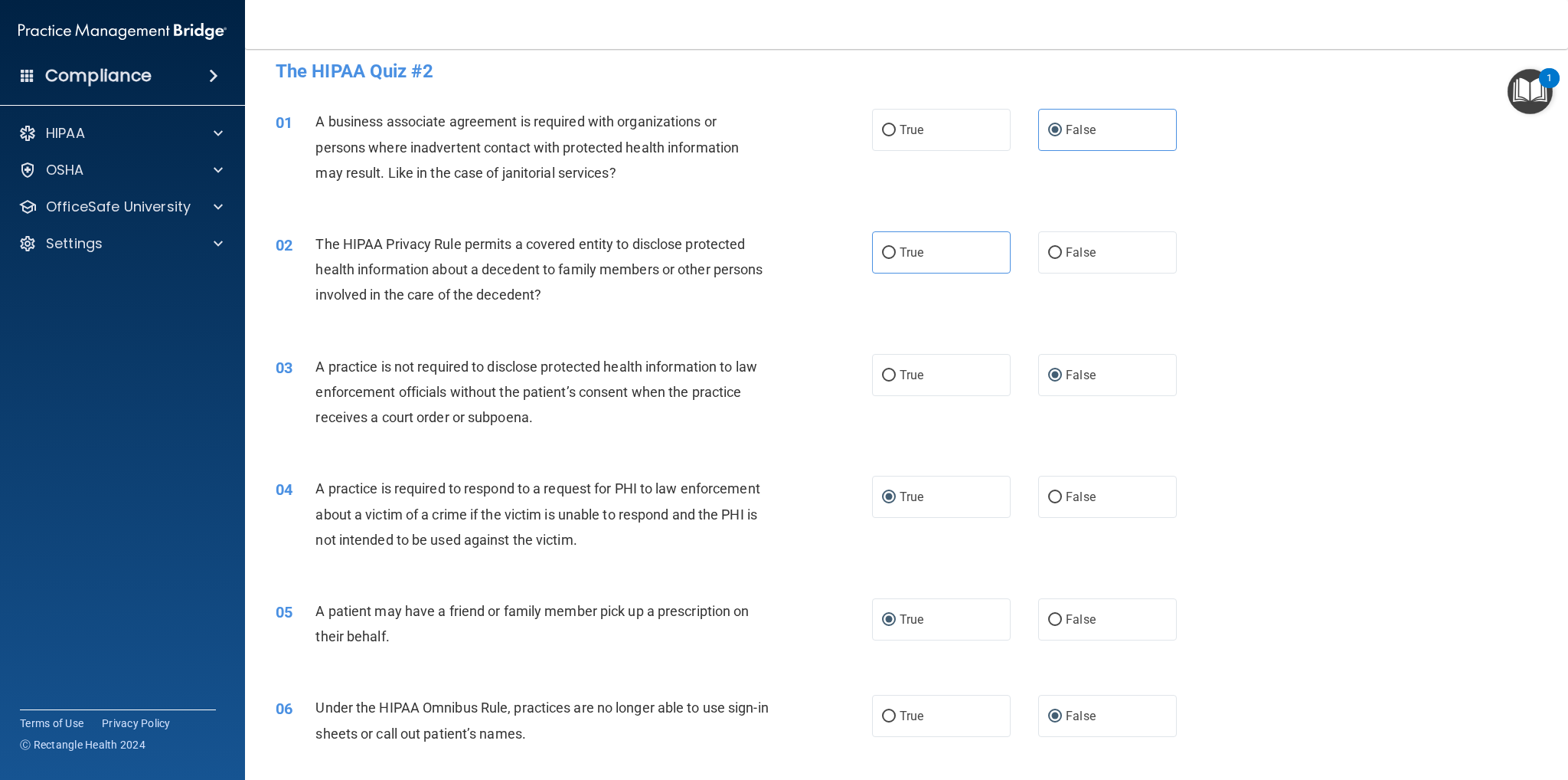
scroll to position [0, 0]
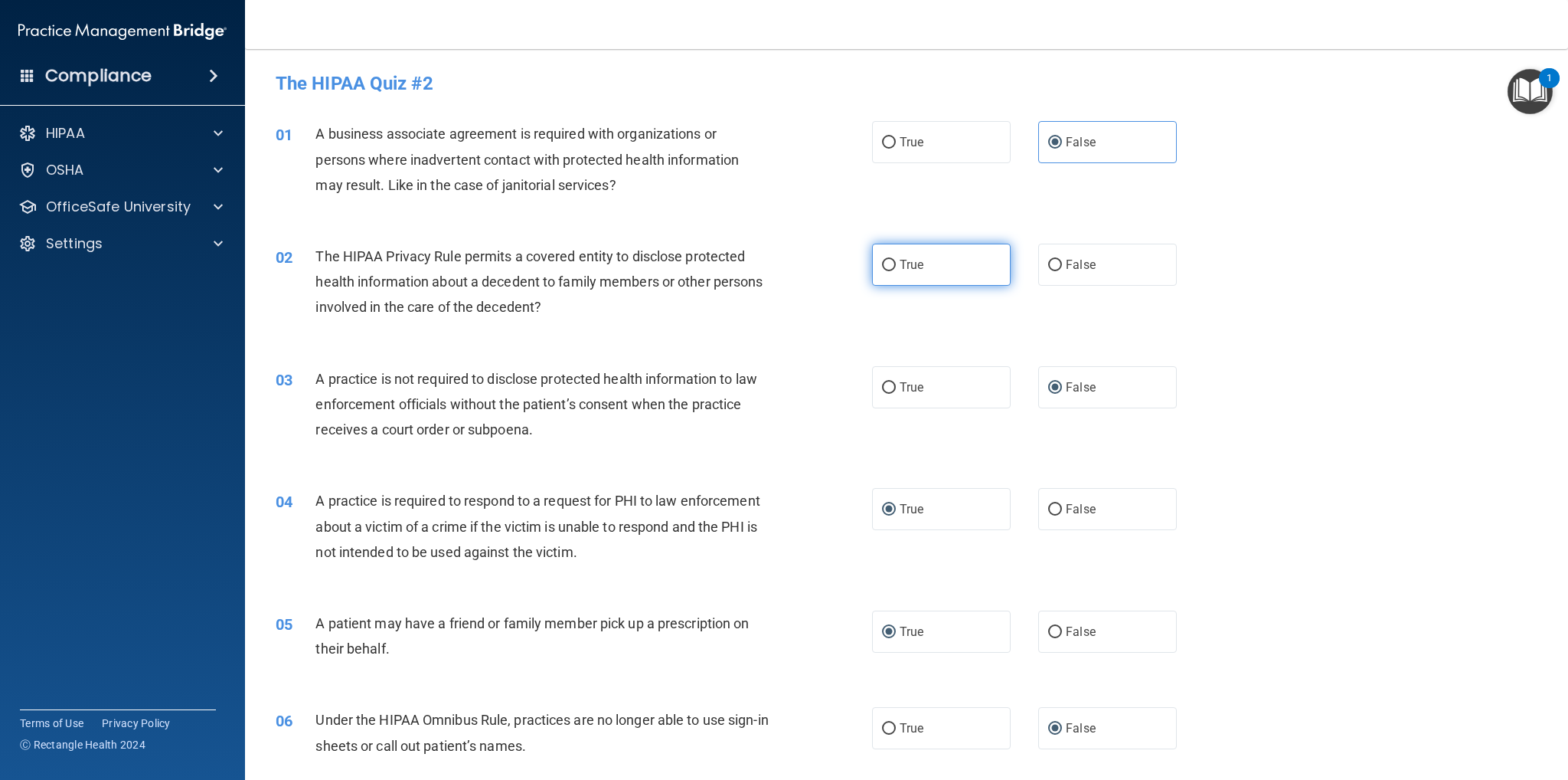
click at [883, 261] on input "True" at bounding box center [889, 265] width 14 height 11
radio input "true"
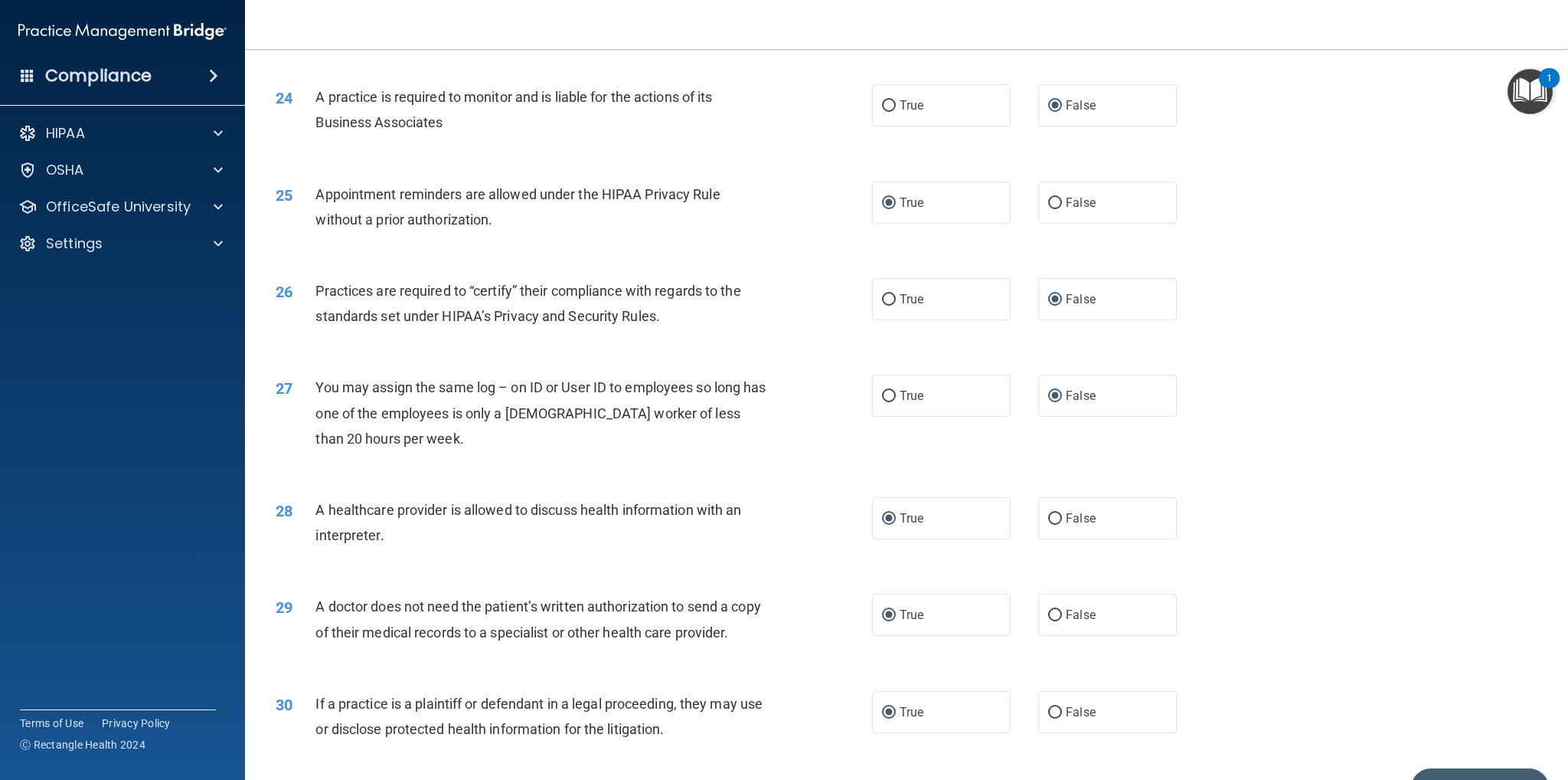
scroll to position [2693, 0]
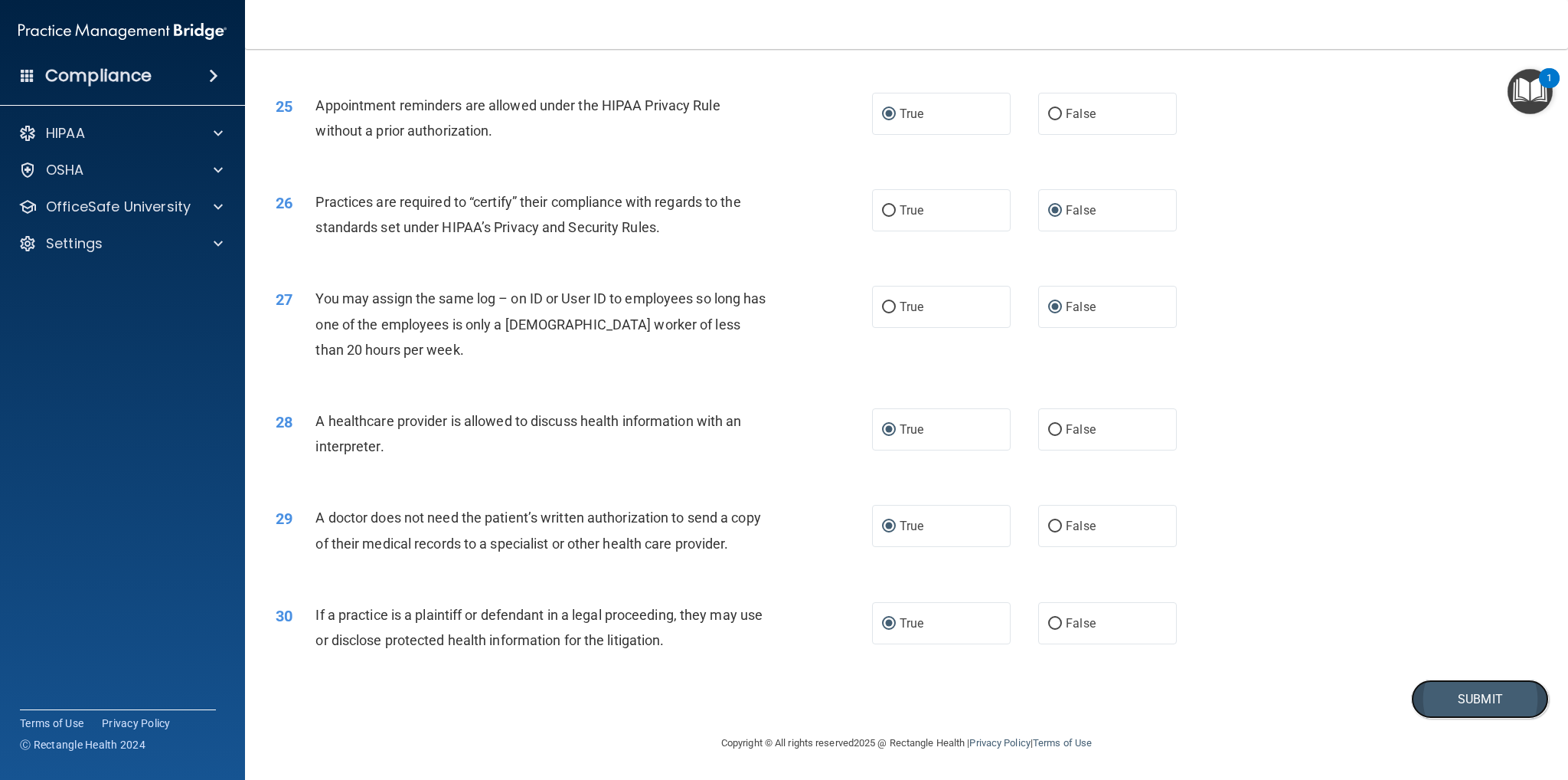
click at [1480, 690] on button "Submit" at bounding box center [1480, 699] width 138 height 39
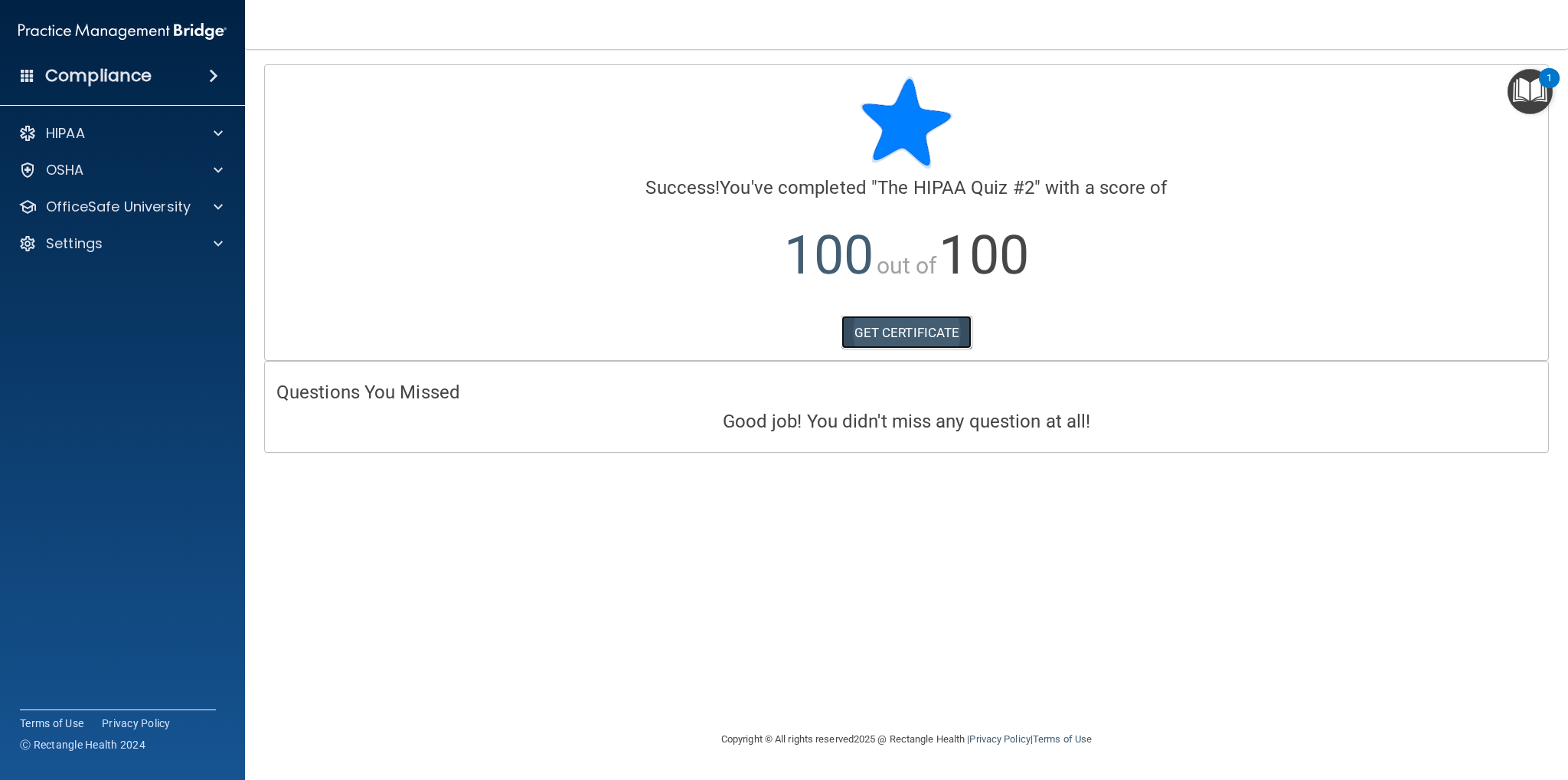
click at [887, 335] on link "GET CERTIFICATE" at bounding box center [907, 332] width 131 height 34
click at [134, 203] on p "OfficeSafe University" at bounding box center [118, 207] width 144 height 18
click at [138, 244] on div "HIPAA Training" at bounding box center [114, 243] width 209 height 16
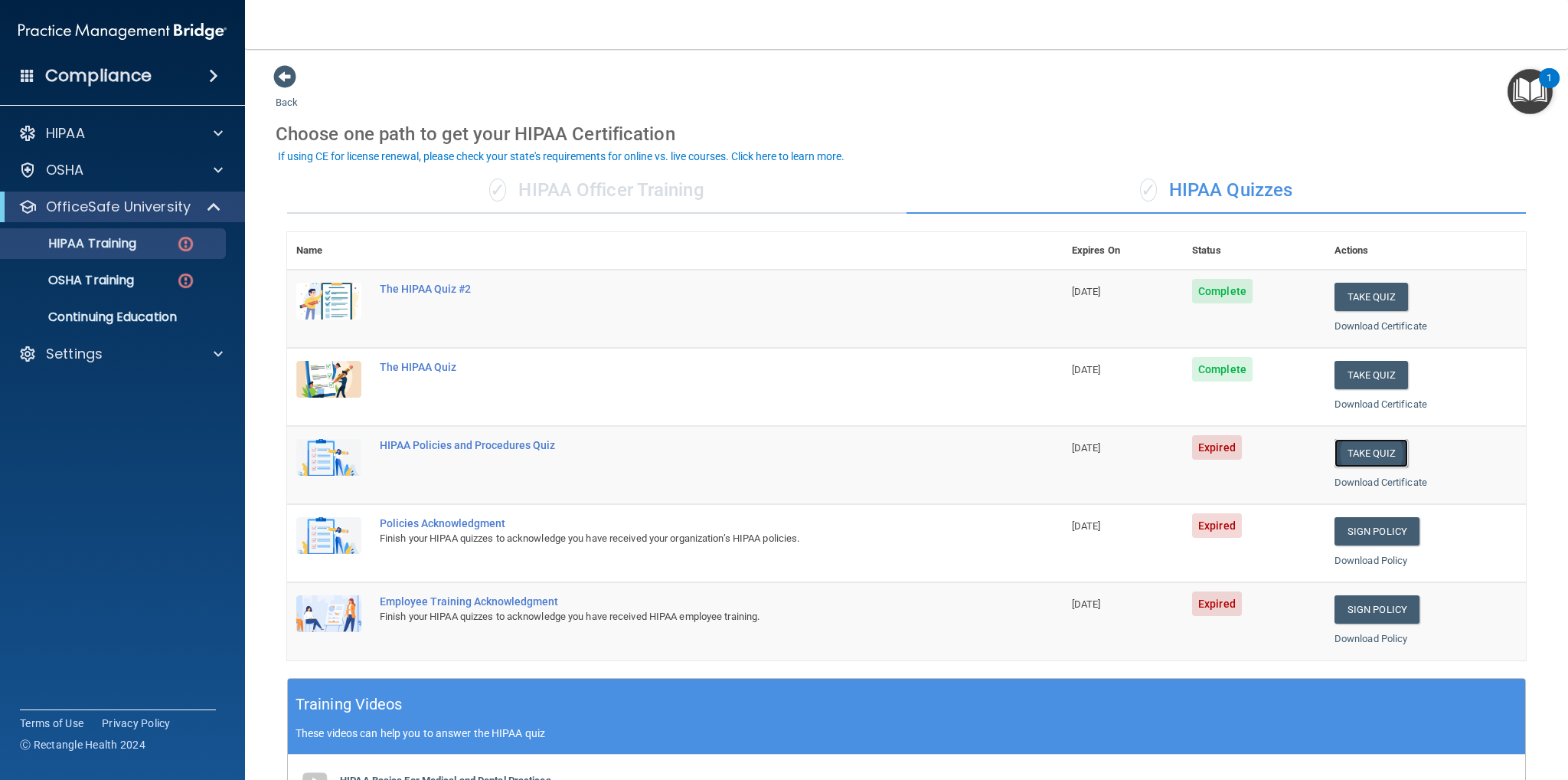
click at [1355, 445] on button "Take Quiz" at bounding box center [1372, 452] width 74 height 29
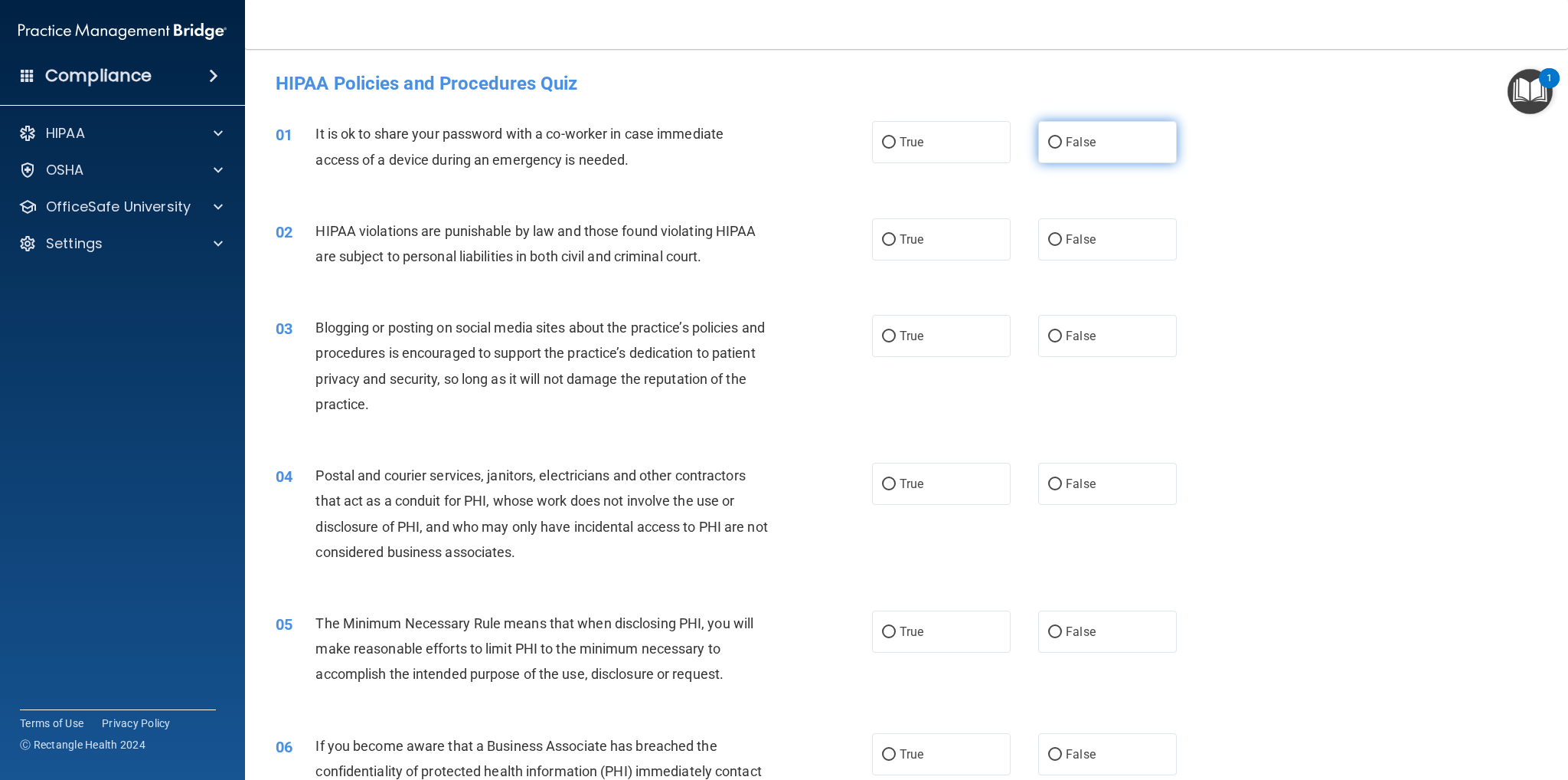
click at [1053, 142] on input "False" at bounding box center [1055, 143] width 14 height 11
radio input "true"
click at [887, 240] on input "True" at bounding box center [889, 240] width 14 height 11
radio input "true"
click at [1054, 334] on input "False" at bounding box center [1055, 337] width 14 height 11
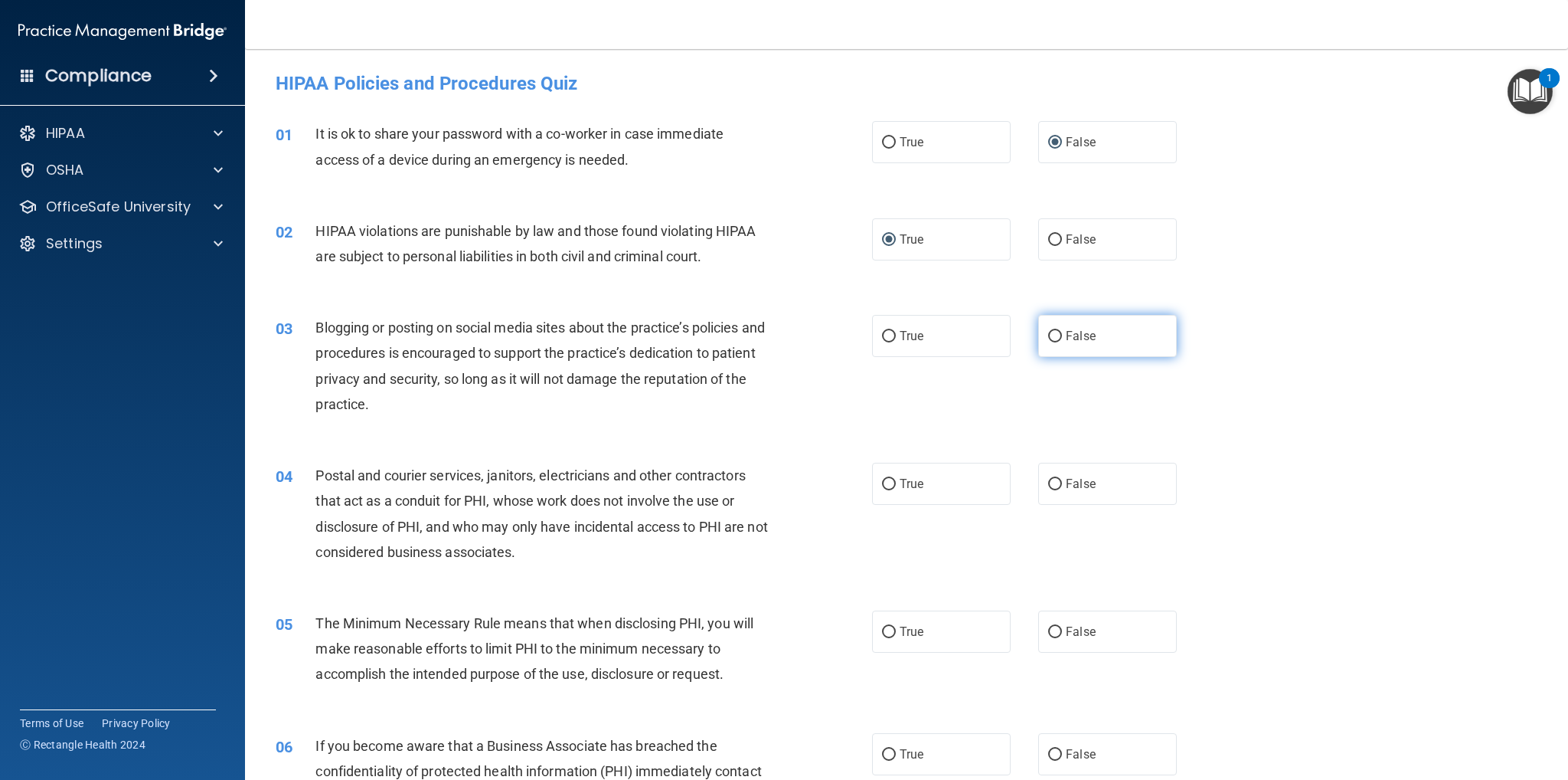
radio input "true"
drag, startPoint x: 878, startPoint y: 480, endPoint x: 873, endPoint y: 502, distance: 22.6
click at [883, 480] on input "True" at bounding box center [889, 484] width 14 height 11
radio input "true"
click at [883, 629] on input "True" at bounding box center [889, 632] width 14 height 11
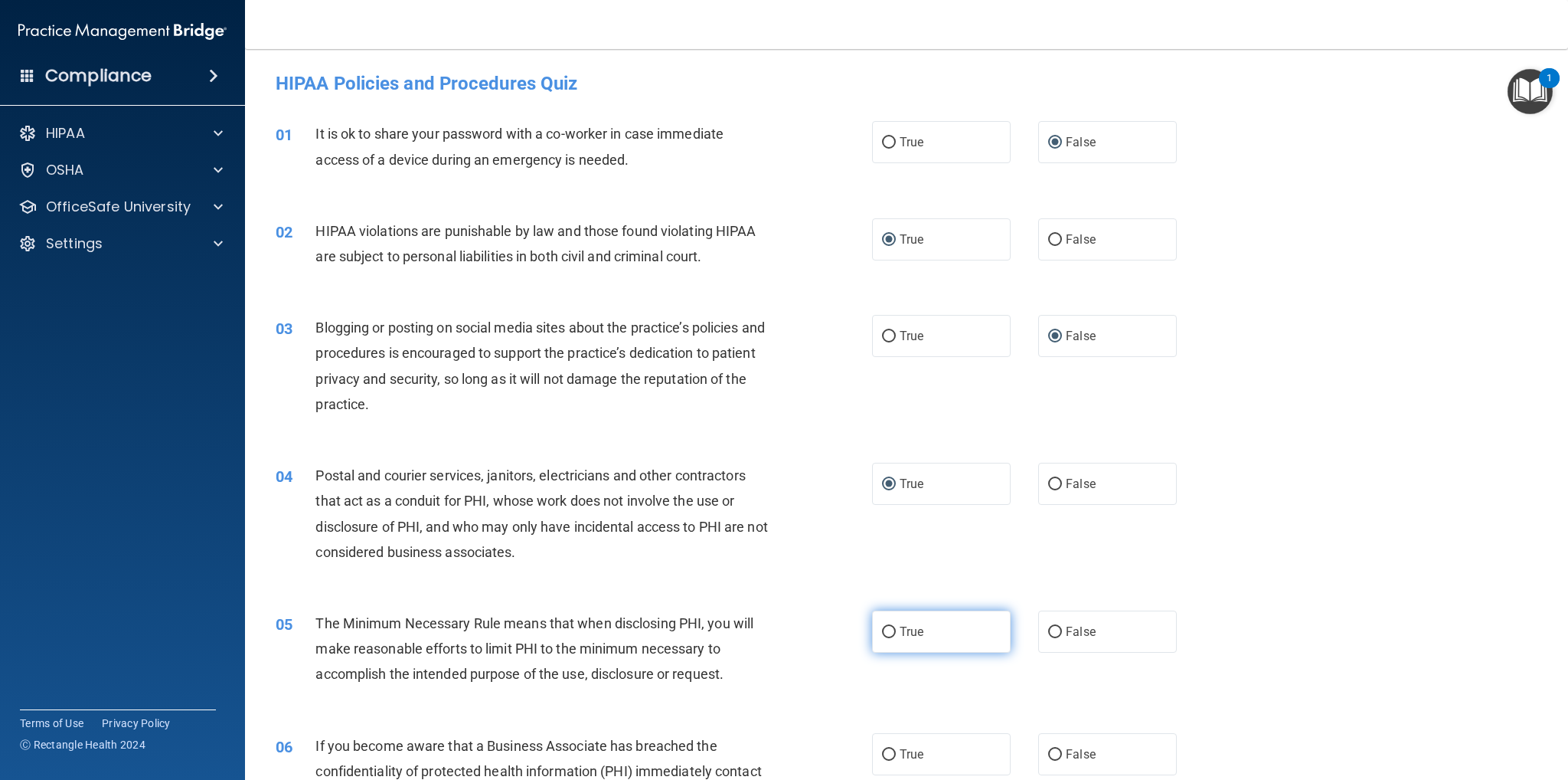
radio input "true"
click at [1048, 749] on input "False" at bounding box center [1055, 755] width 14 height 11
radio input "true"
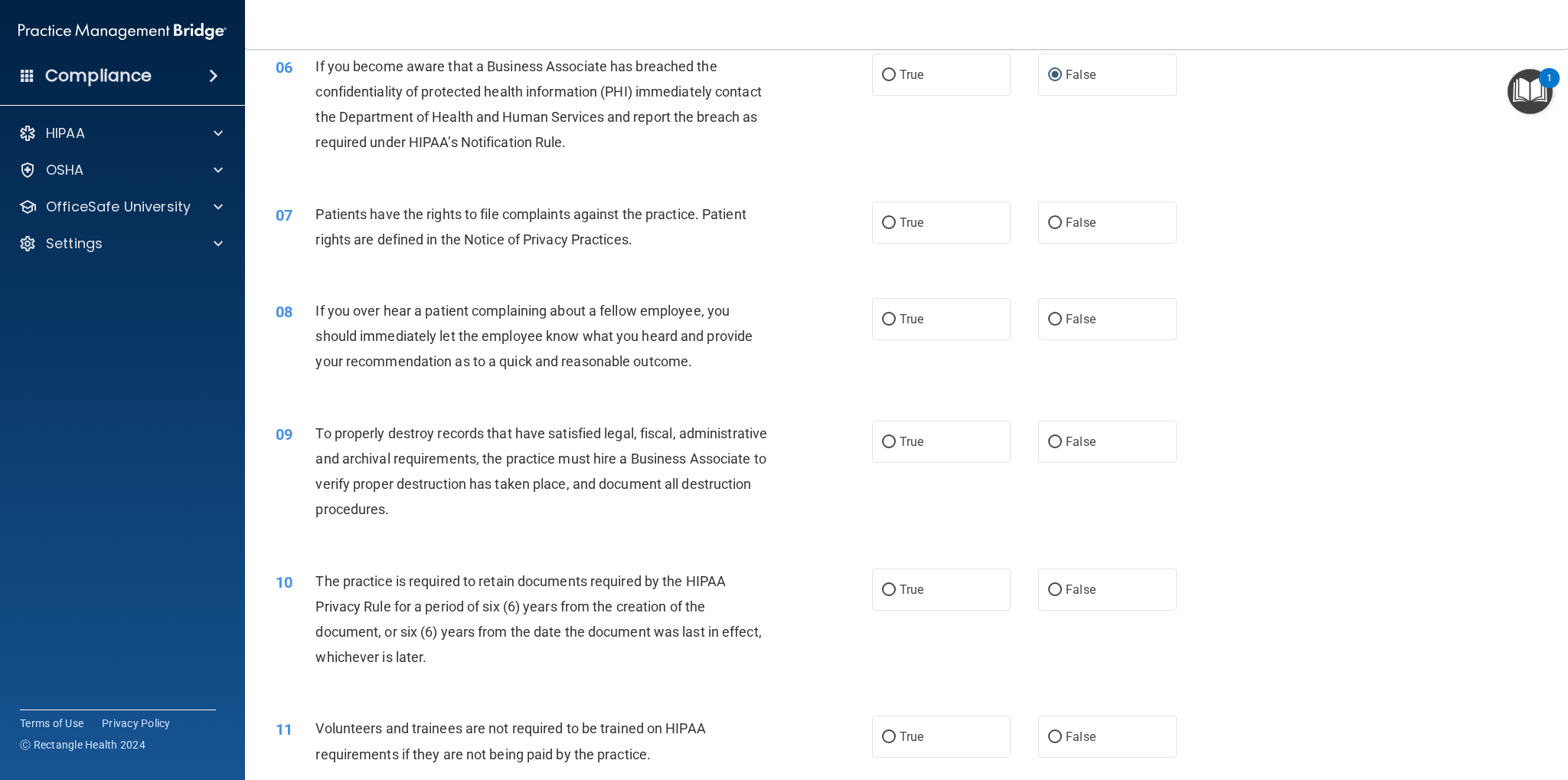
scroll to position [690, 0]
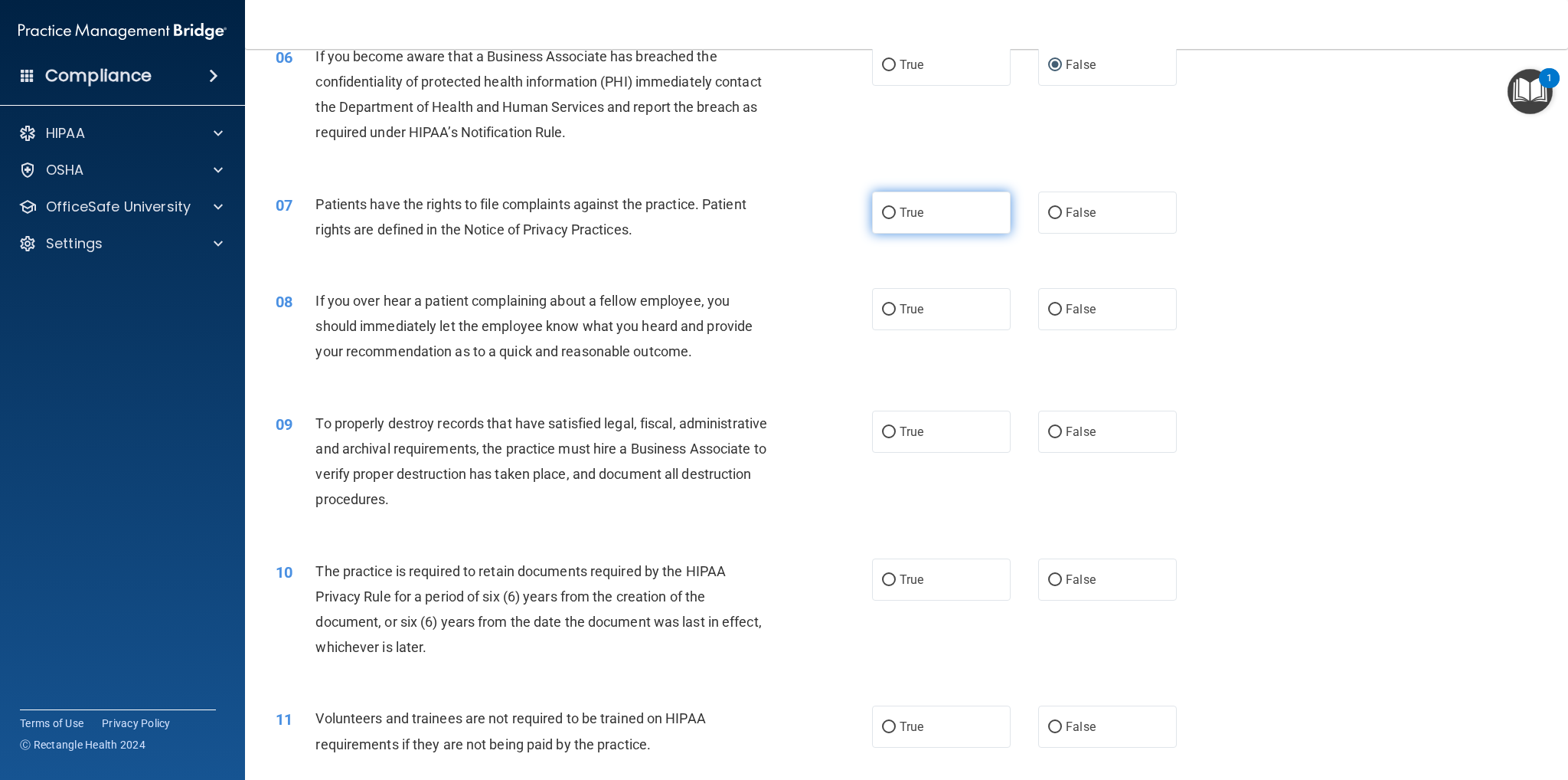
click at [883, 209] on input "True" at bounding box center [889, 213] width 14 height 11
radio input "true"
click at [1051, 306] on input "False" at bounding box center [1055, 310] width 14 height 11
radio input "true"
click at [1049, 432] on input "False" at bounding box center [1055, 433] width 14 height 11
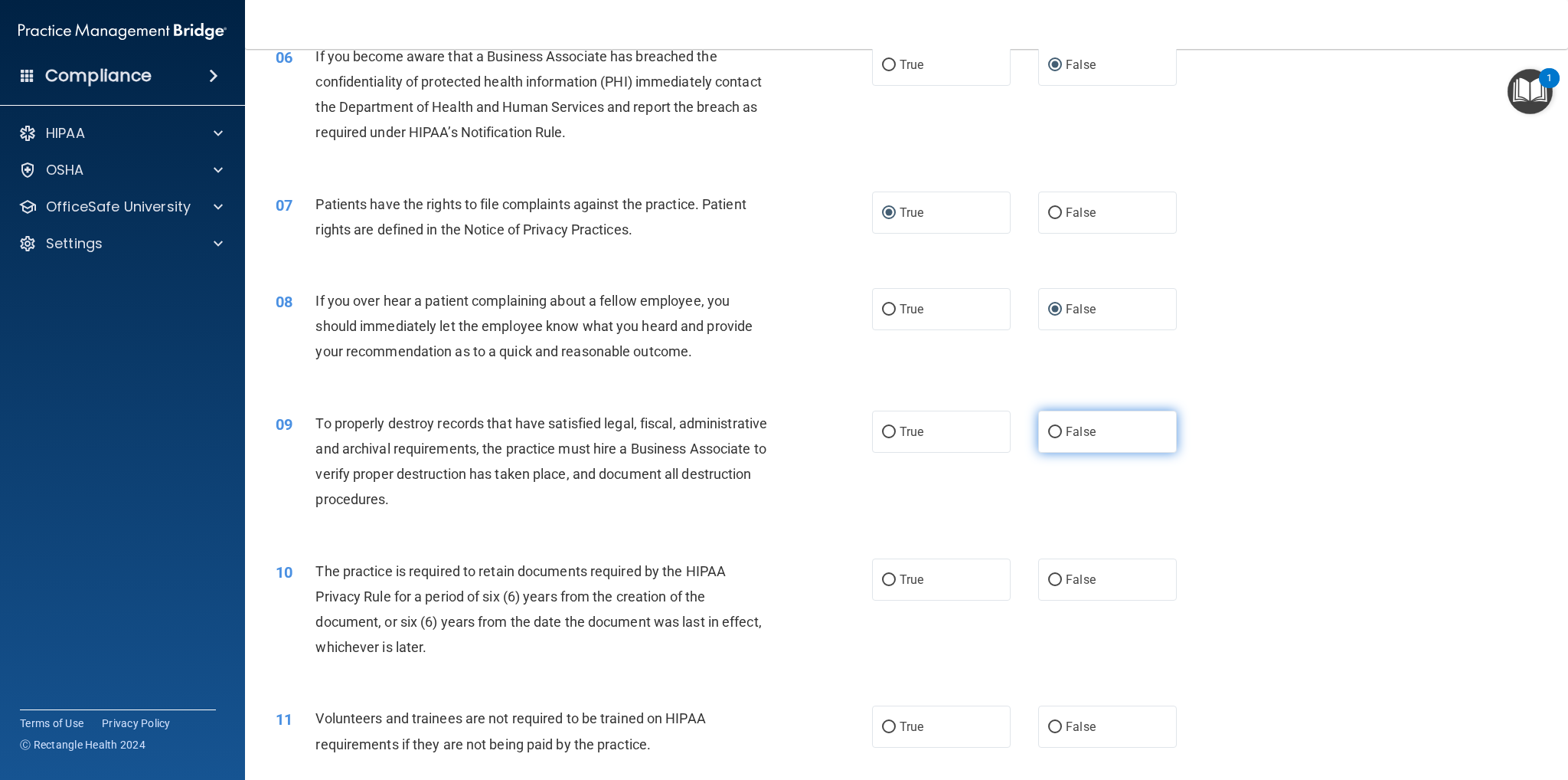
radio input "true"
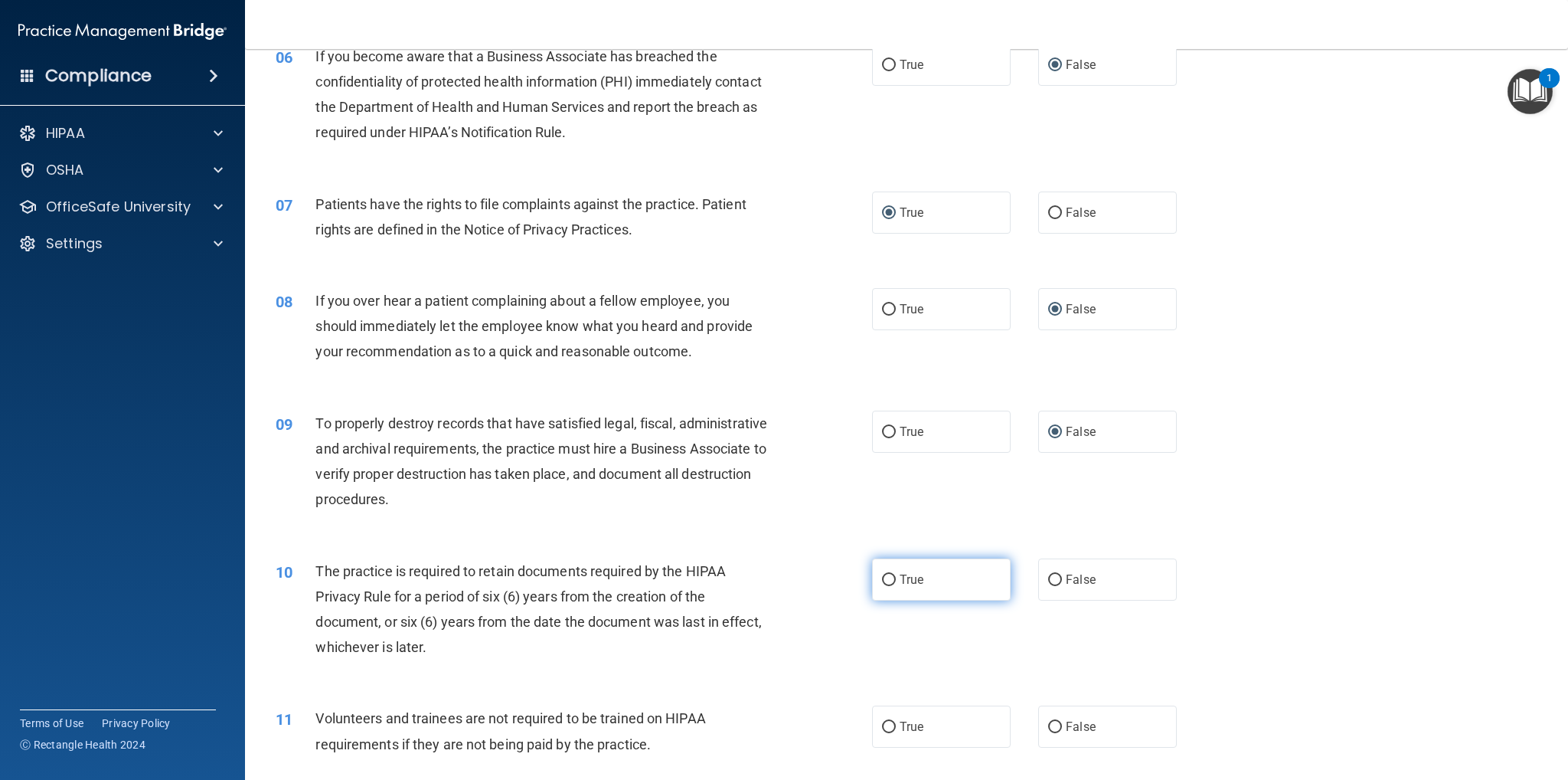
click at [883, 576] on input "True" at bounding box center [889, 580] width 14 height 11
radio input "true"
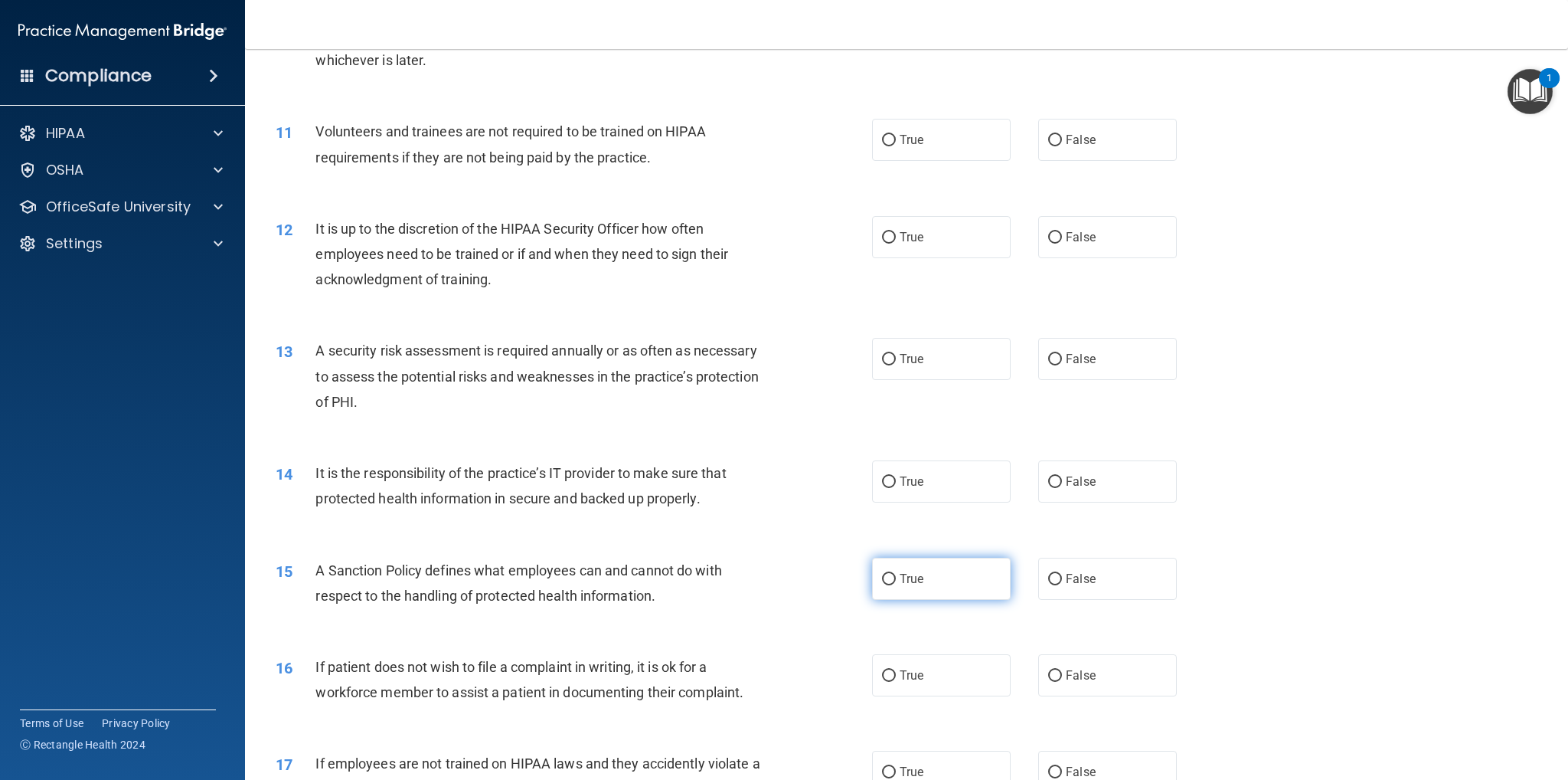
scroll to position [1302, 0]
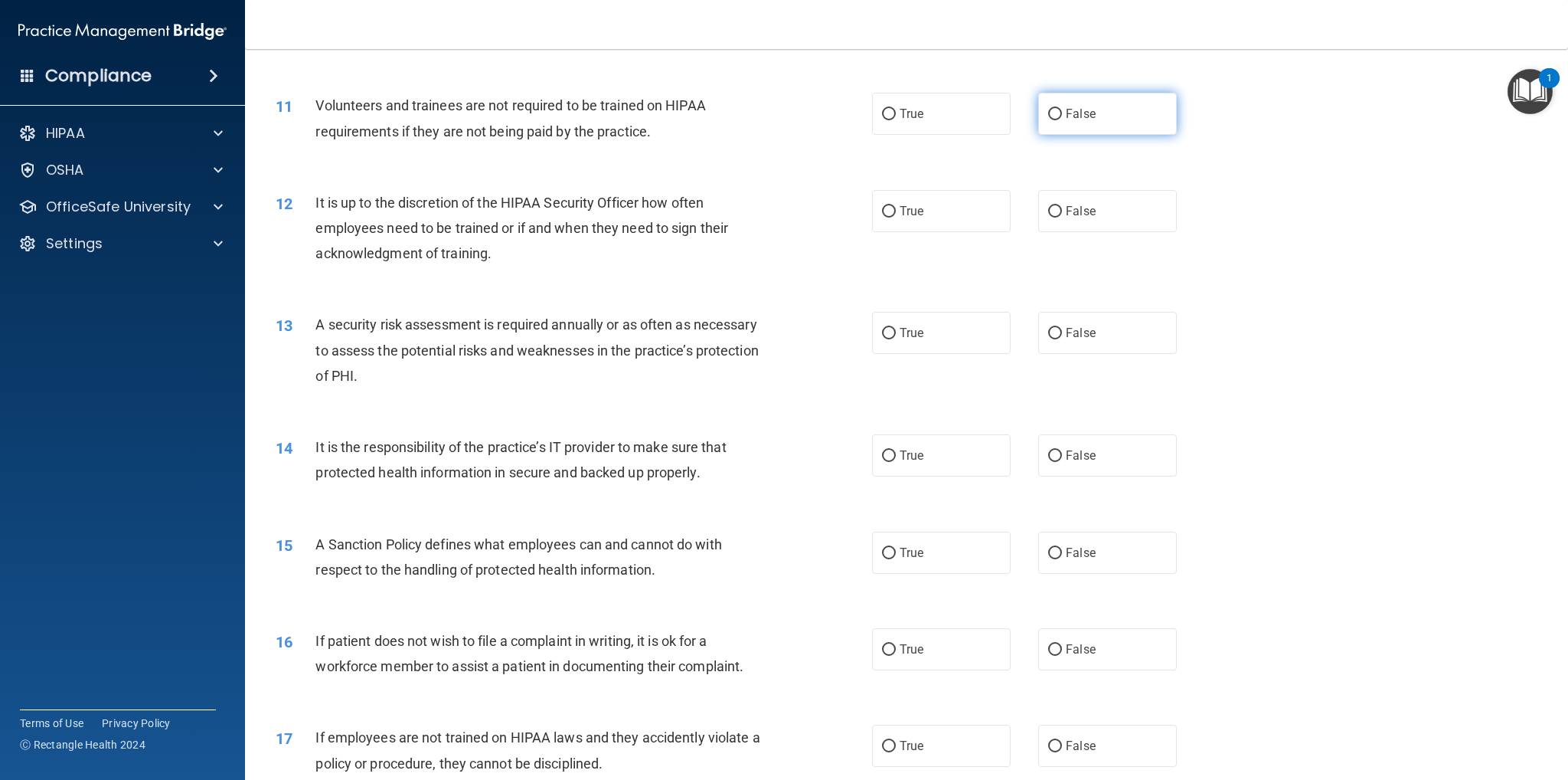
click at [1048, 112] on input "False" at bounding box center [1055, 114] width 14 height 11
radio input "true"
click at [1049, 206] on input "False" at bounding box center [1055, 212] width 14 height 11
radio input "true"
click at [883, 333] on input "True" at bounding box center [889, 333] width 14 height 11
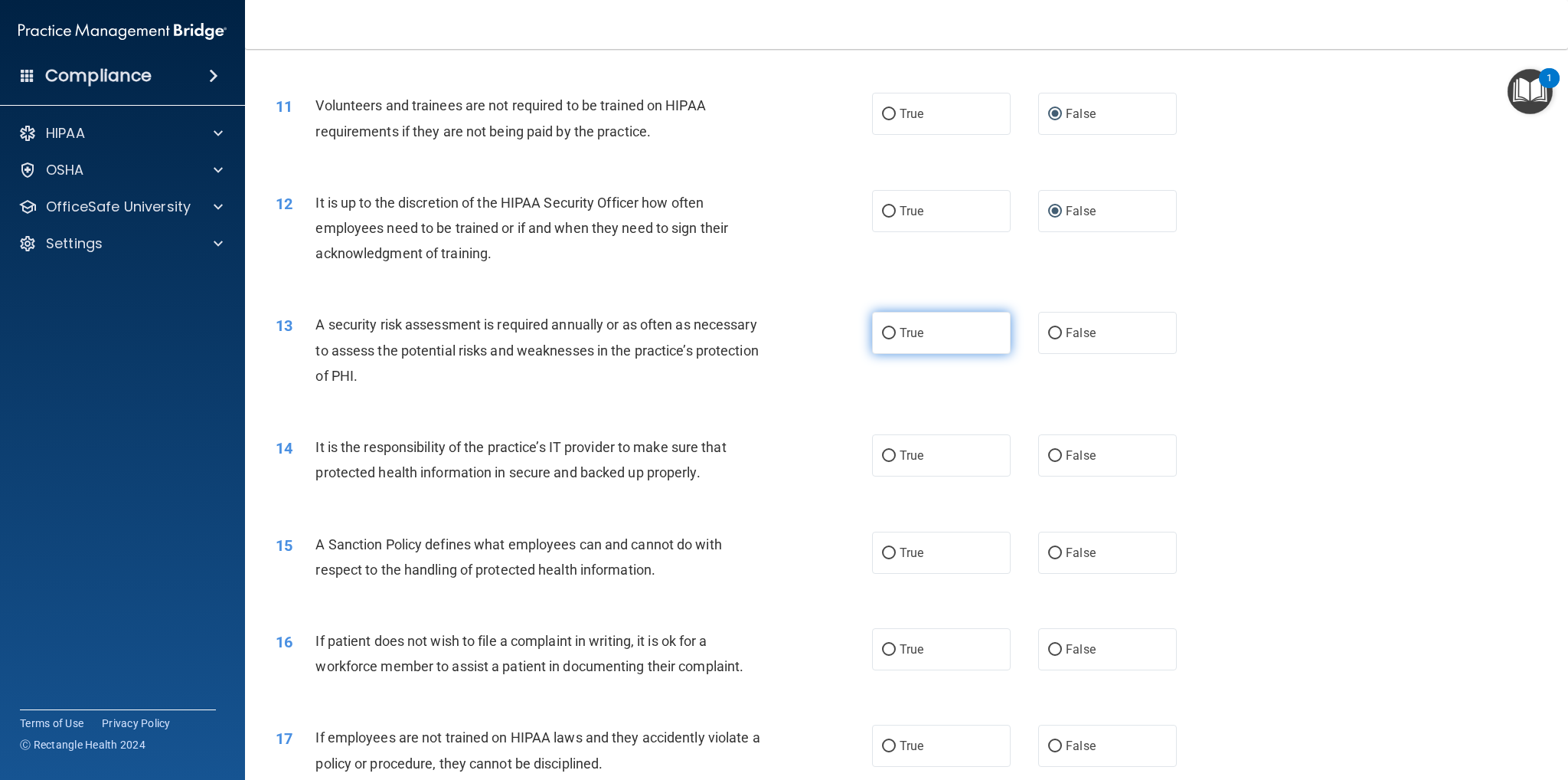
radio input "true"
click at [1051, 456] on input "False" at bounding box center [1055, 456] width 14 height 11
radio input "true"
click at [1052, 552] on input "False" at bounding box center [1055, 553] width 14 height 11
radio input "true"
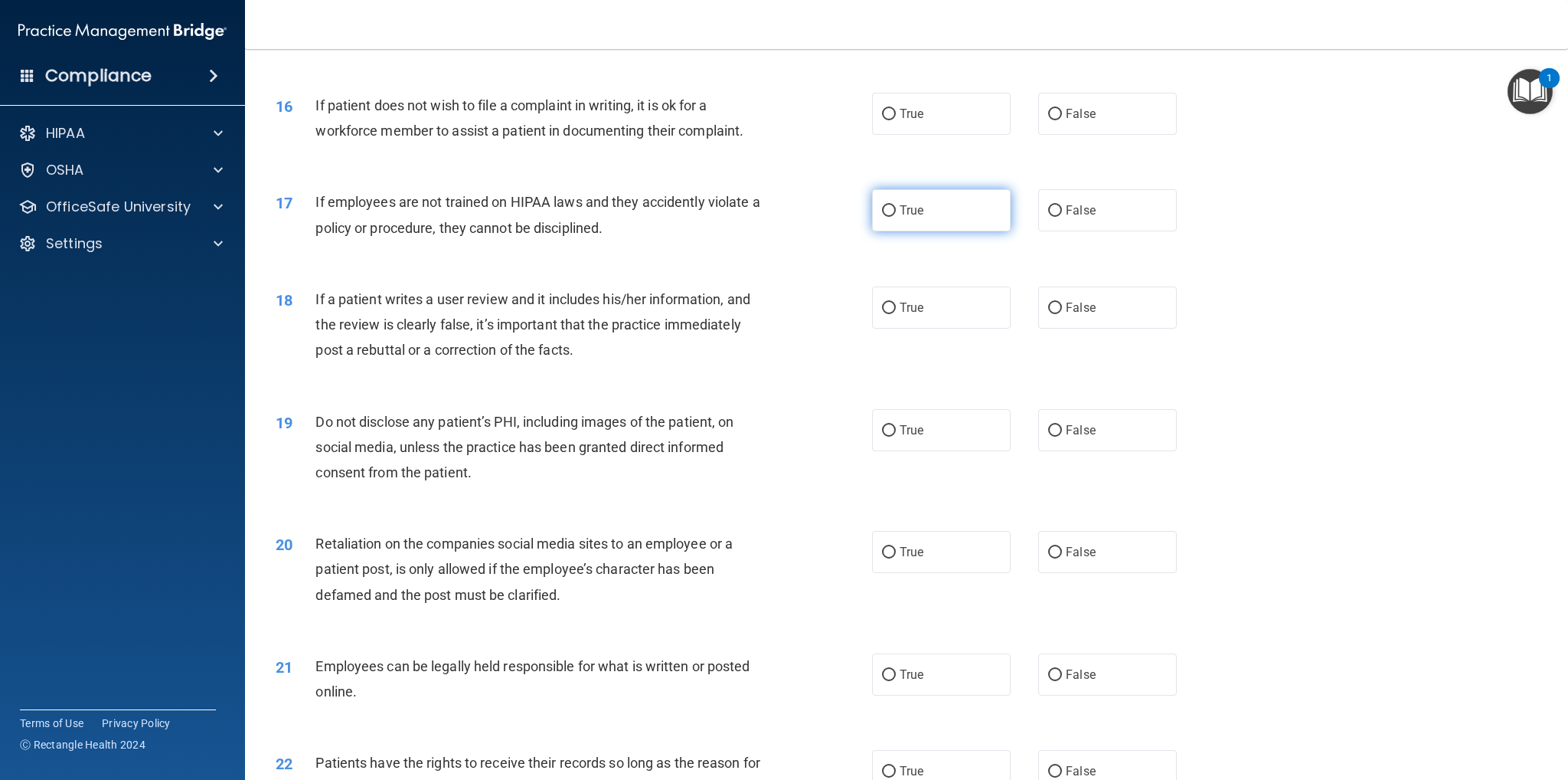
scroll to position [1838, 0]
click at [883, 108] on input "True" at bounding box center [889, 114] width 14 height 11
radio input "true"
drag, startPoint x: 1048, startPoint y: 207, endPoint x: 1044, endPoint y: 255, distance: 48.2
click at [1048, 206] on input "False" at bounding box center [1055, 210] width 14 height 11
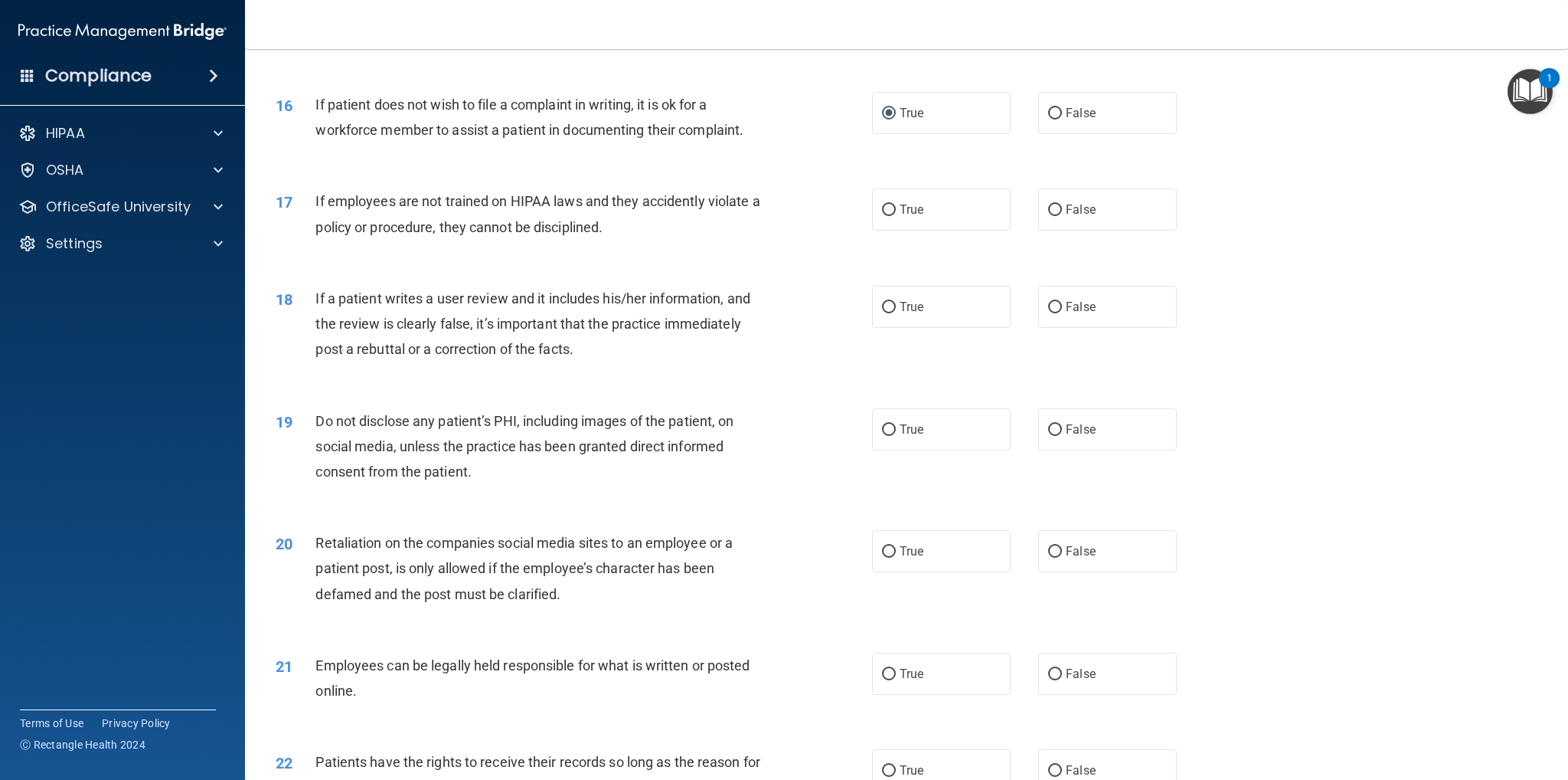
radio input "true"
click at [1049, 304] on input "False" at bounding box center [1055, 308] width 14 height 11
radio input "true"
click at [883, 427] on input "True" at bounding box center [889, 430] width 14 height 11
radio input "true"
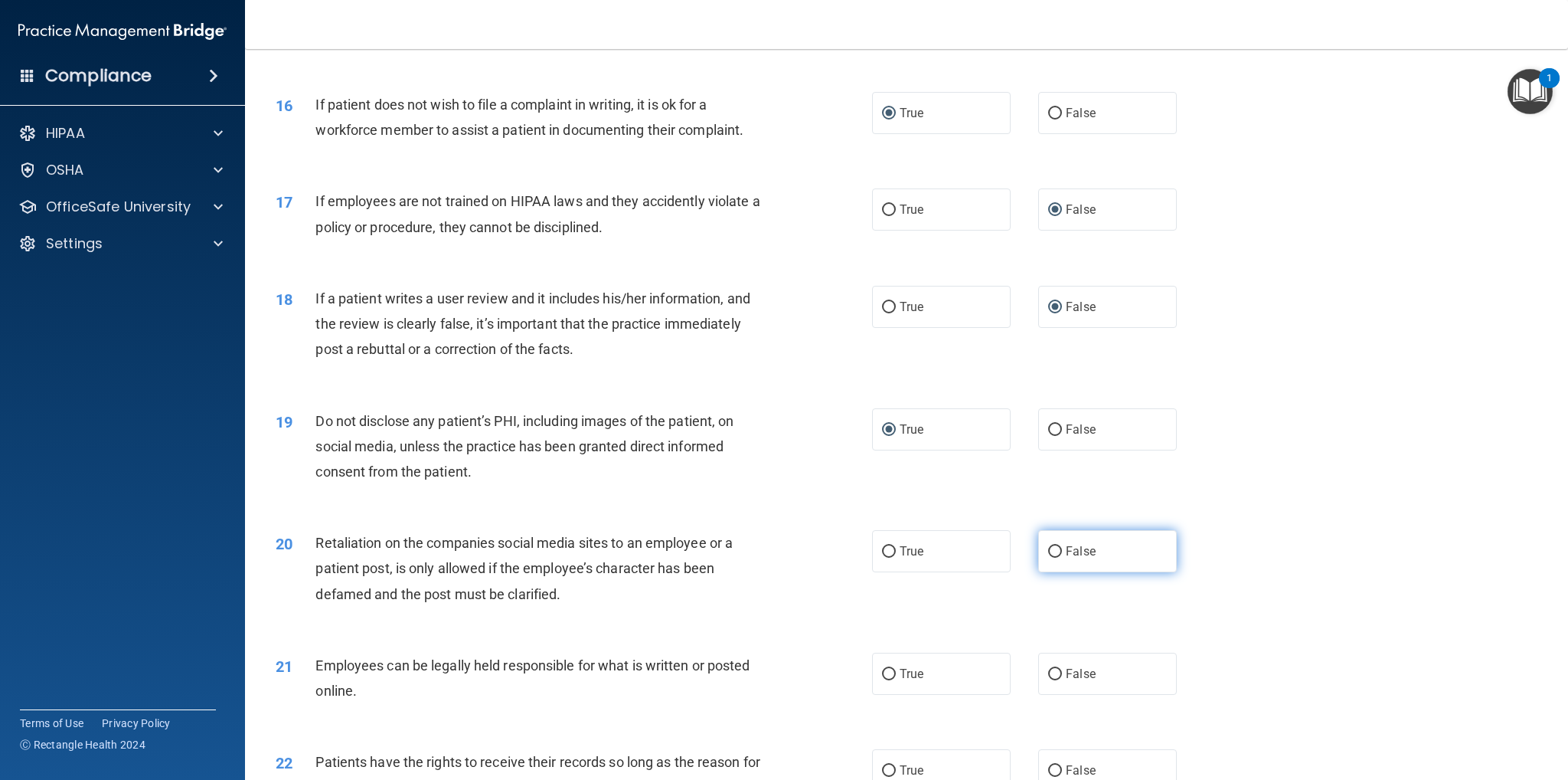
click at [1053, 550] on input "False" at bounding box center [1055, 552] width 14 height 11
radio input "true"
click at [883, 669] on input "True" at bounding box center [889, 674] width 14 height 11
radio input "true"
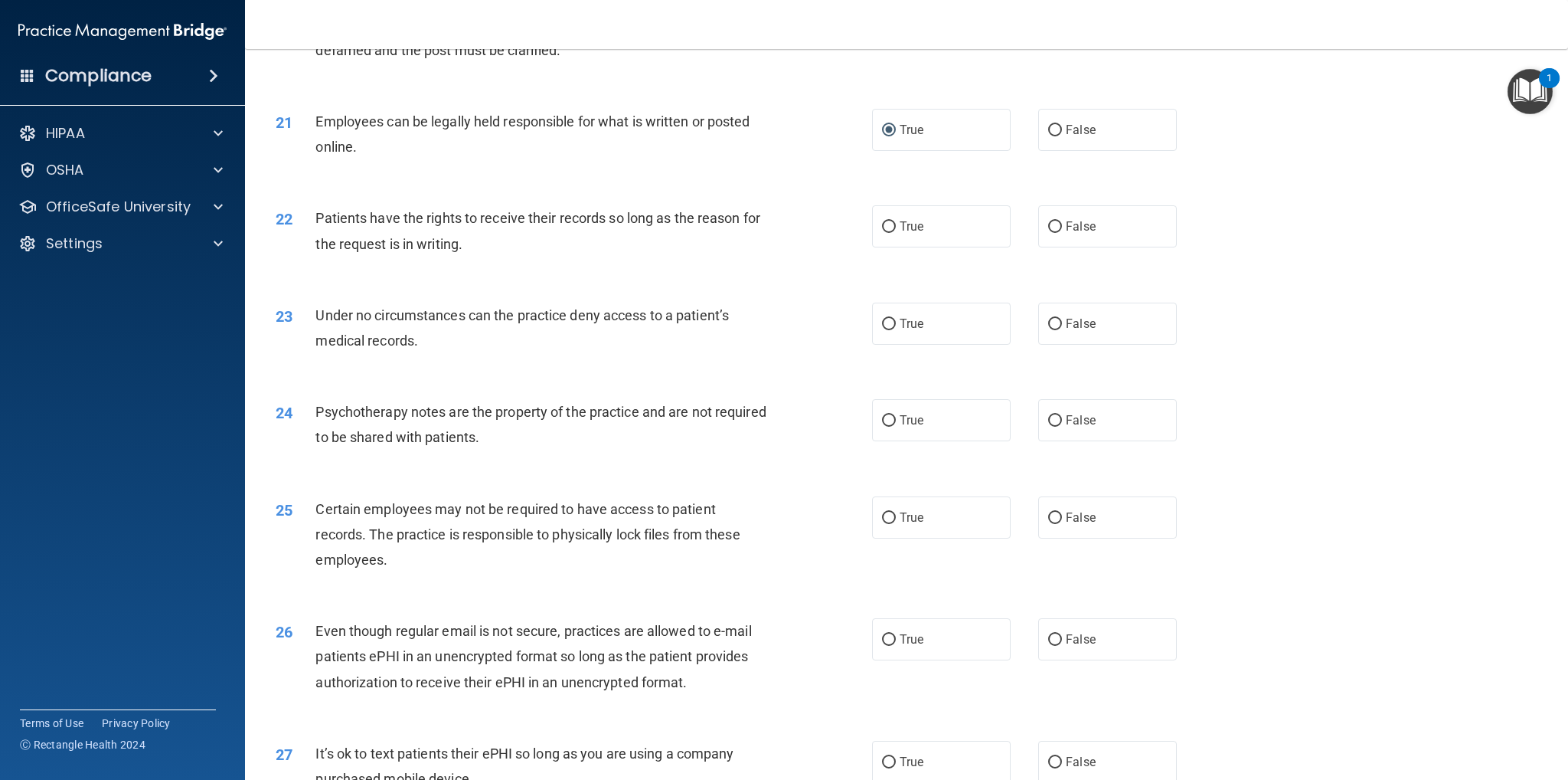
scroll to position [2451, 0]
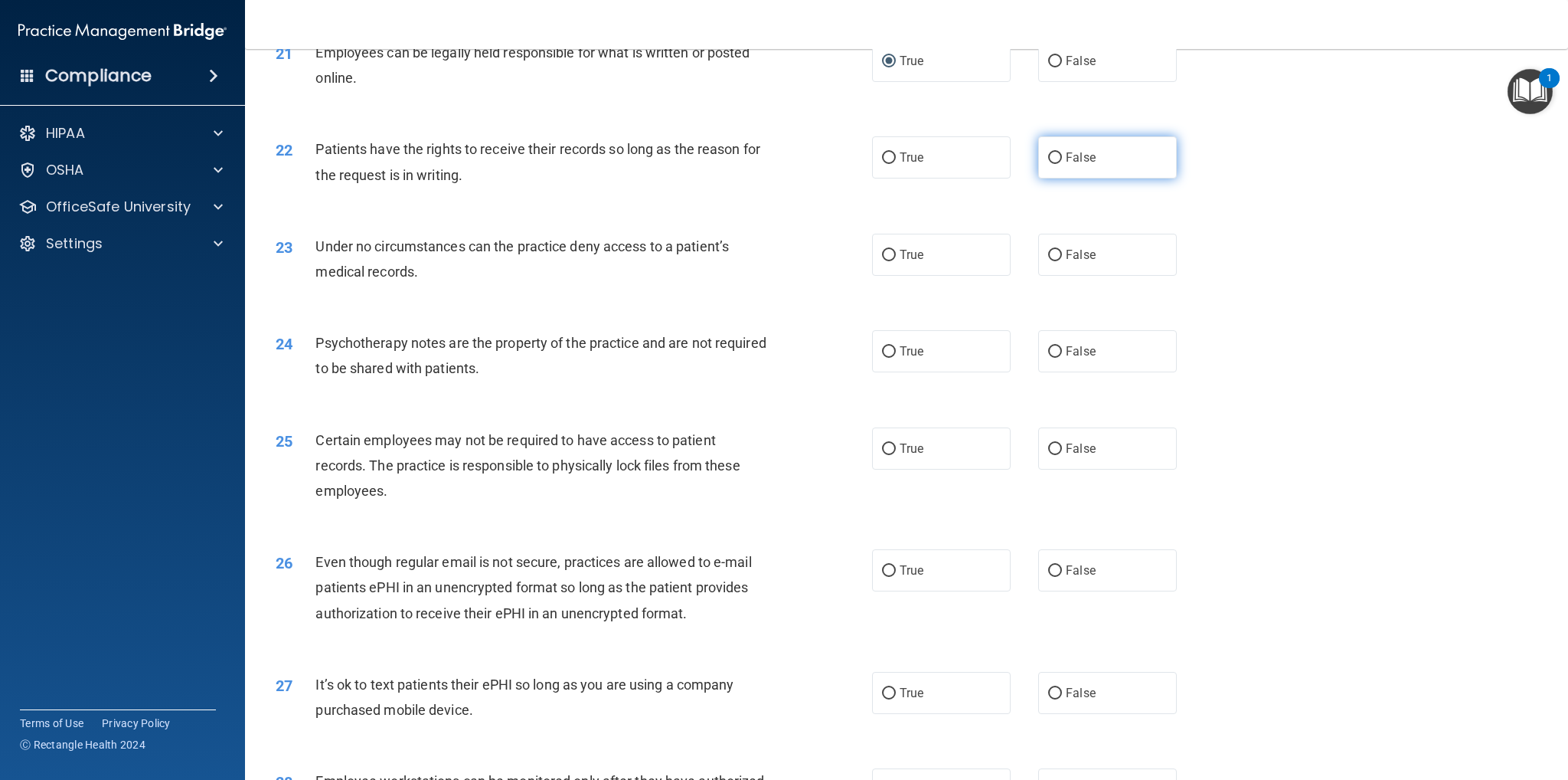
click at [1048, 155] on input "False" at bounding box center [1055, 158] width 14 height 11
radio input "true"
click at [1048, 256] on input "False" at bounding box center [1055, 255] width 14 height 11
radio input "true"
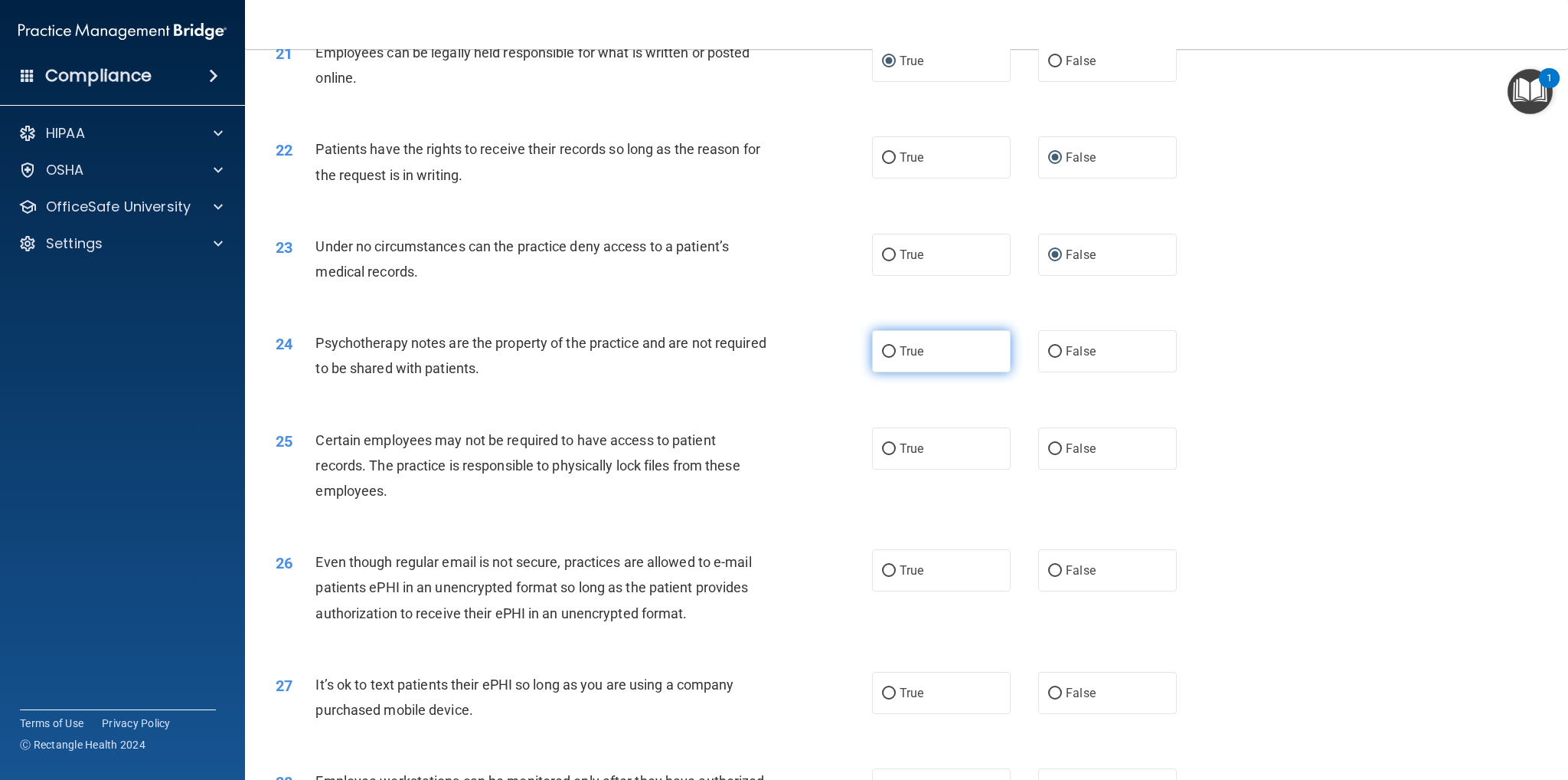
click at [883, 347] on input "True" at bounding box center [889, 352] width 14 height 11
radio input "true"
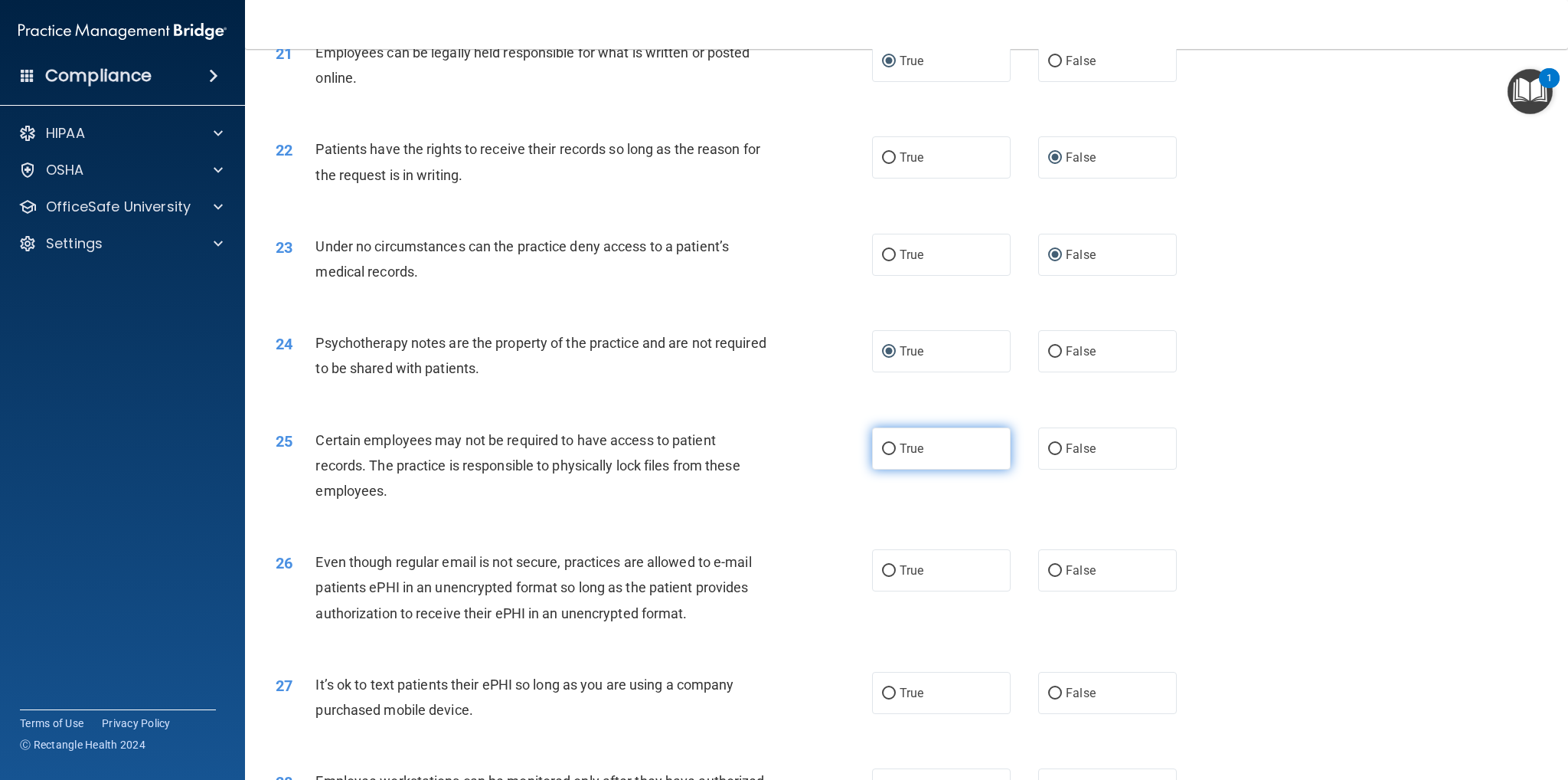
click at [887, 445] on input "True" at bounding box center [889, 449] width 14 height 11
radio input "true"
click at [887, 565] on input "True" at bounding box center [889, 571] width 14 height 11
radio input "true"
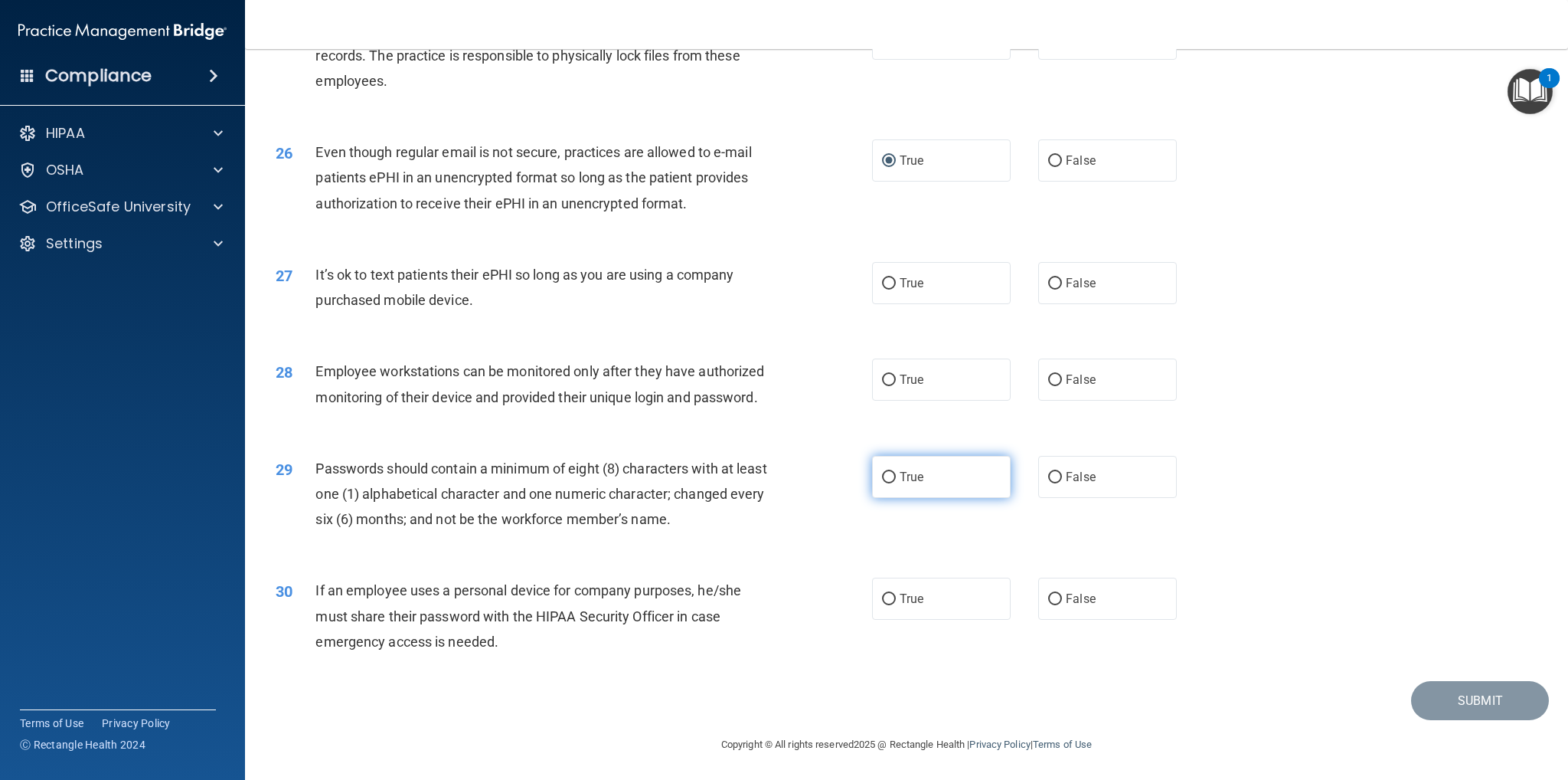
scroll to position [2888, 0]
click at [1048, 277] on input "False" at bounding box center [1055, 282] width 14 height 11
radio input "true"
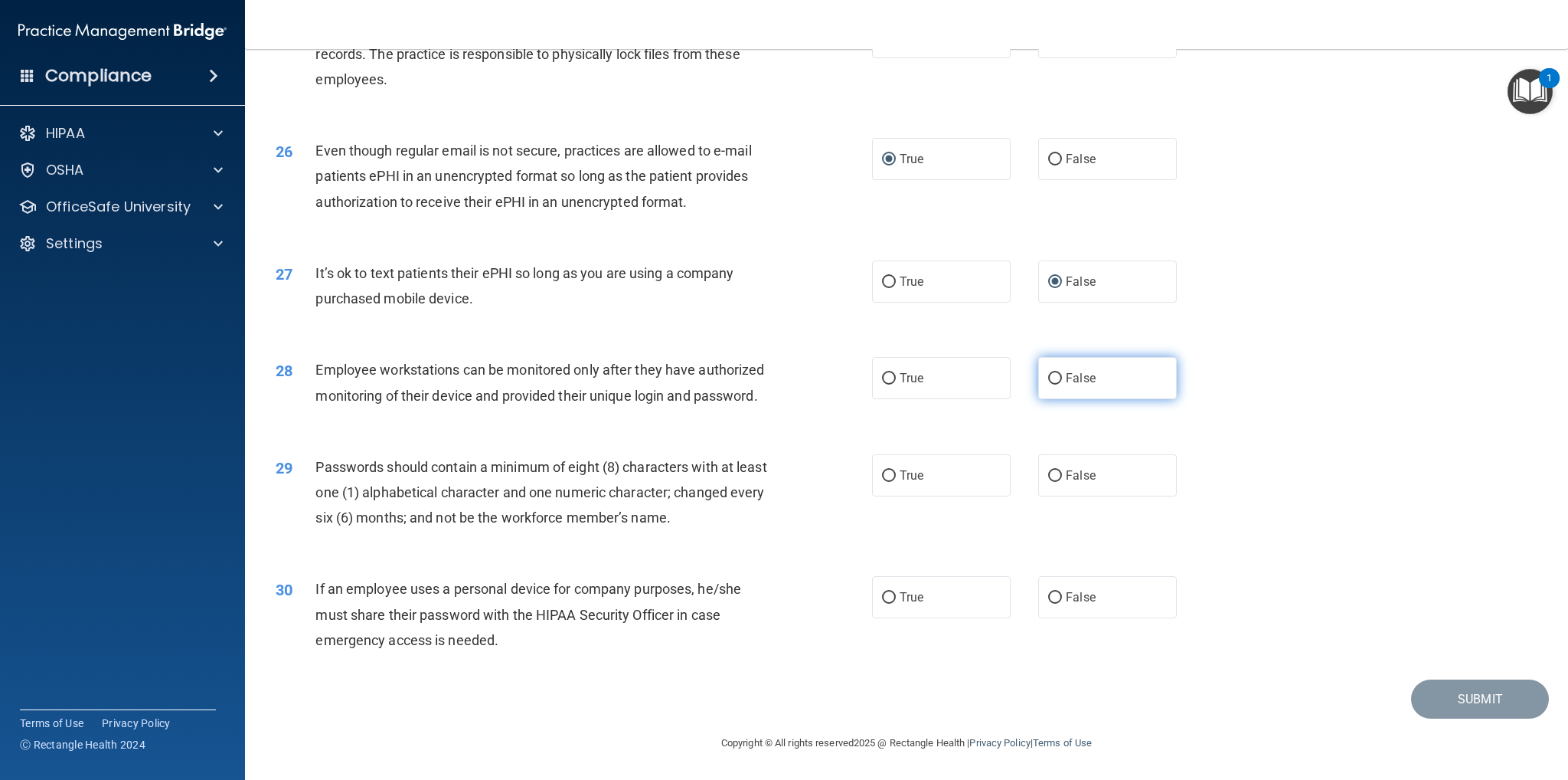
click at [1051, 373] on input "False" at bounding box center [1055, 379] width 14 height 11
radio input "true"
click at [883, 475] on input "True" at bounding box center [889, 476] width 14 height 11
radio input "true"
click at [1048, 594] on input "False" at bounding box center [1055, 598] width 14 height 11
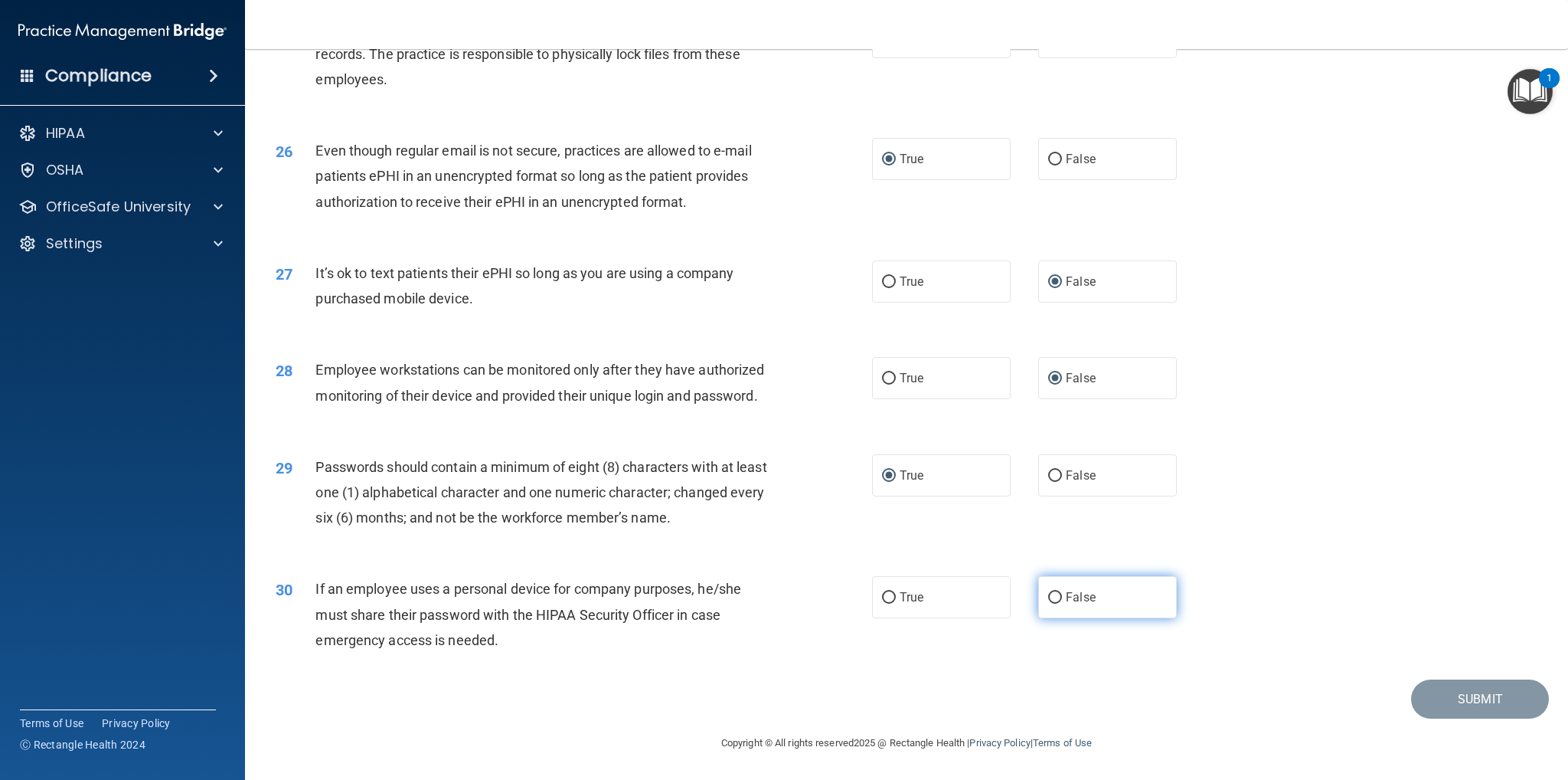
radio input "true"
click at [1486, 701] on button "Submit" at bounding box center [1480, 699] width 138 height 39
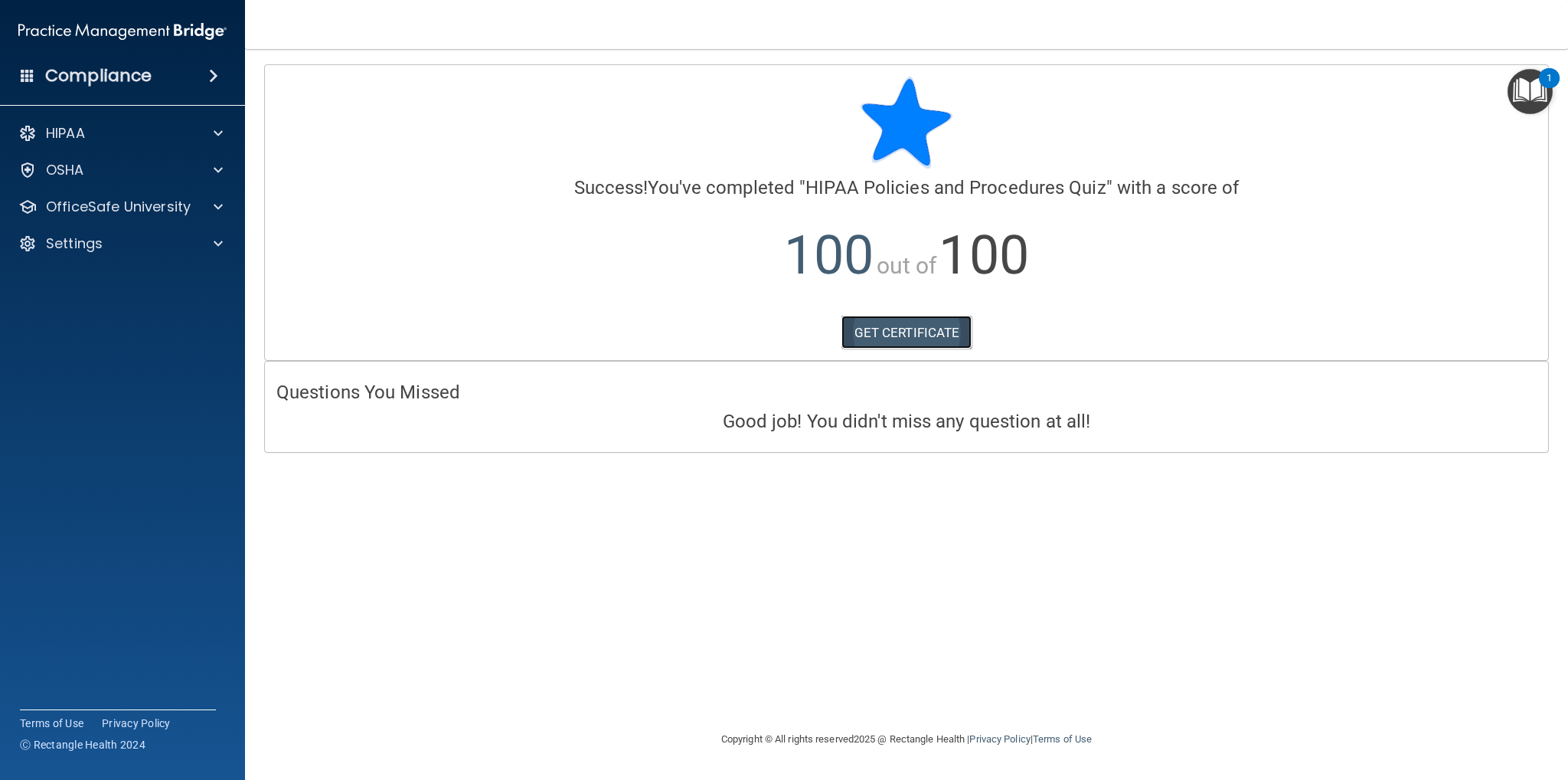
click at [898, 324] on link "GET CERTIFICATE" at bounding box center [907, 332] width 131 height 34
click at [130, 210] on p "OfficeSafe University" at bounding box center [118, 207] width 144 height 18
click at [146, 244] on div "HIPAA Training" at bounding box center [114, 243] width 209 height 16
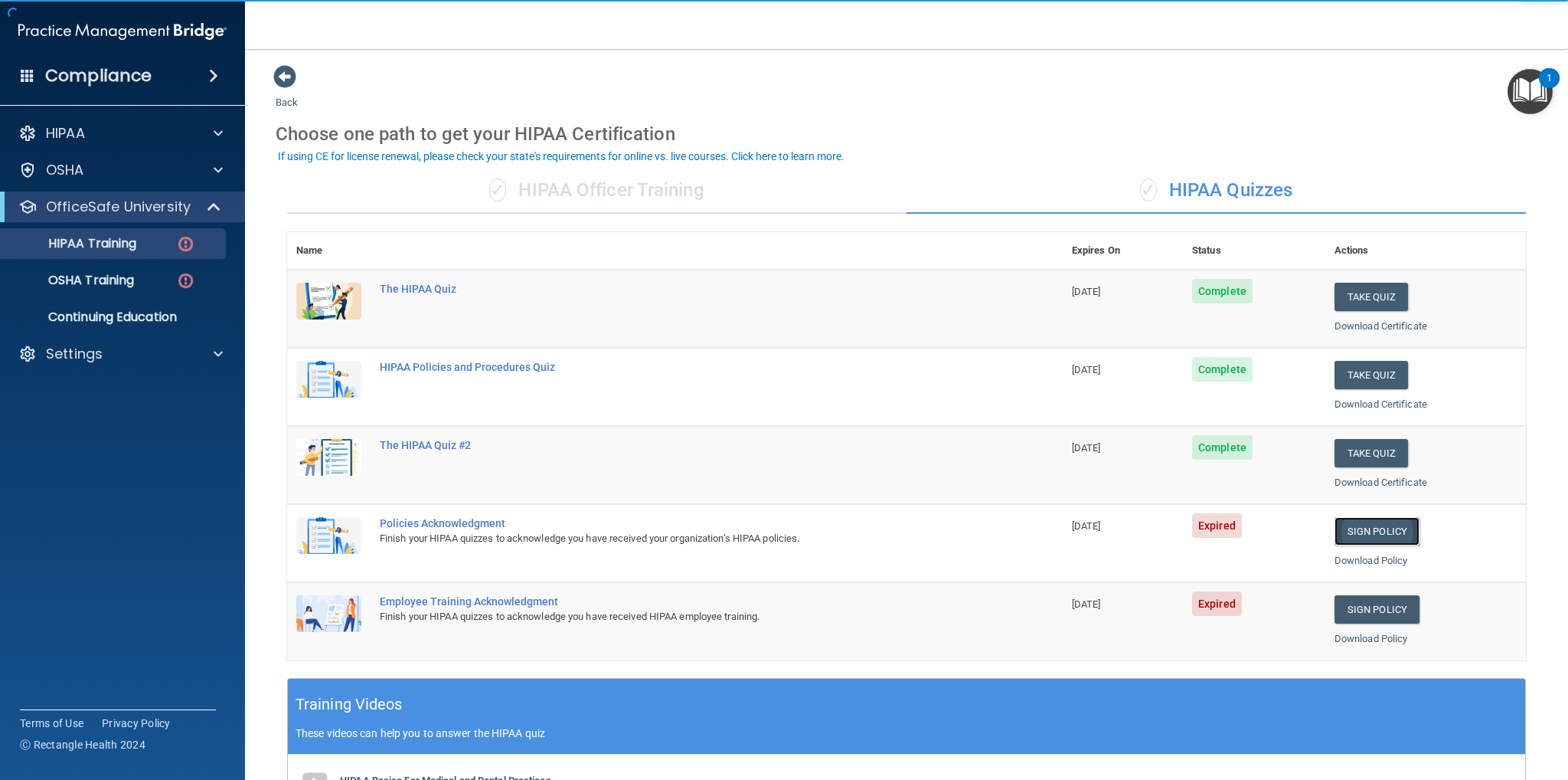
click at [1375, 530] on link "Sign Policy" at bounding box center [1378, 531] width 85 height 29
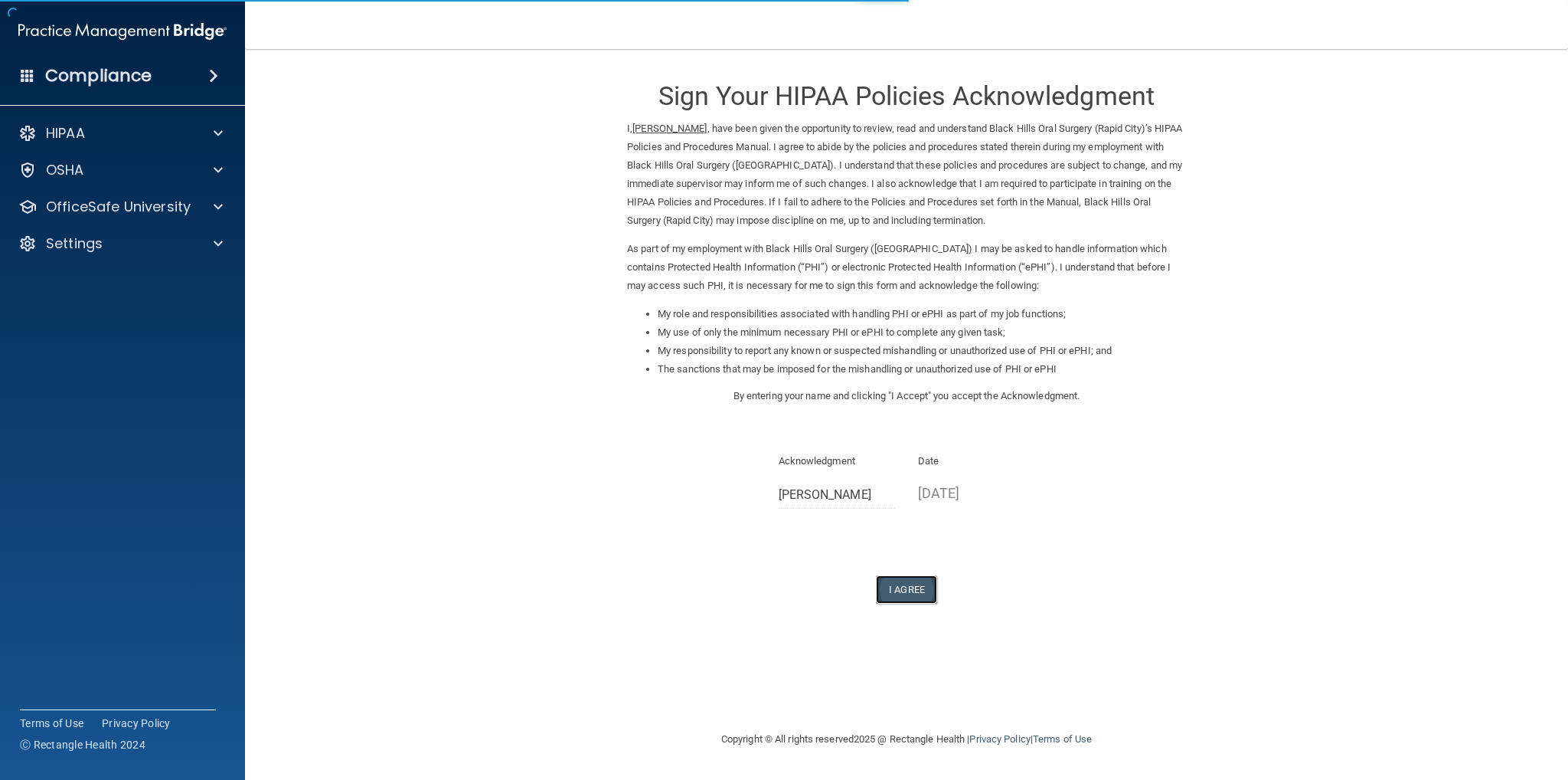
click at [916, 583] on button "I Agree" at bounding box center [906, 590] width 62 height 29
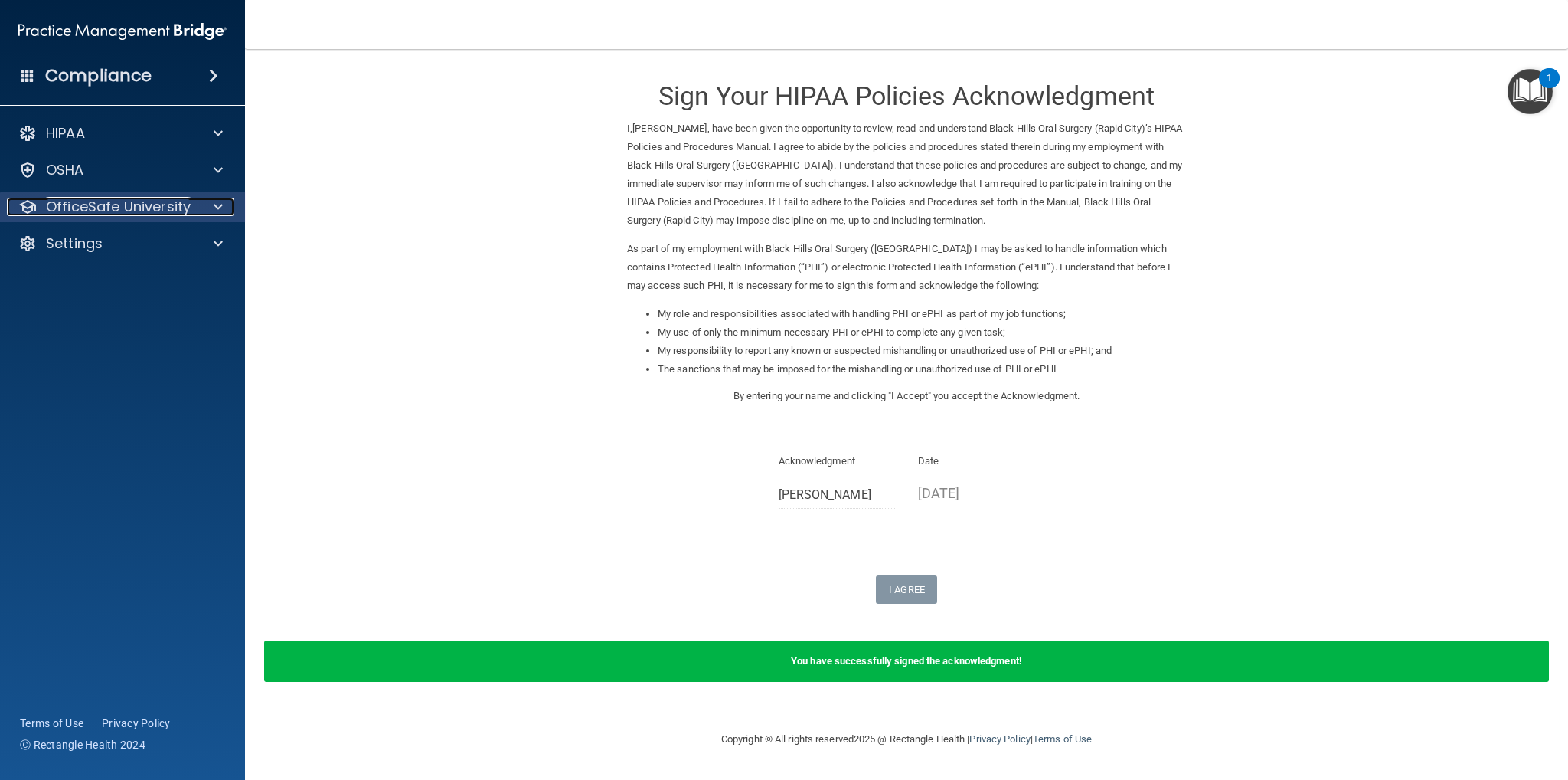
click at [206, 200] on div at bounding box center [216, 207] width 39 height 18
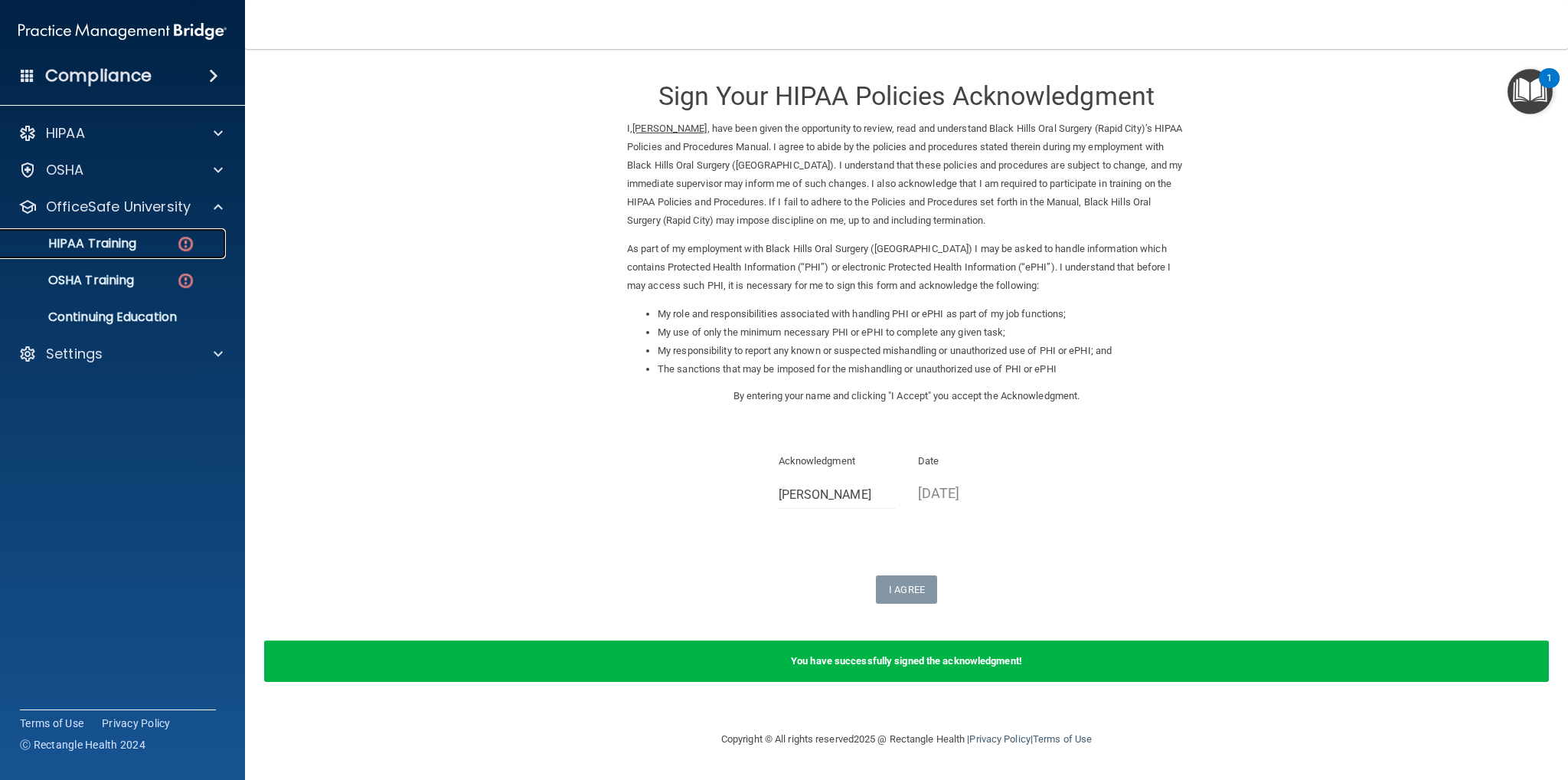
click at [181, 242] on img at bounding box center [186, 243] width 19 height 19
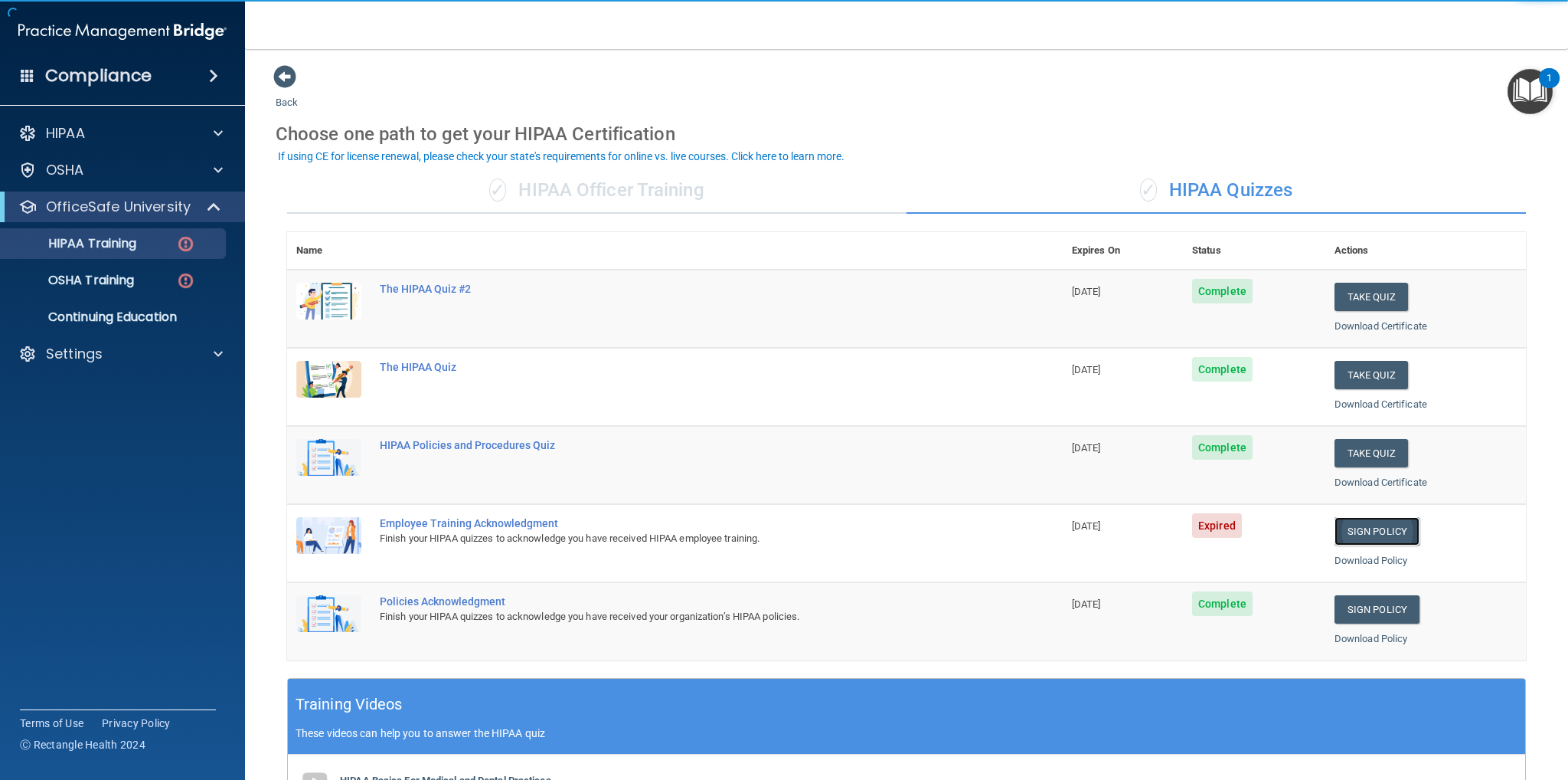
click at [1373, 525] on link "Sign Policy" at bounding box center [1378, 531] width 85 height 29
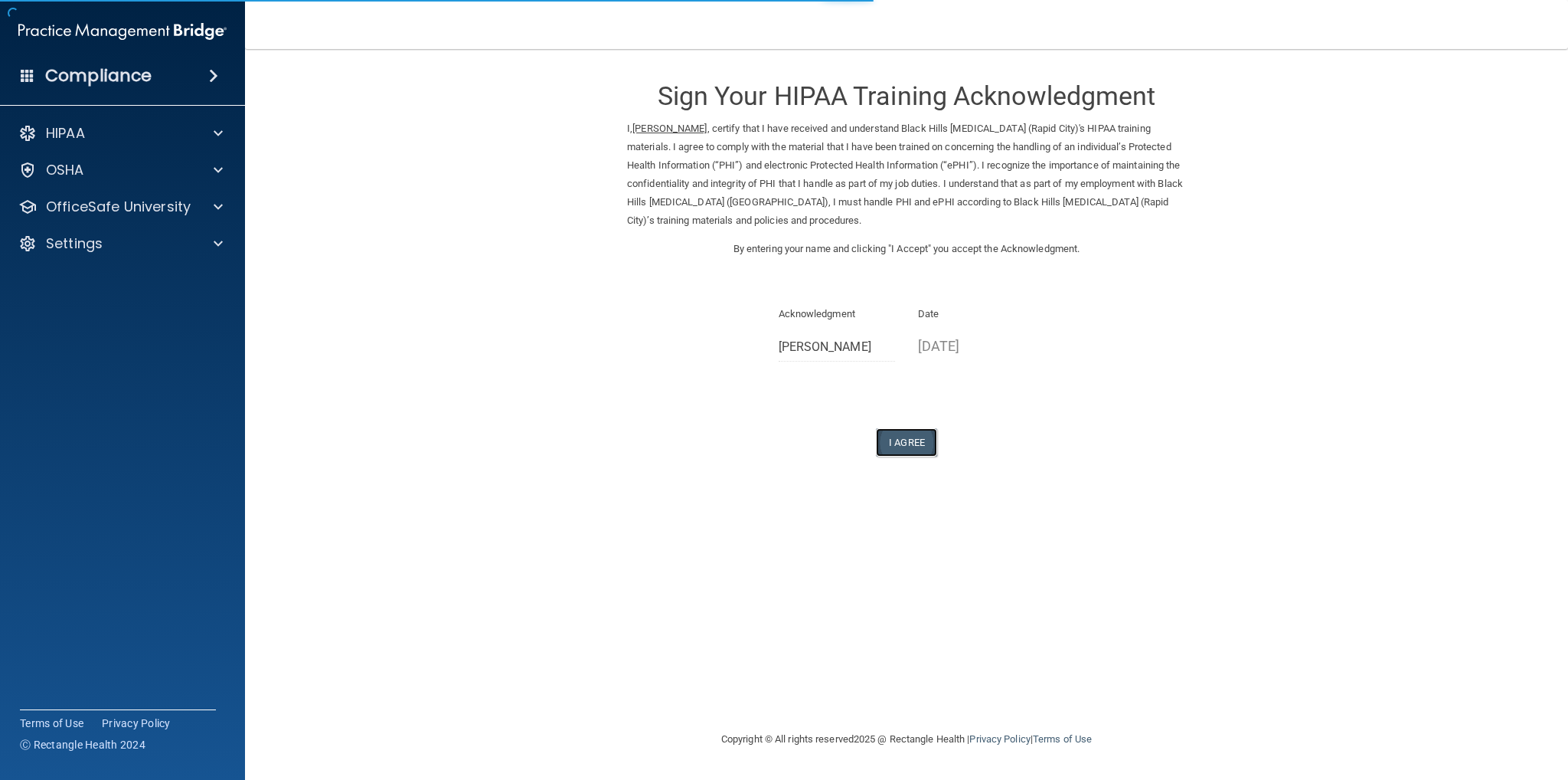
click at [892, 436] on button "I Agree" at bounding box center [906, 442] width 62 height 29
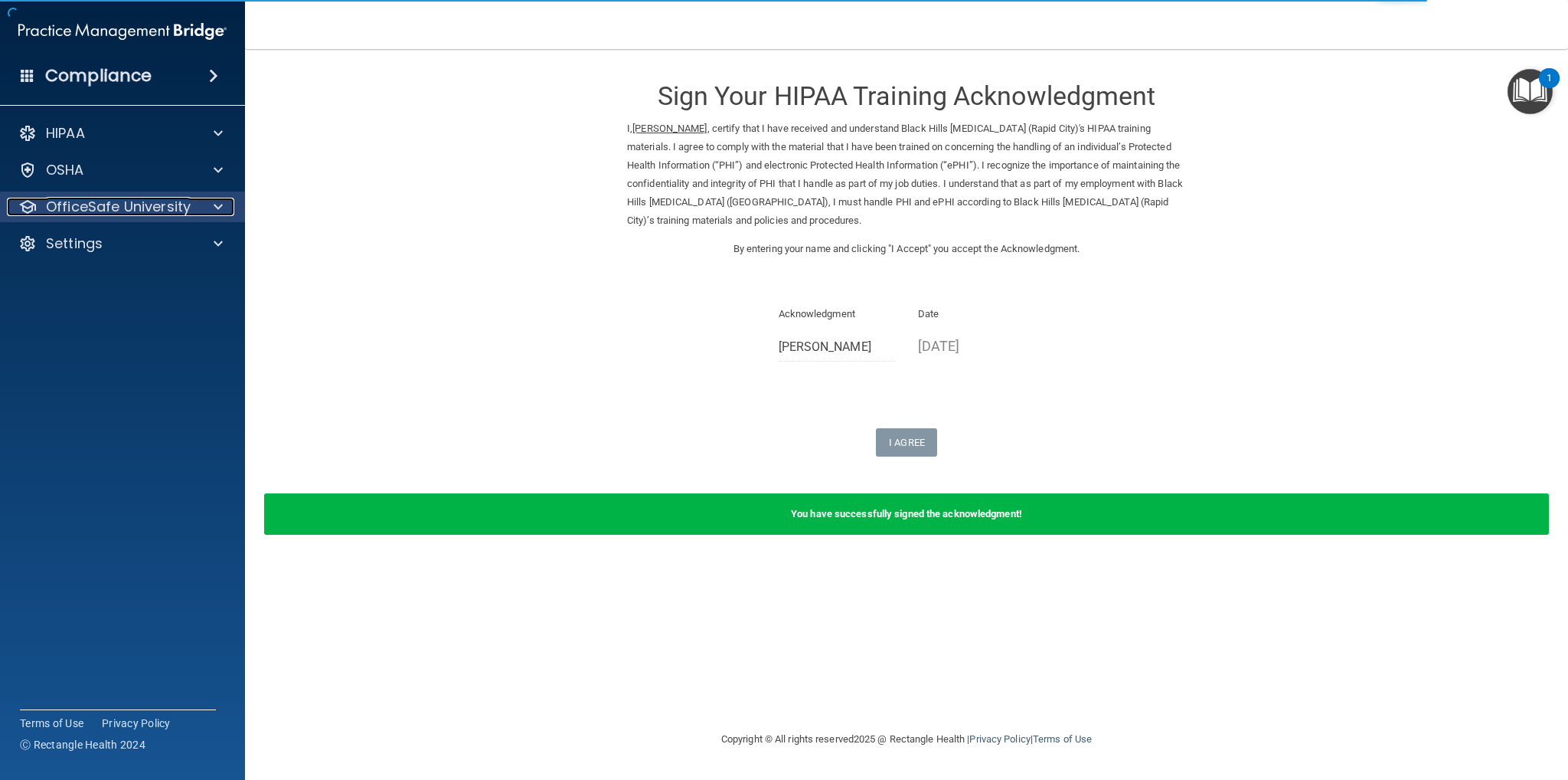
click at [156, 206] on p "OfficeSafe University" at bounding box center [118, 207] width 144 height 18
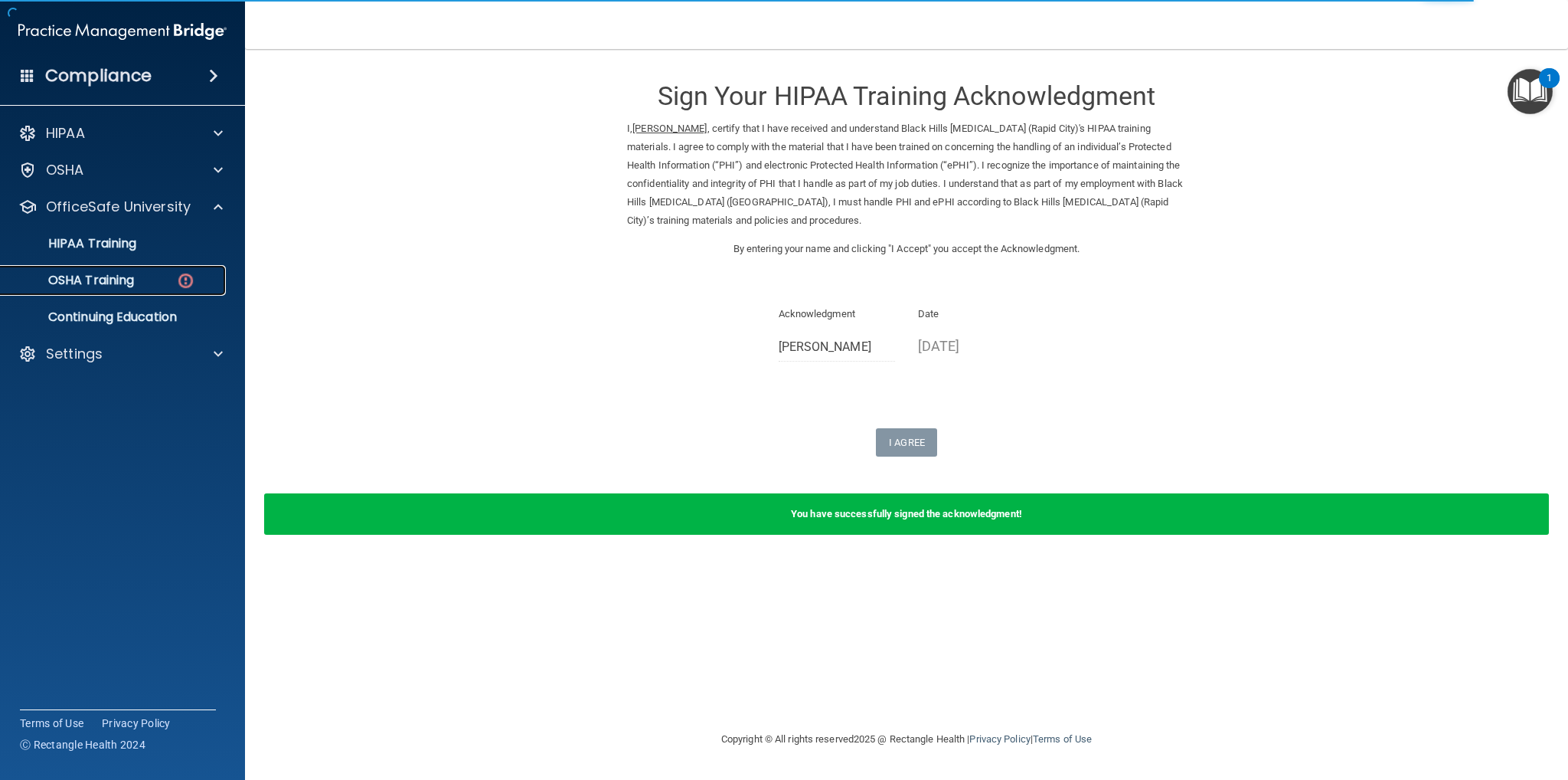
click at [150, 279] on div "OSHA Training" at bounding box center [114, 280] width 209 height 16
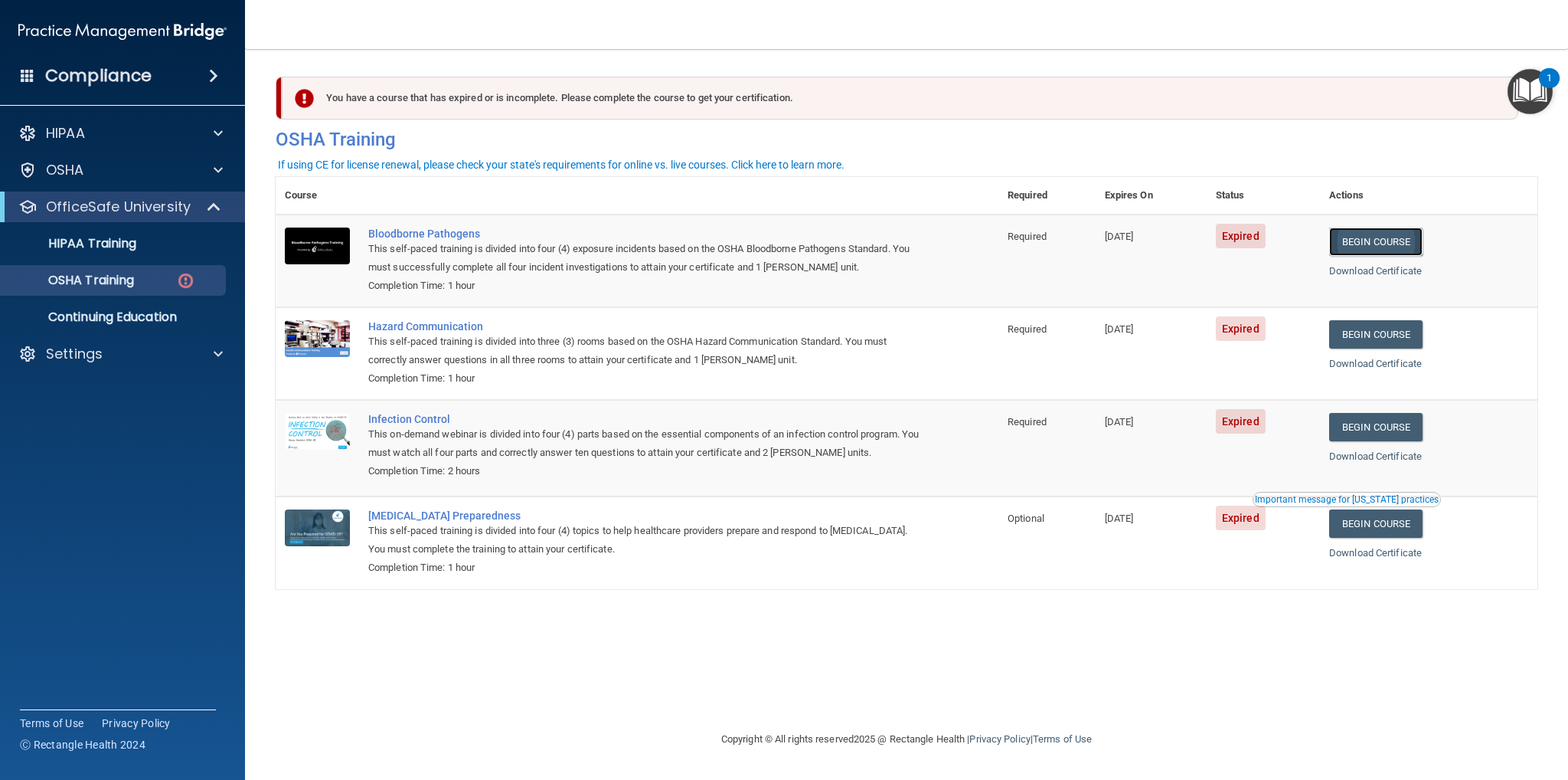
click at [1406, 237] on link "Begin Course" at bounding box center [1376, 241] width 94 height 29
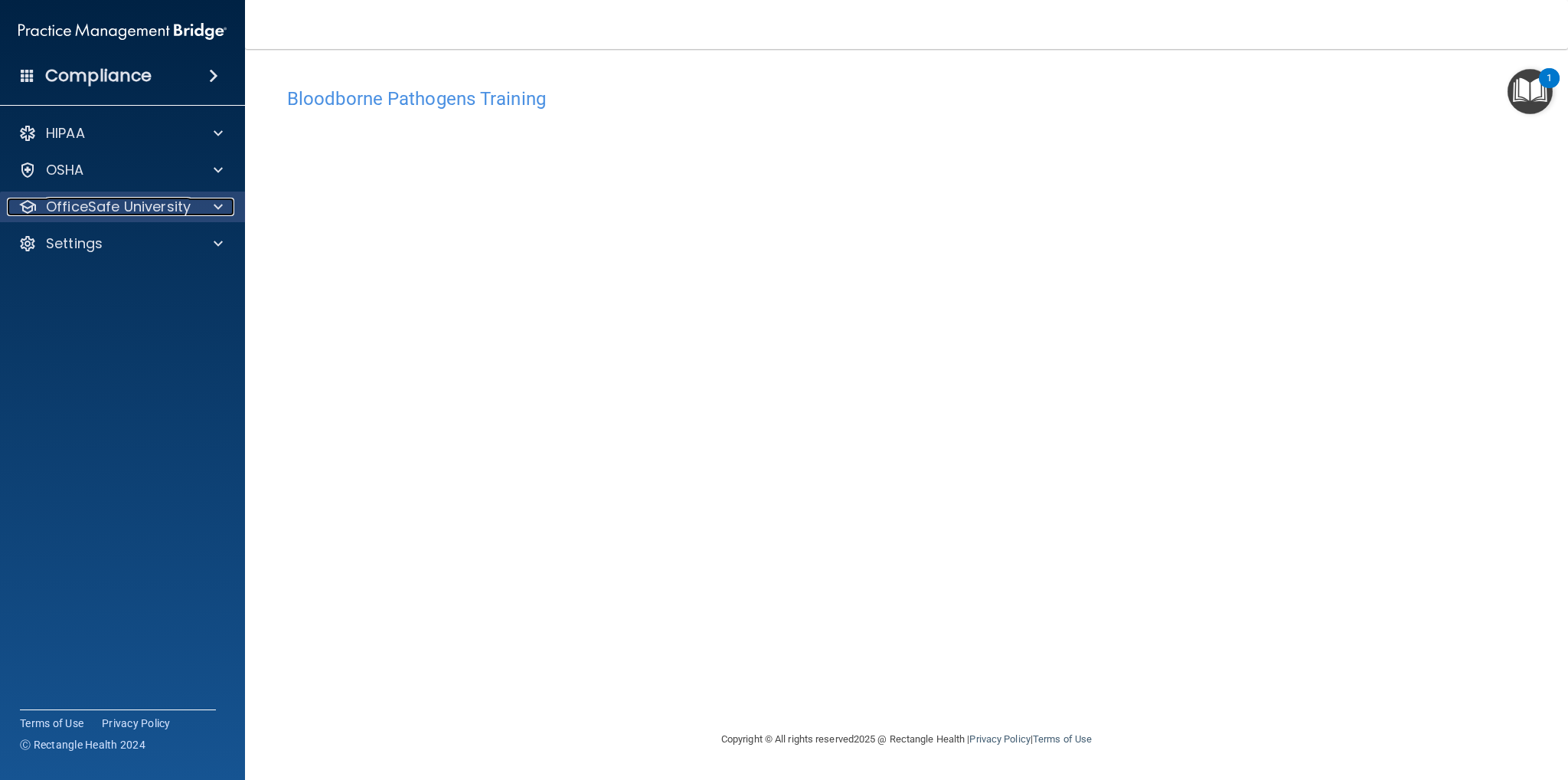
click at [142, 204] on p "OfficeSafe University" at bounding box center [118, 207] width 144 height 18
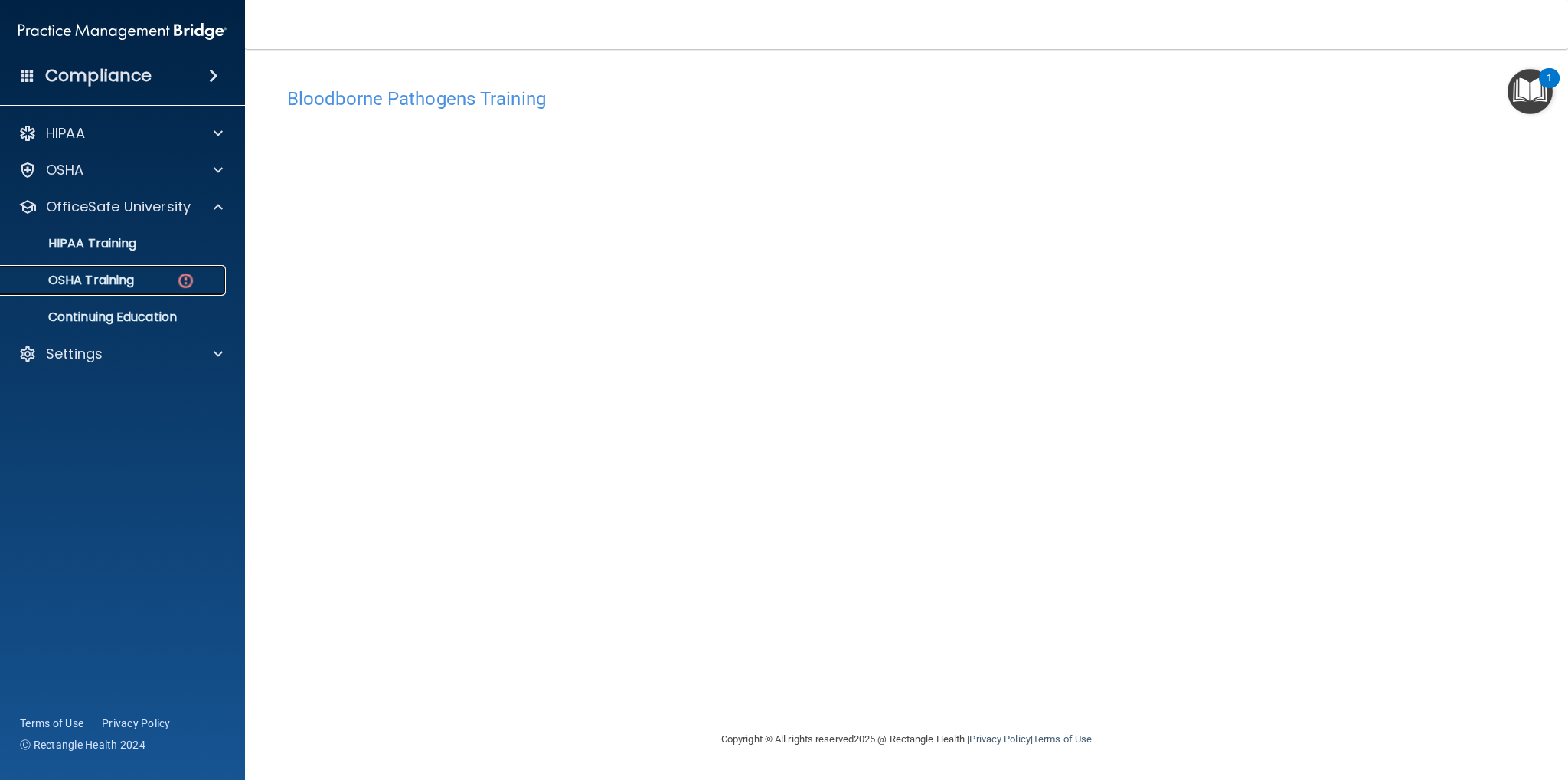
click at [172, 279] on div "OSHA Training" at bounding box center [114, 280] width 209 height 16
